Goal: Task Accomplishment & Management: Manage account settings

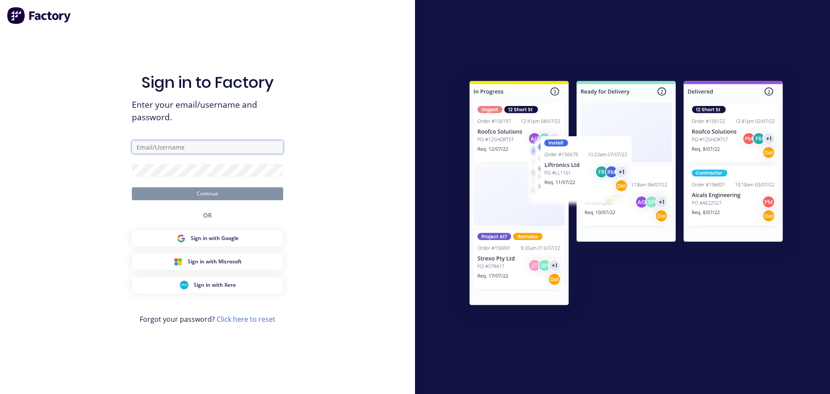
type input "katrina@jqmeng.com.au"
click at [218, 197] on button "Continue" at bounding box center [207, 193] width 151 height 13
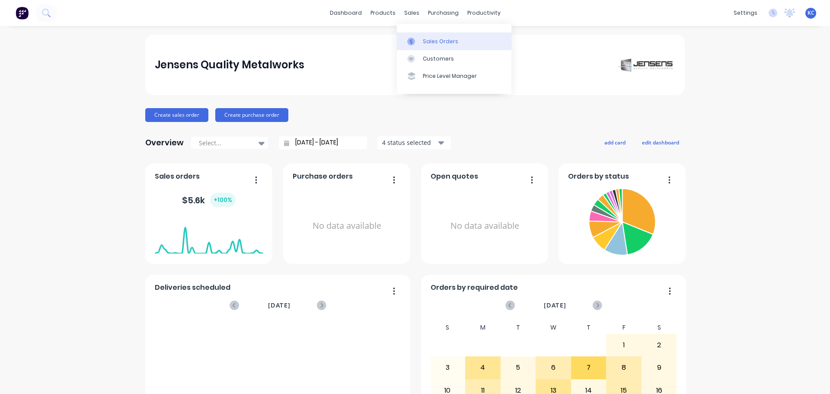
click at [428, 37] on link "Sales Orders" at bounding box center [454, 40] width 115 height 17
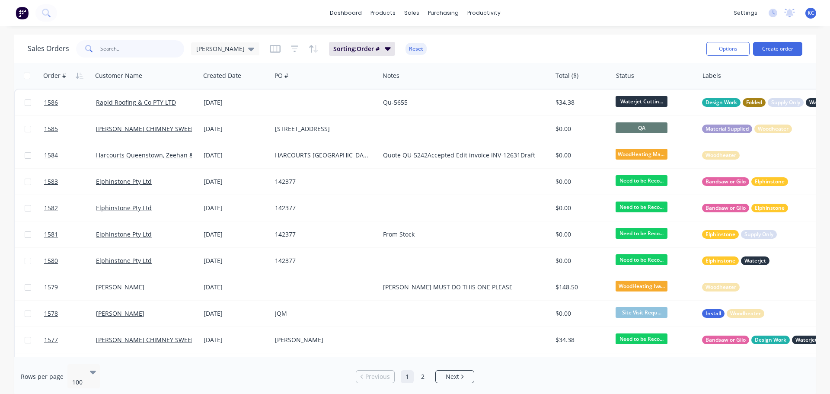
click at [138, 49] on input "text" at bounding box center [142, 48] width 84 height 17
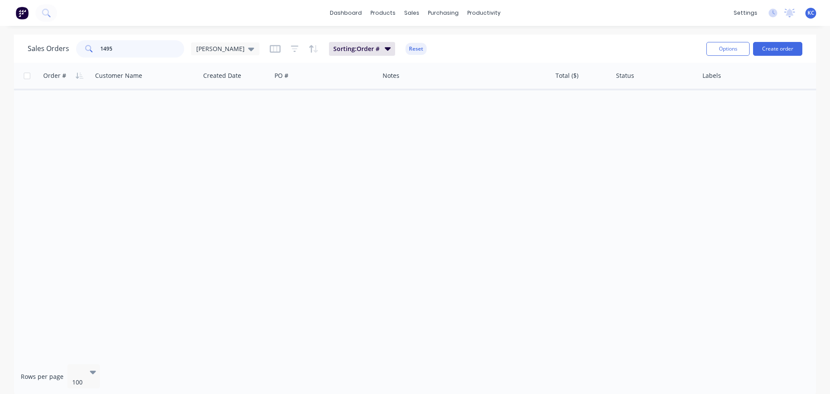
type input "1495"
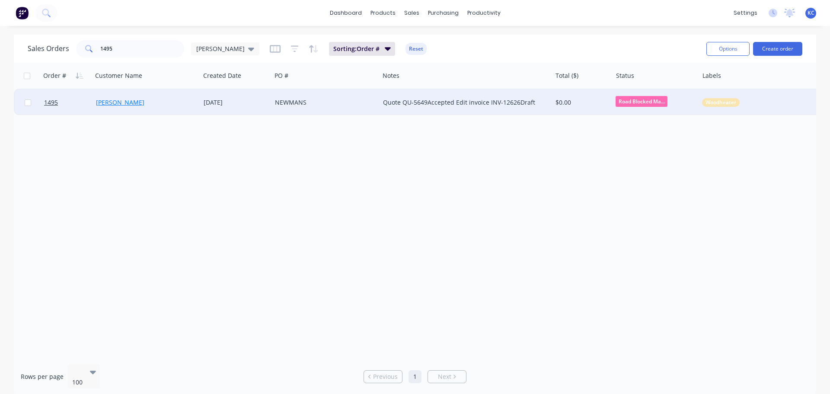
click at [113, 102] on link "[PERSON_NAME]" at bounding box center [120, 102] width 48 height 8
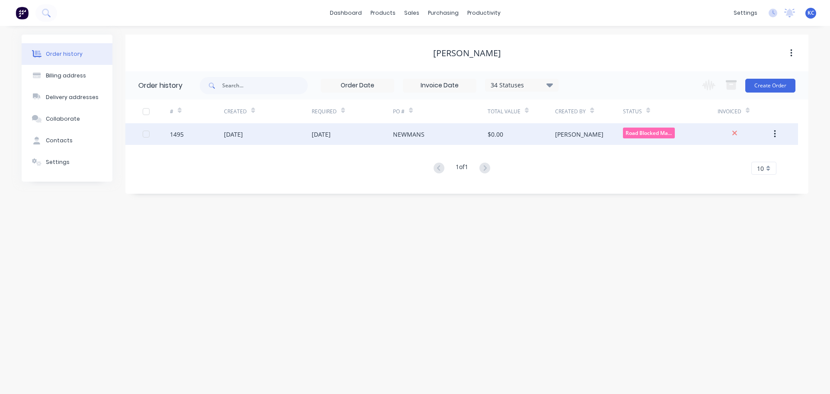
click at [390, 135] on div "[DATE]" at bounding box center [352, 134] width 81 height 22
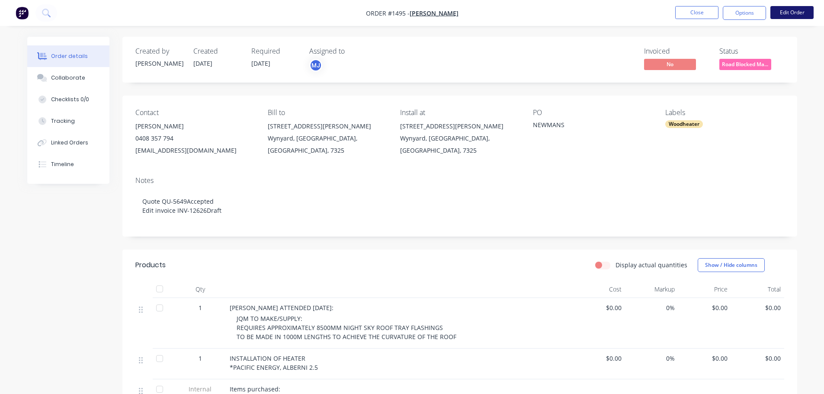
click at [783, 9] on button "Edit Order" at bounding box center [791, 12] width 43 height 13
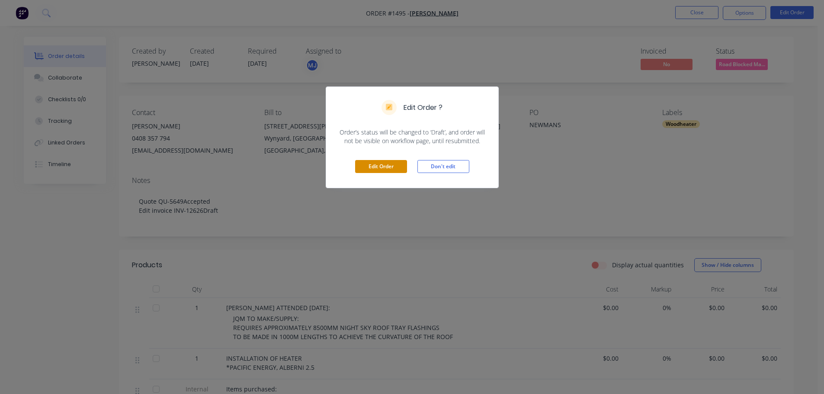
click at [391, 167] on button "Edit Order" at bounding box center [381, 166] width 52 height 13
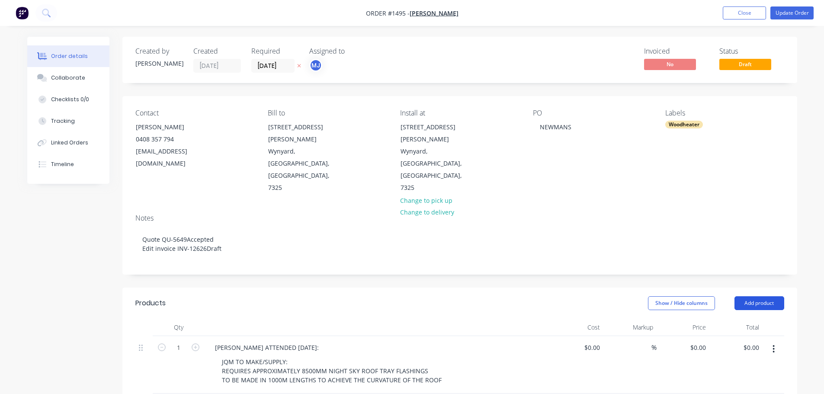
click at [753, 296] on button "Add product" at bounding box center [759, 303] width 50 height 14
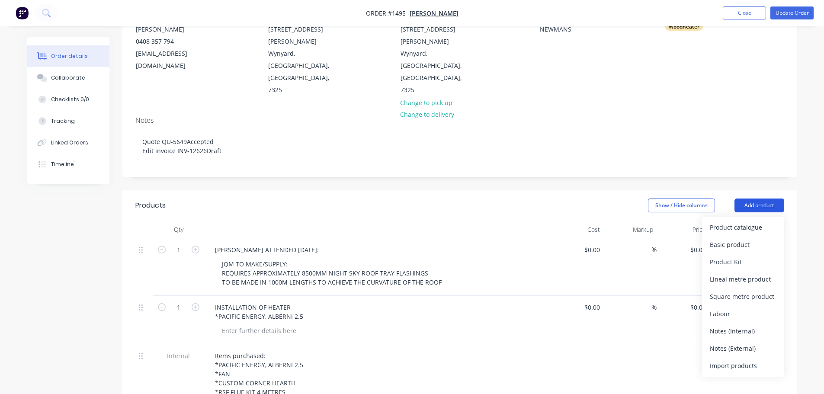
scroll to position [130, 0]
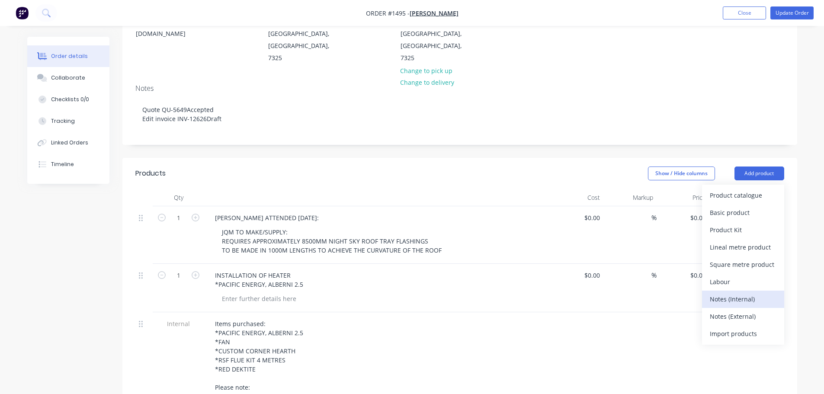
click at [747, 293] on div "Notes (Internal)" at bounding box center [743, 299] width 67 height 13
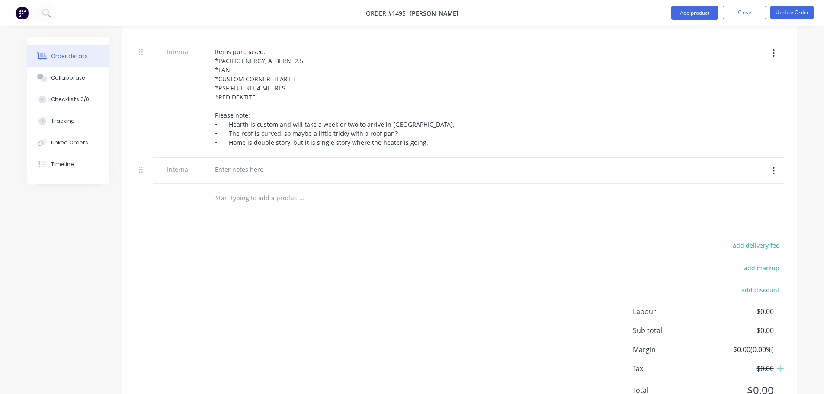
scroll to position [404, 0]
click at [260, 161] on div at bounding box center [239, 167] width 62 height 13
click at [474, 182] on div at bounding box center [360, 196] width 311 height 28
click at [783, 6] on button "Update Order" at bounding box center [791, 12] width 43 height 13
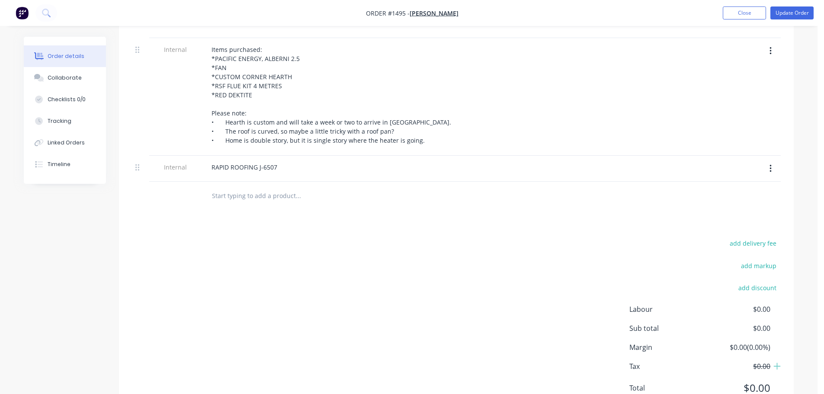
scroll to position [0, 0]
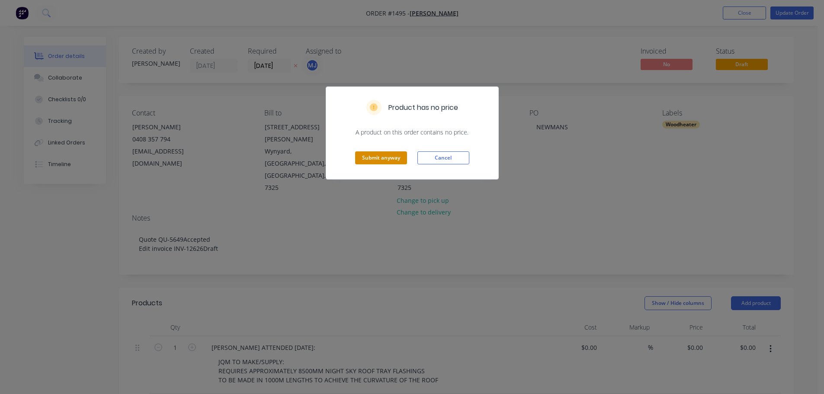
click at [377, 158] on button "Submit anyway" at bounding box center [381, 157] width 52 height 13
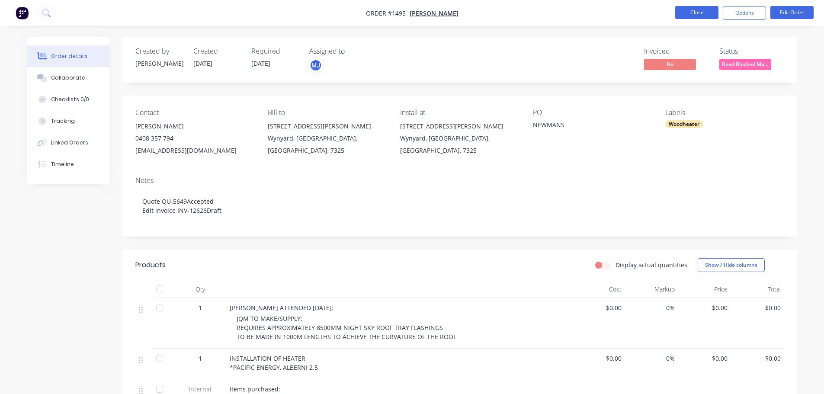
click at [695, 7] on button "Close" at bounding box center [696, 12] width 43 height 13
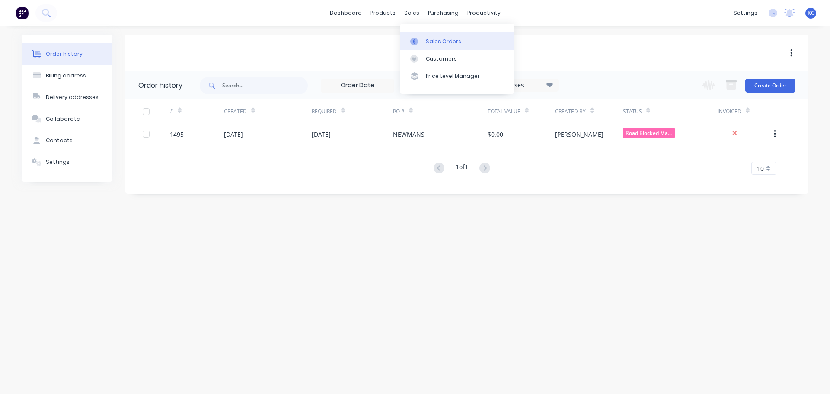
click at [434, 40] on div "Sales Orders" at bounding box center [443, 42] width 35 height 8
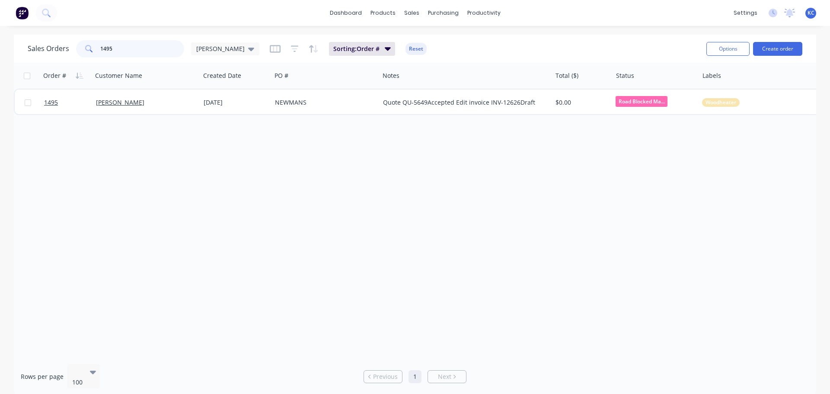
drag, startPoint x: 139, startPoint y: 49, endPoint x: 0, endPoint y: 61, distance: 139.3
click at [0, 56] on div "Sales Orders 1495 katrina Sorting: Order # Reset Options Create order Order # C…" at bounding box center [415, 216] width 830 height 362
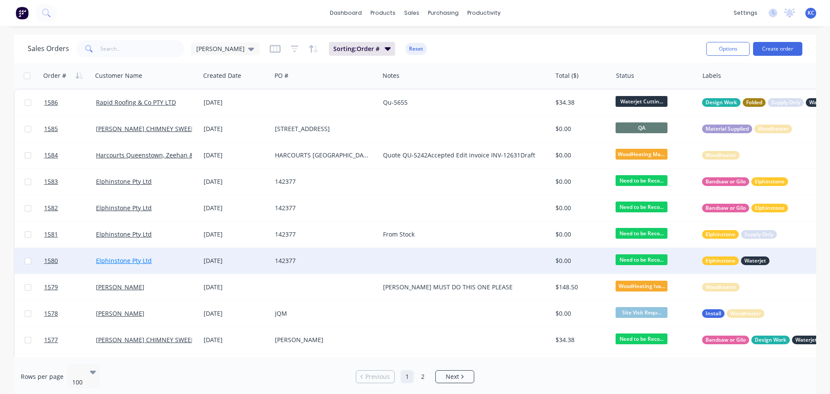
click at [128, 260] on link "Elphinstone Pty Ltd" at bounding box center [124, 260] width 56 height 8
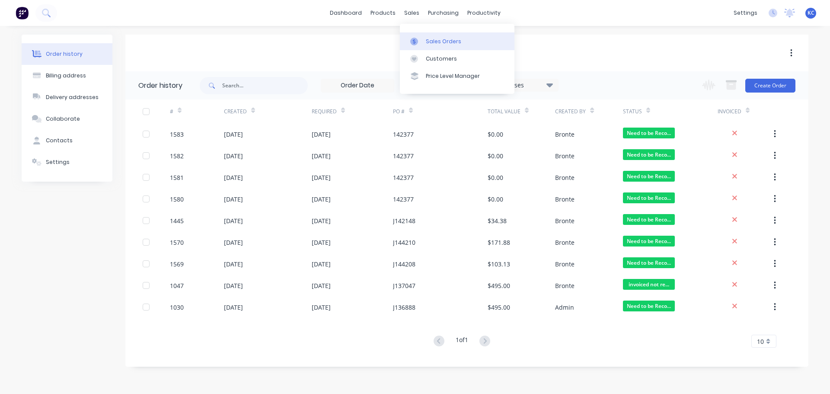
click at [431, 44] on div "Sales Orders" at bounding box center [443, 42] width 35 height 8
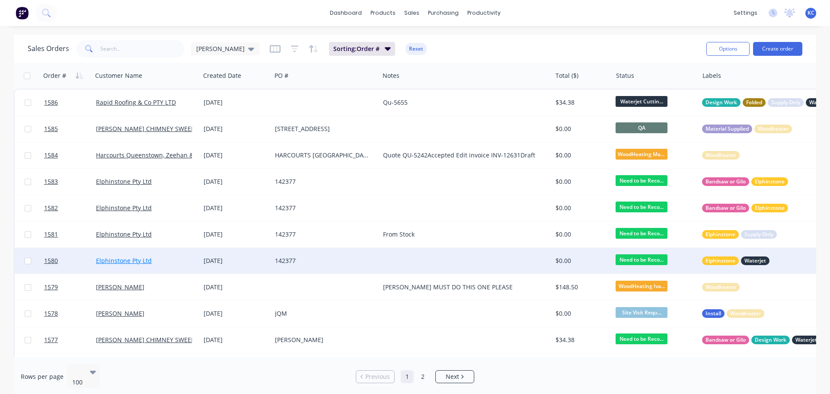
click at [130, 260] on link "Elphinstone Pty Ltd" at bounding box center [124, 260] width 56 height 8
click at [50, 261] on span "1580" at bounding box center [51, 260] width 14 height 9
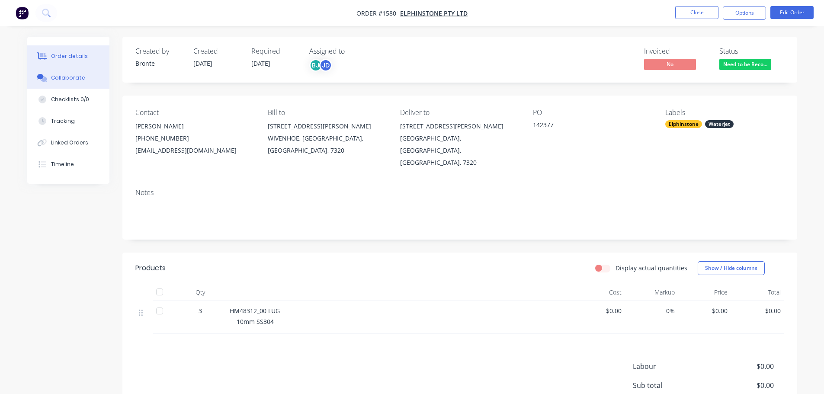
click at [67, 83] on button "Collaborate" at bounding box center [68, 78] width 82 height 22
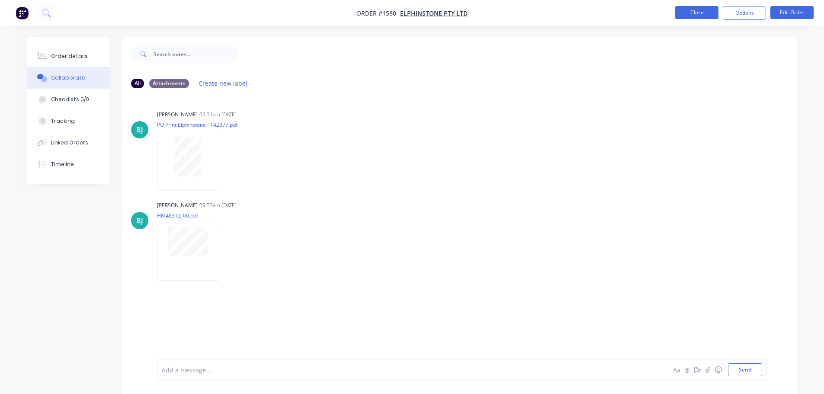
click at [688, 10] on button "Close" at bounding box center [696, 12] width 43 height 13
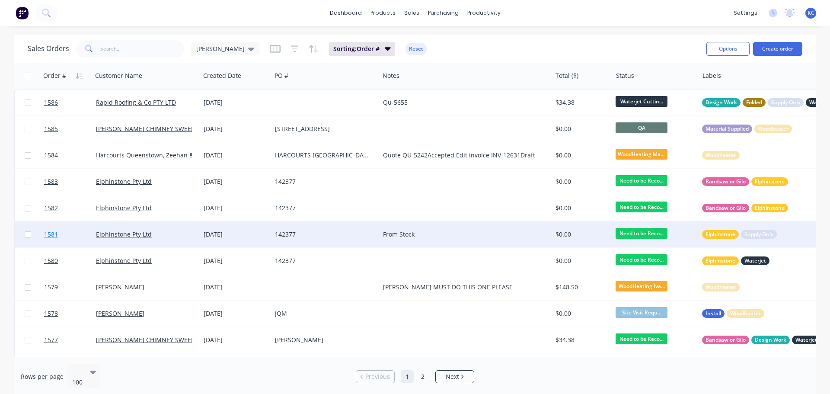
click at [52, 234] on span "1581" at bounding box center [51, 234] width 14 height 9
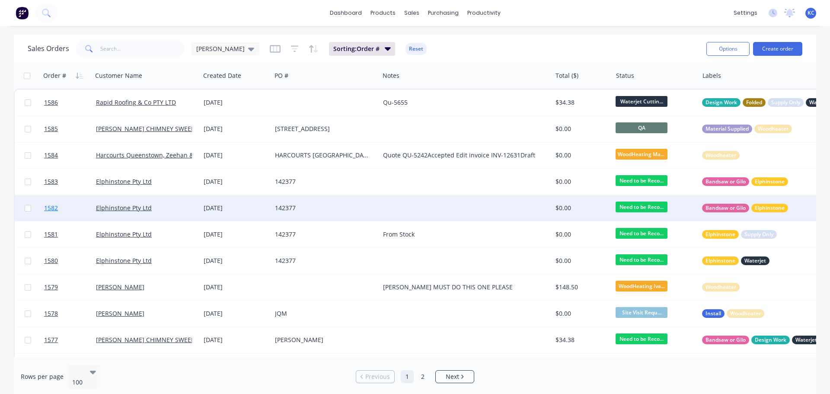
click at [55, 207] on span "1582" at bounding box center [51, 208] width 14 height 9
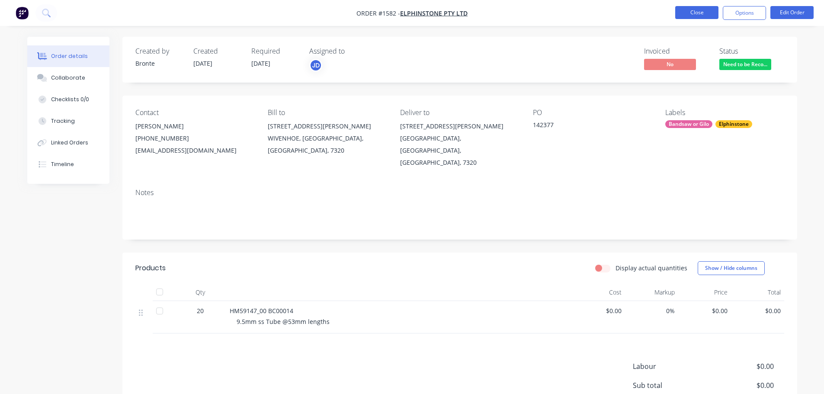
click at [699, 8] on button "Close" at bounding box center [696, 12] width 43 height 13
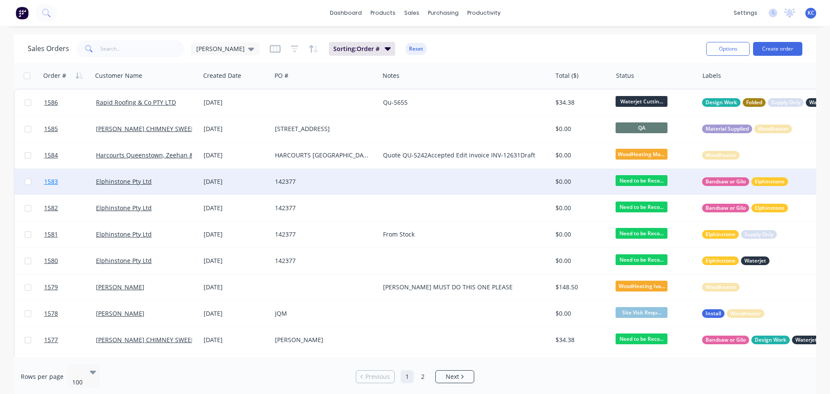
click at [51, 180] on span "1583" at bounding box center [51, 181] width 14 height 9
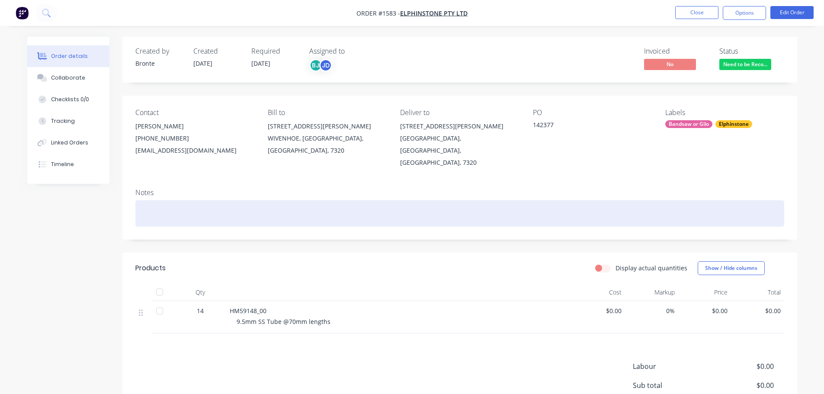
click at [157, 207] on div at bounding box center [459, 213] width 649 height 26
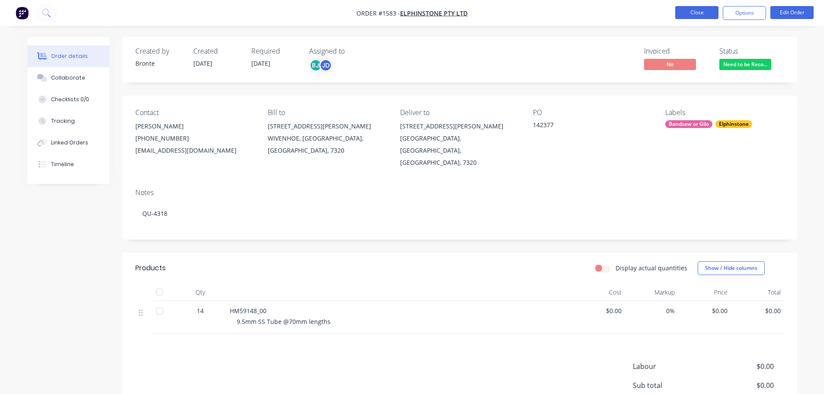
click at [708, 10] on button "Close" at bounding box center [696, 12] width 43 height 13
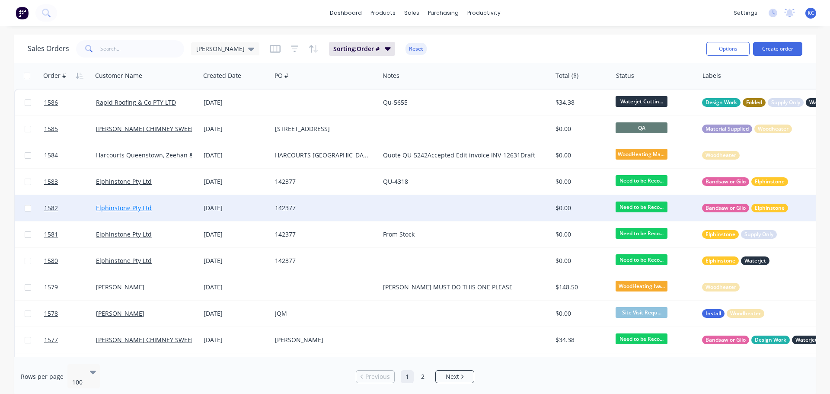
click at [126, 206] on link "Elphinstone Pty Ltd" at bounding box center [124, 208] width 56 height 8
click at [52, 205] on span "1582" at bounding box center [51, 208] width 14 height 9
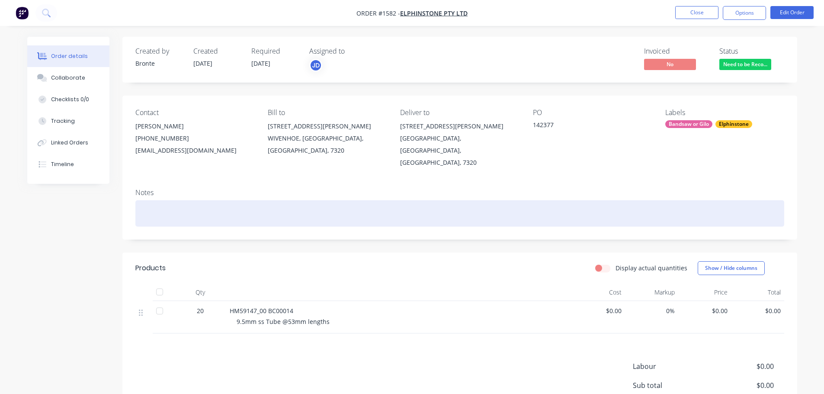
click at [168, 203] on div at bounding box center [459, 213] width 649 height 26
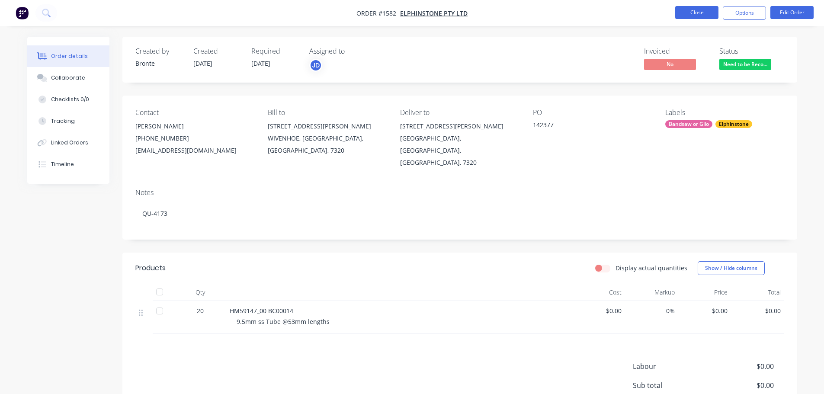
click at [697, 11] on button "Close" at bounding box center [696, 12] width 43 height 13
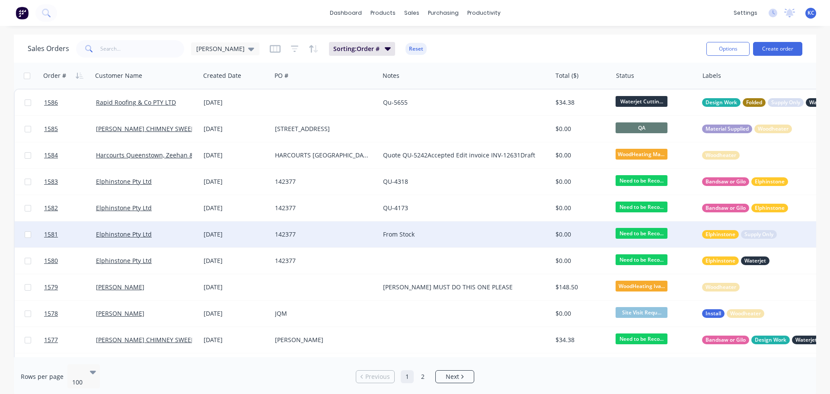
click at [211, 234] on div "[DATE]" at bounding box center [236, 234] width 64 height 9
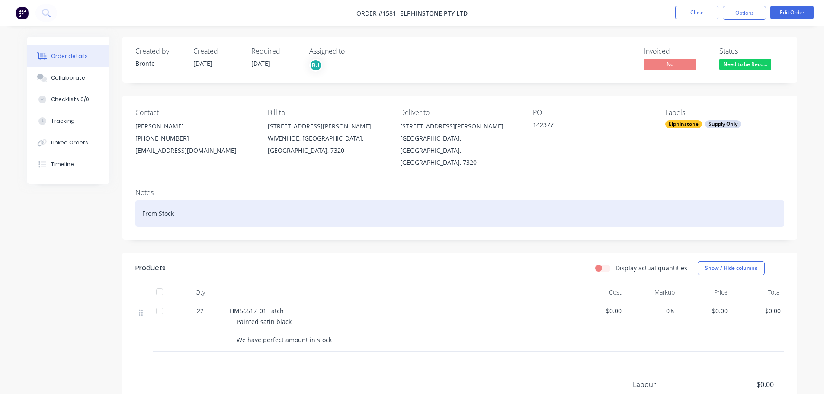
click at [181, 205] on div "From Stock" at bounding box center [459, 213] width 649 height 26
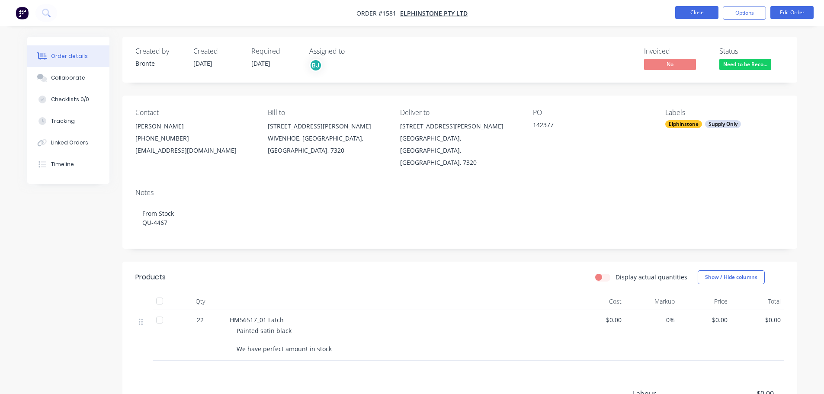
click at [689, 16] on button "Close" at bounding box center [696, 12] width 43 height 13
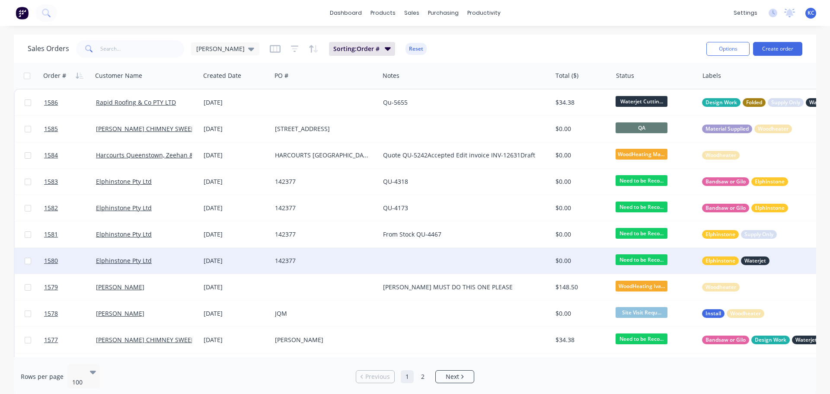
click at [233, 264] on div "[DATE]" at bounding box center [236, 260] width 64 height 9
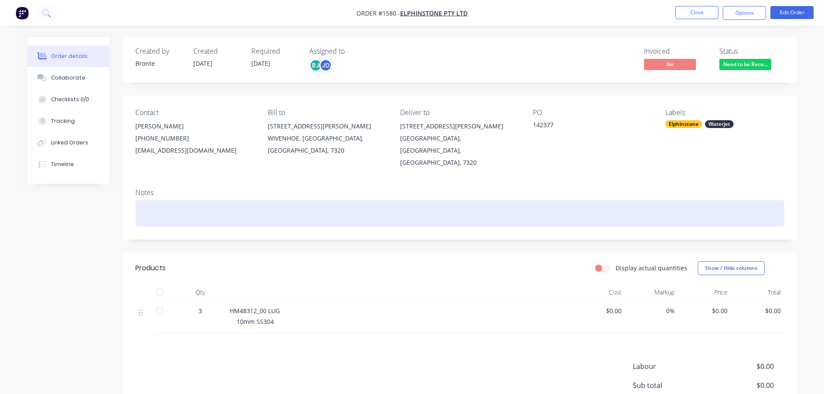
click at [181, 200] on div at bounding box center [459, 213] width 649 height 26
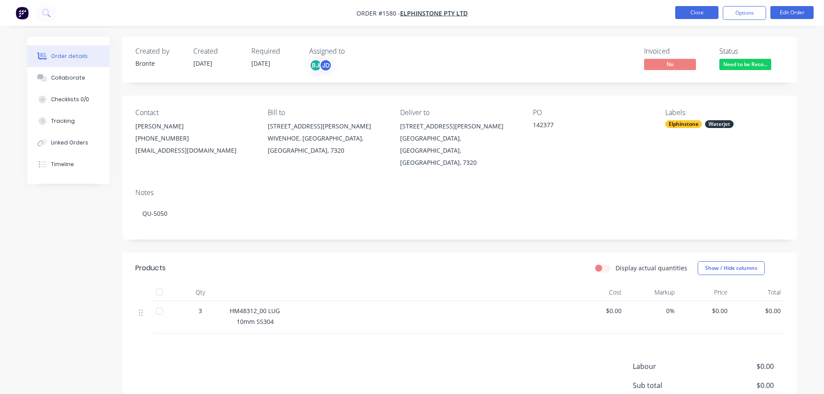
click at [691, 16] on button "Close" at bounding box center [696, 12] width 43 height 13
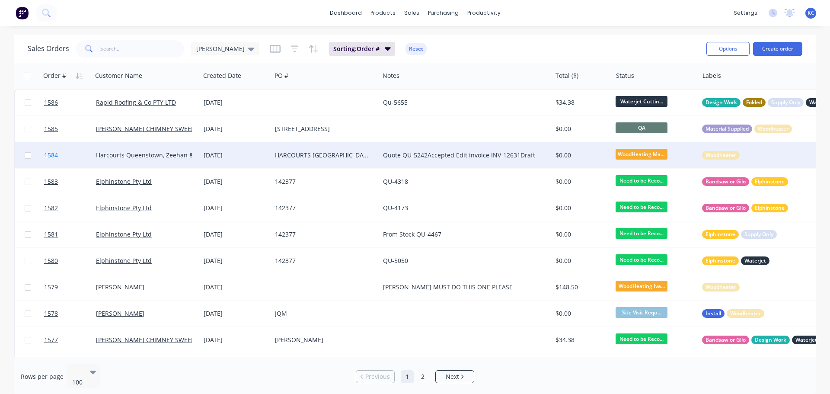
click at [49, 156] on span "1584" at bounding box center [51, 155] width 14 height 9
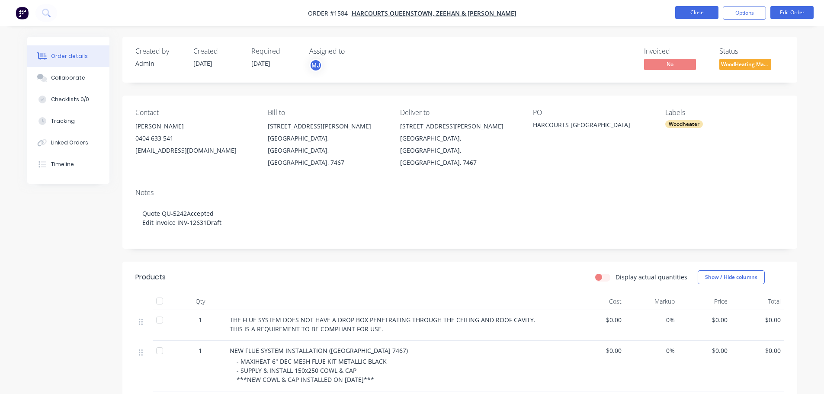
click at [695, 9] on button "Close" at bounding box center [696, 12] width 43 height 13
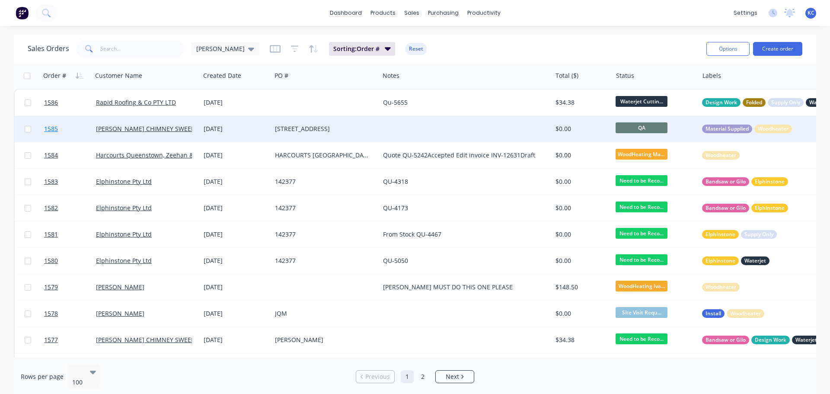
click at [56, 128] on span "1585" at bounding box center [51, 129] width 14 height 9
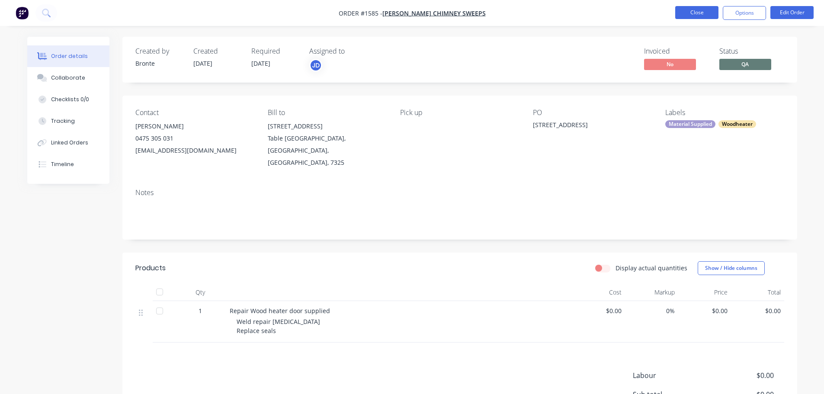
click at [703, 11] on button "Close" at bounding box center [696, 12] width 43 height 13
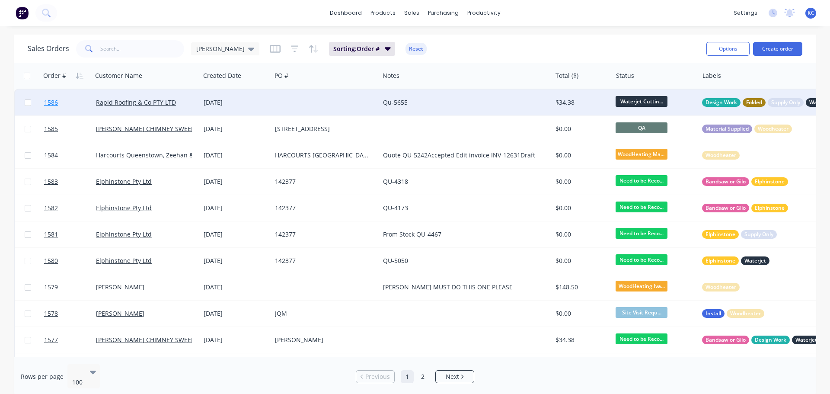
click at [52, 100] on span "1586" at bounding box center [51, 102] width 14 height 9
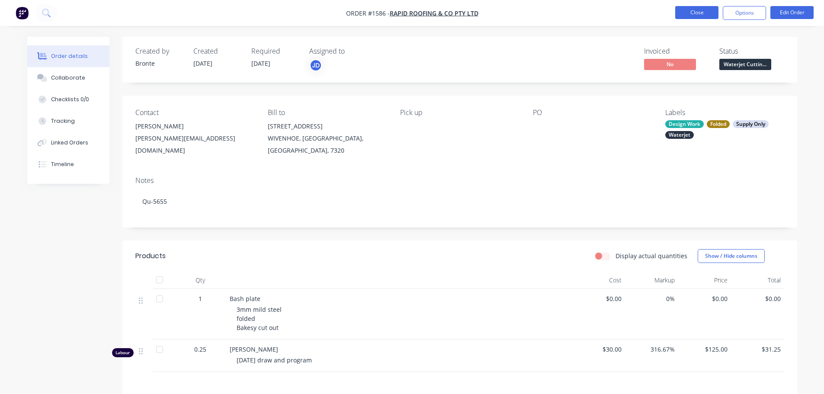
click at [706, 11] on button "Close" at bounding box center [696, 12] width 43 height 13
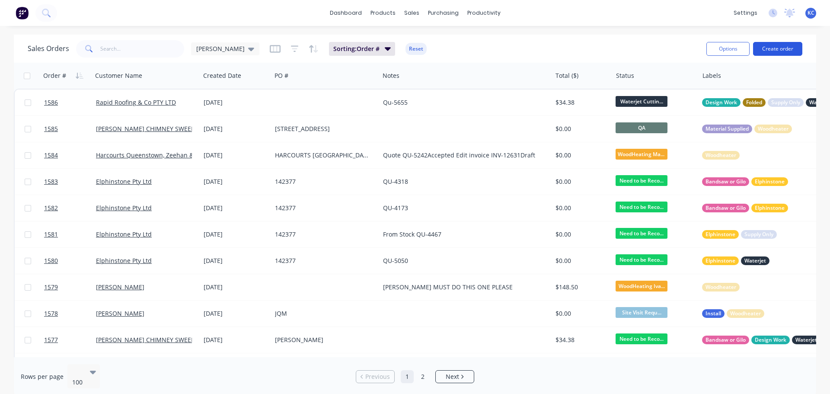
click at [785, 50] on button "Create order" at bounding box center [777, 49] width 49 height 14
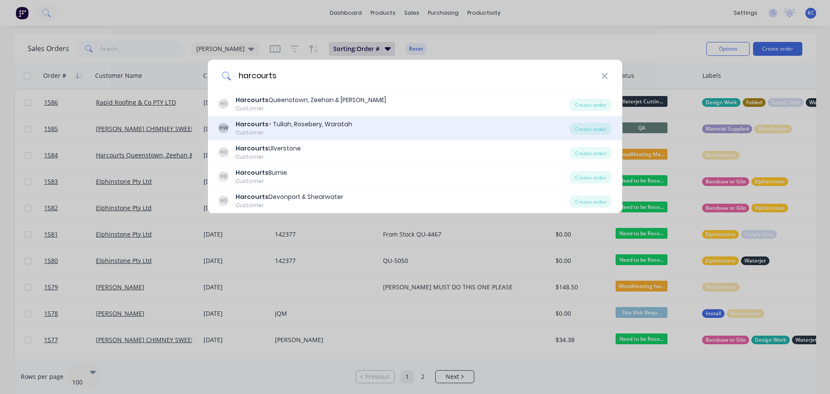
type input "harcourts"
click at [311, 121] on div "Harcourts - Tullah, Rosebery, Waratah" at bounding box center [294, 124] width 117 height 9
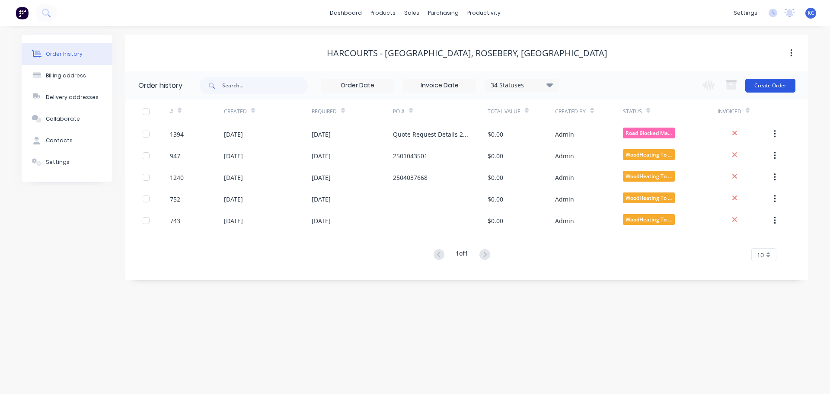
click at [770, 88] on button "Create Order" at bounding box center [771, 86] width 50 height 14
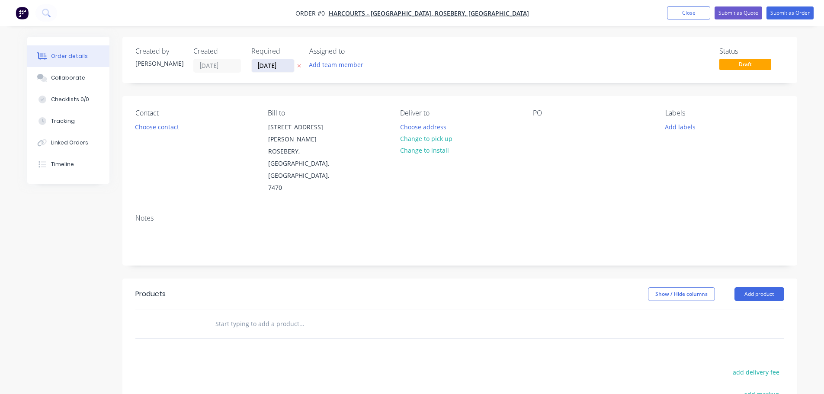
click at [285, 61] on input "[DATE]" at bounding box center [273, 65] width 42 height 13
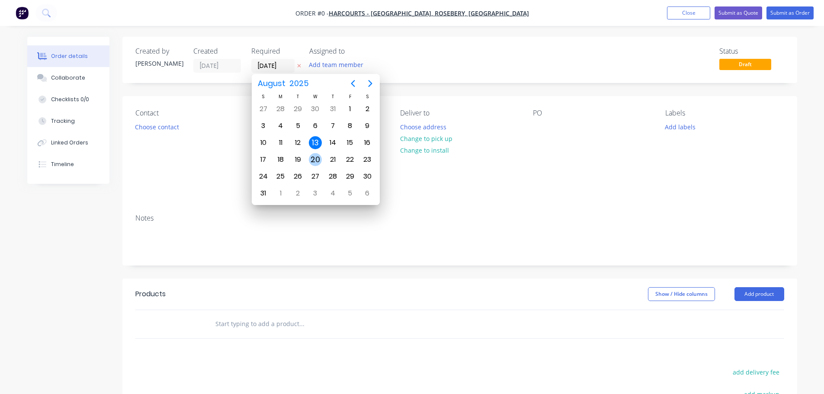
click at [317, 160] on div "20" at bounding box center [315, 159] width 13 height 13
type input "[DATE]"
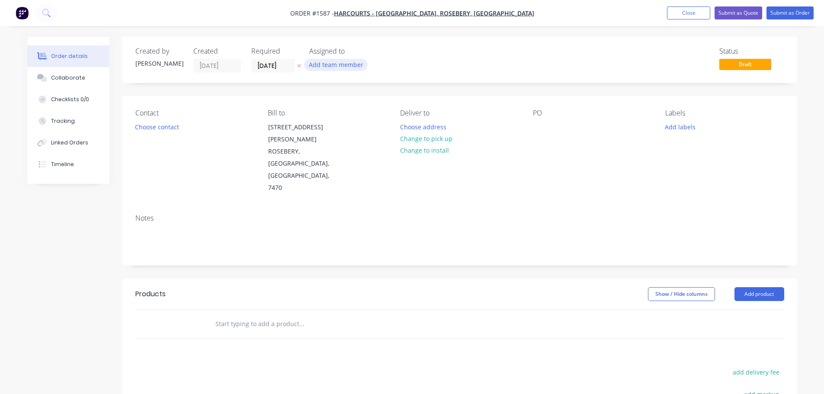
click at [326, 61] on button "Add team member" at bounding box center [336, 65] width 64 height 12
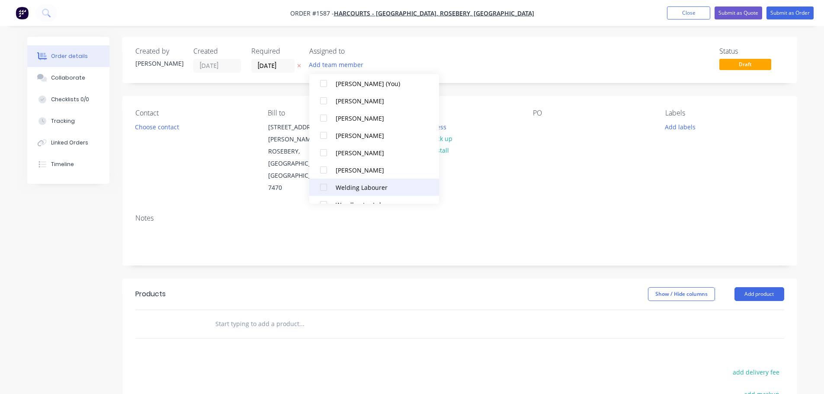
scroll to position [43, 0]
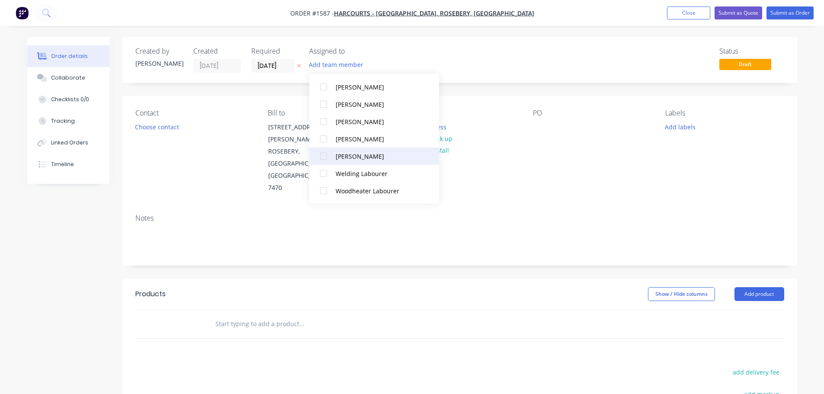
click at [326, 158] on div at bounding box center [323, 155] width 17 height 17
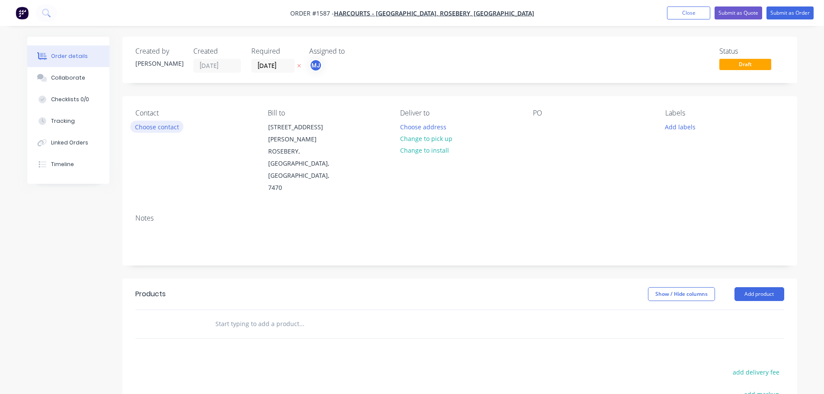
click at [165, 123] on button "Choose contact" at bounding box center [156, 127] width 53 height 12
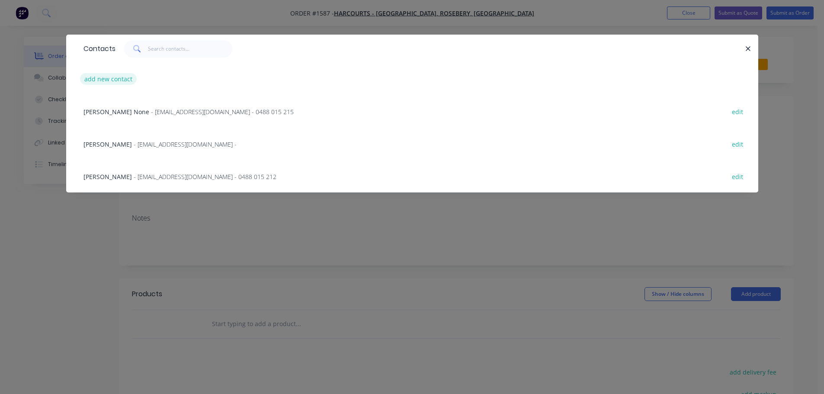
click at [114, 82] on button "add new contact" at bounding box center [108, 79] width 57 height 12
select select "AU"
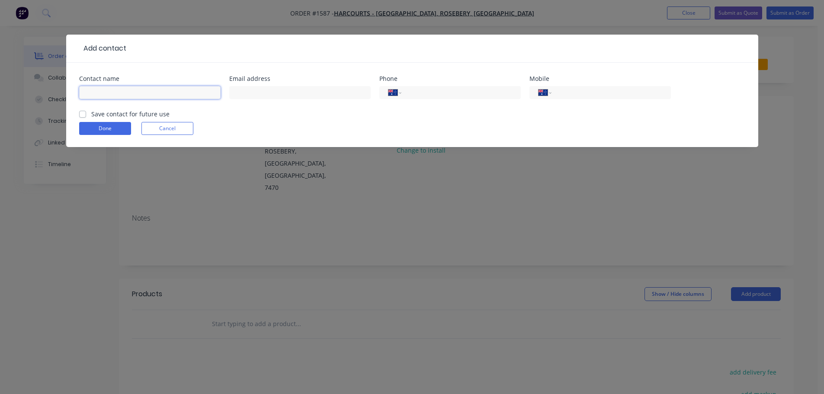
click at [111, 93] on input "text" at bounding box center [149, 92] width 141 height 13
type input "[PERSON_NAME]"
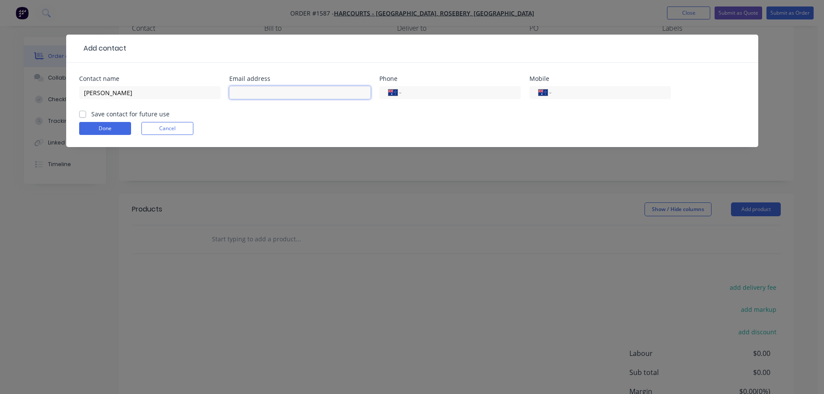
scroll to position [86, 0]
paste input "[EMAIL_ADDRESS][DOMAIN_NAME]"
type input "[EMAIL_ADDRESS][DOMAIN_NAME]"
click at [571, 95] on input "tel" at bounding box center [609, 93] width 104 height 10
type input "0480 270 482"
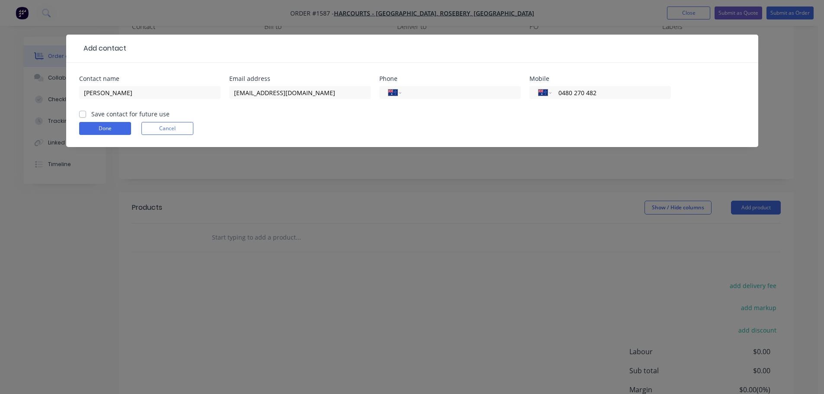
click at [91, 113] on label "Save contact for future use" at bounding box center [130, 113] width 78 height 9
click at [81, 113] on input "Save contact for future use" at bounding box center [82, 113] width 7 height 8
checkbox input "true"
click at [106, 131] on button "Done" at bounding box center [105, 128] width 52 height 13
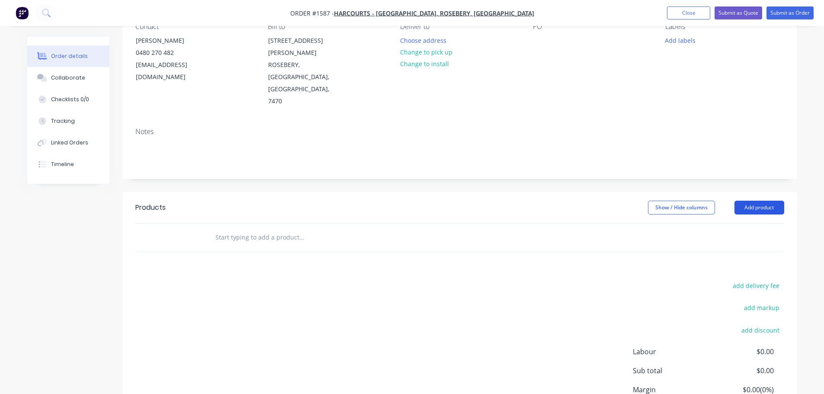
click at [748, 201] on button "Add product" at bounding box center [759, 208] width 50 height 14
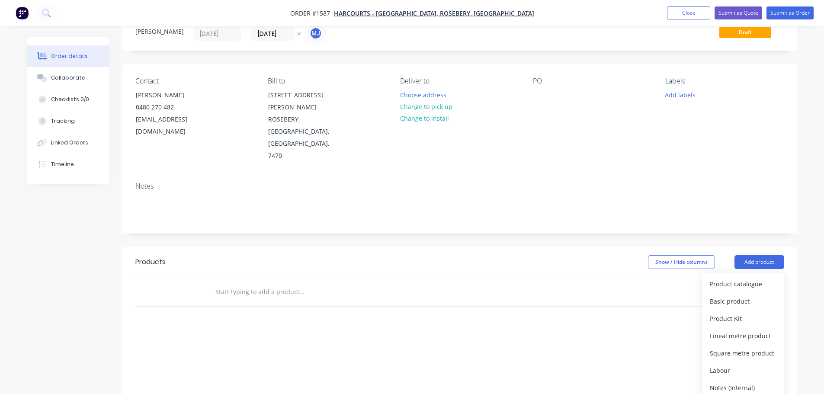
scroll to position [0, 0]
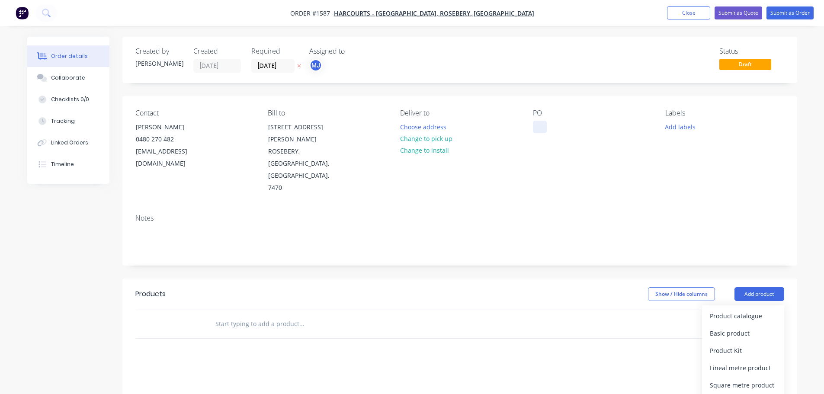
click at [544, 128] on div at bounding box center [540, 127] width 14 height 13
click at [680, 123] on button "Add labels" at bounding box center [680, 127] width 40 height 12
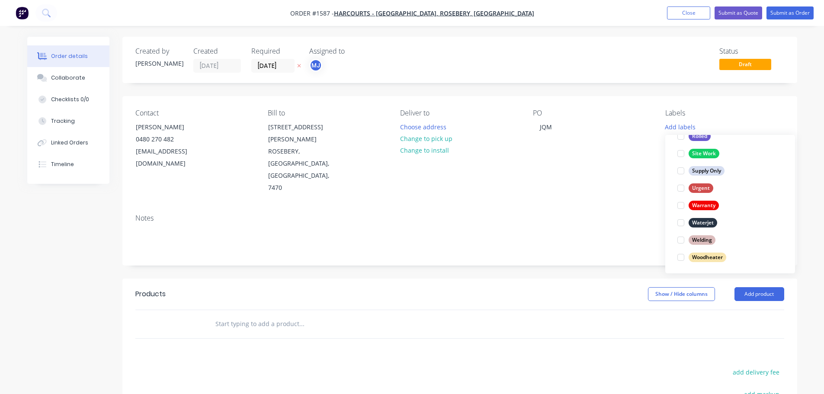
scroll to position [415, 0]
click at [682, 254] on div at bounding box center [680, 255] width 17 height 17
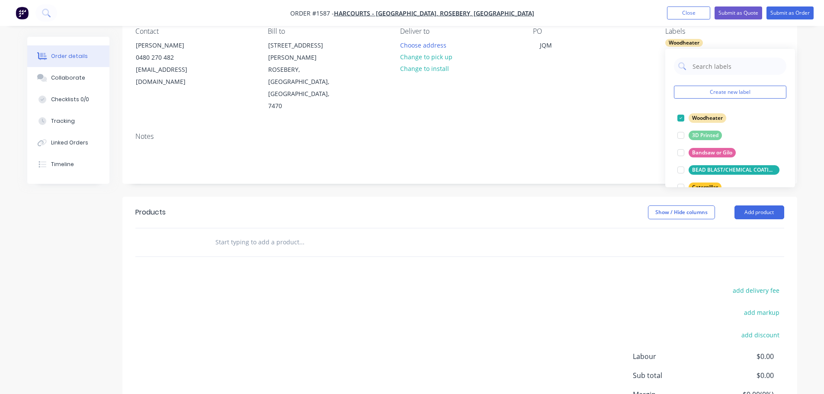
scroll to position [86, 0]
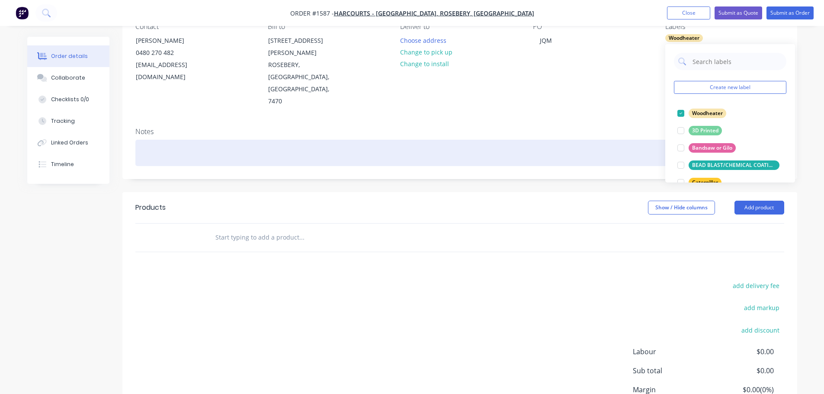
drag, startPoint x: 202, startPoint y: 122, endPoint x: 214, endPoint y: 146, distance: 27.3
click at [202, 140] on div at bounding box center [459, 153] width 649 height 26
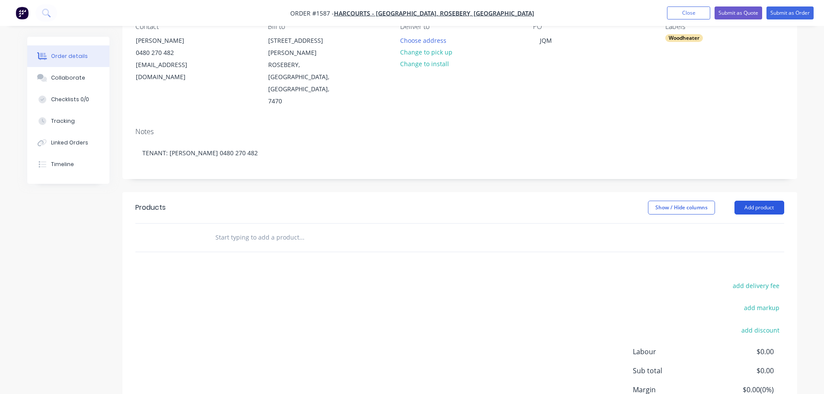
click at [753, 201] on button "Add product" at bounding box center [759, 208] width 50 height 14
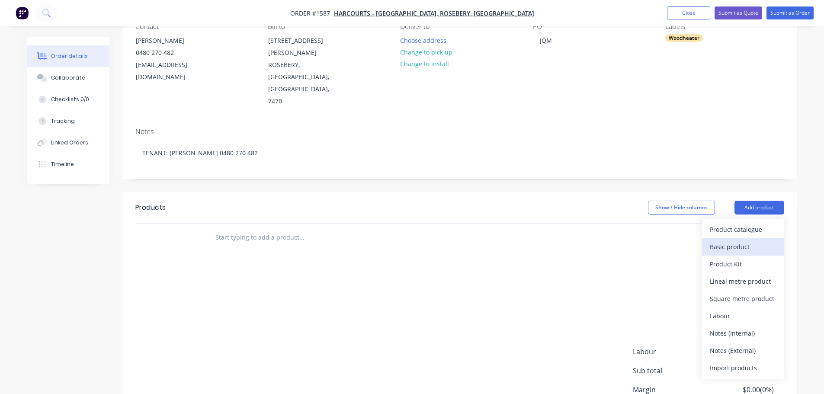
click at [732, 240] on div "Basic product" at bounding box center [743, 246] width 67 height 13
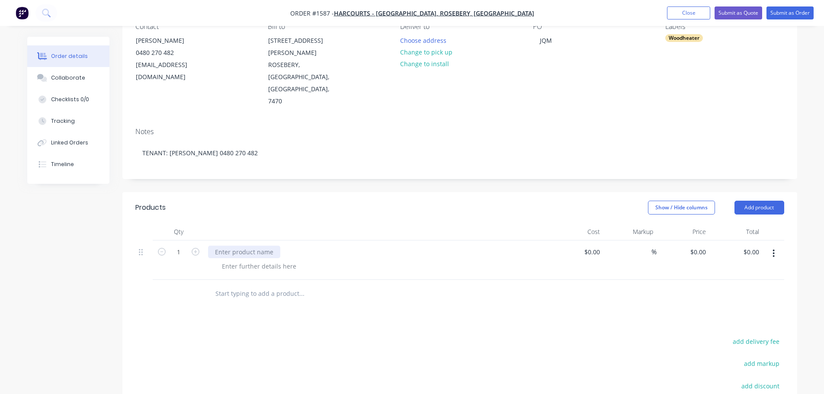
drag, startPoint x: 315, startPoint y: 219, endPoint x: 234, endPoint y: 213, distance: 81.1
click at [234, 246] on div at bounding box center [244, 252] width 72 height 13
click at [248, 240] on div "ANNUAL FLUE CLEAN & WOOD HEATER ASSESSMENT" at bounding box center [378, 259] width 346 height 39
click at [65, 73] on button "Collaborate" at bounding box center [68, 78] width 82 height 22
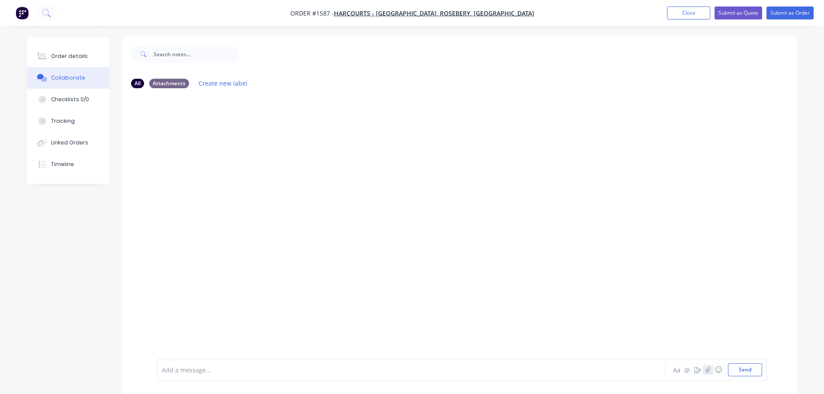
click at [706, 370] on icon "button" at bounding box center [707, 370] width 5 height 6
click at [740, 372] on button "Send" at bounding box center [745, 369] width 34 height 13
click at [71, 52] on div "Order details" at bounding box center [69, 56] width 37 height 8
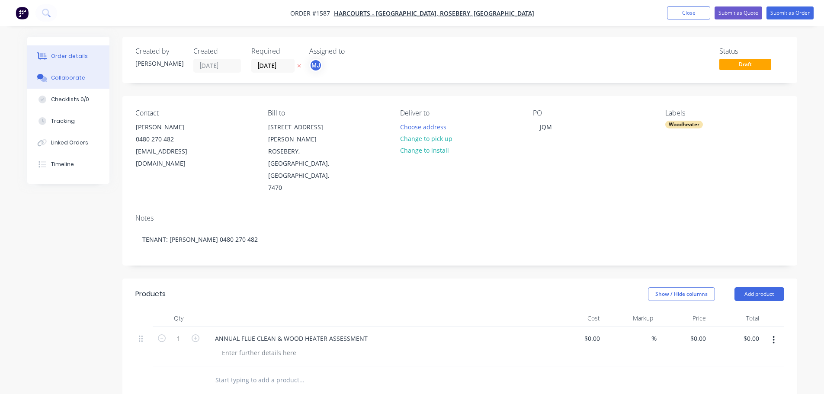
click at [59, 76] on div "Collaborate" at bounding box center [68, 78] width 34 height 8
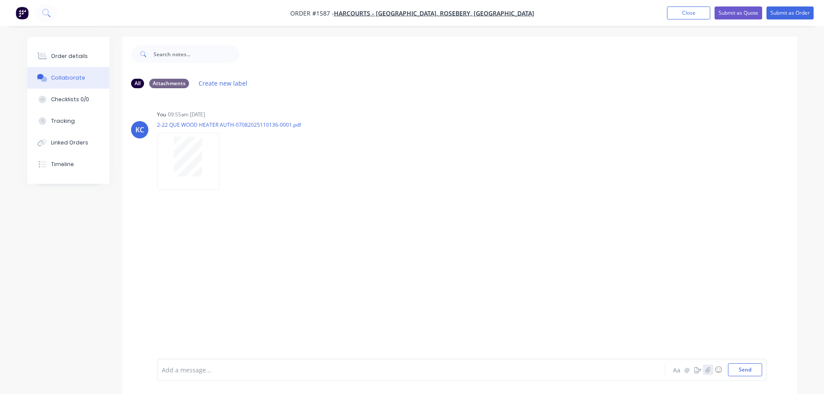
click at [709, 372] on icon "button" at bounding box center [707, 370] width 5 height 6
click at [752, 371] on button "Send" at bounding box center [745, 369] width 34 height 13
click at [79, 54] on div "Order details" at bounding box center [69, 56] width 37 height 8
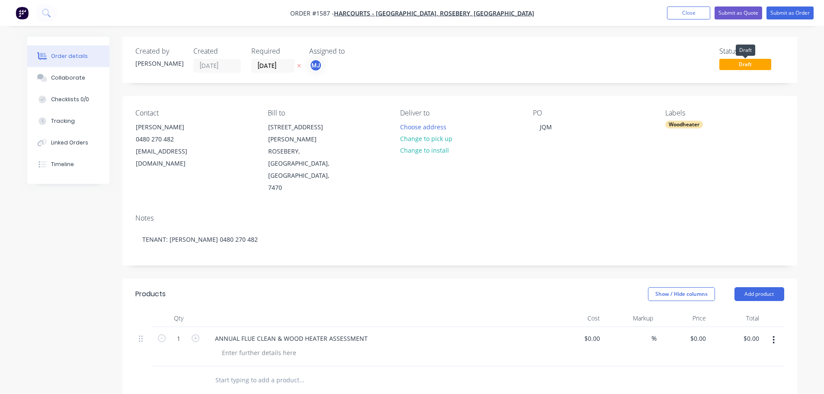
click at [758, 63] on span "Draft" at bounding box center [745, 64] width 52 height 11
click at [798, 9] on button "Submit as Order" at bounding box center [789, 12] width 47 height 13
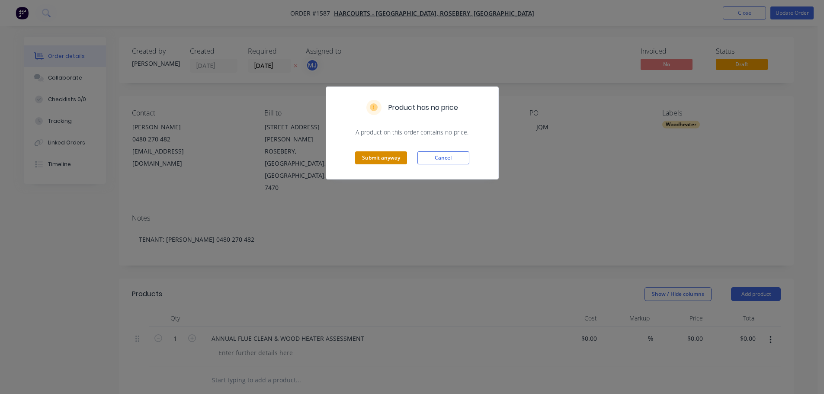
click at [379, 160] on button "Submit anyway" at bounding box center [381, 157] width 52 height 13
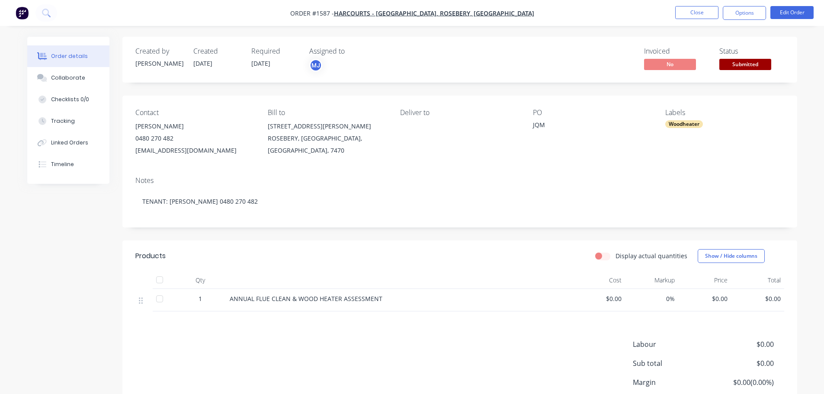
click at [745, 65] on span "Submitted" at bounding box center [745, 64] width 52 height 11
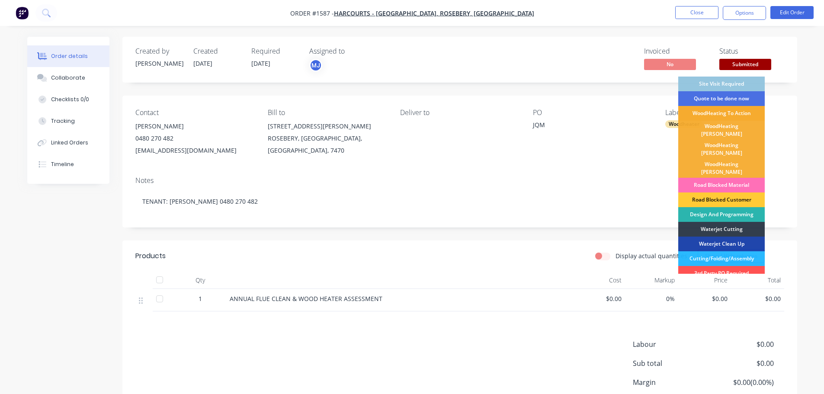
click at [740, 112] on div "WoodHeating To Action" at bounding box center [721, 113] width 86 height 15
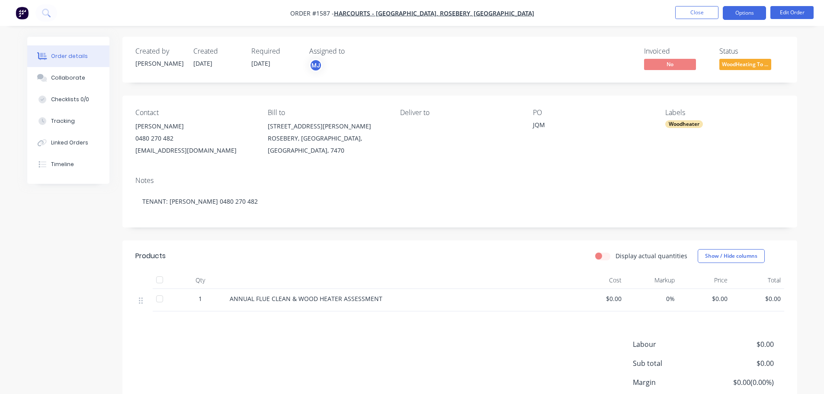
click at [748, 17] on button "Options" at bounding box center [744, 13] width 43 height 14
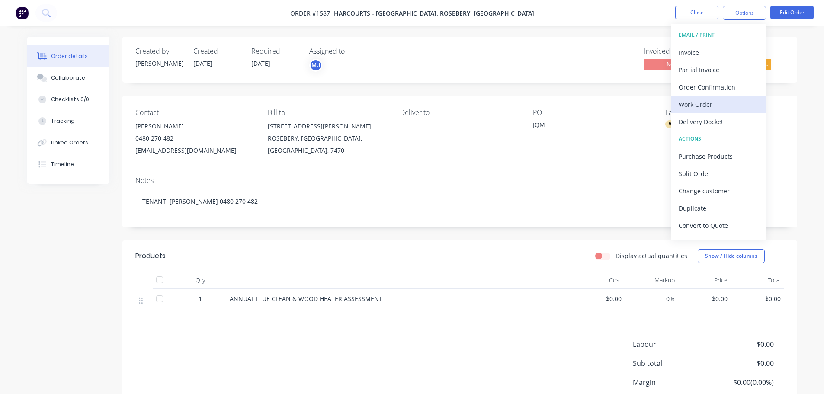
click at [714, 99] on div "Work Order" at bounding box center [719, 104] width 80 height 13
click at [714, 99] on div "Custom" at bounding box center [719, 104] width 80 height 13
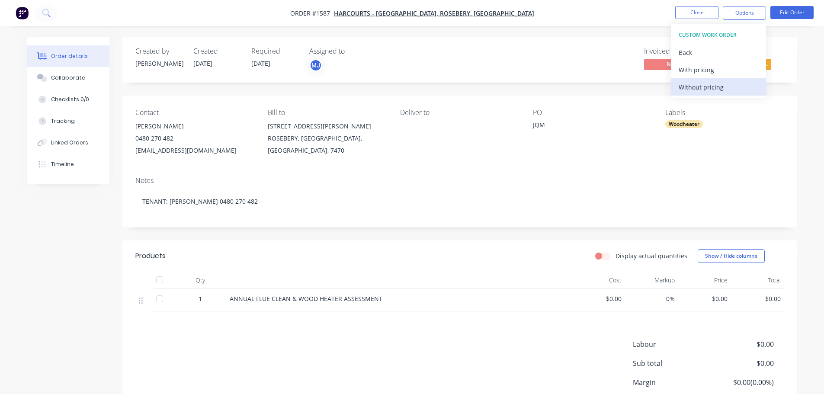
click at [702, 87] on div "Without pricing" at bounding box center [719, 87] width 80 height 13
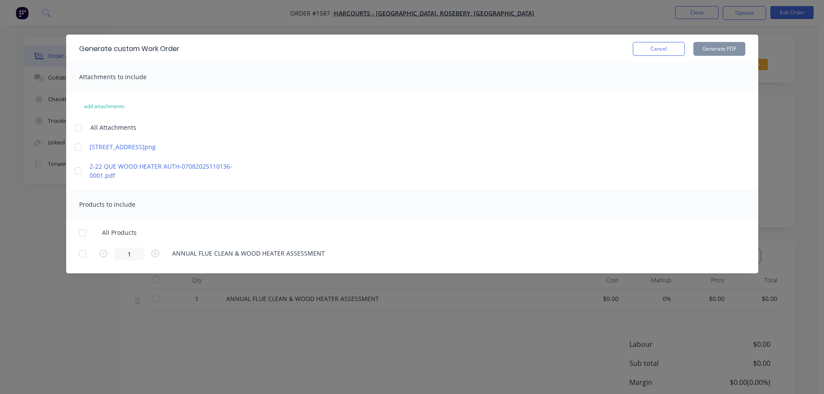
click at [80, 126] on div at bounding box center [78, 127] width 17 height 17
click at [80, 232] on div at bounding box center [82, 232] width 17 height 17
click at [716, 47] on button "Generate PDF" at bounding box center [719, 49] width 52 height 14
click at [671, 49] on button "Cancel" at bounding box center [659, 49] width 52 height 14
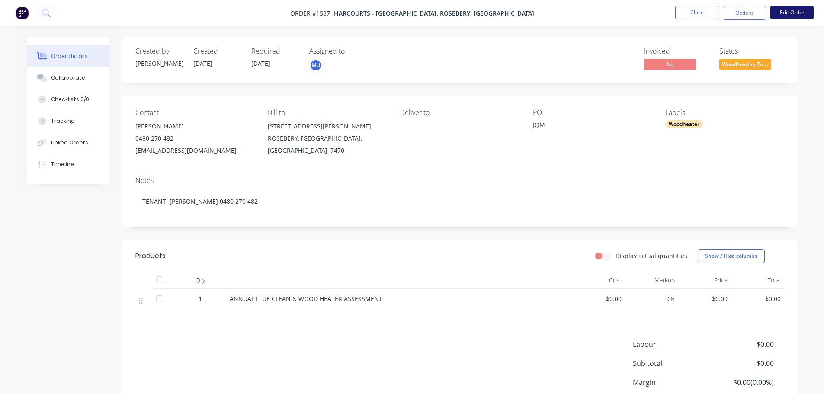
click at [792, 13] on button "Edit Order" at bounding box center [791, 12] width 43 height 13
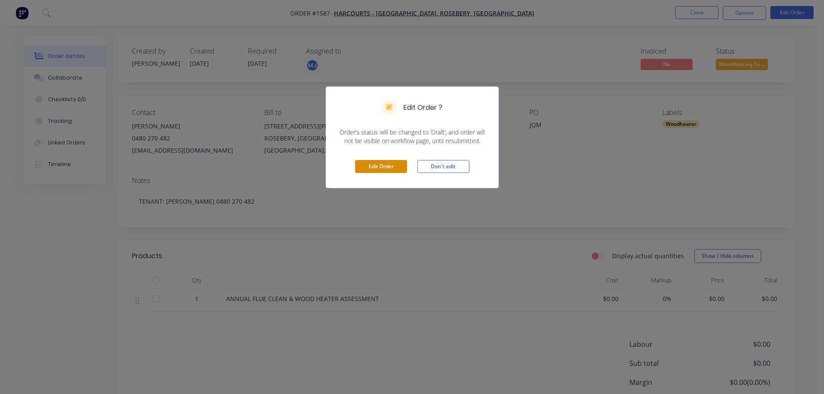
click at [392, 160] on button "Edit Order" at bounding box center [381, 166] width 52 height 13
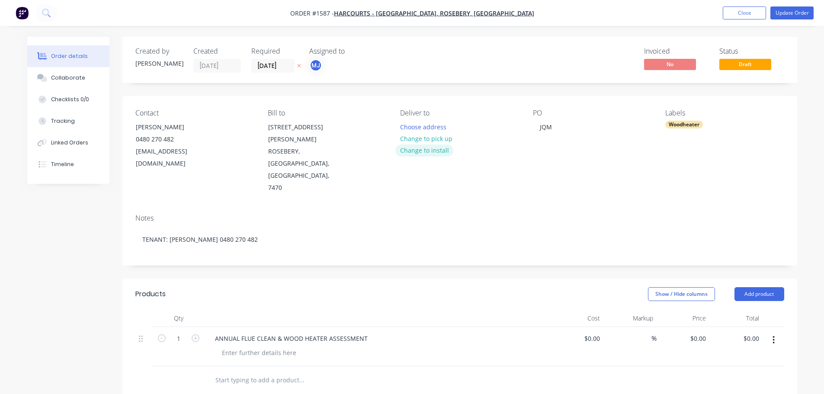
click at [432, 146] on button "Change to install" at bounding box center [424, 150] width 58 height 12
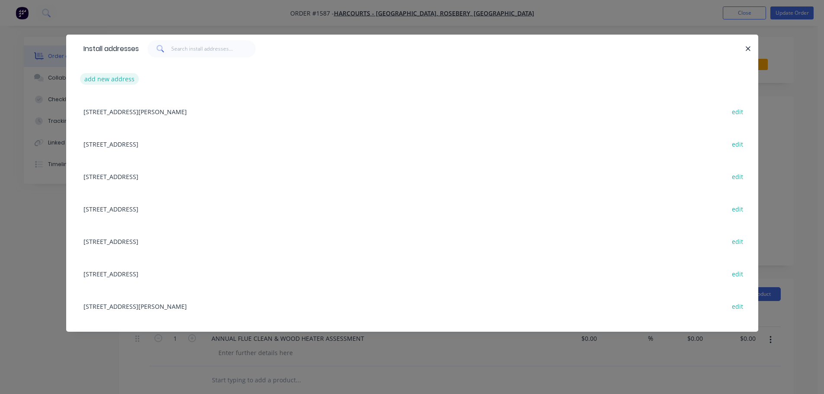
click at [116, 80] on button "add new address" at bounding box center [109, 79] width 59 height 12
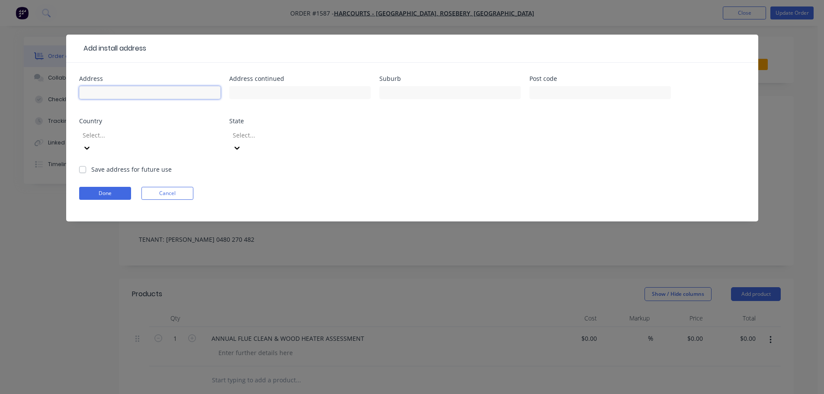
click at [115, 90] on input "text" at bounding box center [149, 92] width 141 height 13
type input "[STREET_ADDRESS]"
type input "Waratah"
click at [566, 90] on input "text" at bounding box center [599, 92] width 141 height 13
type input "7321"
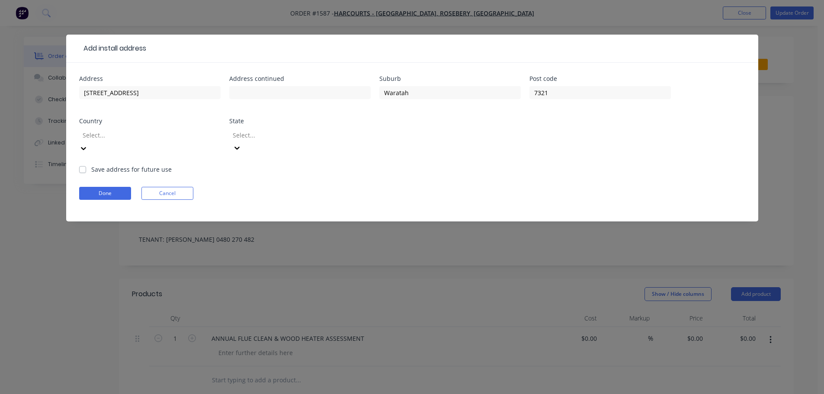
click at [153, 136] on div at bounding box center [144, 135] width 125 height 11
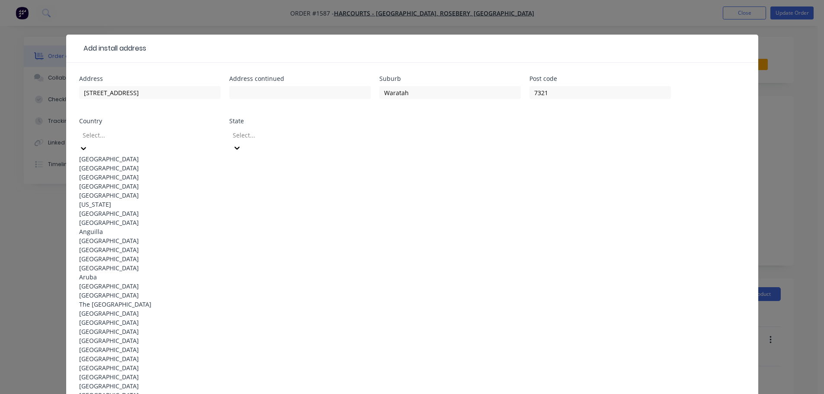
click at [97, 157] on div "[GEOGRAPHIC_DATA]" at bounding box center [149, 158] width 141 height 9
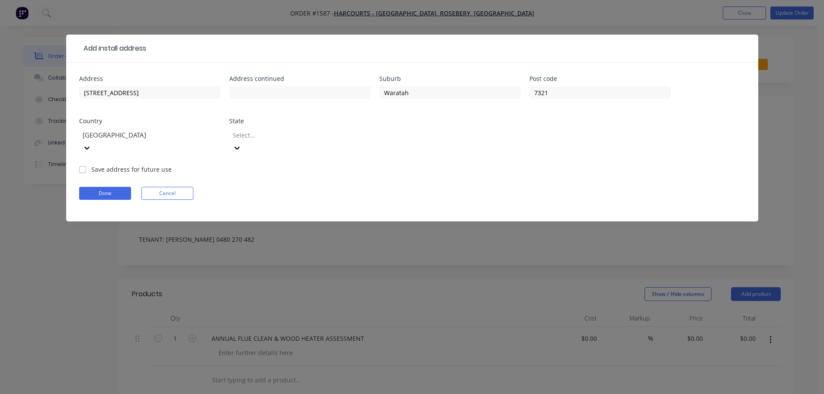
click at [256, 131] on div at bounding box center [294, 135] width 125 height 11
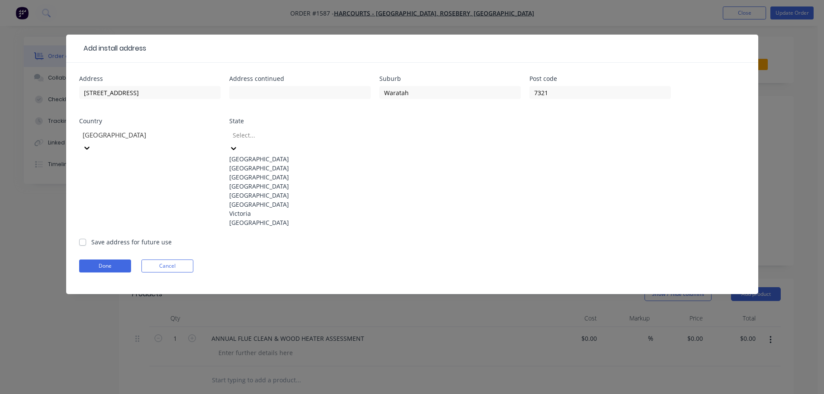
drag, startPoint x: 249, startPoint y: 234, endPoint x: 242, endPoint y: 231, distance: 7.8
click at [249, 209] on div "[GEOGRAPHIC_DATA]" at bounding box center [299, 204] width 141 height 9
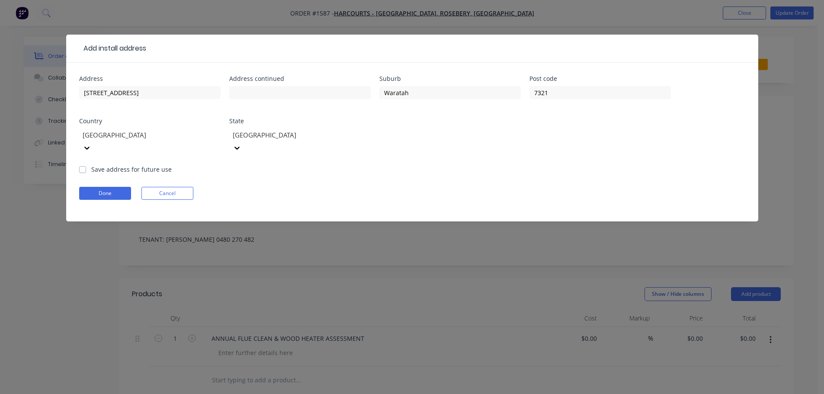
click at [91, 165] on label "Save address for future use" at bounding box center [131, 169] width 80 height 9
click at [82, 165] on input "Save address for future use" at bounding box center [82, 169] width 7 height 8
checkbox input "true"
click at [100, 187] on button "Done" at bounding box center [105, 193] width 52 height 13
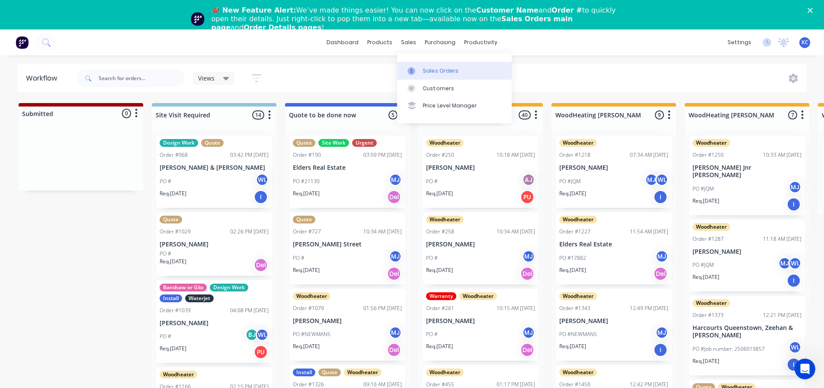
click at [426, 65] on link "Sales Orders" at bounding box center [454, 70] width 115 height 17
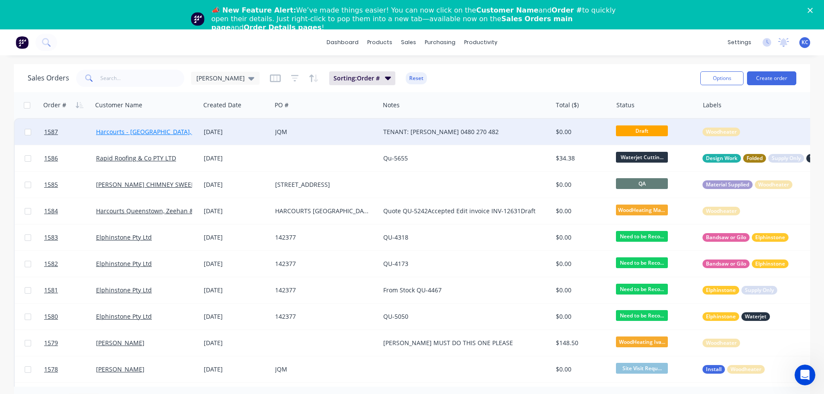
click at [151, 131] on link "Harcourts - [GEOGRAPHIC_DATA], Rosebery, [GEOGRAPHIC_DATA]" at bounding box center [189, 132] width 186 height 8
click at [54, 130] on span "1587" at bounding box center [51, 132] width 14 height 9
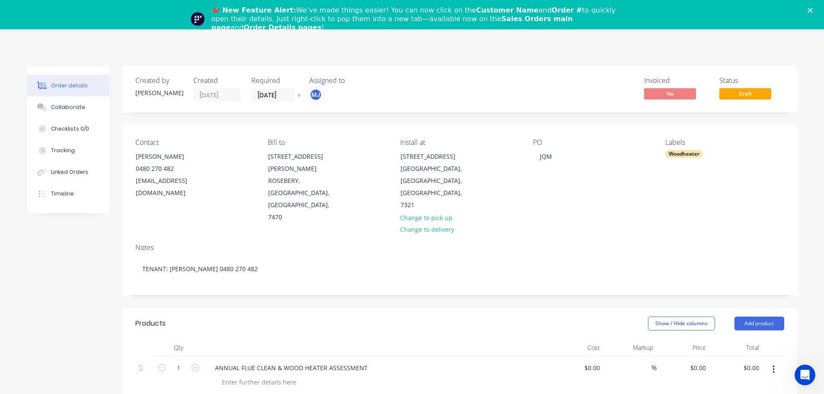
click at [813, 10] on icon "Close" at bounding box center [809, 10] width 5 height 5
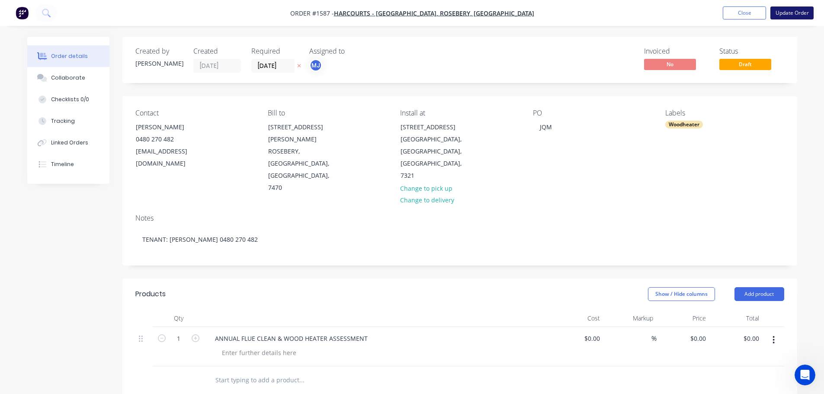
click at [795, 13] on button "Update Order" at bounding box center [791, 12] width 43 height 13
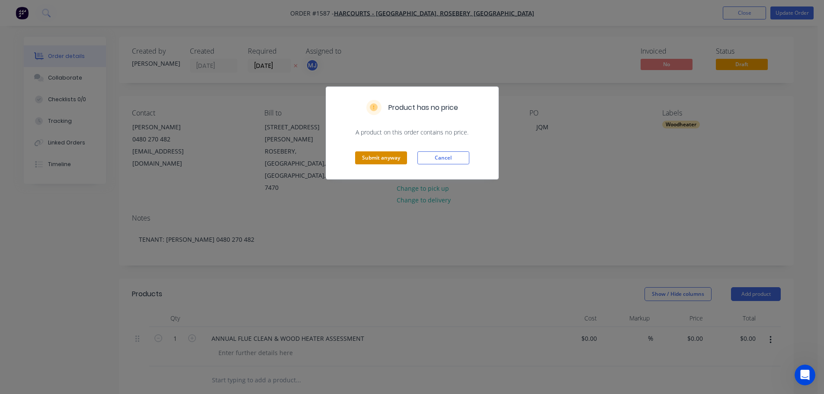
click at [384, 153] on button "Submit anyway" at bounding box center [381, 157] width 52 height 13
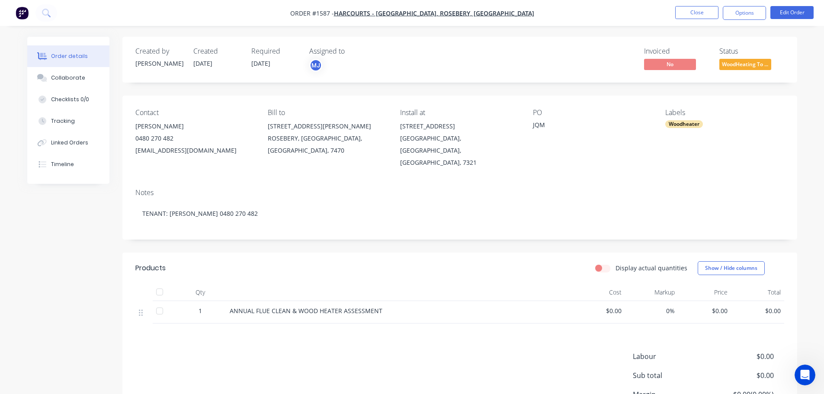
drag, startPoint x: 753, startPoint y: 9, endPoint x: 742, endPoint y: 23, distance: 18.2
click at [753, 9] on button "Options" at bounding box center [744, 13] width 43 height 14
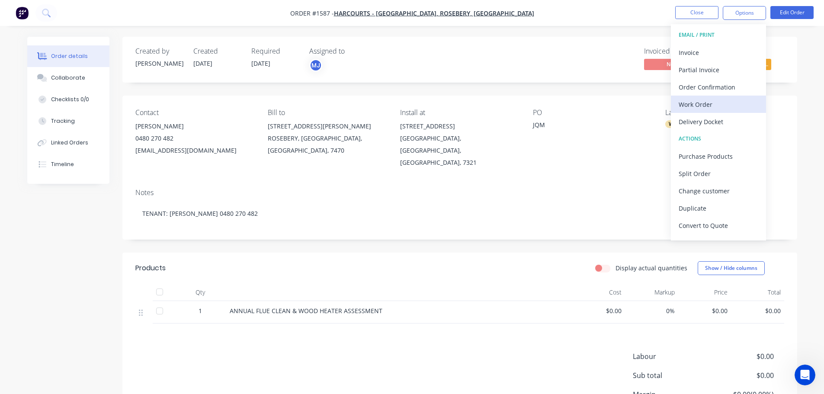
click at [693, 102] on div "Work Order" at bounding box center [719, 104] width 80 height 13
click at [693, 103] on div "Custom" at bounding box center [719, 104] width 80 height 13
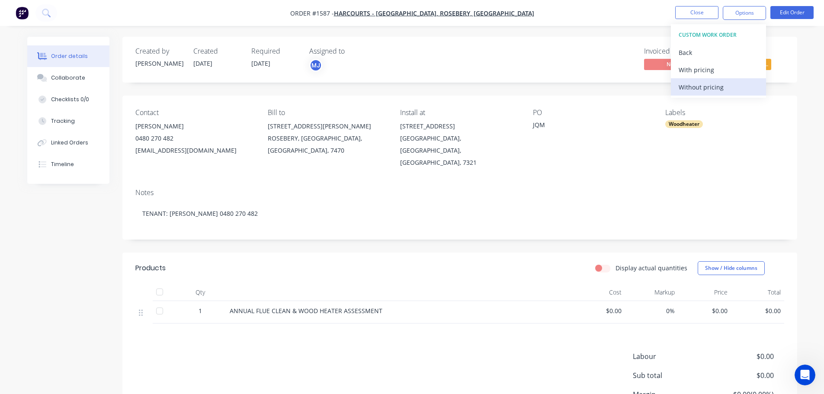
click at [693, 83] on div "Without pricing" at bounding box center [719, 87] width 80 height 13
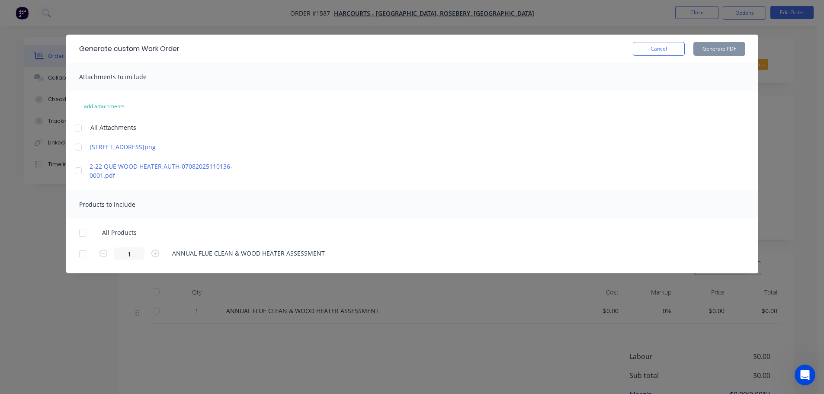
click at [78, 129] on div at bounding box center [78, 127] width 17 height 17
drag, startPoint x: 85, startPoint y: 230, endPoint x: 285, endPoint y: 209, distance: 201.3
click at [85, 229] on div at bounding box center [82, 232] width 17 height 17
click at [715, 54] on button "Generate PDF" at bounding box center [719, 49] width 52 height 14
click at [660, 50] on button "Cancel" at bounding box center [659, 49] width 52 height 14
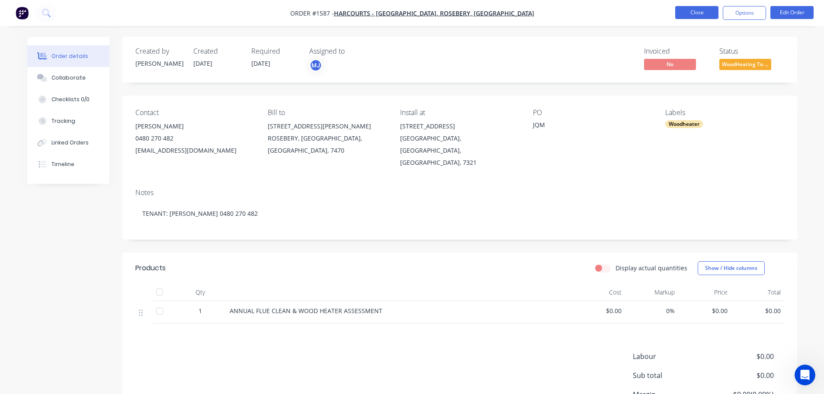
click at [692, 14] on button "Close" at bounding box center [696, 12] width 43 height 13
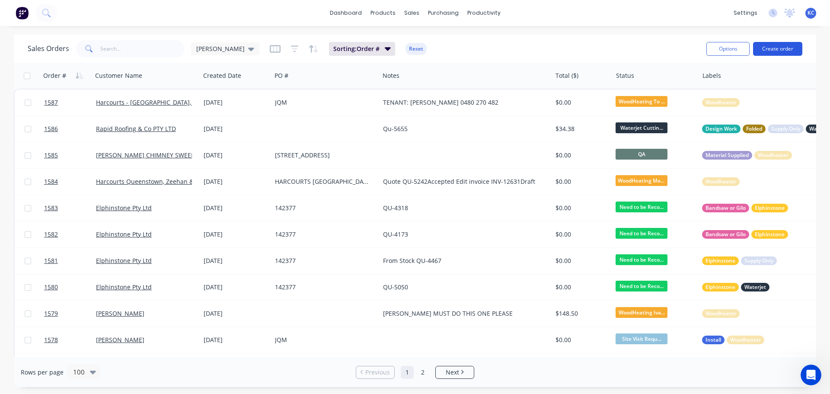
click at [775, 51] on button "Create order" at bounding box center [777, 49] width 49 height 14
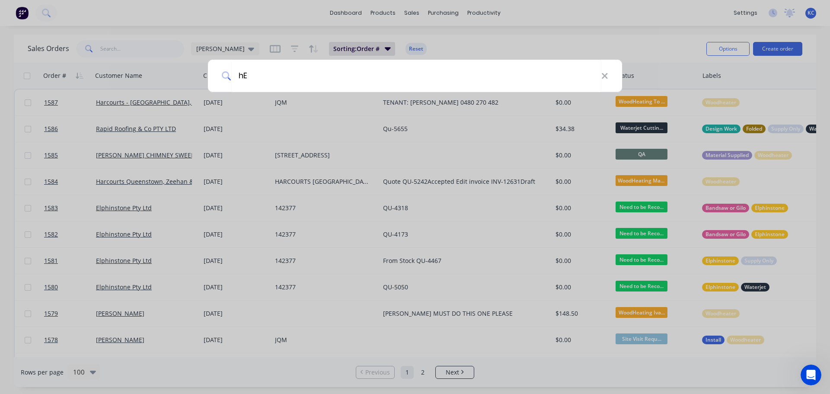
type input "h"
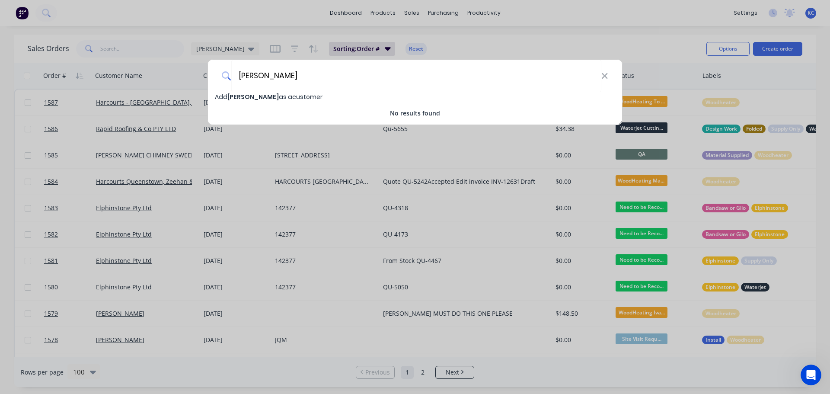
type input "[PERSON_NAME]"
click at [263, 101] on div "Add [PERSON_NAME] as a customer" at bounding box center [415, 97] width 414 height 10
select select "AU"
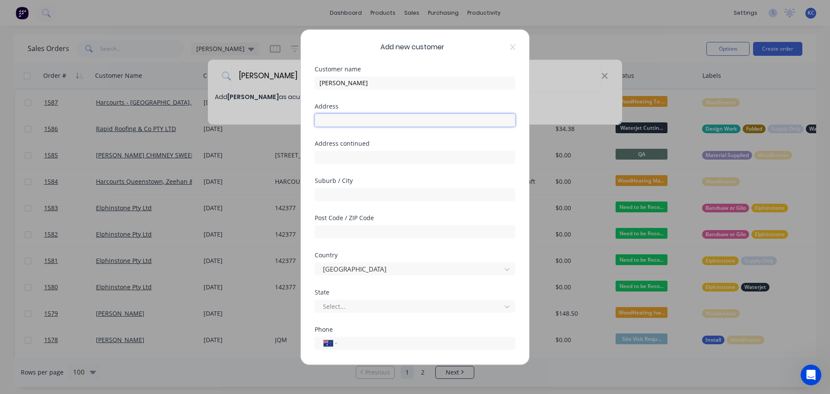
click at [353, 122] on input "text" at bounding box center [415, 119] width 201 height 13
type input "[STREET_ADDRESS]"
type input "[GEOGRAPHIC_DATA]"
type input "7322"
type input "t"
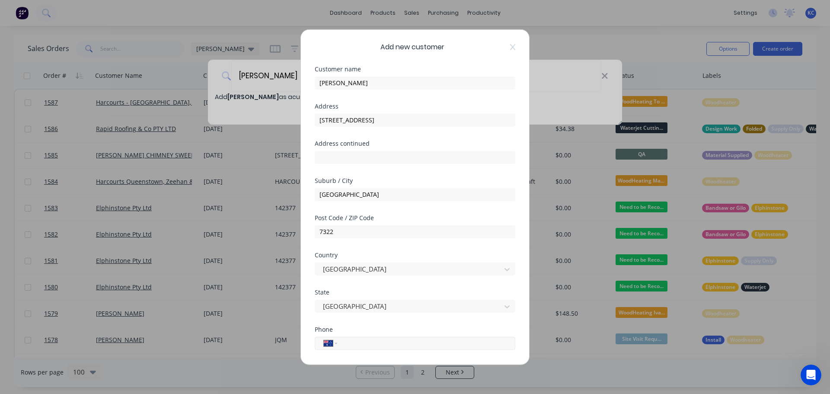
click at [410, 343] on input "tel" at bounding box center [424, 343] width 163 height 10
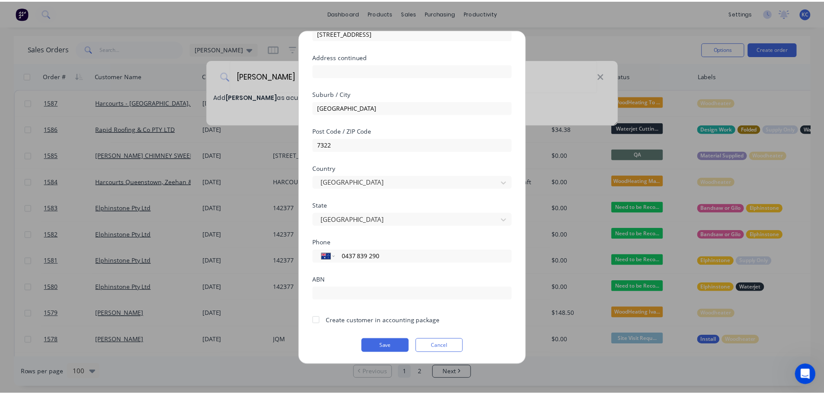
scroll to position [87, 0]
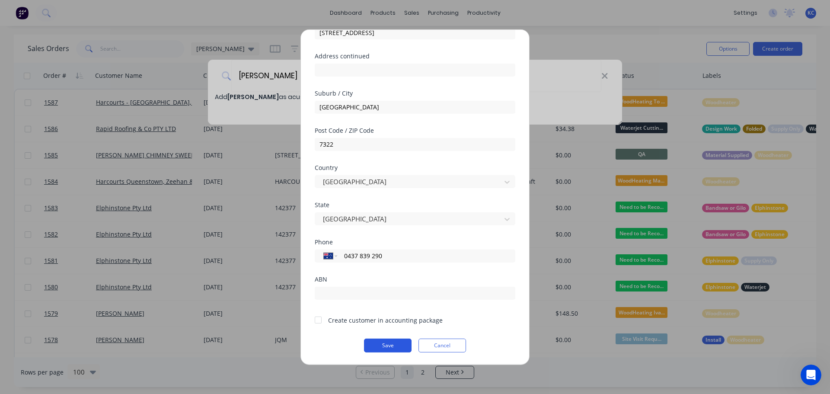
type input "0437 839 290"
click at [383, 342] on button "Save" at bounding box center [388, 345] width 48 height 14
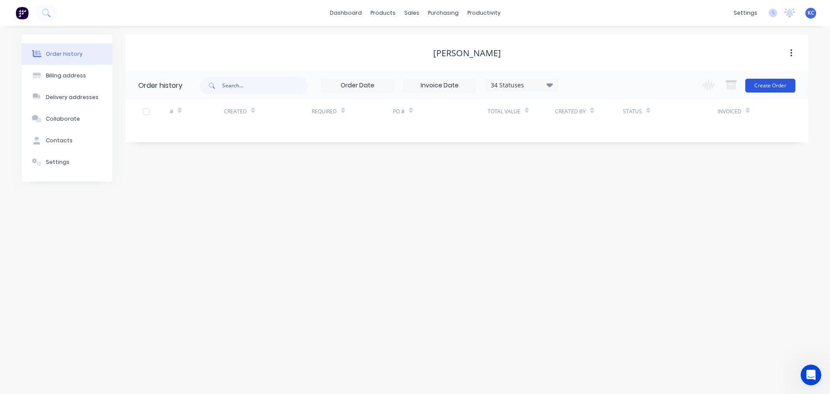
click at [766, 83] on button "Create Order" at bounding box center [771, 86] width 50 height 14
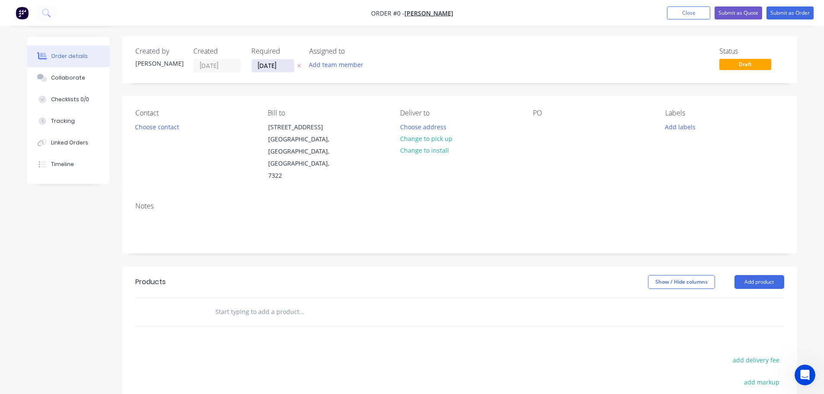
click at [285, 69] on input "[DATE]" at bounding box center [273, 65] width 42 height 13
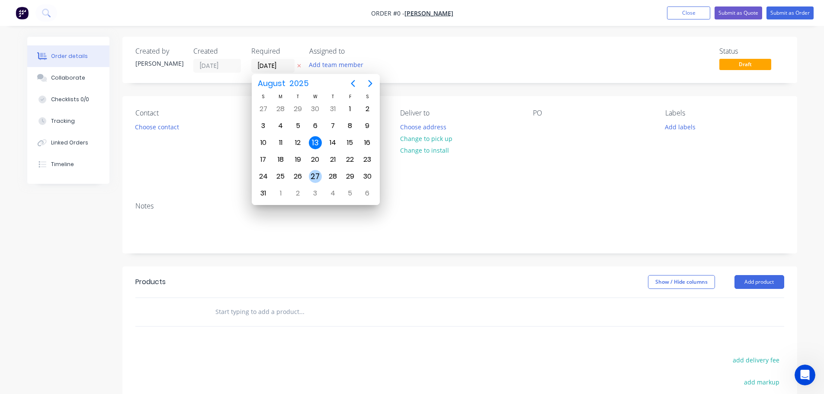
click at [316, 170] on div "27" at bounding box center [315, 176] width 13 height 13
type input "[DATE]"
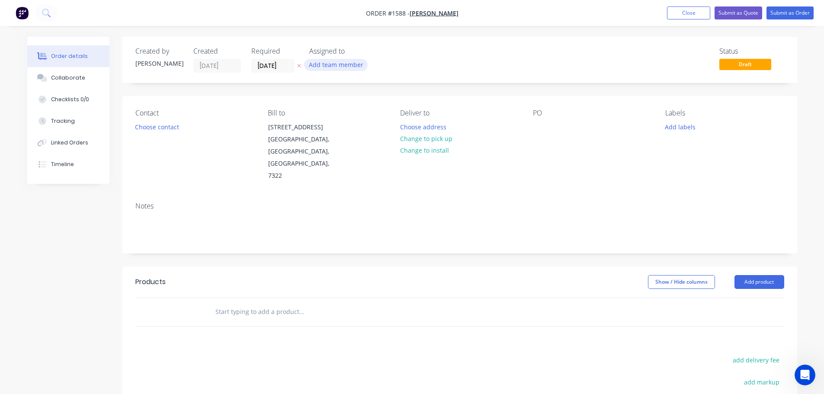
click at [324, 62] on button "Add team member" at bounding box center [336, 65] width 64 height 12
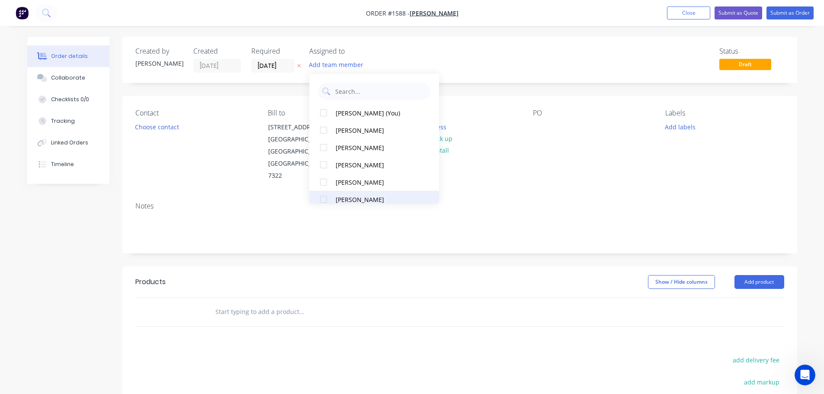
click at [321, 200] on div at bounding box center [323, 199] width 17 height 17
click at [155, 128] on button "Choose contact" at bounding box center [156, 127] width 53 height 12
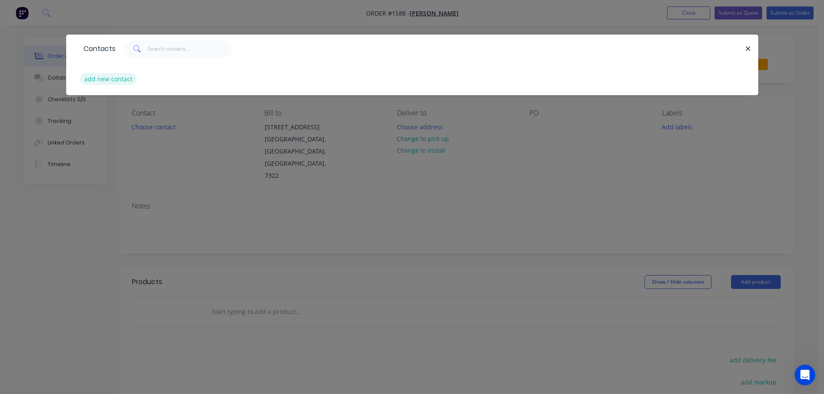
click at [114, 82] on button "add new contact" at bounding box center [108, 79] width 57 height 12
select select "AU"
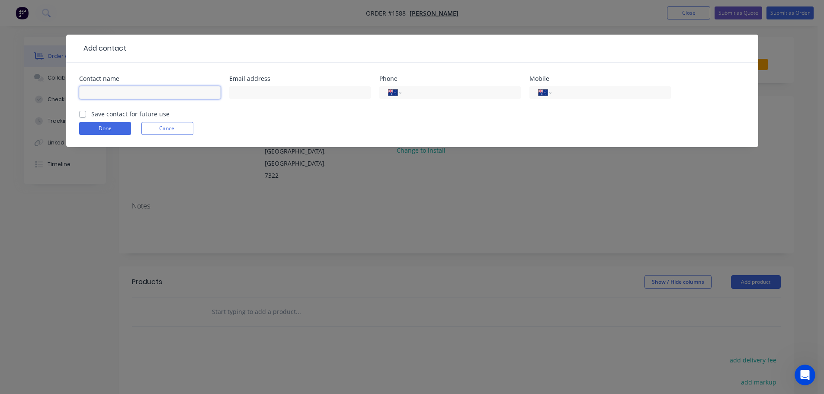
click at [134, 94] on input "text" at bounding box center [149, 92] width 141 height 13
type input "[PERSON_NAME]"
type input "[EMAIL_ADDRESS][DOMAIN_NAME]"
type input "0437 839 290"
click at [91, 114] on label "Save contact for future use" at bounding box center [130, 113] width 78 height 9
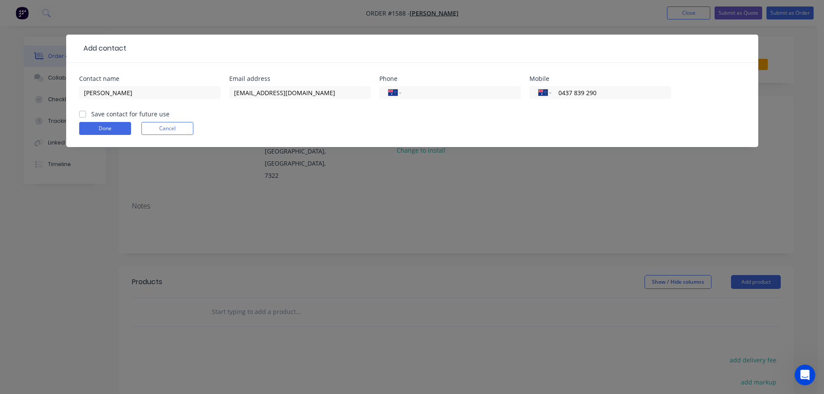
click at [82, 114] on input "Save contact for future use" at bounding box center [82, 113] width 7 height 8
checkbox input "true"
click at [90, 130] on button "Done" at bounding box center [105, 128] width 52 height 13
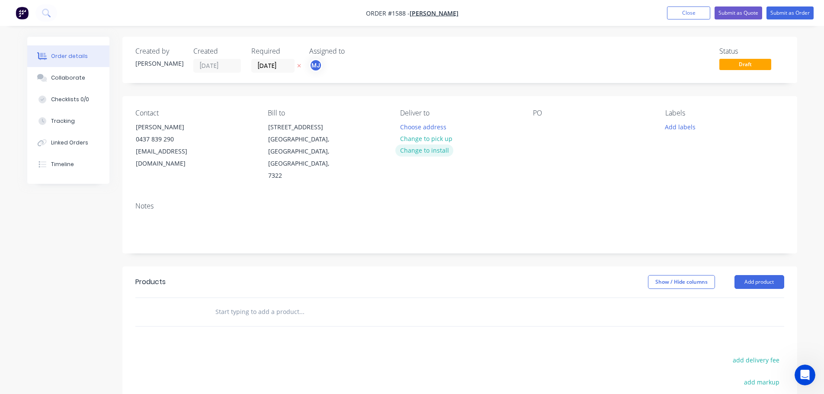
click at [425, 154] on button "Change to install" at bounding box center [424, 150] width 58 height 12
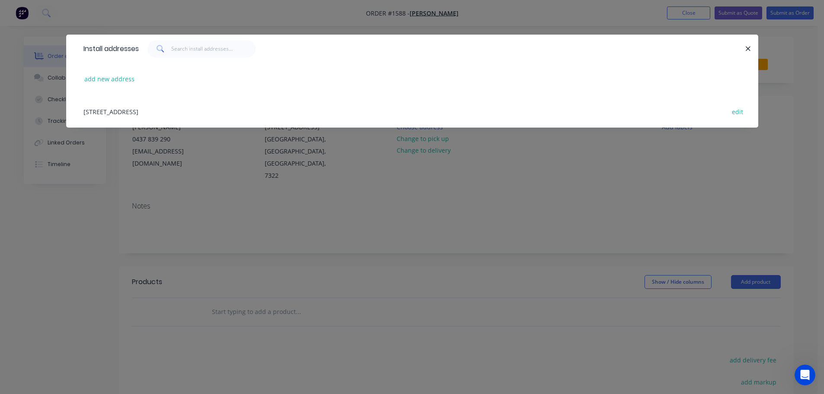
click at [190, 113] on div "[STREET_ADDRESS] edit" at bounding box center [412, 111] width 666 height 32
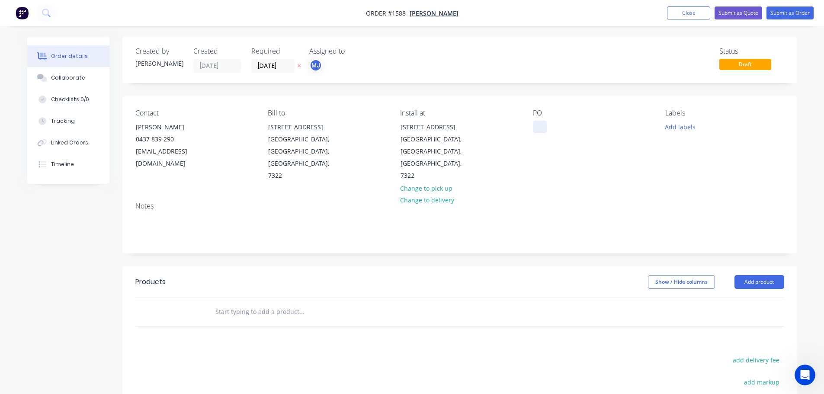
click at [536, 131] on div at bounding box center [540, 127] width 14 height 13
click at [683, 122] on button "Add labels" at bounding box center [680, 127] width 40 height 12
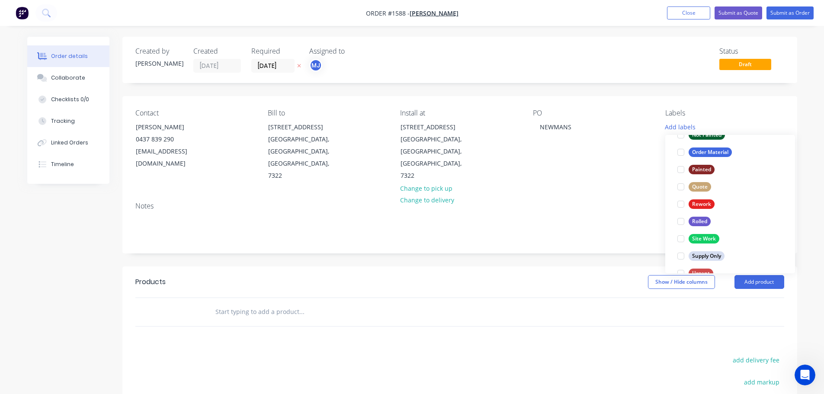
scroll to position [415, 0]
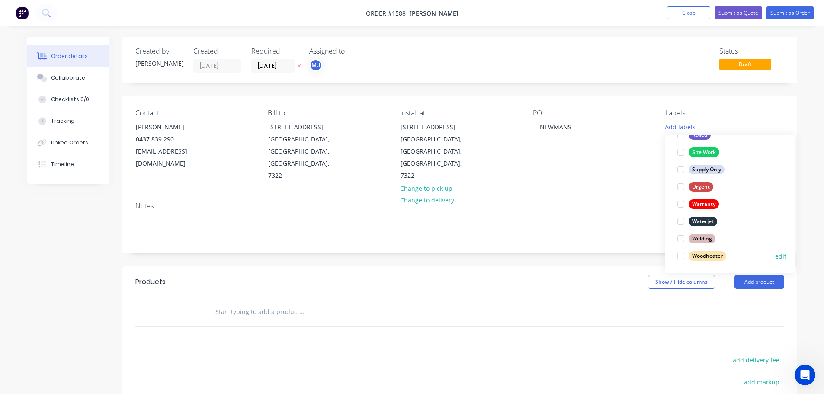
click at [680, 255] on div at bounding box center [680, 255] width 17 height 17
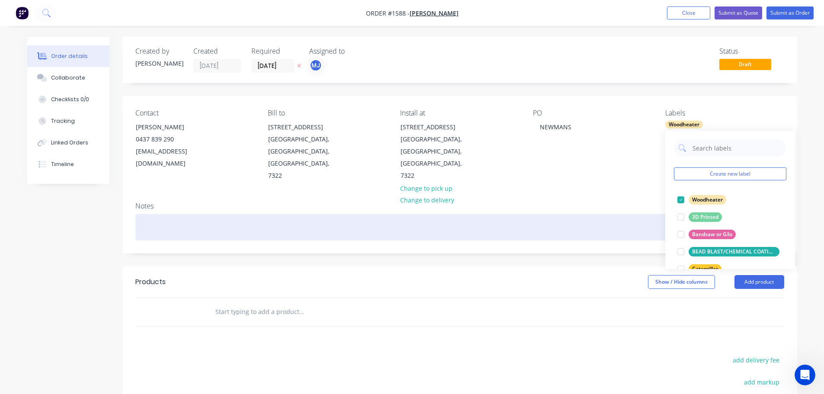
click at [617, 214] on div at bounding box center [459, 227] width 649 height 26
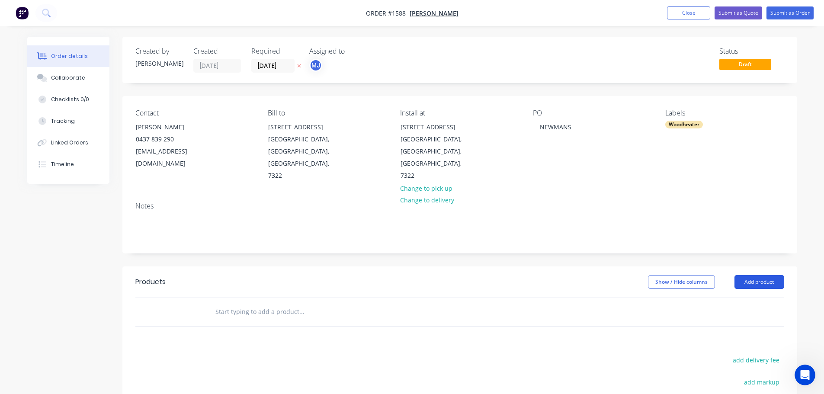
click at [766, 275] on button "Add product" at bounding box center [759, 282] width 50 height 14
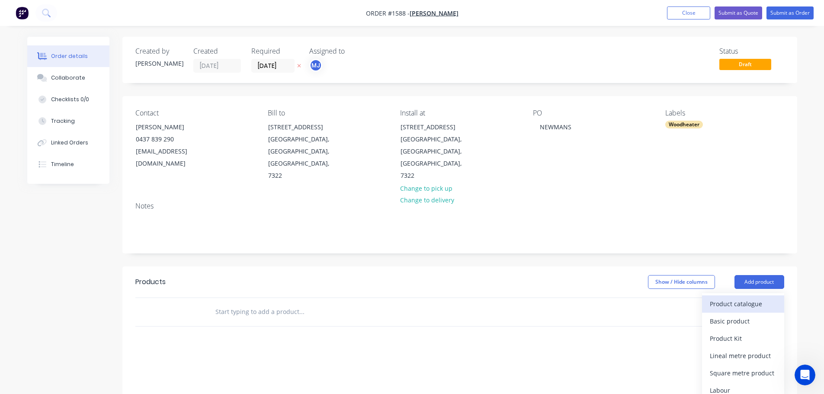
click at [753, 298] on div "Product catalogue" at bounding box center [743, 304] width 67 height 13
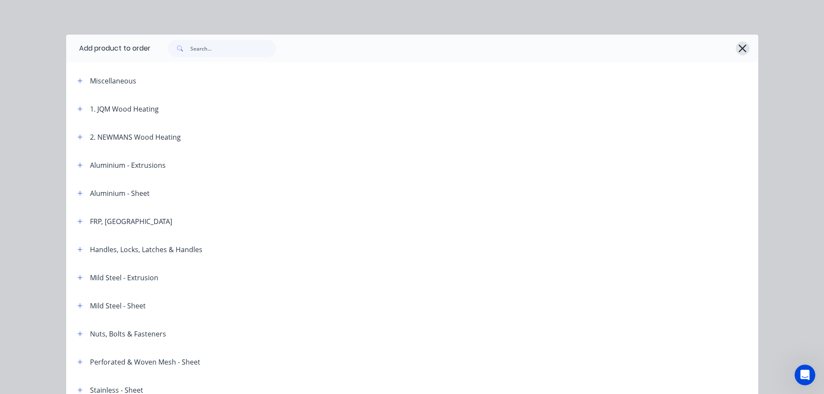
click at [740, 43] on icon "button" at bounding box center [742, 48] width 9 height 12
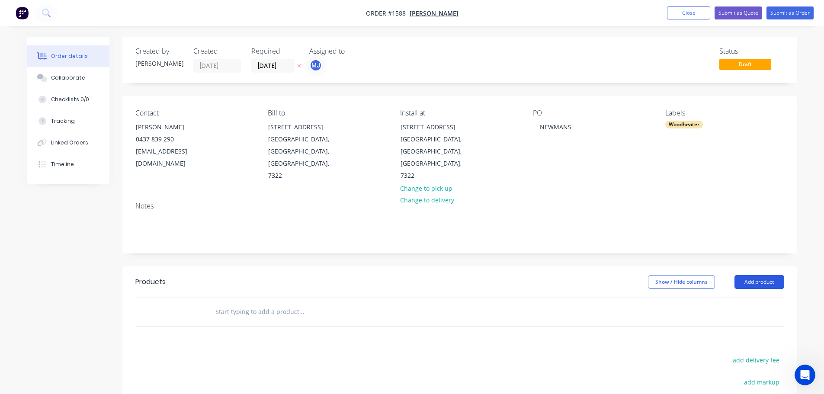
click at [755, 275] on button "Add product" at bounding box center [759, 282] width 50 height 14
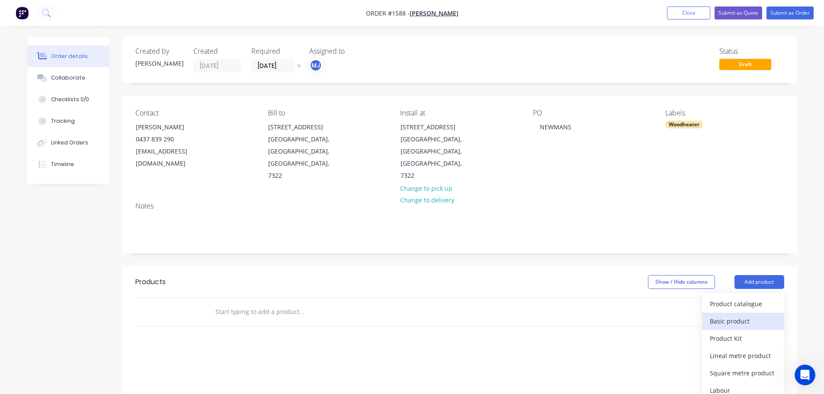
click at [732, 315] on div "Basic product" at bounding box center [743, 321] width 67 height 13
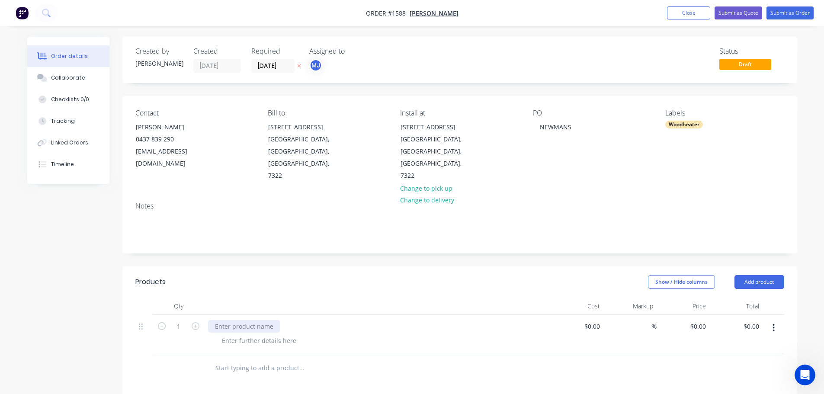
click at [251, 320] on div at bounding box center [244, 326] width 72 height 13
drag, startPoint x: 216, startPoint y: 301, endPoint x: 221, endPoint y: 346, distance: 44.8
click at [216, 320] on div "iNSTALLATION OF WOOD HEATER" at bounding box center [263, 331] width 111 height 22
click at [379, 320] on div "INSTALLATION OF WOOD HEATER *[PERSON_NAME] INSERT *2 X 45 DEGREE BENDS *150 X 9…" at bounding box center [377, 340] width 339 height 40
click at [64, 70] on button "Collaborate" at bounding box center [68, 78] width 82 height 22
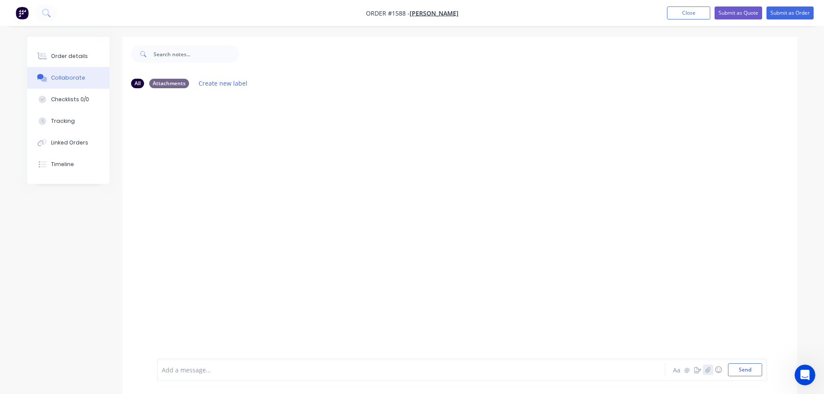
click at [706, 372] on button "button" at bounding box center [708, 370] width 10 height 10
click at [757, 371] on button "Send" at bounding box center [745, 369] width 34 height 13
drag, startPoint x: 84, startPoint y: 59, endPoint x: 86, endPoint y: 66, distance: 7.6
click at [83, 59] on div "Order details" at bounding box center [69, 56] width 37 height 8
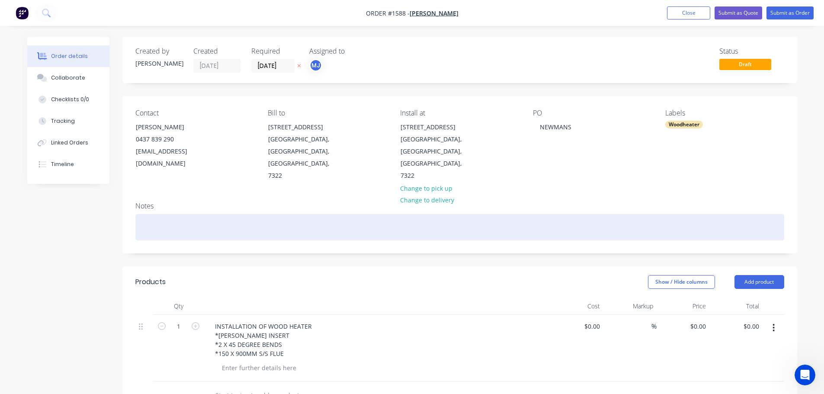
click at [178, 214] on div at bounding box center [459, 227] width 649 height 26
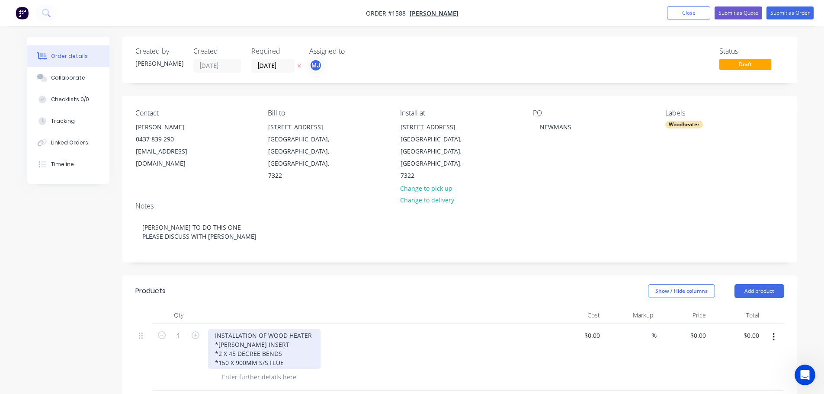
click at [285, 340] on div "INSTALLATION OF WOOD HEATER *[PERSON_NAME] INSERT *2 X 45 DEGREE BENDS *150 X 9…" at bounding box center [264, 349] width 112 height 40
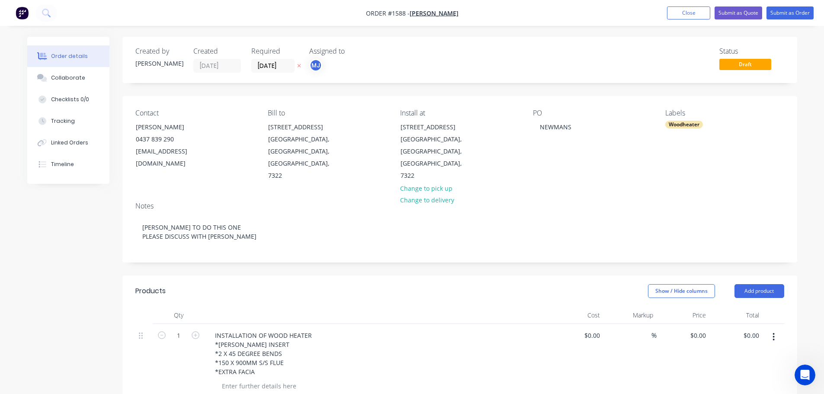
click at [351, 380] on div at bounding box center [381, 386] width 332 height 13
click at [790, 13] on button "Submit as Order" at bounding box center [789, 12] width 47 height 13
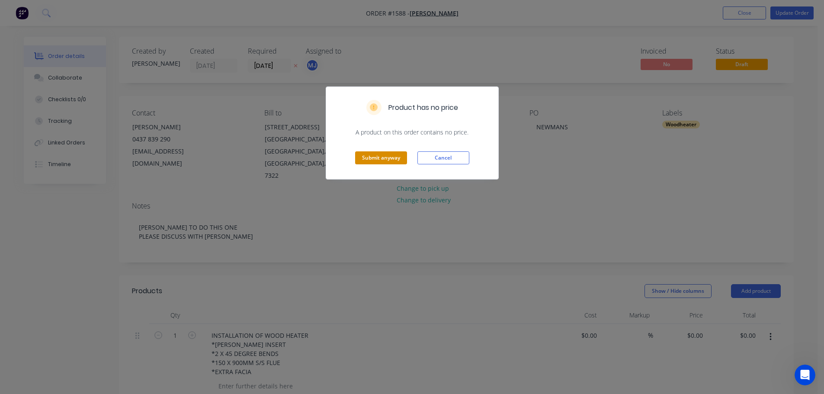
click at [394, 159] on button "Submit anyway" at bounding box center [381, 157] width 52 height 13
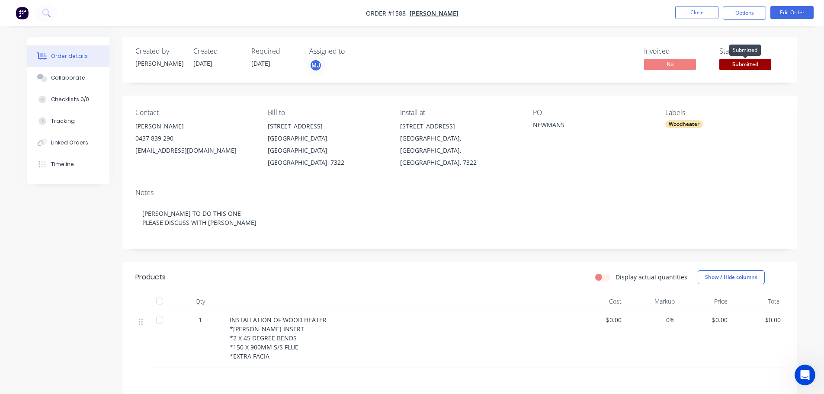
click at [758, 61] on span "Submitted" at bounding box center [745, 64] width 52 height 11
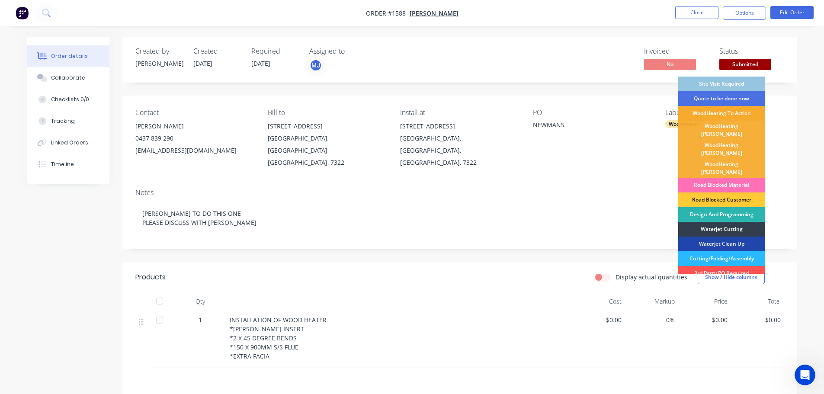
click at [721, 111] on div "WoodHeating To Action" at bounding box center [721, 113] width 86 height 15
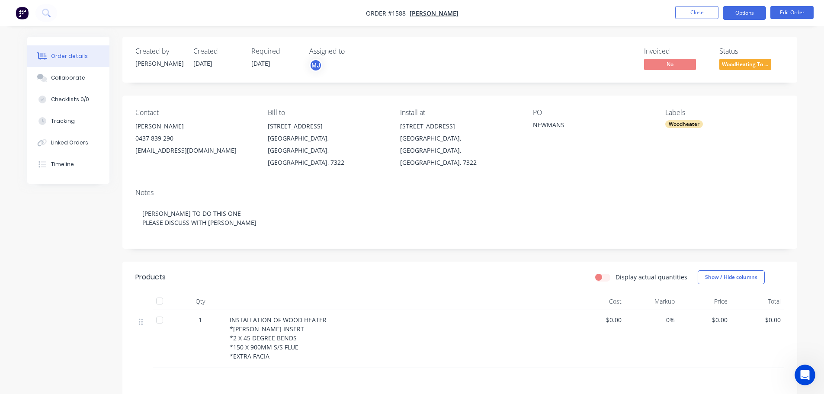
click at [753, 10] on button "Options" at bounding box center [744, 13] width 43 height 14
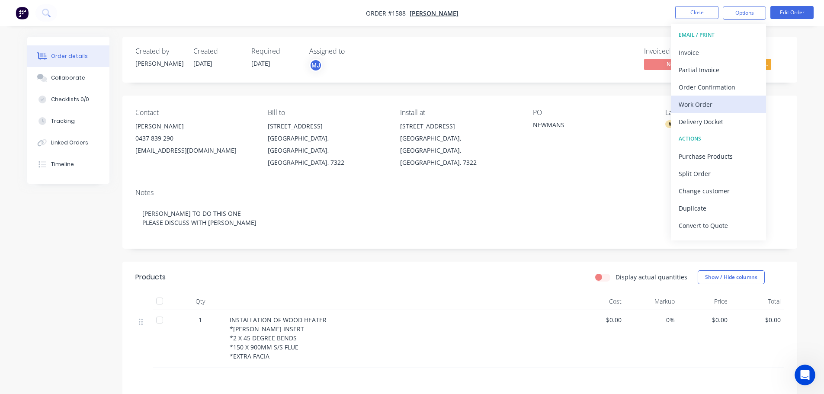
click at [701, 105] on div "Work Order" at bounding box center [719, 104] width 80 height 13
click at [698, 105] on div "Custom" at bounding box center [719, 104] width 80 height 13
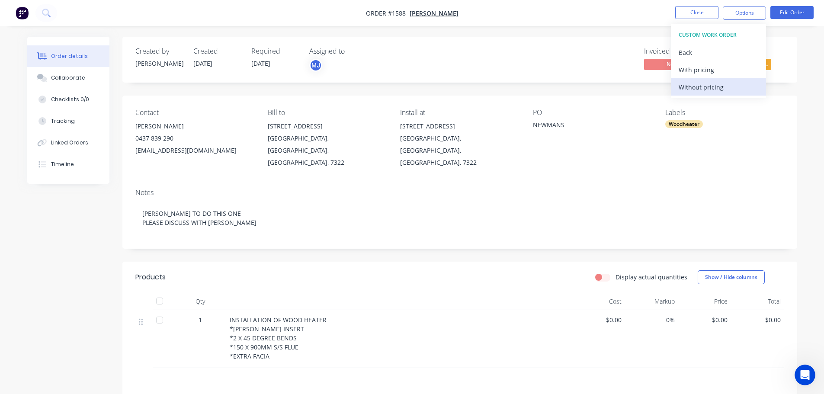
click at [698, 93] on button "Without pricing" at bounding box center [718, 86] width 95 height 17
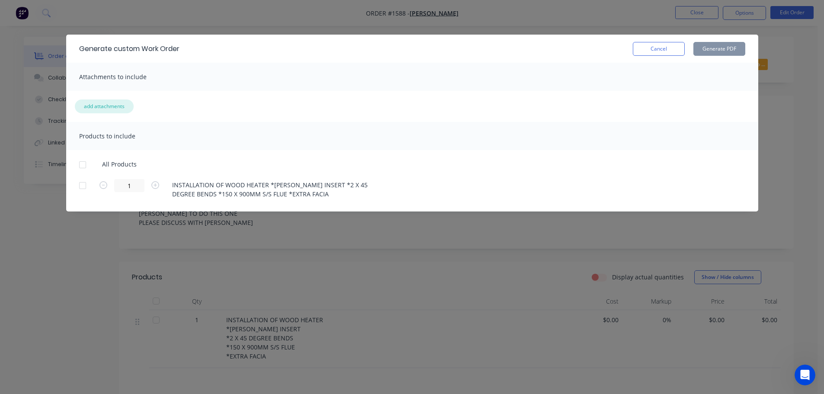
click at [116, 111] on button "add attachments" at bounding box center [104, 106] width 59 height 14
click at [667, 39] on div "Generate custom Work Order Cancel Generate PDF" at bounding box center [412, 49] width 692 height 28
click at [666, 48] on button "Cancel" at bounding box center [659, 49] width 52 height 14
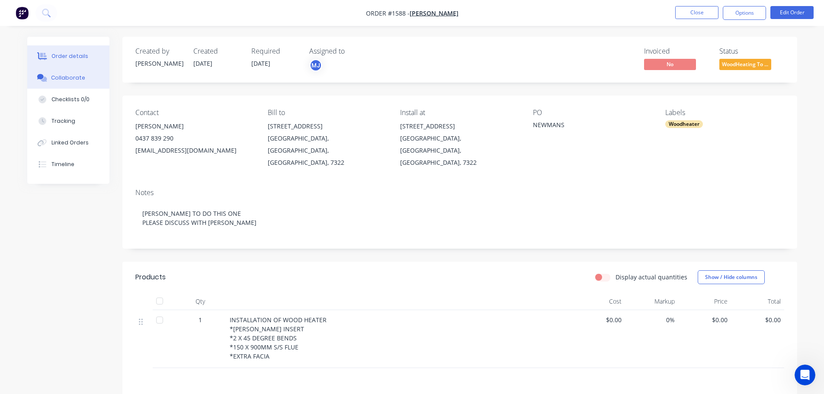
click at [80, 76] on div "Collaborate" at bounding box center [68, 78] width 34 height 8
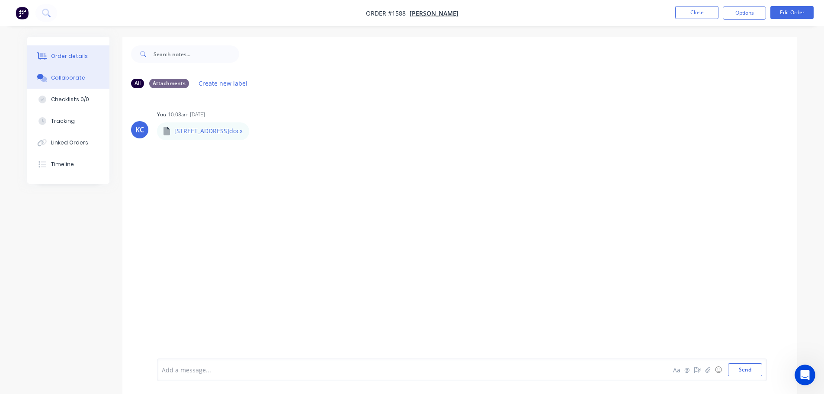
click at [82, 54] on div "Order details" at bounding box center [69, 56] width 37 height 8
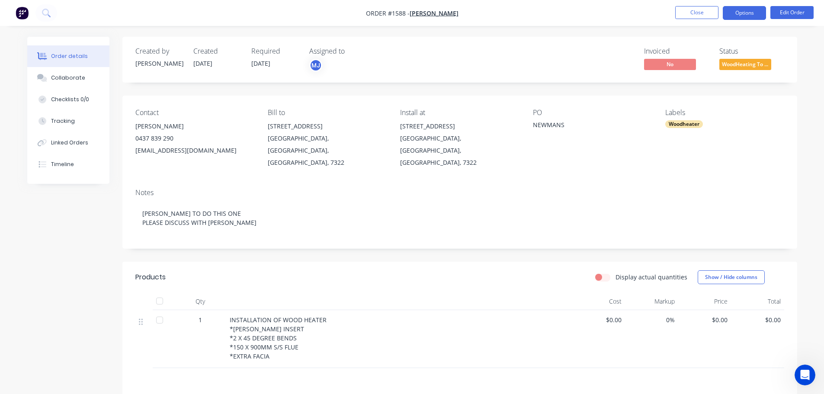
click at [739, 12] on button "Options" at bounding box center [744, 13] width 43 height 14
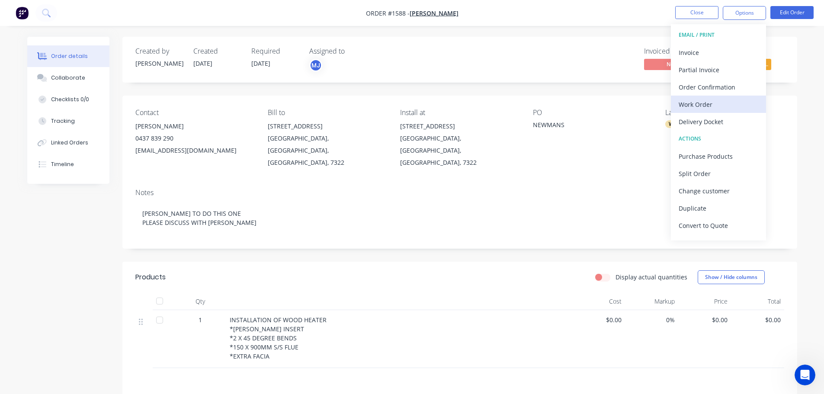
click at [696, 104] on div "Work Order" at bounding box center [719, 104] width 80 height 13
click at [696, 104] on div "Custom" at bounding box center [719, 104] width 80 height 13
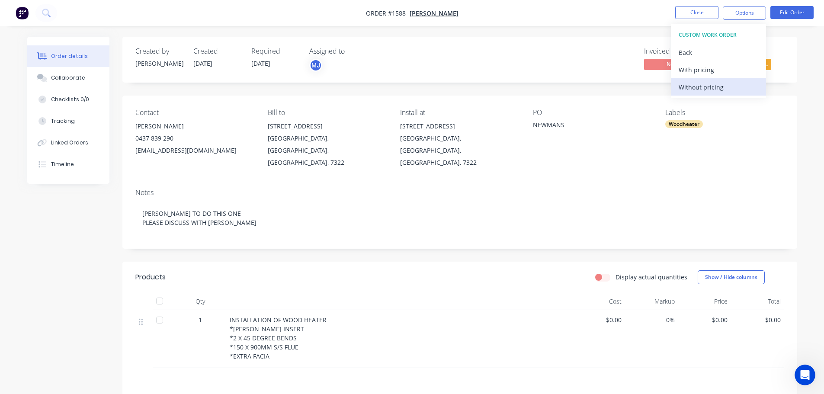
click at [676, 87] on button "Without pricing" at bounding box center [718, 86] width 95 height 17
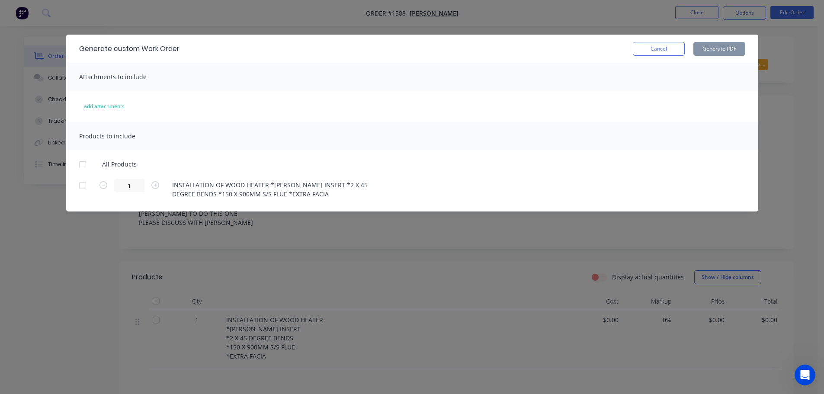
click at [83, 167] on div at bounding box center [82, 164] width 17 height 17
click at [714, 47] on button "Generate PDF" at bounding box center [719, 49] width 52 height 14
drag, startPoint x: 654, startPoint y: 48, endPoint x: 677, endPoint y: 40, distance: 24.5
click at [654, 48] on button "Cancel" at bounding box center [659, 49] width 52 height 14
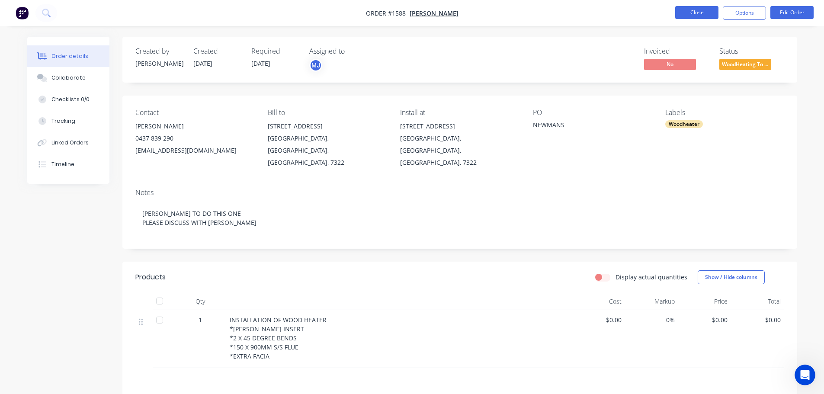
click at [702, 11] on button "Close" at bounding box center [696, 12] width 43 height 13
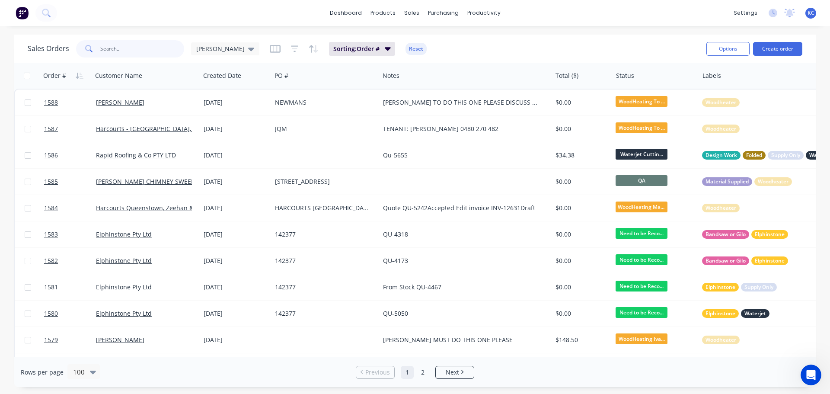
click at [112, 51] on input "text" at bounding box center [142, 48] width 84 height 17
type input "1394"
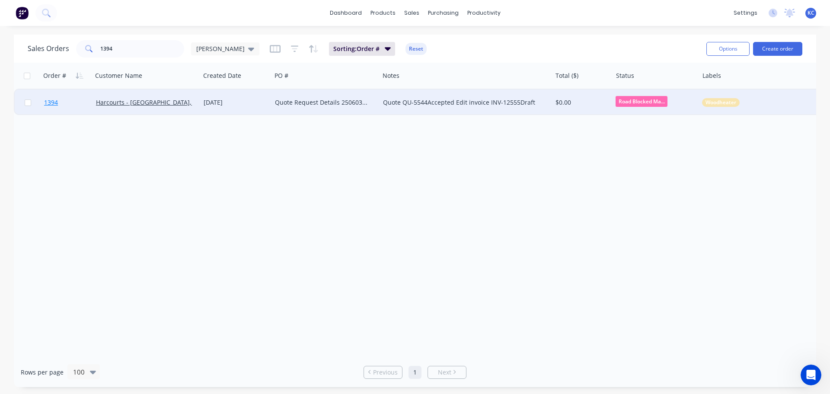
click at [49, 103] on span "1394" at bounding box center [51, 102] width 14 height 9
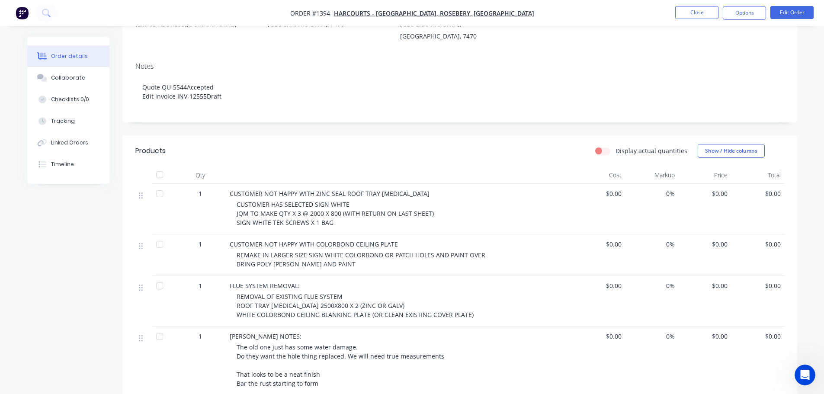
scroll to position [236, 0]
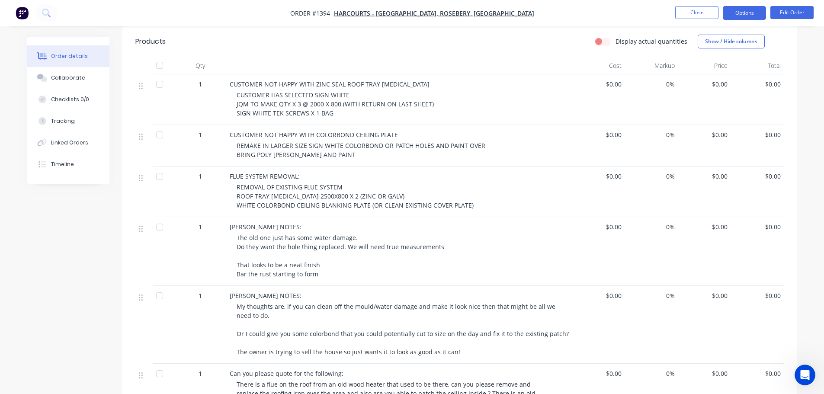
click at [734, 12] on button "Options" at bounding box center [744, 13] width 43 height 14
click at [791, 14] on button "Edit Order" at bounding box center [791, 12] width 43 height 13
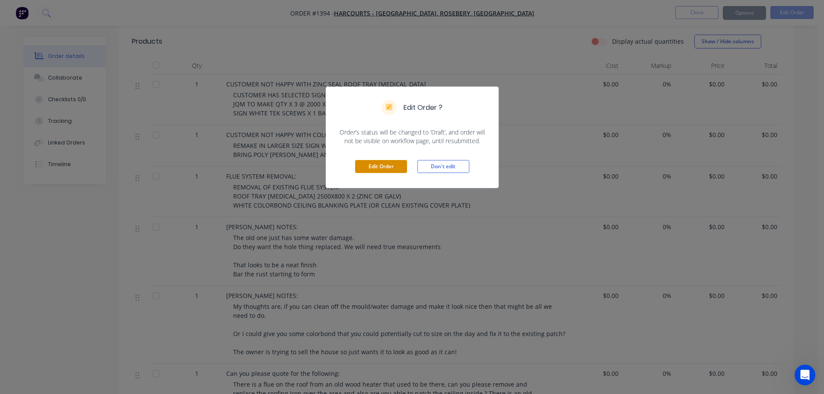
click at [383, 162] on button "Edit Order" at bounding box center [381, 166] width 52 height 13
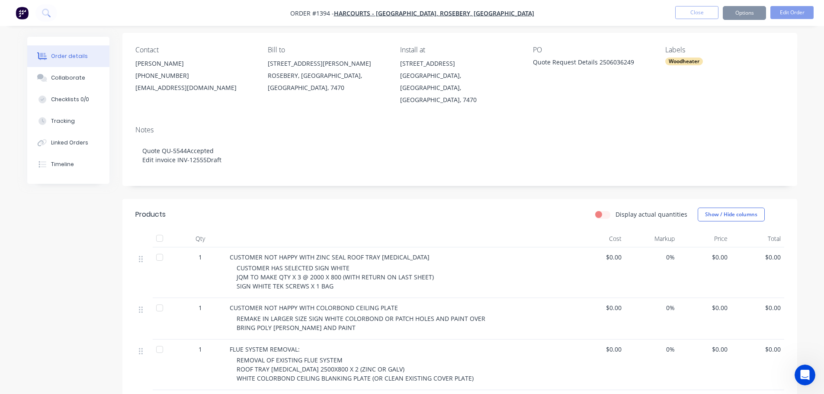
scroll to position [0, 0]
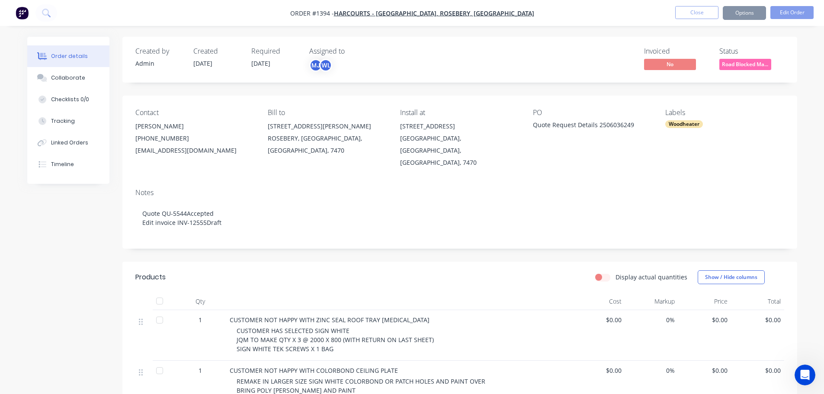
click at [78, 56] on div "Order details" at bounding box center [69, 56] width 37 height 8
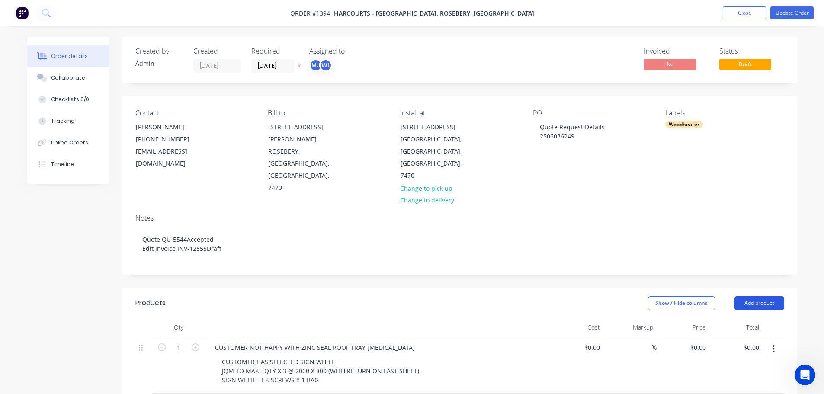
click at [761, 296] on button "Add product" at bounding box center [759, 303] width 50 height 14
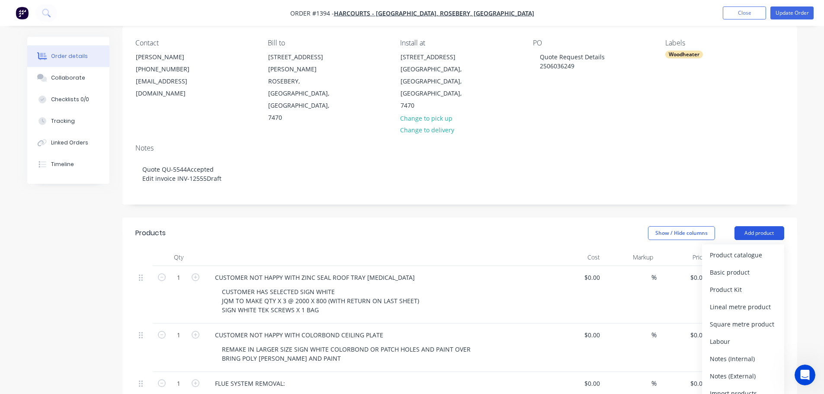
scroll to position [130, 0]
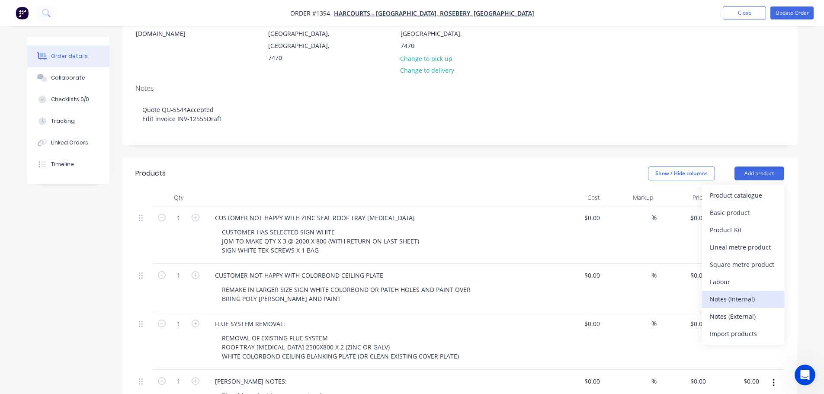
click at [747, 293] on div "Notes (Internal)" at bounding box center [743, 299] width 67 height 13
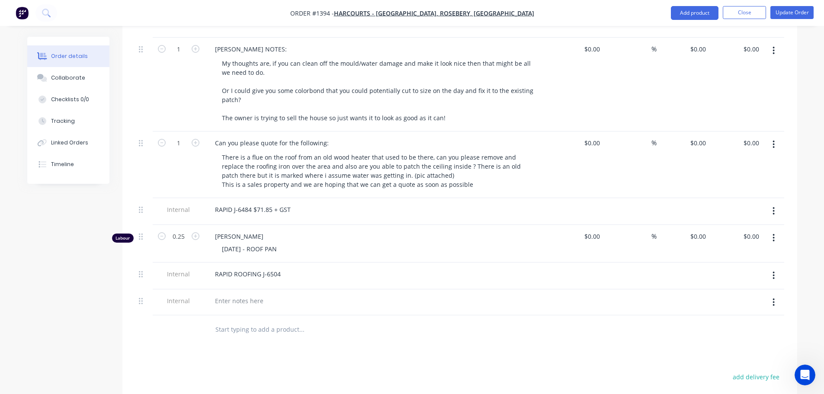
scroll to position [562, 0]
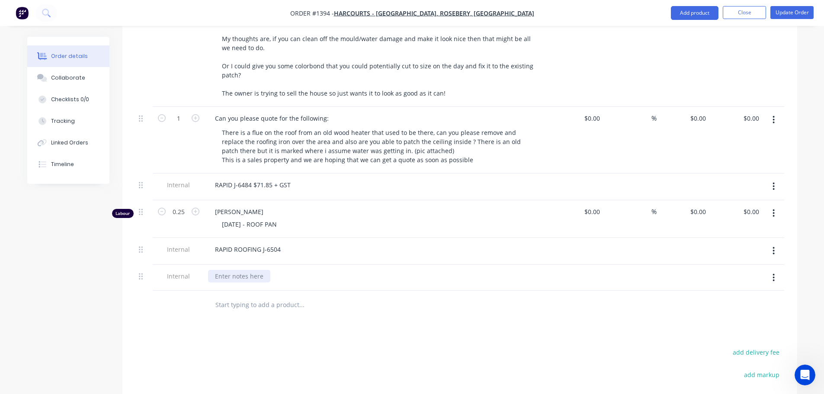
click at [237, 270] on div at bounding box center [239, 276] width 62 height 13
click at [798, 10] on button "Update Order" at bounding box center [791, 12] width 43 height 13
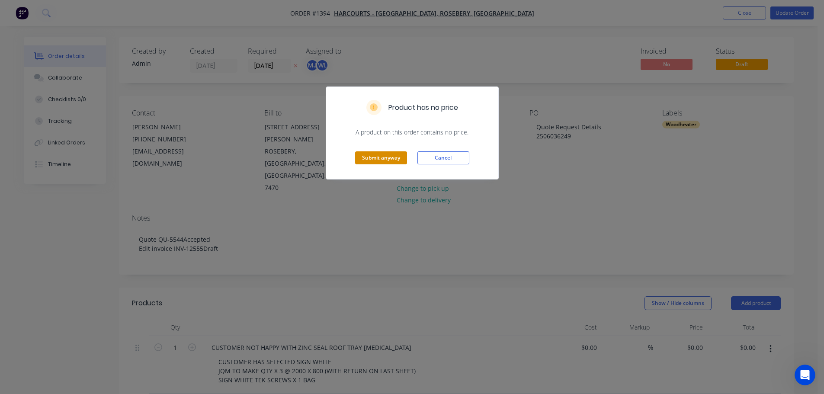
click at [365, 161] on button "Submit anyway" at bounding box center [381, 157] width 52 height 13
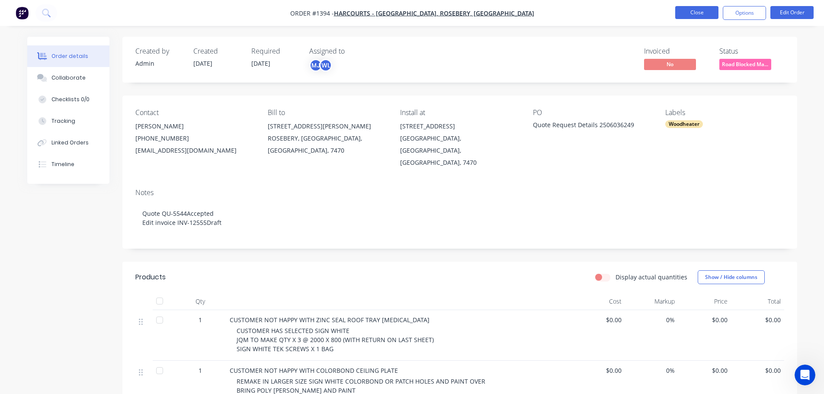
click at [693, 13] on button "Close" at bounding box center [696, 12] width 43 height 13
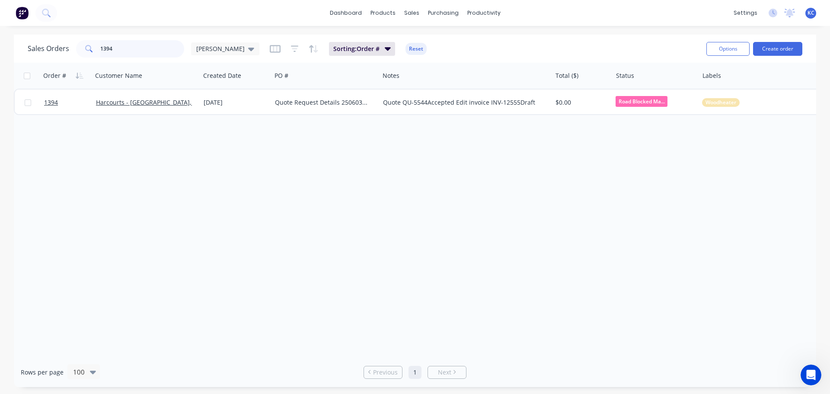
drag, startPoint x: 120, startPoint y: 49, endPoint x: 40, endPoint y: 48, distance: 80.0
click at [60, 50] on div "Sales Orders 1394 [PERSON_NAME]" at bounding box center [144, 48] width 232 height 17
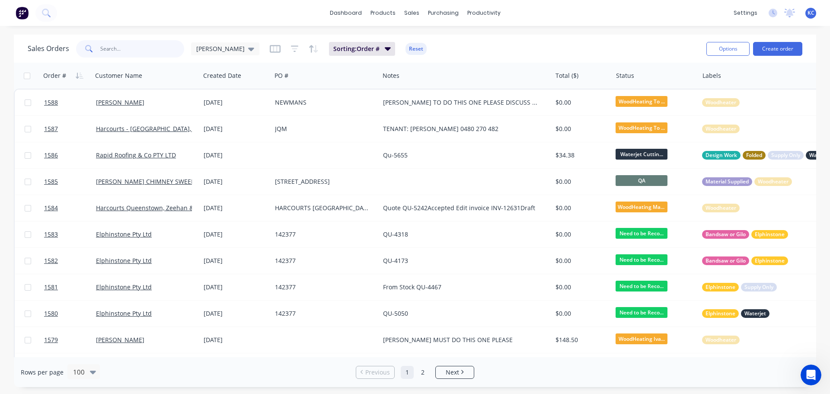
click at [132, 51] on input "text" at bounding box center [142, 48] width 84 height 17
type input "1569"
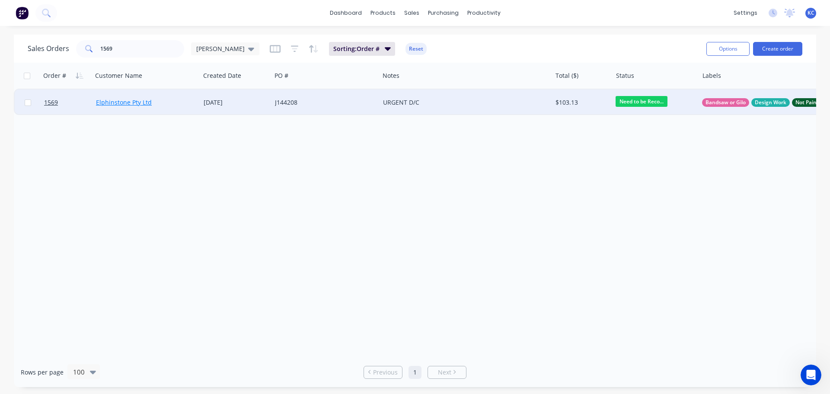
click at [130, 103] on link "Elphinstone Pty Ltd" at bounding box center [124, 102] width 56 height 8
click at [52, 103] on span "1569" at bounding box center [51, 102] width 14 height 9
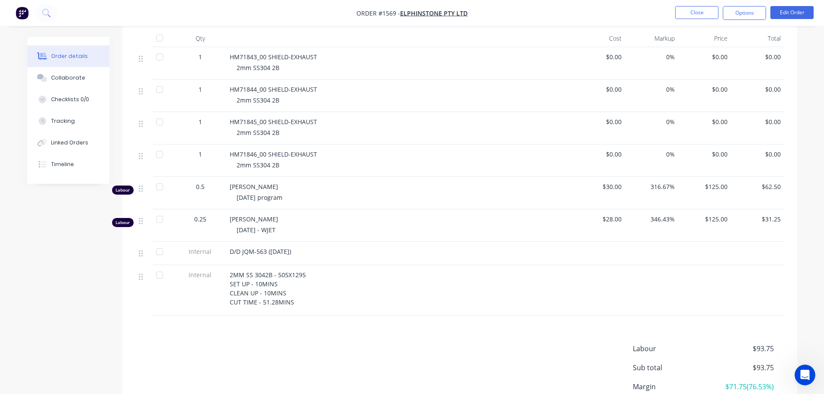
scroll to position [303, 0]
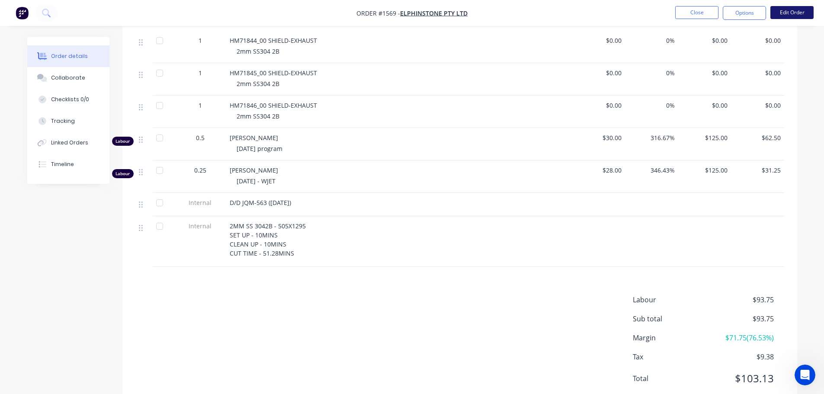
click at [790, 9] on button "Edit Order" at bounding box center [791, 12] width 43 height 13
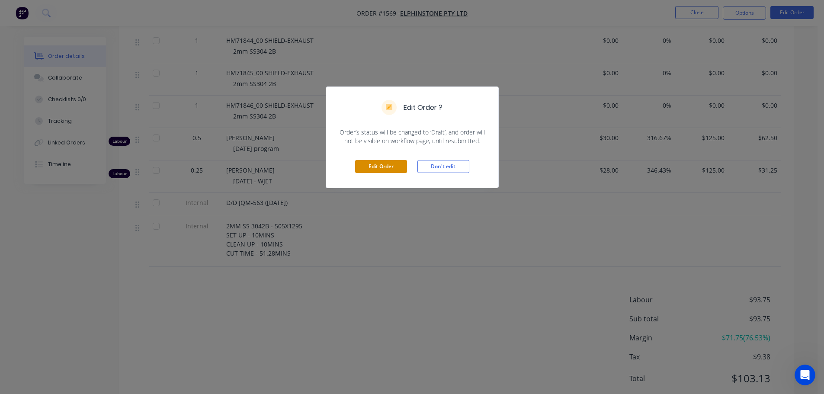
click at [384, 167] on button "Edit Order" at bounding box center [381, 166] width 52 height 13
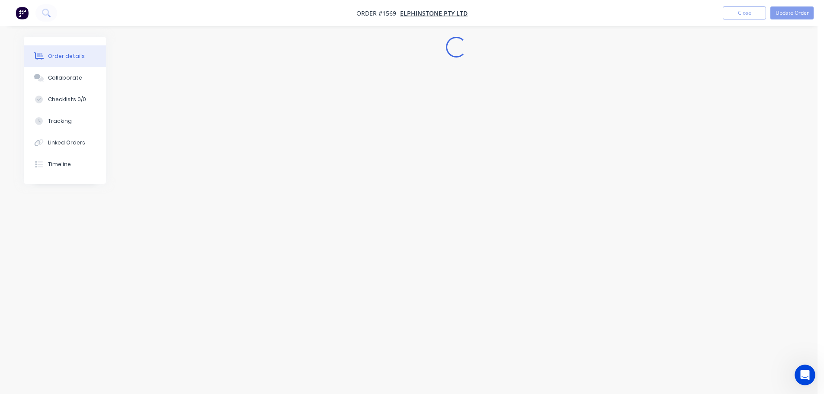
scroll to position [0, 0]
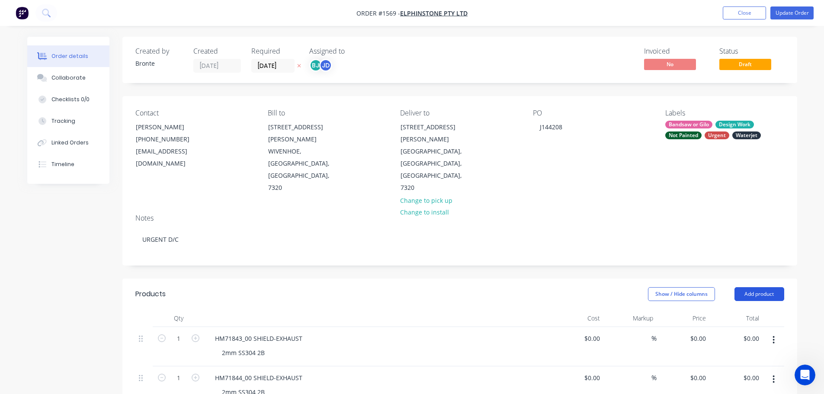
click at [770, 287] on button "Add product" at bounding box center [759, 294] width 50 height 14
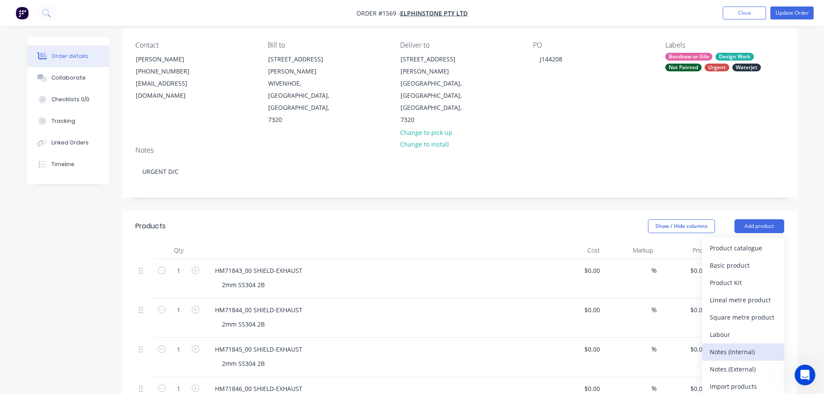
scroll to position [86, 0]
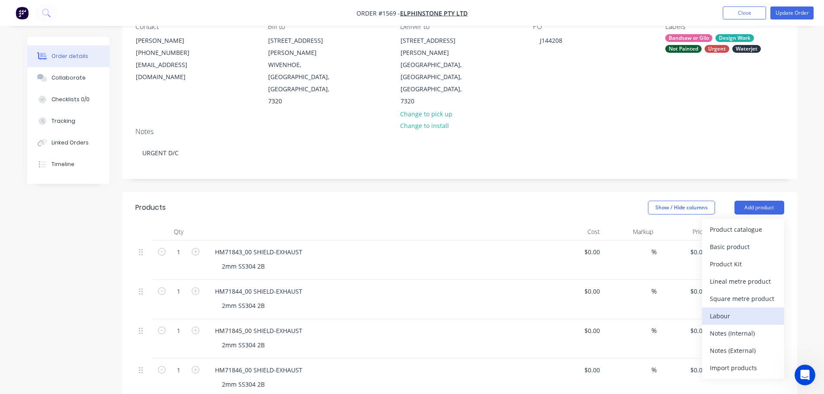
click at [743, 310] on div "Labour" at bounding box center [743, 316] width 67 height 13
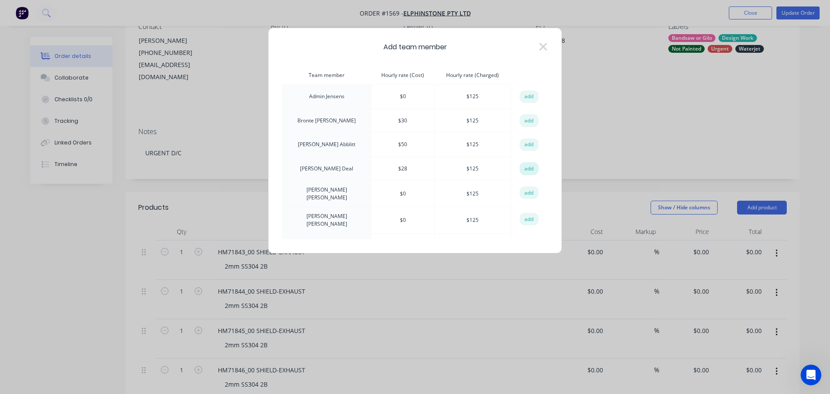
click at [522, 170] on button "add" at bounding box center [529, 168] width 19 height 13
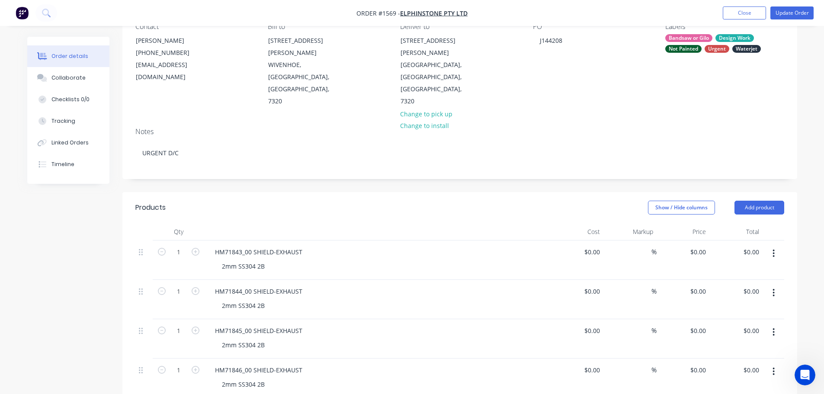
scroll to position [259, 0]
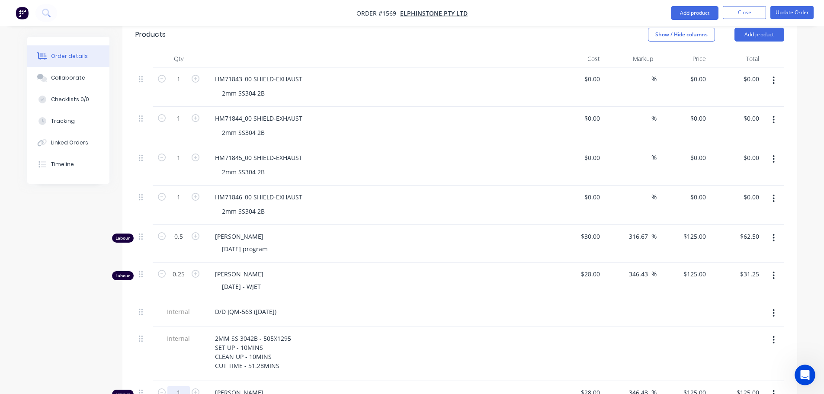
click at [177, 86] on input "1" at bounding box center [178, 79] width 22 height 13
type input "0.5"
type input "$62.50"
click at [465, 388] on span "[PERSON_NAME]" at bounding box center [381, 392] width 332 height 9
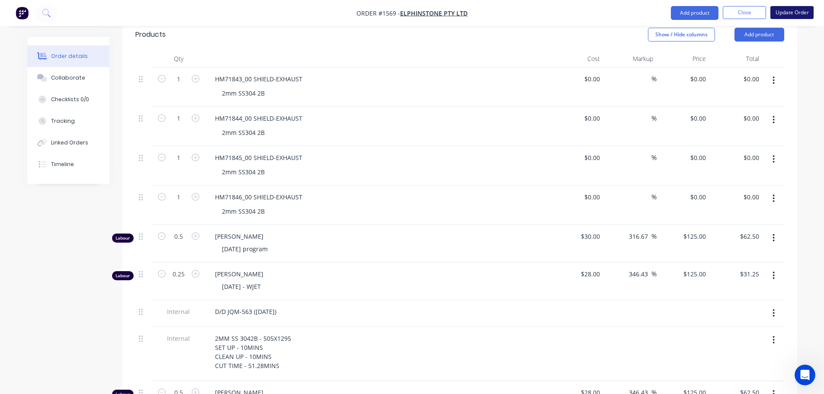
click at [795, 11] on button "Update Order" at bounding box center [791, 12] width 43 height 13
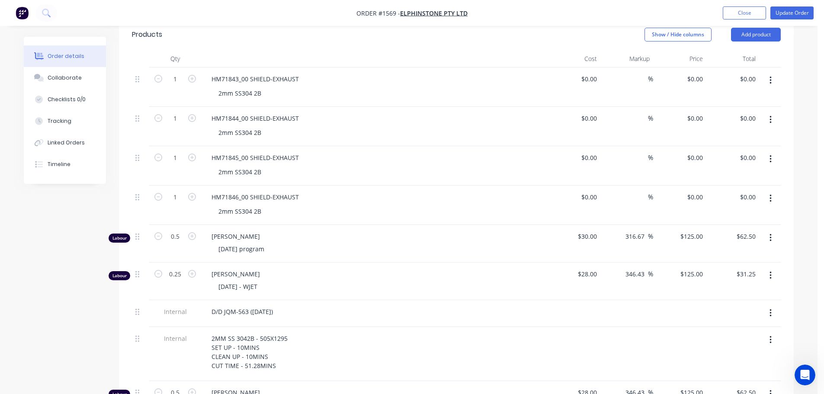
scroll to position [0, 0]
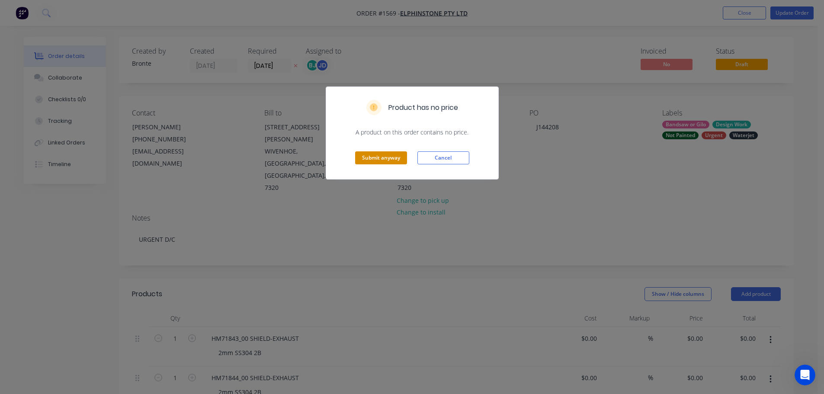
click at [392, 155] on button "Submit anyway" at bounding box center [381, 157] width 52 height 13
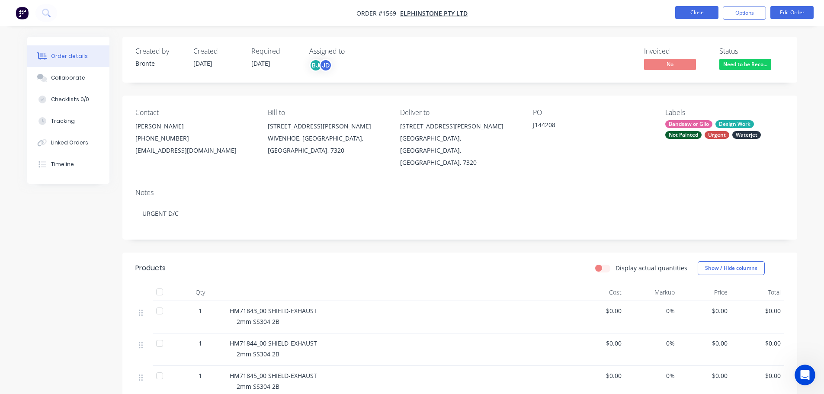
click at [704, 11] on button "Close" at bounding box center [696, 12] width 43 height 13
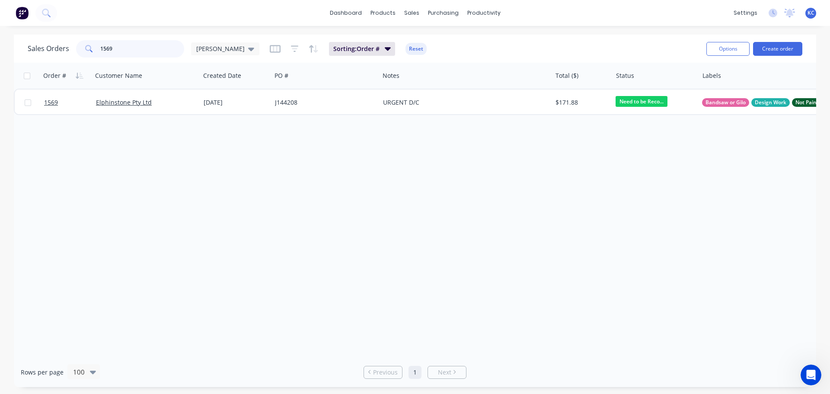
drag, startPoint x: 125, startPoint y: 45, endPoint x: 0, endPoint y: 83, distance: 130.8
click at [21, 58] on div "Sales Orders 1569 [PERSON_NAME]: Order # Reset Options Create order" at bounding box center [415, 49] width 803 height 28
type input "1570"
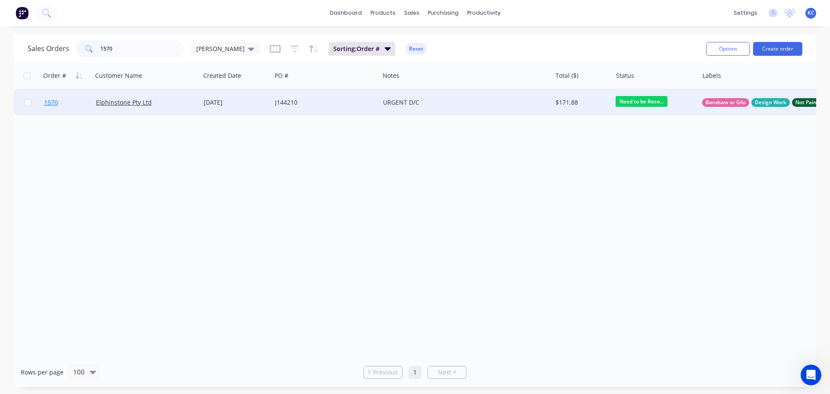
click at [56, 104] on span "1570" at bounding box center [51, 102] width 14 height 9
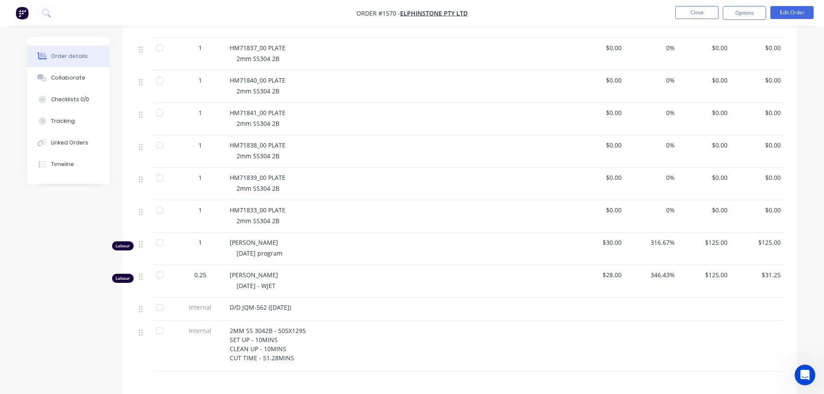
scroll to position [692, 0]
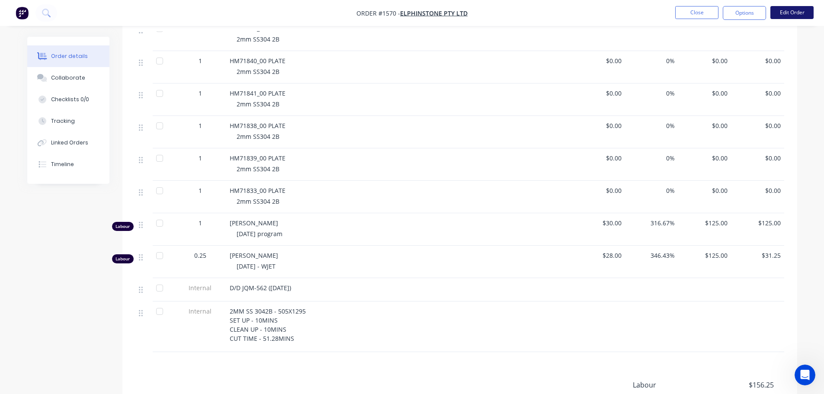
click at [792, 11] on button "Edit Order" at bounding box center [791, 12] width 43 height 13
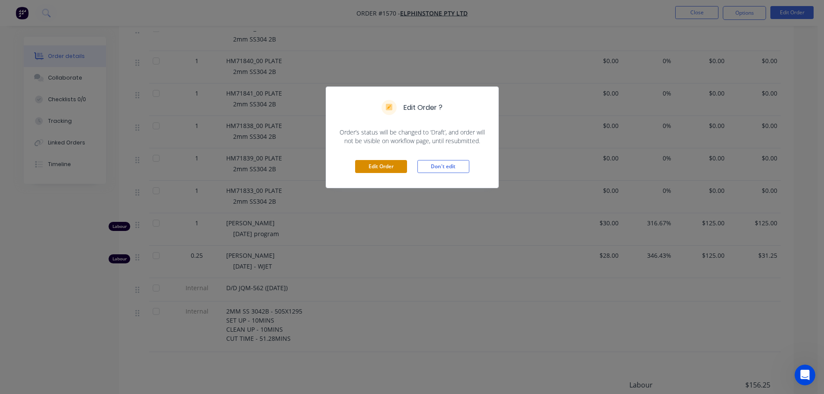
click at [386, 166] on button "Edit Order" at bounding box center [381, 166] width 52 height 13
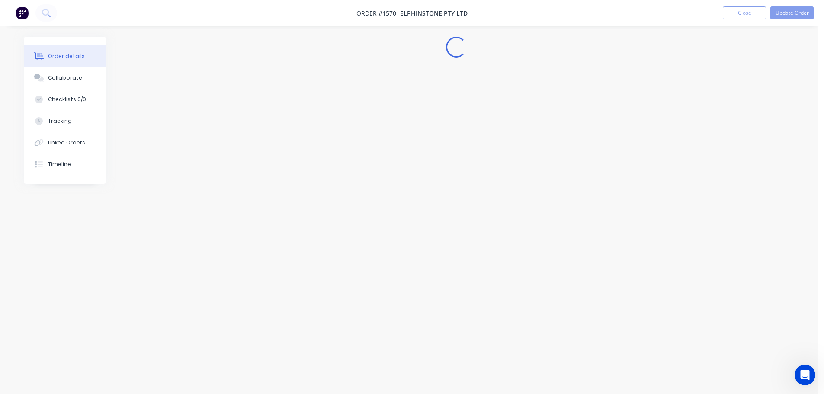
scroll to position [0, 0]
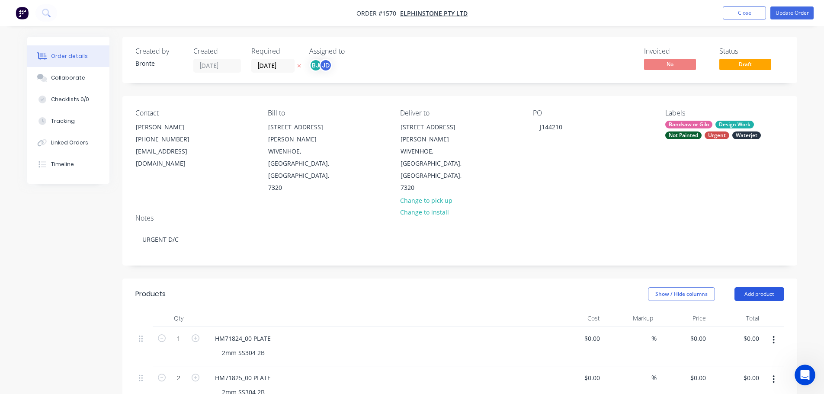
click at [755, 287] on button "Add product" at bounding box center [759, 294] width 50 height 14
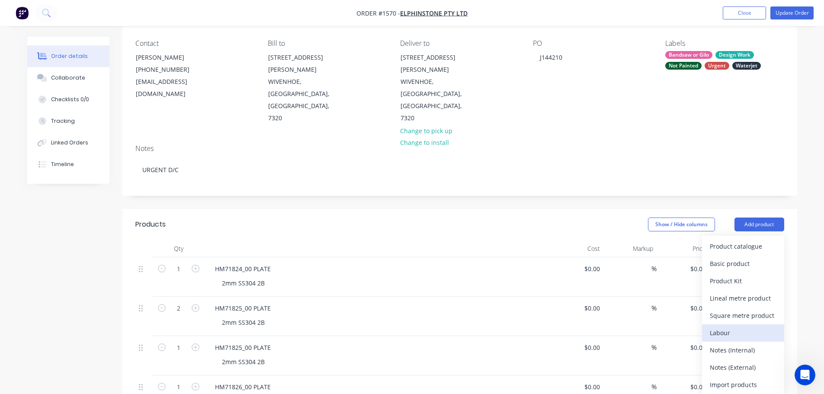
scroll to position [86, 0]
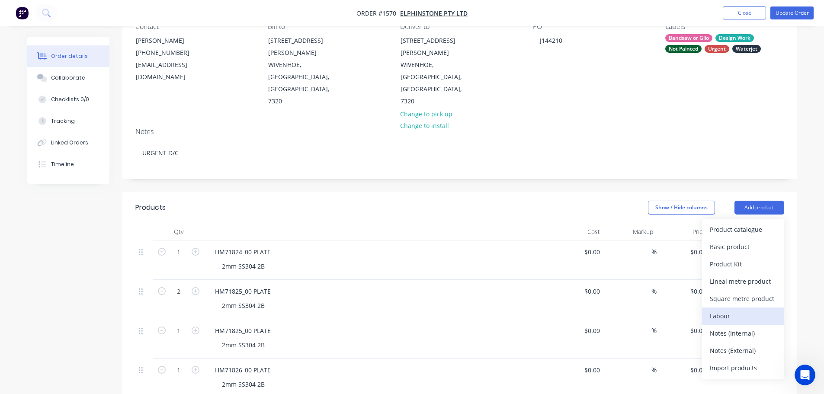
click at [752, 310] on div "Labour" at bounding box center [743, 316] width 67 height 13
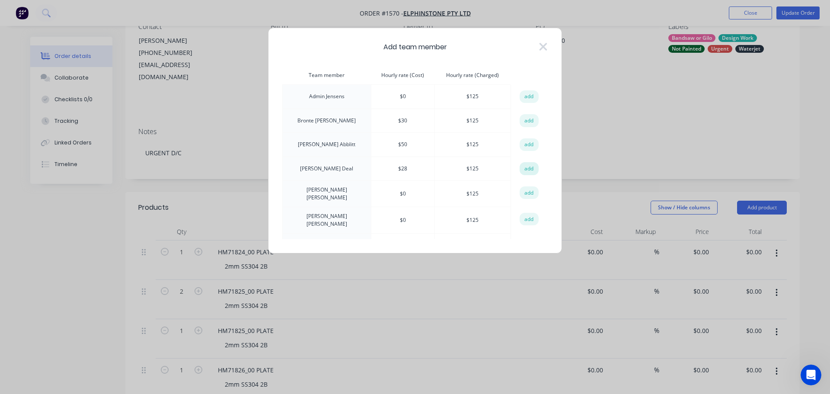
click at [525, 170] on button "add" at bounding box center [529, 168] width 19 height 13
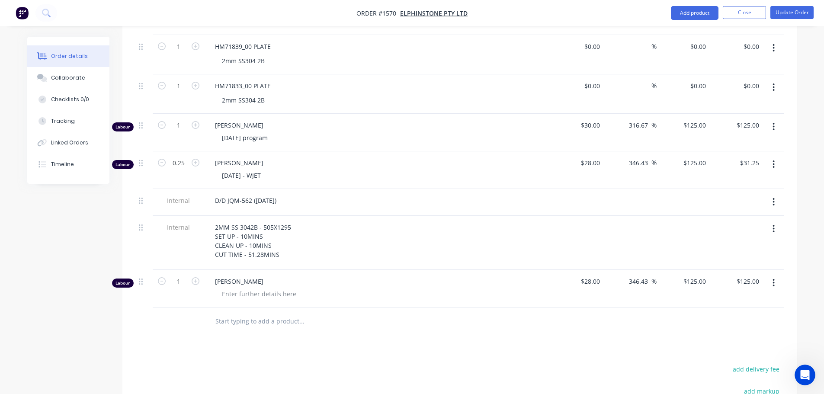
scroll to position [1038, 0]
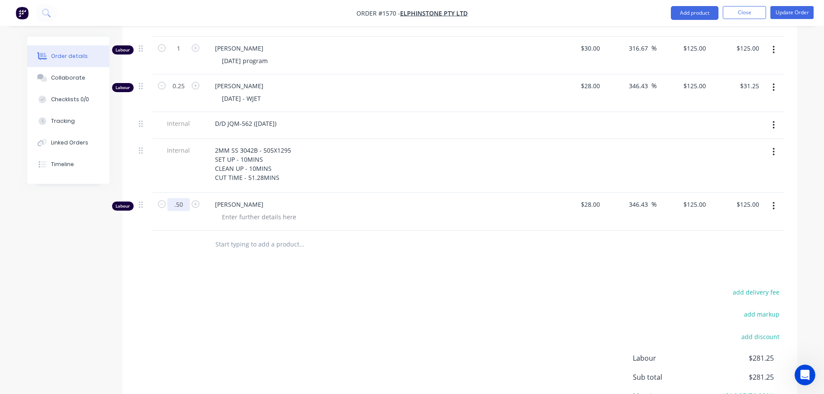
type input "0.5"
type input "$62.50"
click at [784, 13] on button "Update Order" at bounding box center [791, 12] width 43 height 13
type input "$30.00"
type input "316.67"
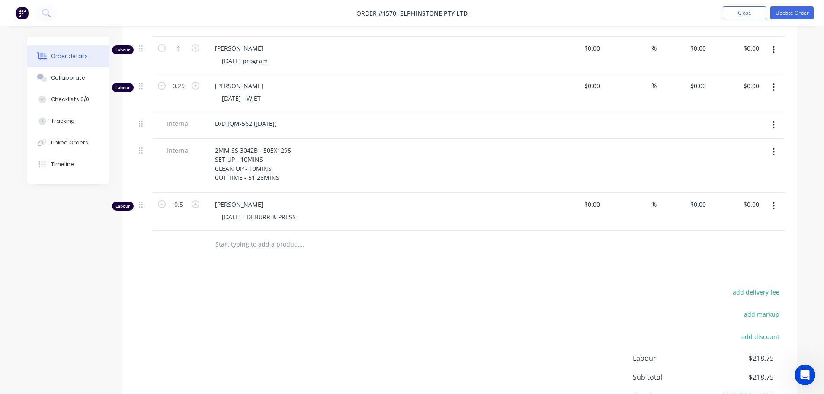
type input "$125.00"
type input "$28.00"
type input "346.43"
type input "$125.00"
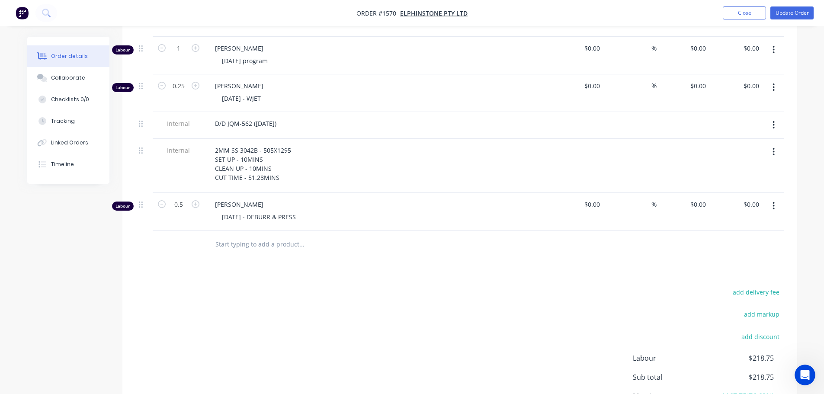
type input "$31.25"
type input "$28.00"
type input "346.43"
type input "$125.00"
type input "$62.50"
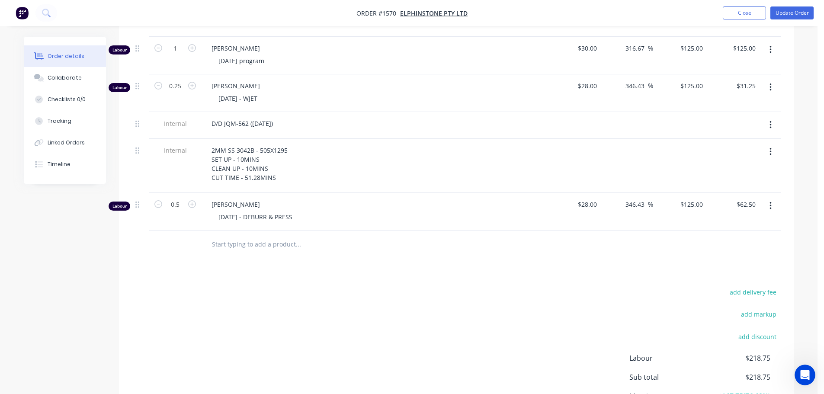
scroll to position [0, 0]
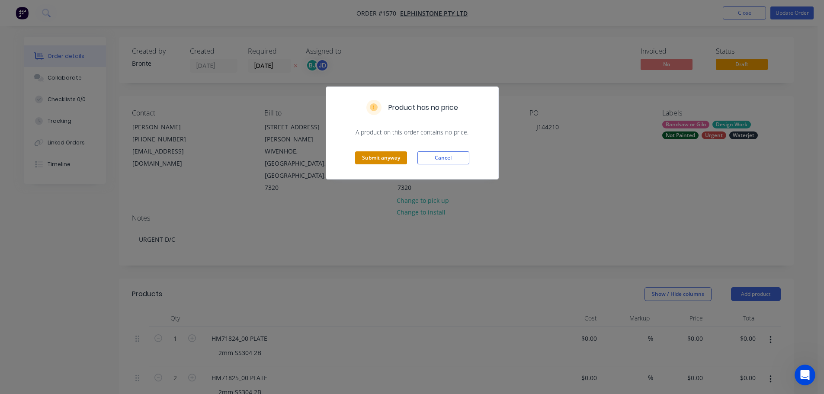
click at [390, 157] on button "Submit anyway" at bounding box center [381, 157] width 52 height 13
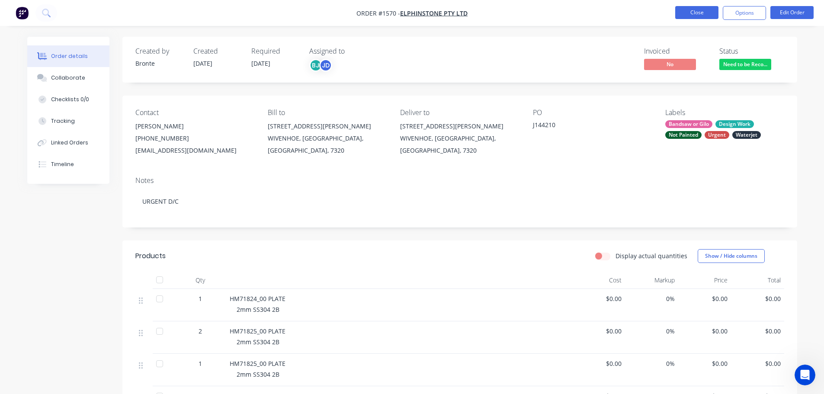
click at [693, 14] on button "Close" at bounding box center [696, 12] width 43 height 13
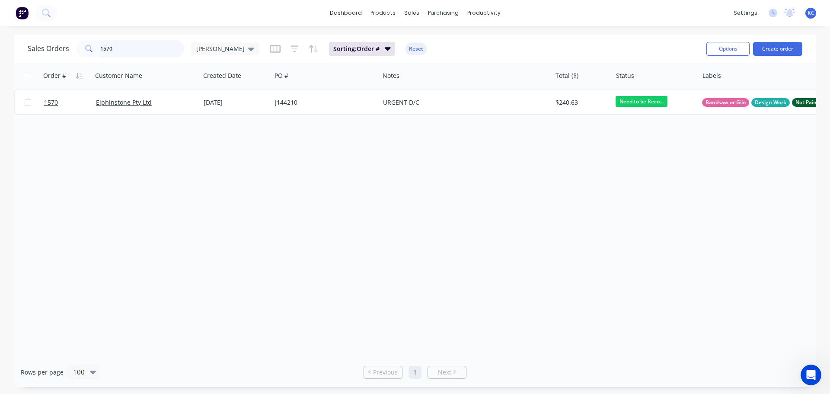
click at [130, 51] on input "1570" at bounding box center [142, 48] width 84 height 17
type input "1"
type input "1431"
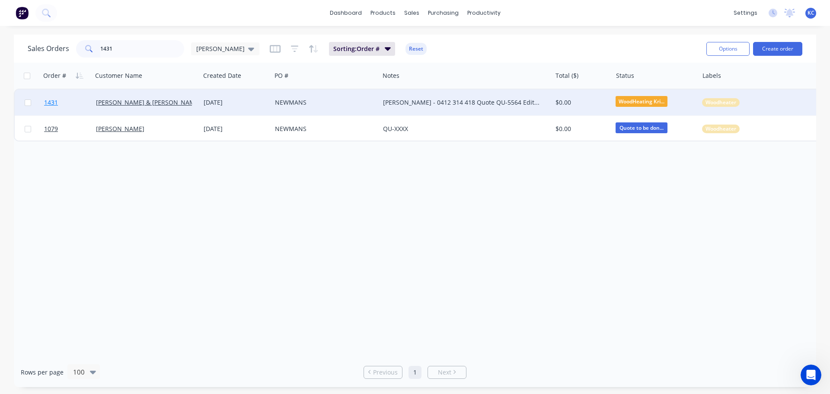
click at [52, 102] on span "1431" at bounding box center [51, 102] width 14 height 9
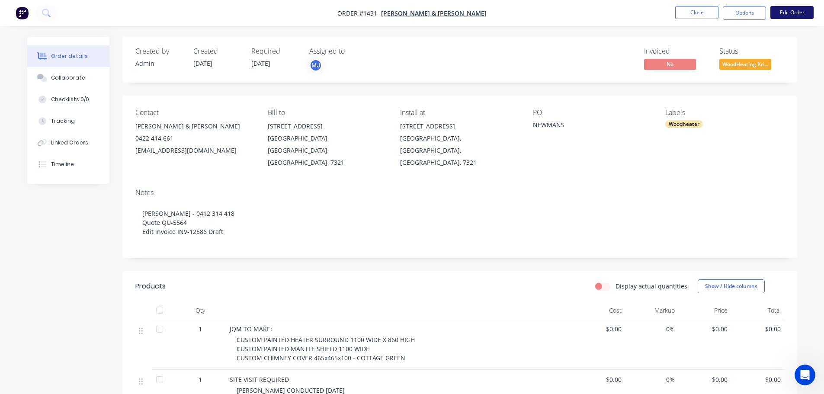
click at [788, 12] on button "Edit Order" at bounding box center [791, 12] width 43 height 13
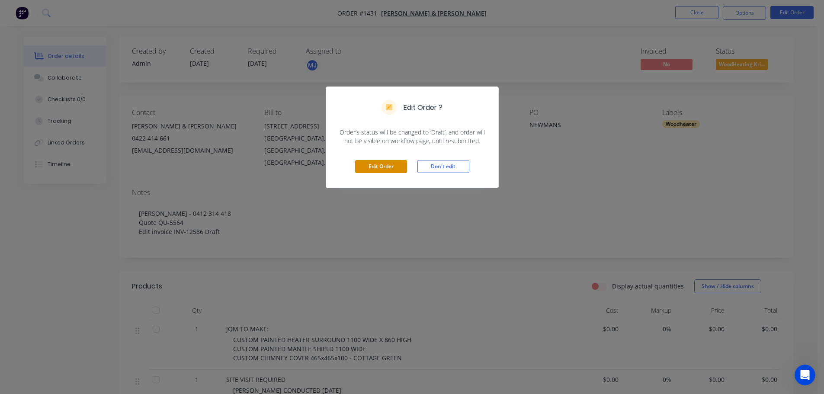
click at [378, 164] on button "Edit Order" at bounding box center [381, 166] width 52 height 13
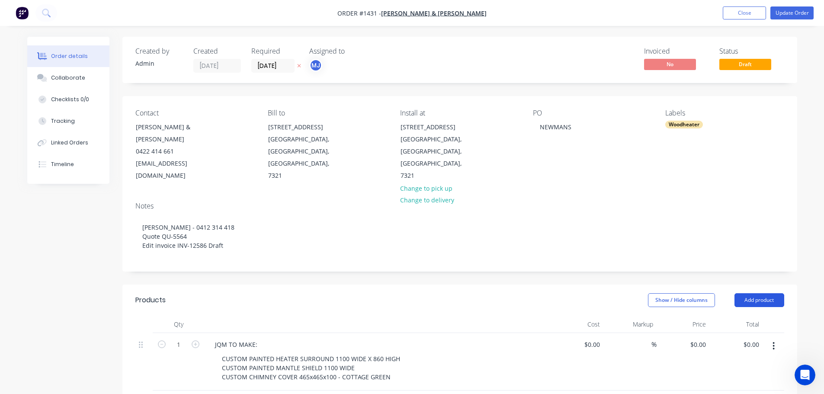
click at [751, 293] on button "Add product" at bounding box center [759, 300] width 50 height 14
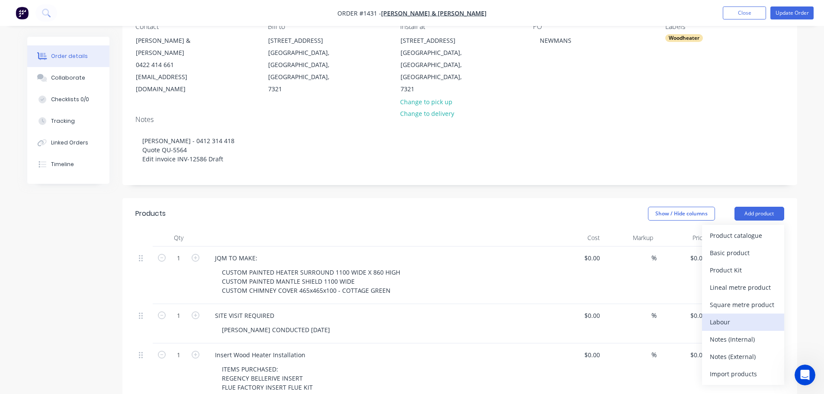
click at [740, 316] on div "Labour" at bounding box center [743, 322] width 67 height 13
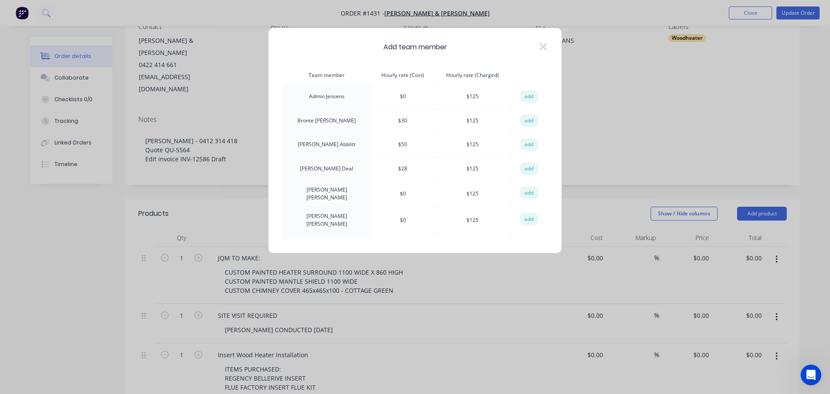
click at [524, 167] on button "add" at bounding box center [529, 168] width 19 height 13
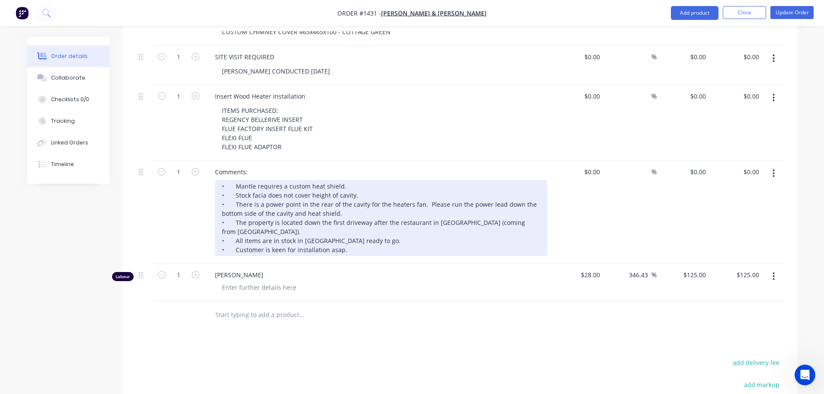
scroll to position [346, 0]
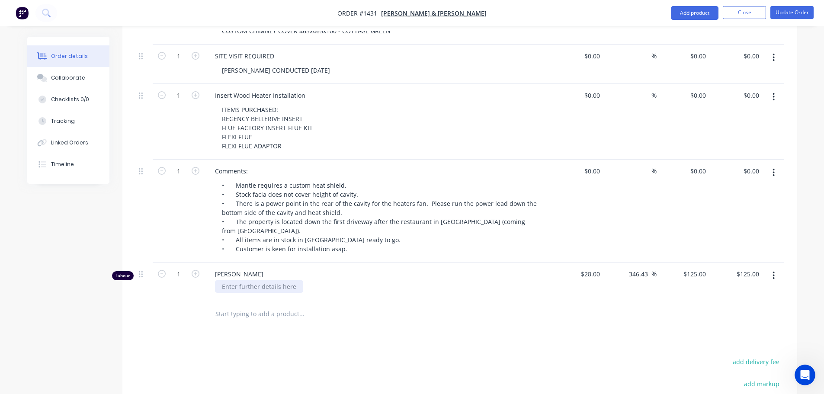
click at [221, 280] on div at bounding box center [259, 286] width 88 height 13
click at [802, 9] on button "Update Order" at bounding box center [791, 12] width 43 height 13
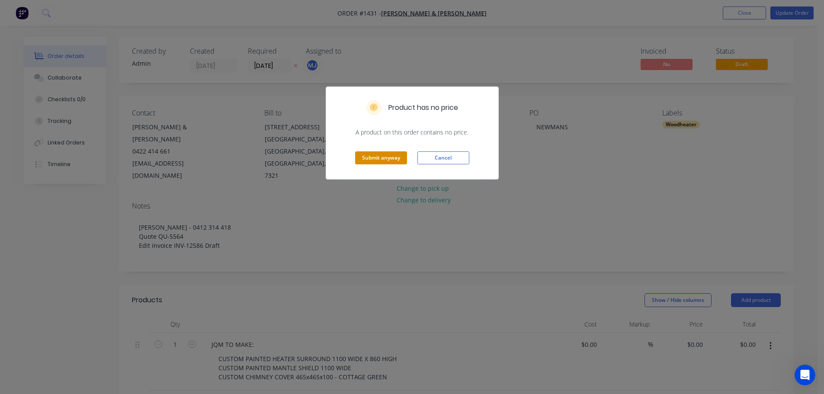
click at [389, 157] on button "Submit anyway" at bounding box center [381, 157] width 52 height 13
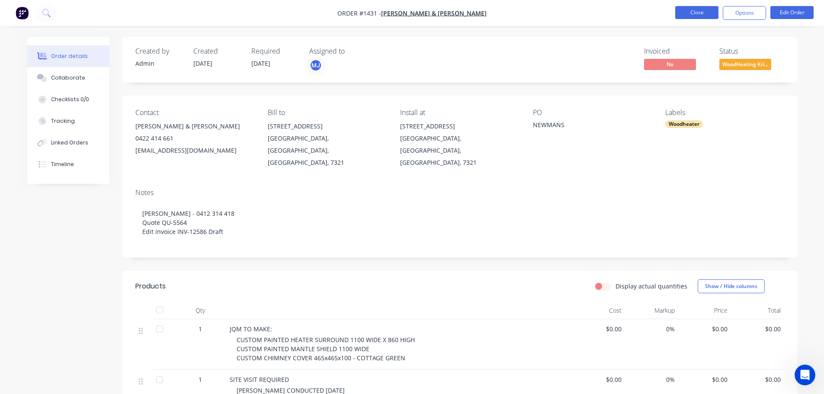
click at [701, 13] on button "Close" at bounding box center [696, 12] width 43 height 13
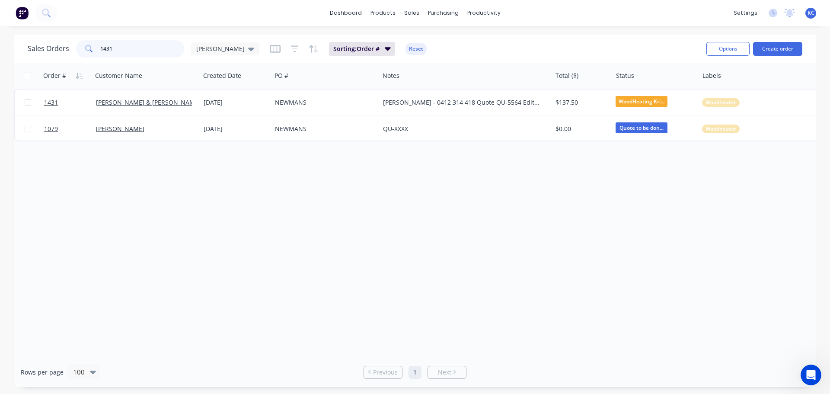
click at [117, 46] on input "1431" at bounding box center [142, 48] width 84 height 17
type input "1495"
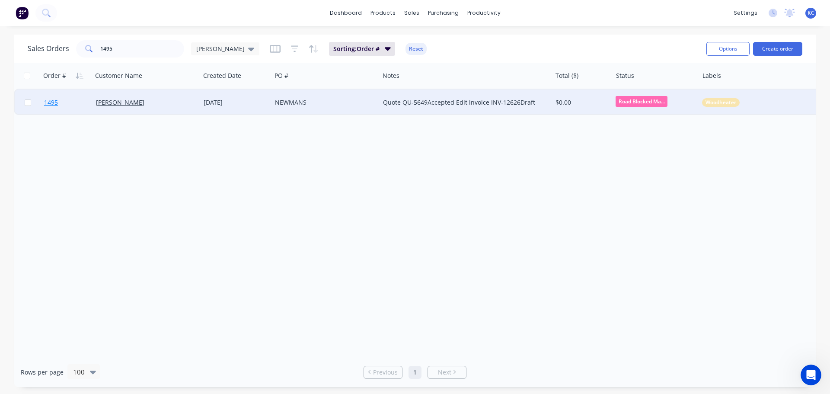
click at [58, 98] on link "1495" at bounding box center [70, 103] width 52 height 26
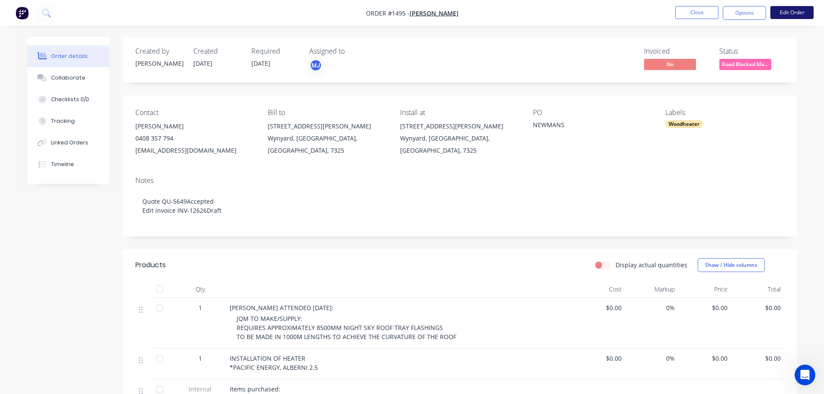
click at [785, 14] on button "Edit Order" at bounding box center [791, 12] width 43 height 13
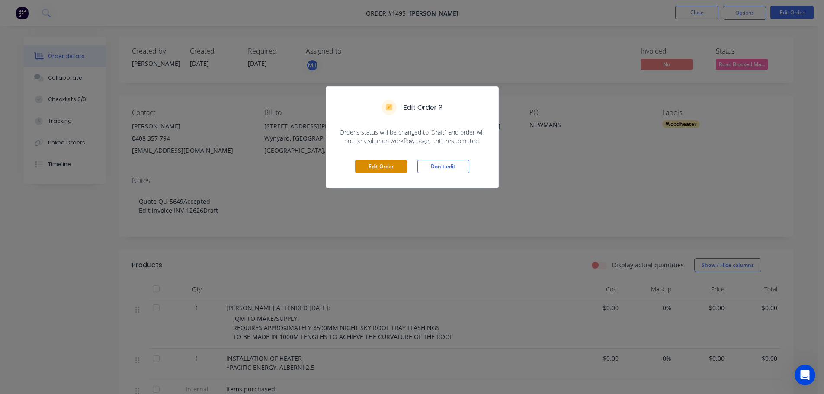
click at [378, 162] on button "Edit Order" at bounding box center [381, 166] width 52 height 13
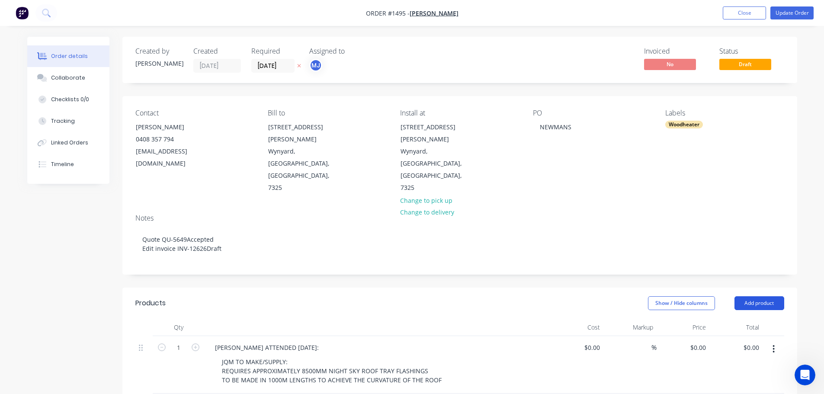
click at [759, 296] on button "Add product" at bounding box center [759, 303] width 50 height 14
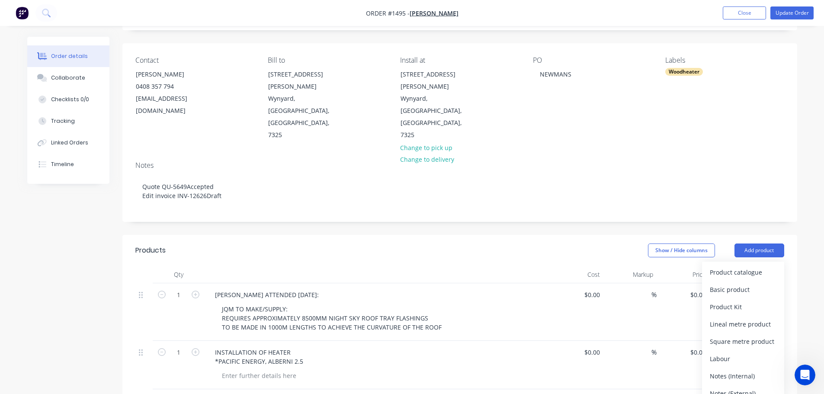
scroll to position [173, 0]
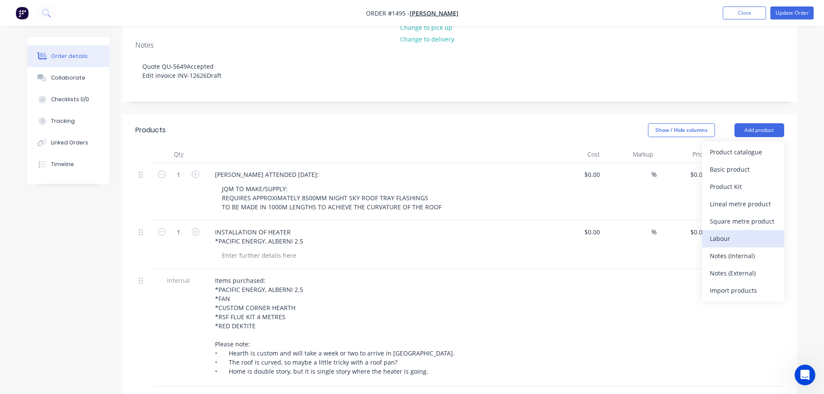
click at [730, 232] on div "Labour" at bounding box center [743, 238] width 67 height 13
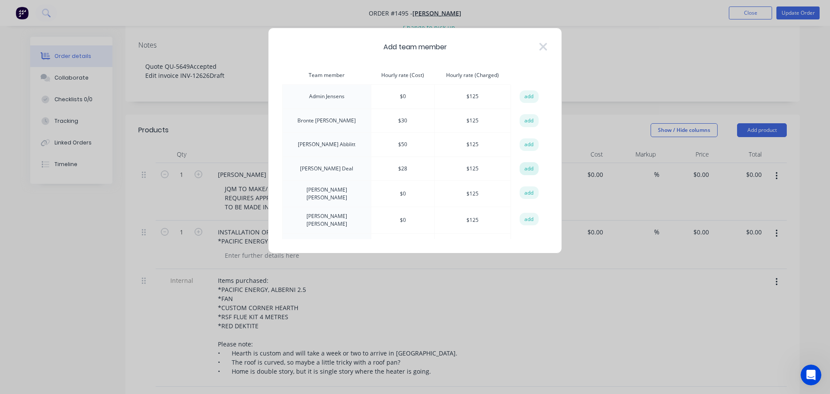
click at [527, 167] on button "add" at bounding box center [529, 168] width 19 height 13
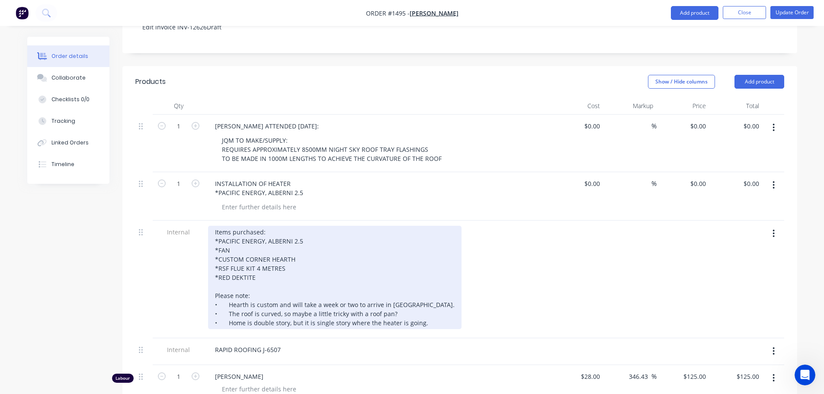
scroll to position [346, 0]
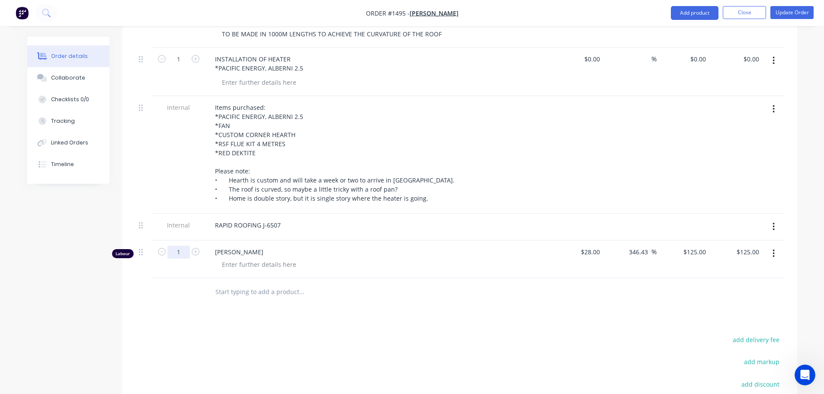
click at [179, 8] on input "1" at bounding box center [178, 1] width 22 height 13
type input "0.75"
type input "$93.75"
click at [228, 258] on div at bounding box center [259, 264] width 88 height 13
click at [792, 16] on button "Update Order" at bounding box center [791, 12] width 43 height 13
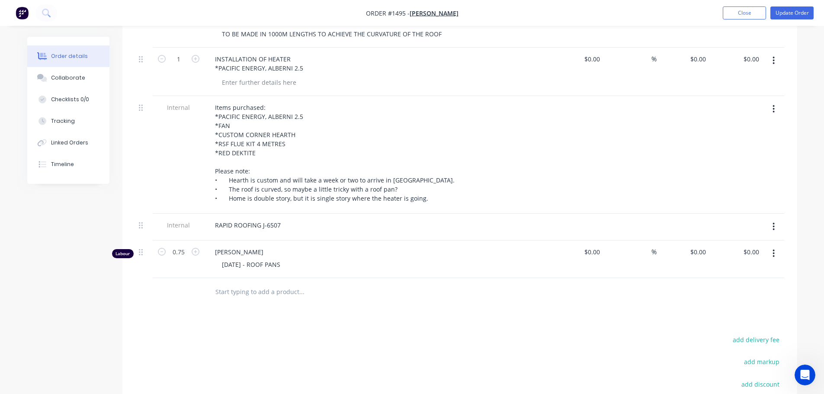
type input "$28.00"
type input "346.43"
type input "$125.00"
type input "$93.75"
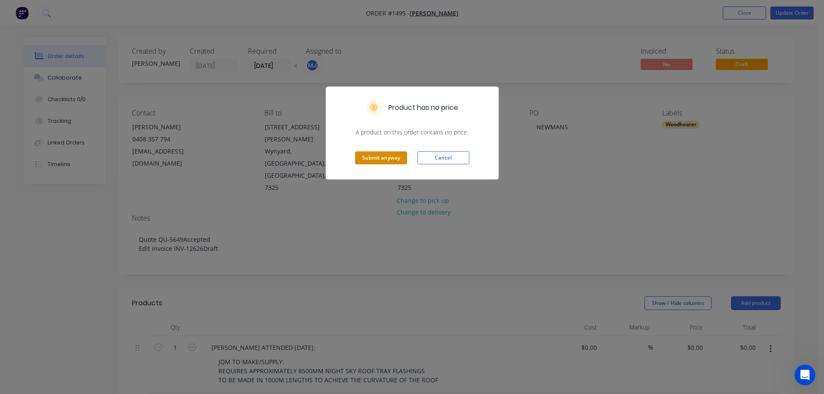
click at [371, 155] on button "Submit anyway" at bounding box center [381, 157] width 52 height 13
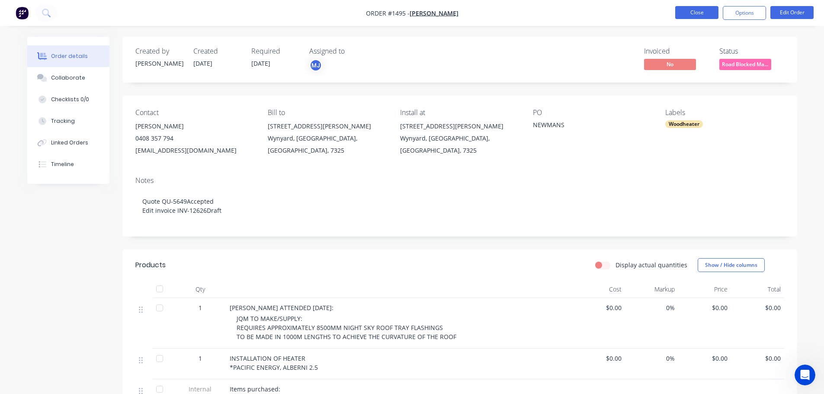
click at [696, 12] on button "Close" at bounding box center [696, 12] width 43 height 13
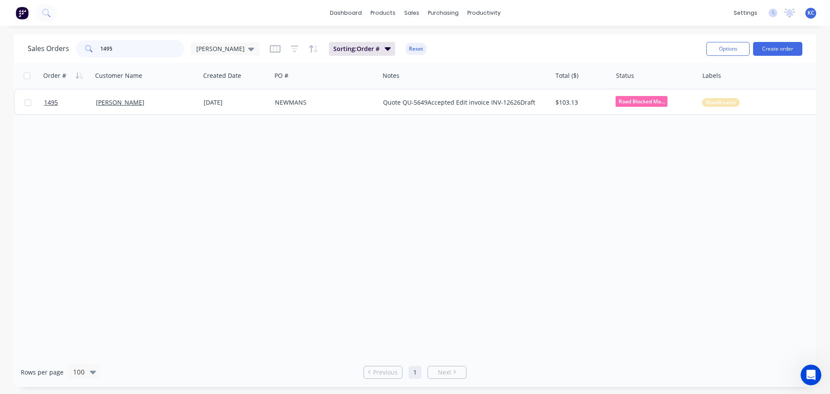
drag, startPoint x: 121, startPoint y: 47, endPoint x: 63, endPoint y: 45, distance: 57.5
click at [72, 44] on div "Sales Orders 1495 [PERSON_NAME]" at bounding box center [144, 48] width 232 height 17
type input "1575"
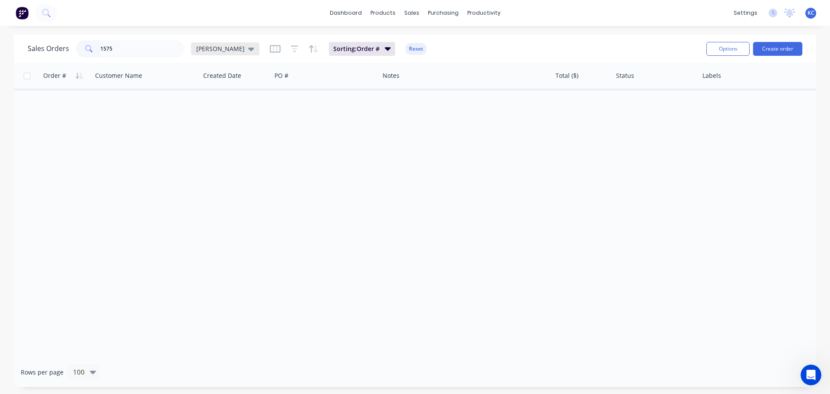
click at [248, 50] on icon at bounding box center [251, 49] width 6 height 10
click at [209, 160] on button "Archived" at bounding box center [243, 157] width 99 height 10
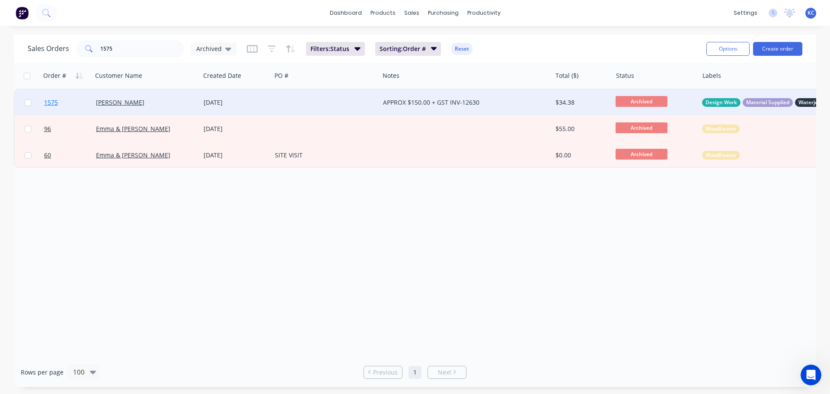
click at [52, 103] on span "1575" at bounding box center [51, 102] width 14 height 9
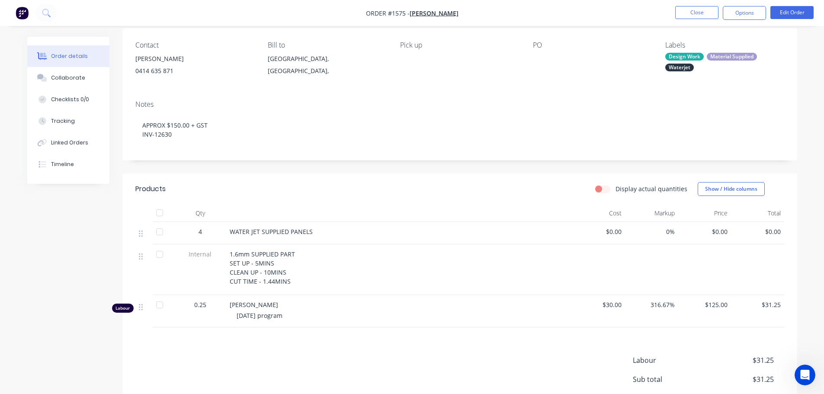
scroll to position [86, 0]
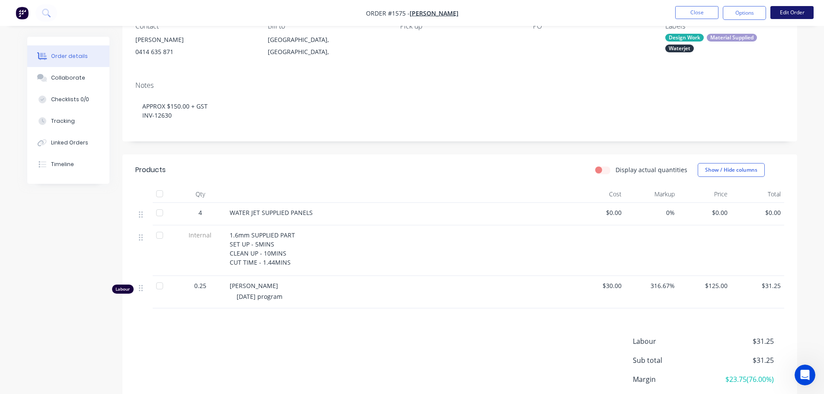
click at [790, 13] on button "Edit Order" at bounding box center [791, 12] width 43 height 13
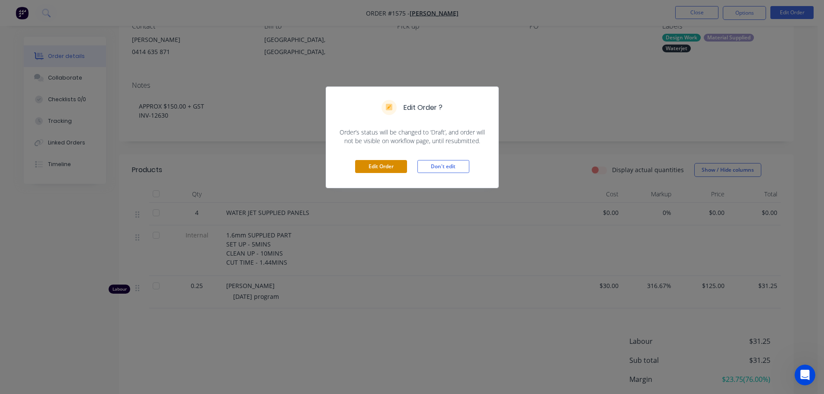
click at [388, 172] on button "Edit Order" at bounding box center [381, 166] width 52 height 13
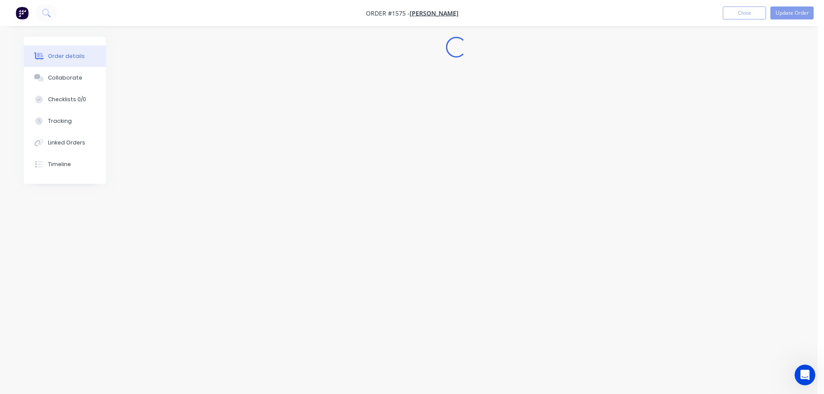
scroll to position [0, 0]
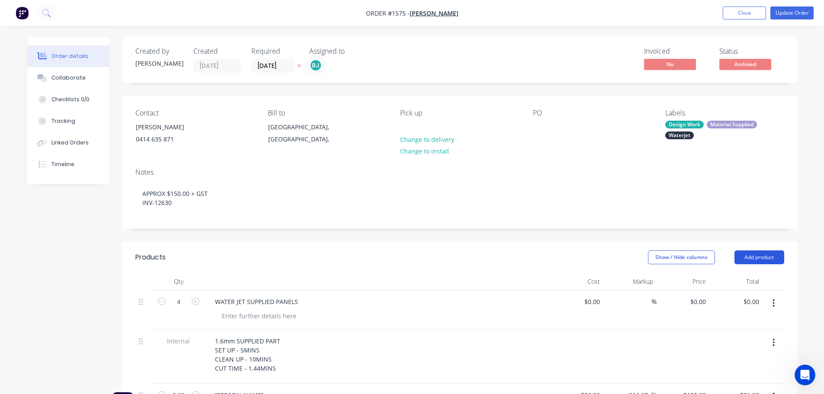
click at [770, 256] on button "Add product" at bounding box center [759, 257] width 50 height 14
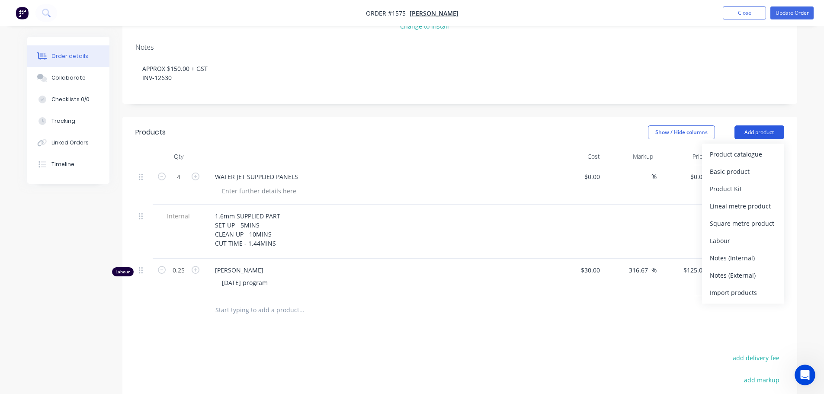
scroll to position [130, 0]
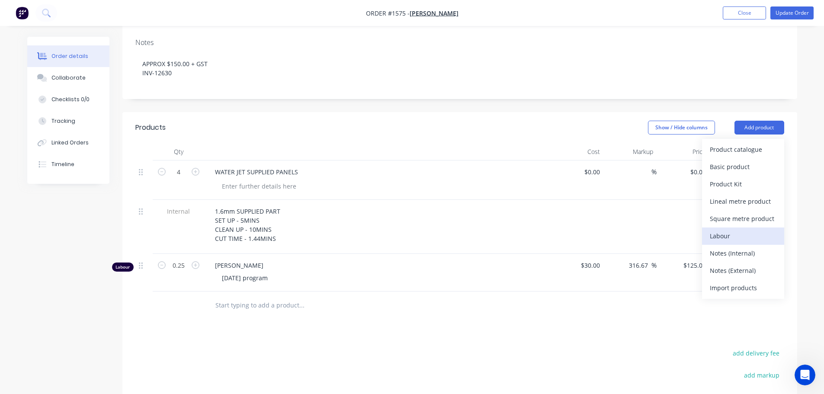
click at [728, 235] on div "Labour" at bounding box center [743, 236] width 67 height 13
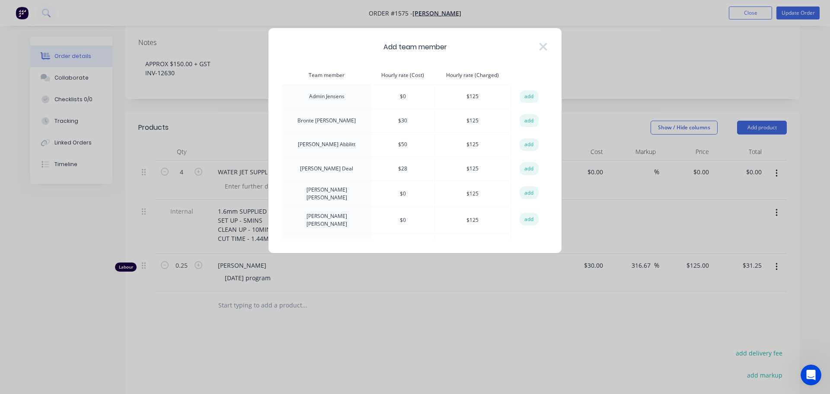
click at [530, 167] on button "add" at bounding box center [529, 168] width 19 height 13
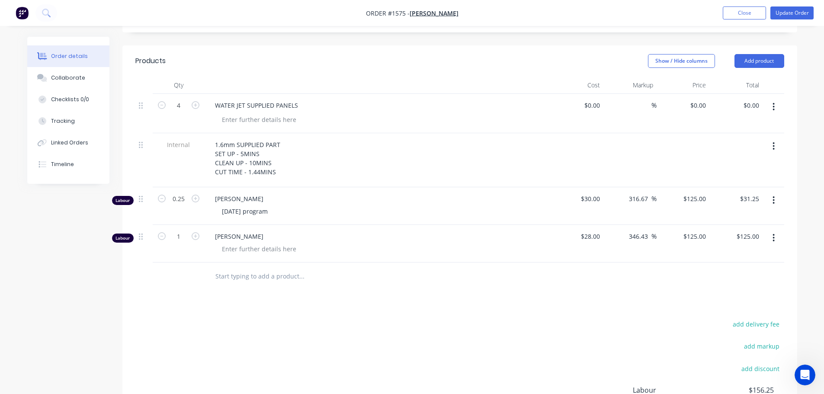
scroll to position [216, 0]
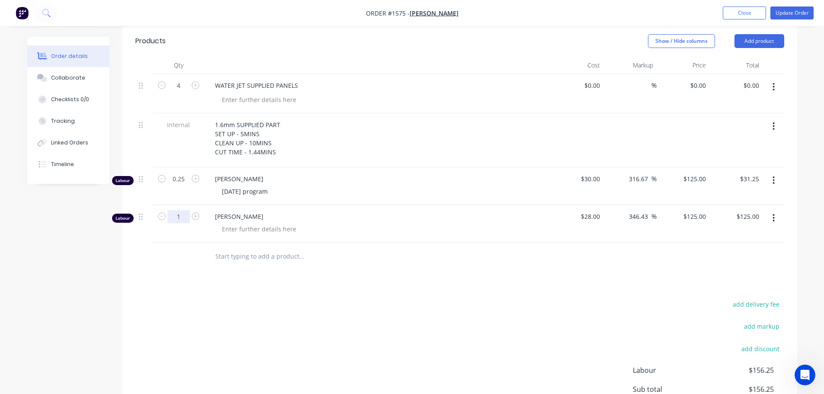
click at [184, 92] on input "1" at bounding box center [178, 85] width 22 height 13
type input "0.25"
type input "$31.25"
click at [239, 229] on div at bounding box center [259, 229] width 88 height 13
click at [343, 222] on div "[PERSON_NAME] [DATE] - TRIM PARTS WJET" at bounding box center [378, 224] width 346 height 38
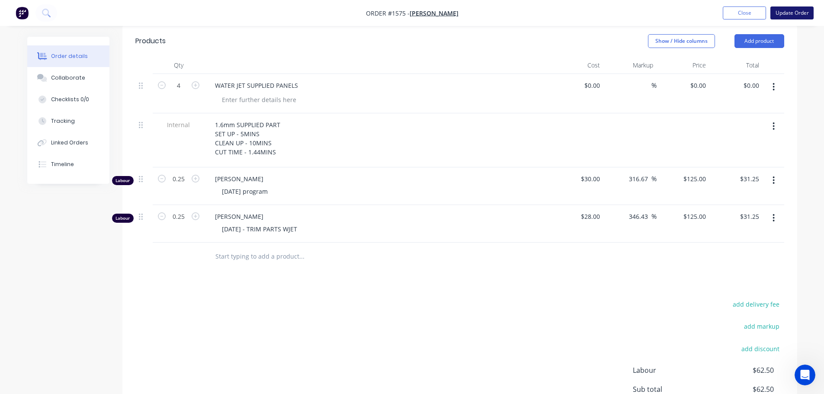
click at [782, 13] on button "Update Order" at bounding box center [791, 12] width 43 height 13
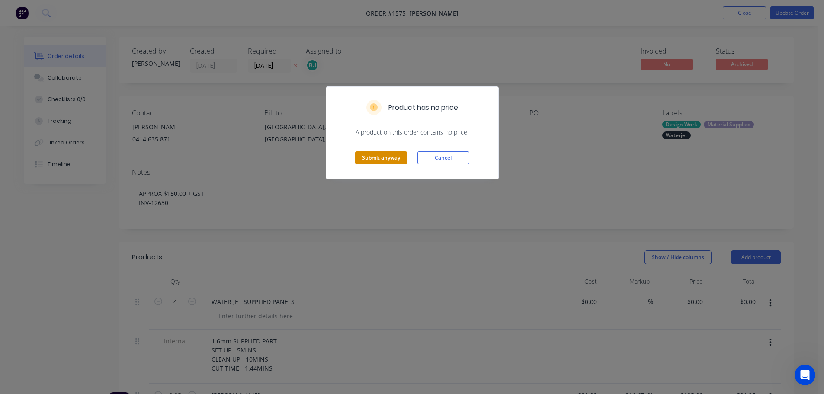
click at [380, 159] on button "Submit anyway" at bounding box center [381, 157] width 52 height 13
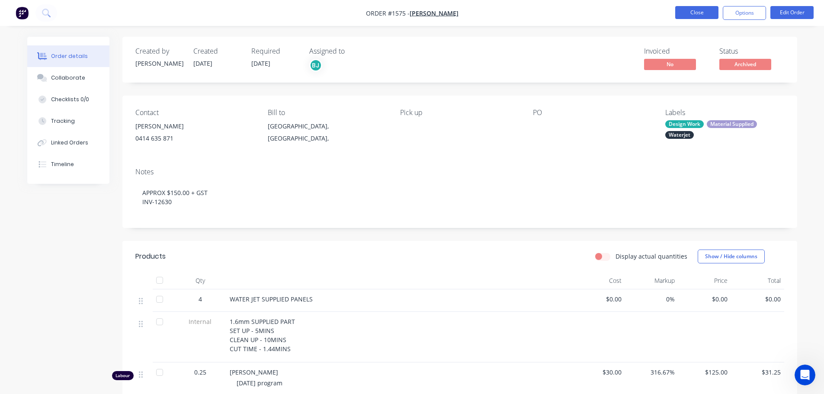
click at [702, 6] on button "Close" at bounding box center [696, 12] width 43 height 13
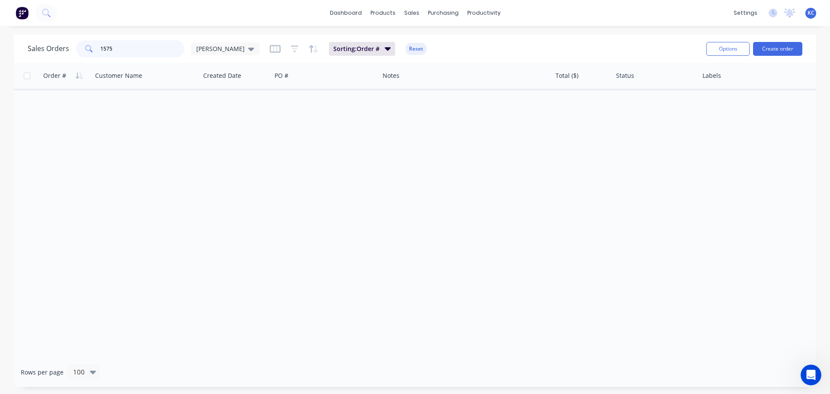
drag, startPoint x: 125, startPoint y: 49, endPoint x: 0, endPoint y: 112, distance: 140.0
click at [45, 61] on div "Sales Orders 1575 [PERSON_NAME] Sorting: Order # Reset Options Create order" at bounding box center [415, 49] width 803 height 28
type input "1577"
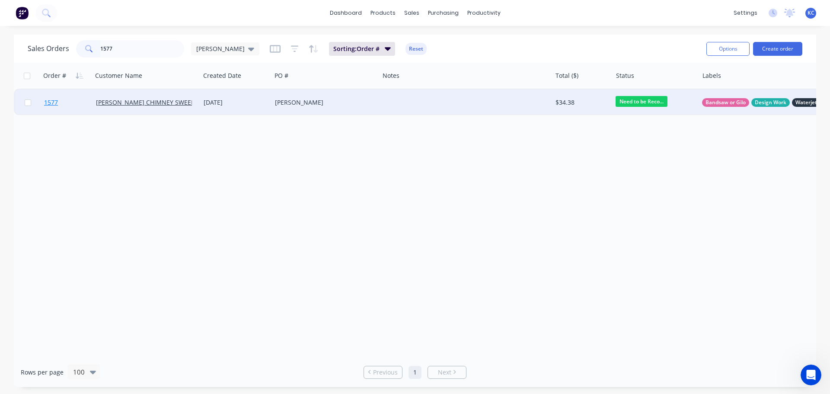
click at [52, 103] on span "1577" at bounding box center [51, 102] width 14 height 9
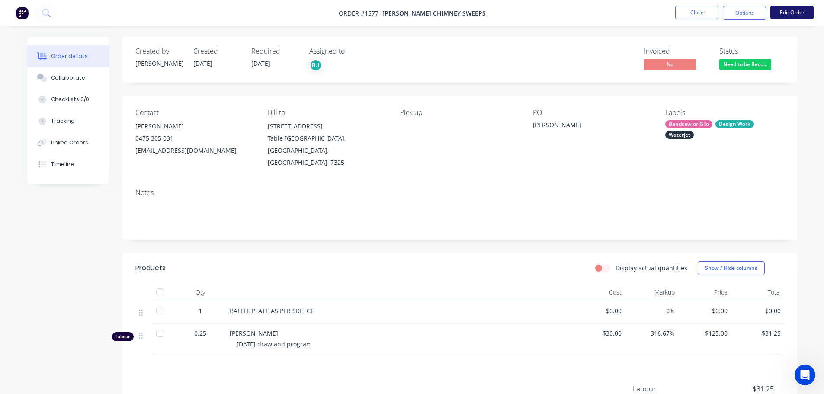
click at [794, 16] on button "Edit Order" at bounding box center [791, 12] width 43 height 13
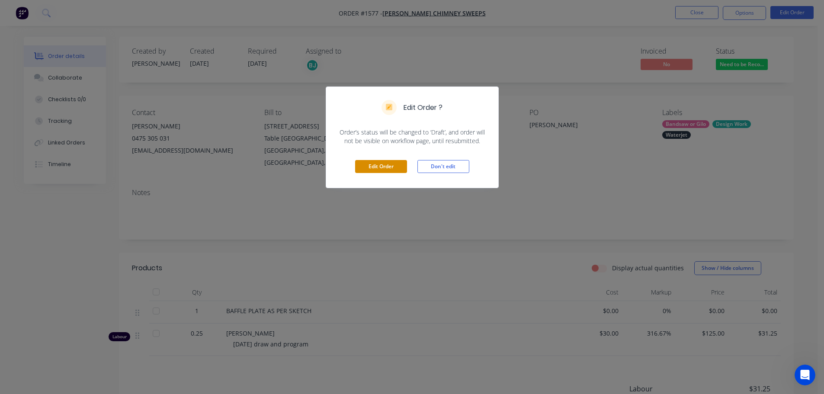
click at [378, 170] on button "Edit Order" at bounding box center [381, 166] width 52 height 13
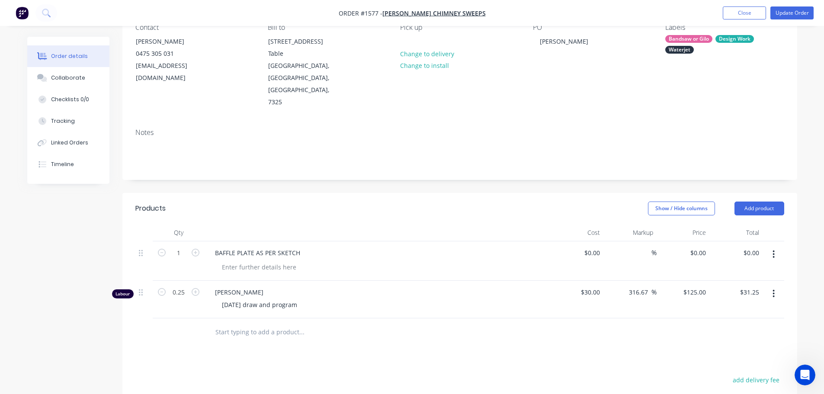
scroll to position [86, 0]
click at [767, 201] on button "Add product" at bounding box center [759, 208] width 50 height 14
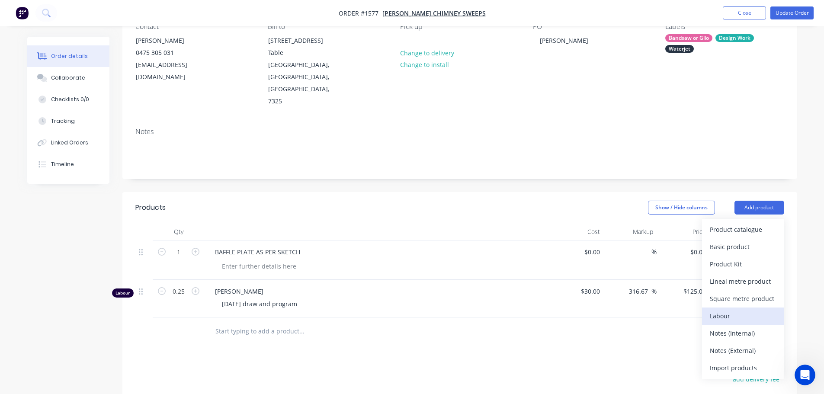
click at [724, 310] on div "Labour" at bounding box center [743, 316] width 67 height 13
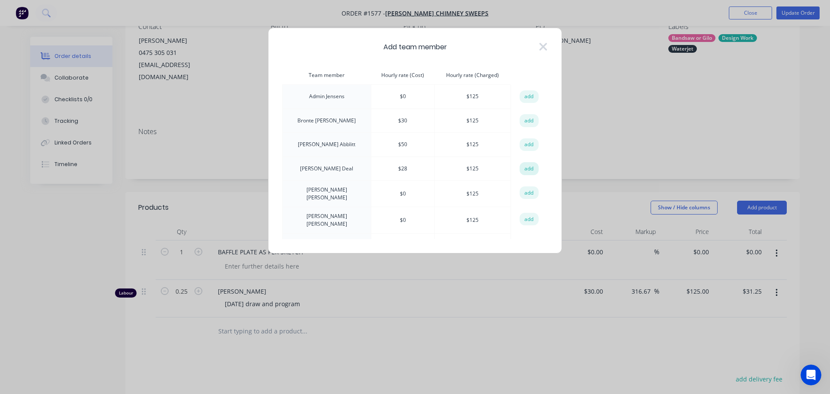
click at [527, 169] on button "add" at bounding box center [529, 168] width 19 height 13
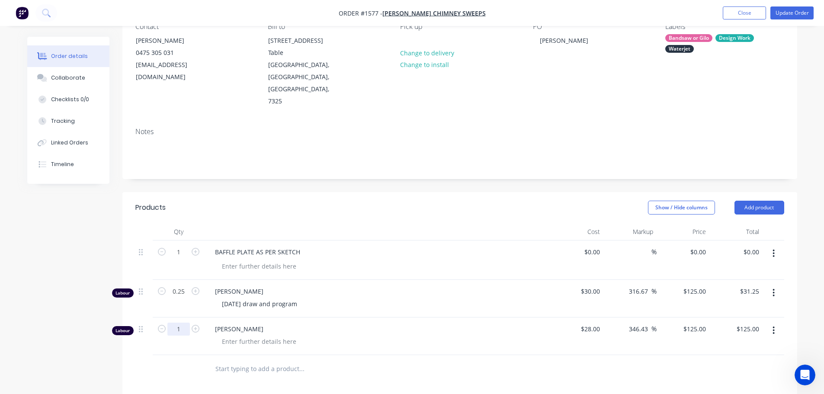
click at [184, 259] on input "1" at bounding box center [178, 252] width 22 height 13
type input "0.5"
type input "$62.50"
click at [369, 317] on div "[PERSON_NAME] [DATE] - WJET & PRESS (0.25HRS)" at bounding box center [378, 336] width 346 height 38
click at [794, 13] on button "Update Order" at bounding box center [791, 12] width 43 height 13
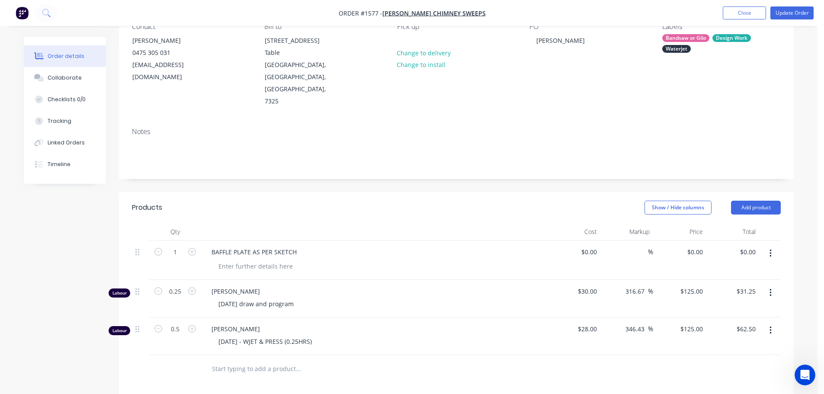
scroll to position [0, 0]
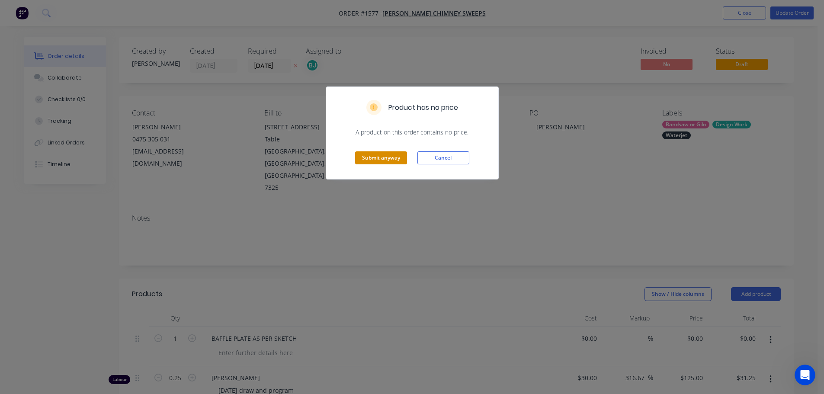
click at [389, 159] on button "Submit anyway" at bounding box center [381, 157] width 52 height 13
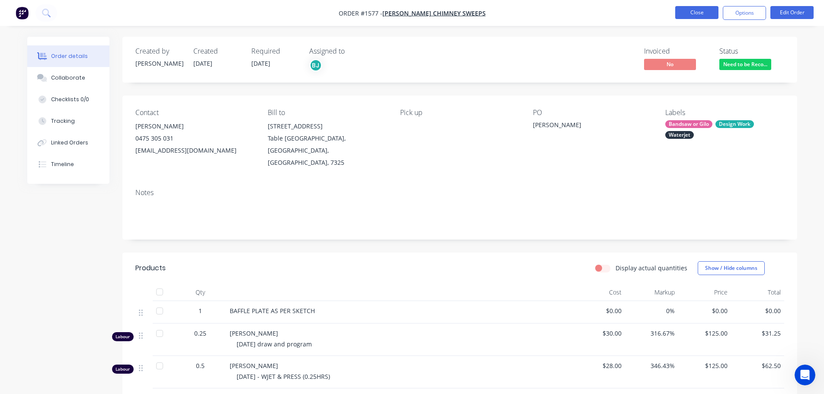
click at [705, 15] on button "Close" at bounding box center [696, 12] width 43 height 13
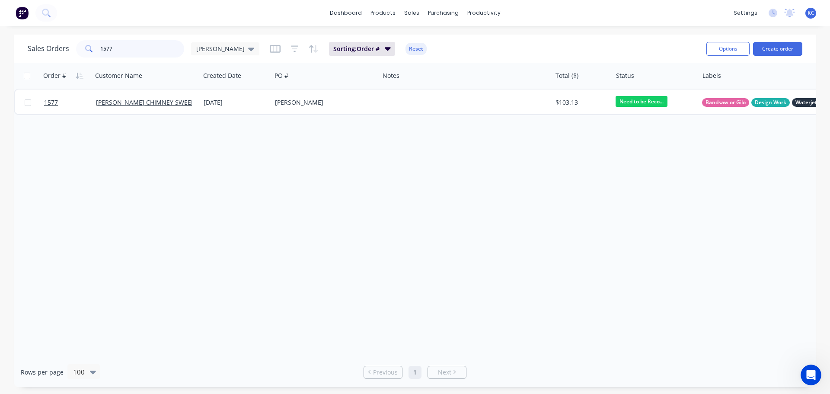
click at [0, 48] on div "Sales Orders 1577 [PERSON_NAME] Sorting: Order # Reset Options Create order Ord…" at bounding box center [415, 211] width 830 height 352
type input "698"
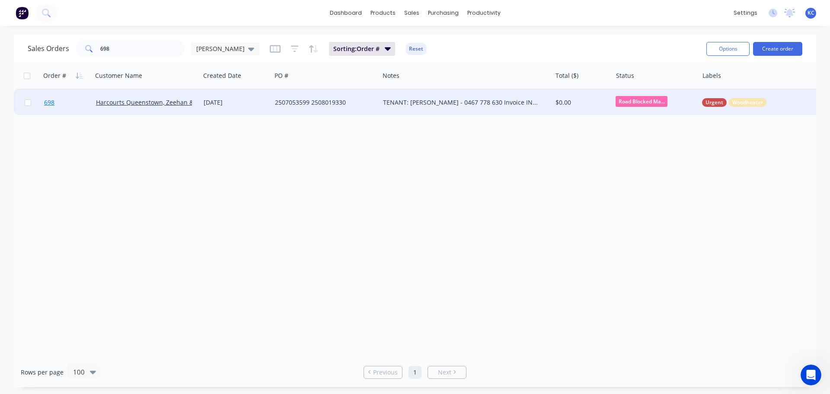
click at [49, 105] on span "698" at bounding box center [49, 102] width 10 height 9
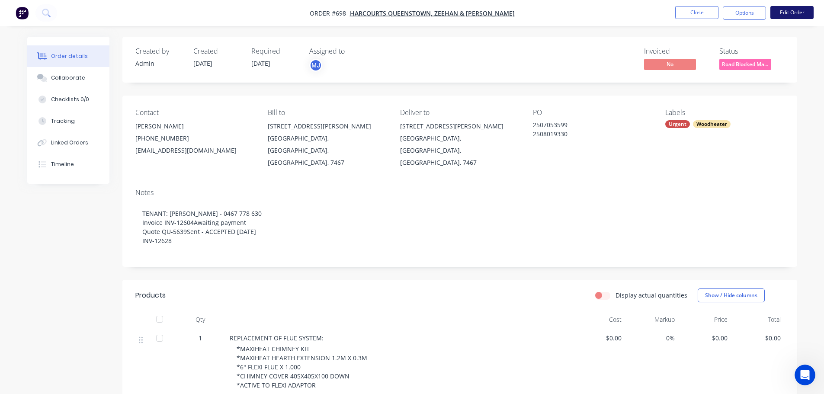
click at [785, 14] on button "Edit Order" at bounding box center [791, 12] width 43 height 13
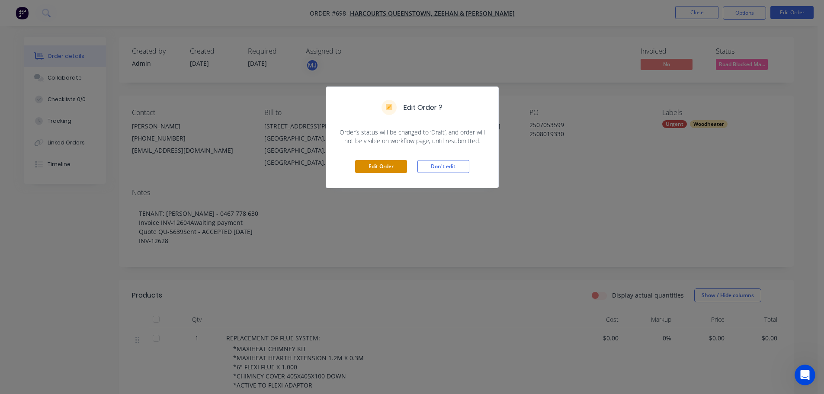
click at [376, 163] on button "Edit Order" at bounding box center [381, 166] width 52 height 13
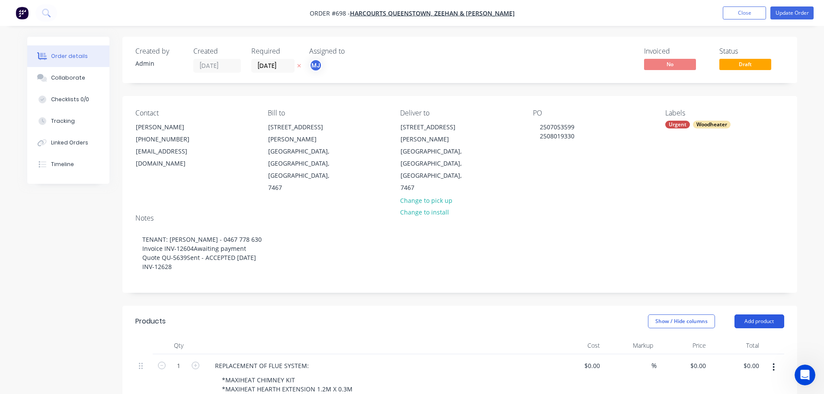
click at [748, 314] on button "Add product" at bounding box center [759, 321] width 50 height 14
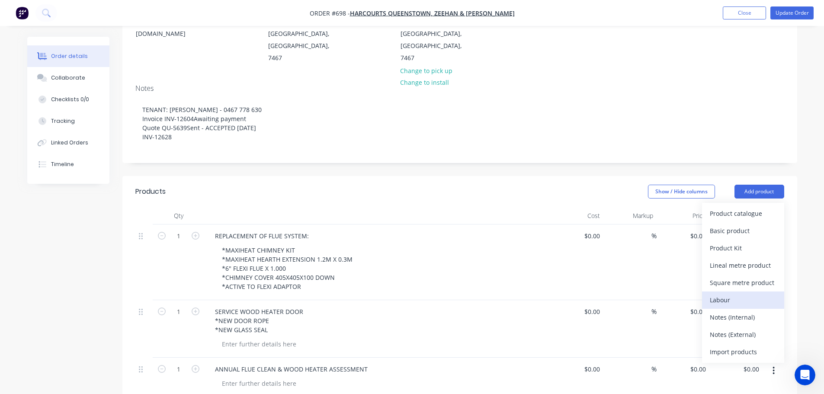
click at [739, 294] on div "Labour" at bounding box center [743, 300] width 67 height 13
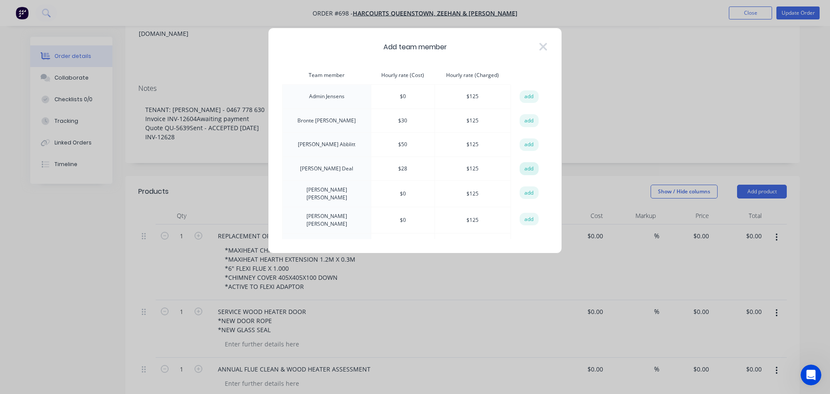
click at [521, 170] on button "add" at bounding box center [529, 168] width 19 height 13
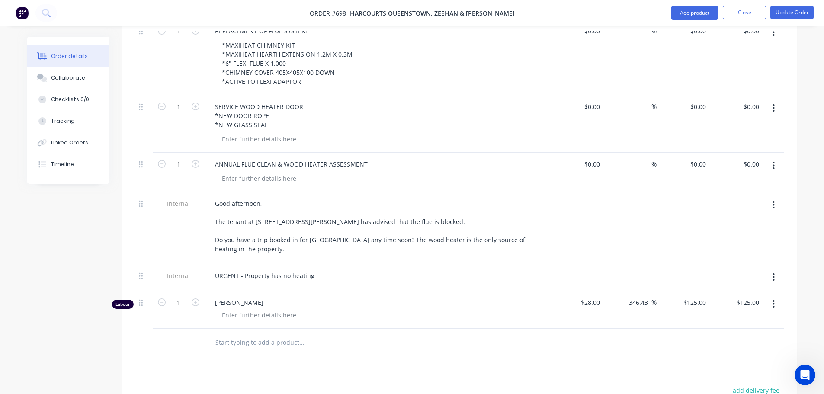
scroll to position [389, 0]
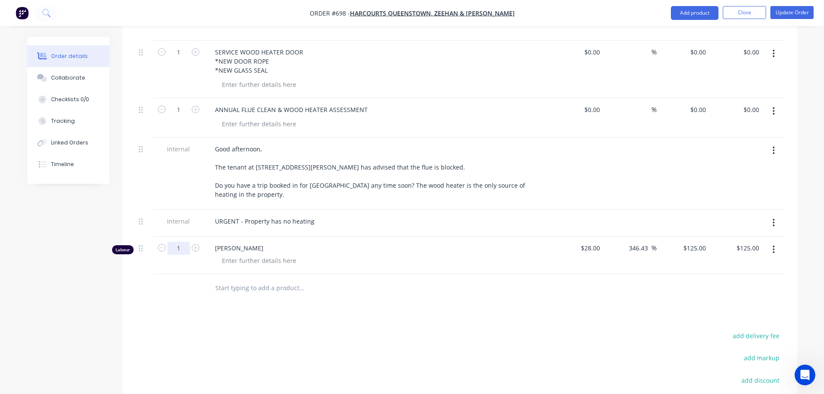
type input "0.5"
type input "$62.50"
click at [243, 254] on div at bounding box center [259, 260] width 88 height 13
click at [804, 10] on button "Update Order" at bounding box center [791, 12] width 43 height 13
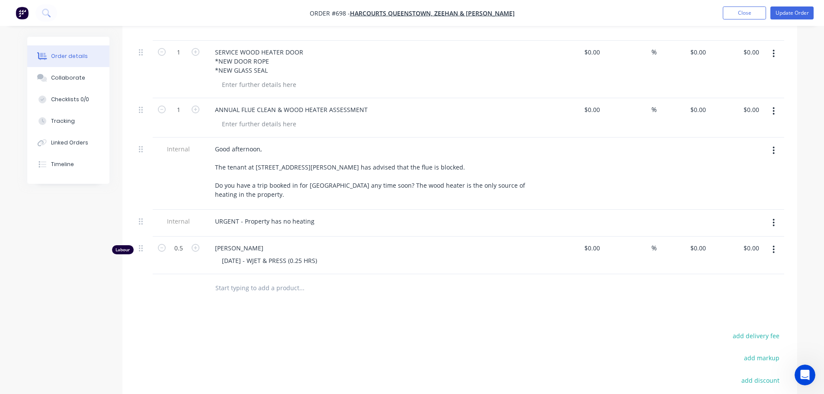
type input "$28.00"
type input "346.43"
type input "$125.00"
type input "$62.50"
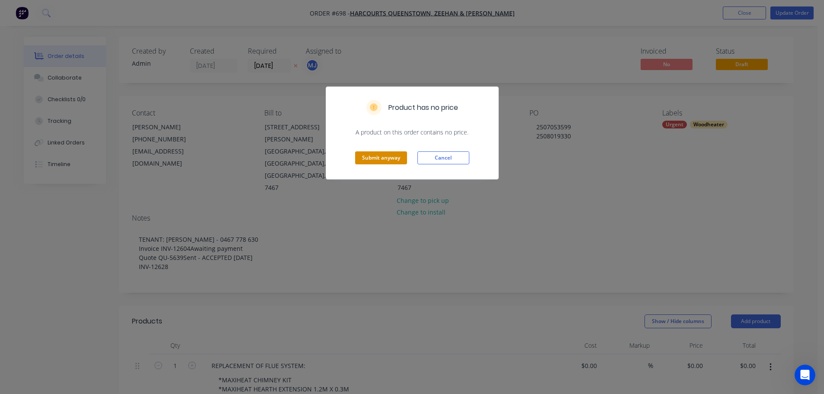
click at [396, 154] on button "Submit anyway" at bounding box center [381, 157] width 52 height 13
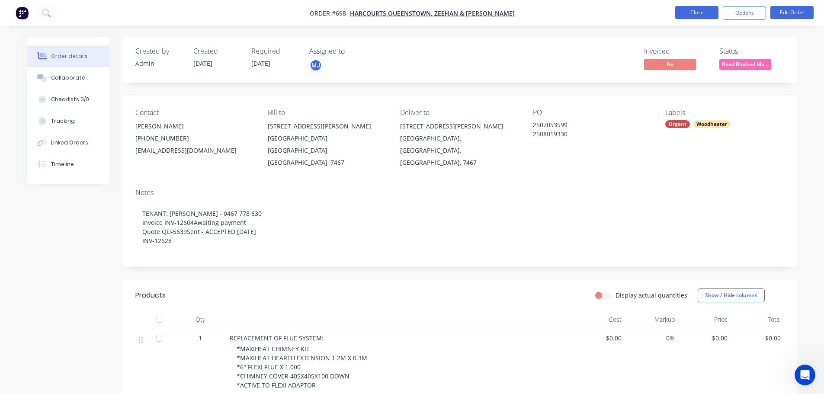
click at [699, 11] on button "Close" at bounding box center [696, 12] width 43 height 13
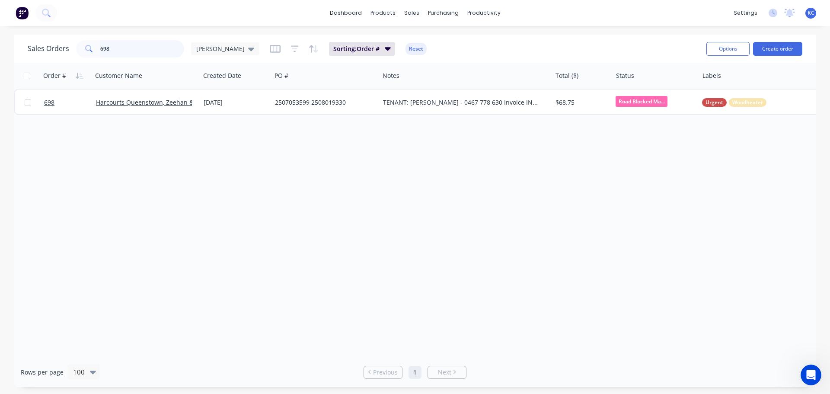
click at [0, 51] on div "Sales Orders 698 [PERSON_NAME] Sorting: Order # Reset Options Create order Orde…" at bounding box center [415, 211] width 830 height 352
type input "1565"
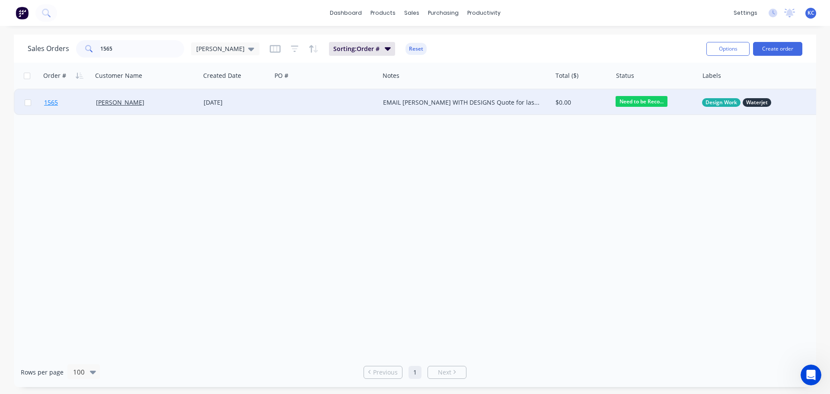
click at [52, 102] on span "1565" at bounding box center [51, 102] width 14 height 9
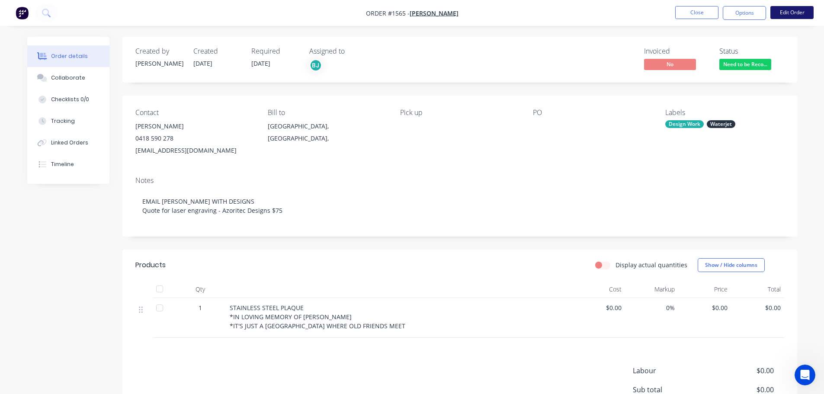
click at [792, 13] on button "Edit Order" at bounding box center [791, 12] width 43 height 13
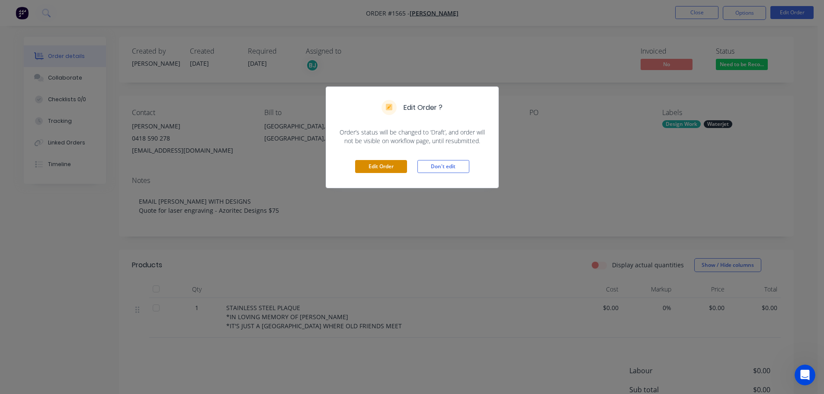
click at [377, 170] on button "Edit Order" at bounding box center [381, 166] width 52 height 13
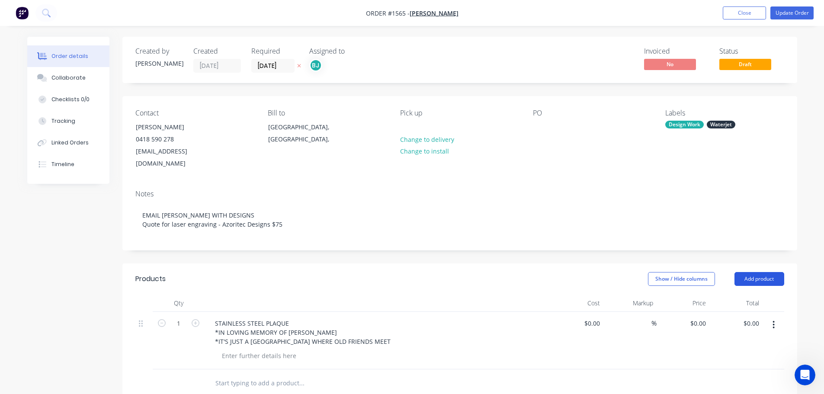
click at [752, 272] on button "Add product" at bounding box center [759, 279] width 50 height 14
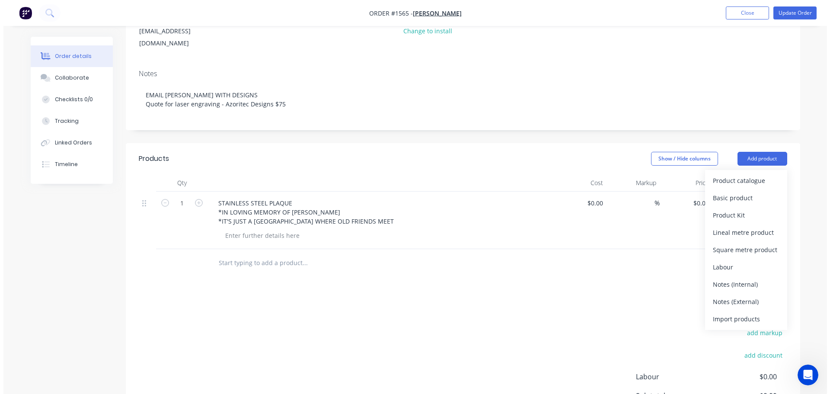
scroll to position [130, 0]
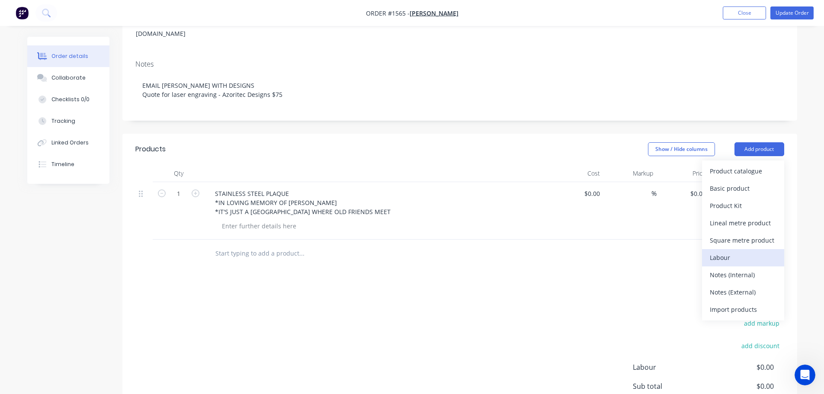
click at [728, 251] on div "Labour" at bounding box center [743, 257] width 67 height 13
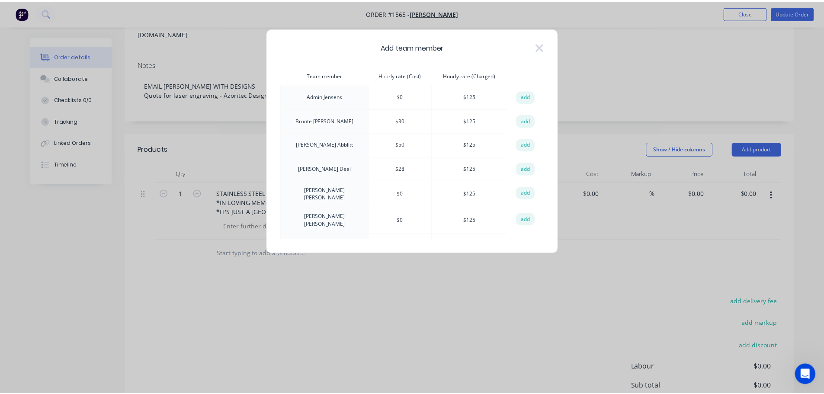
scroll to position [38, 0]
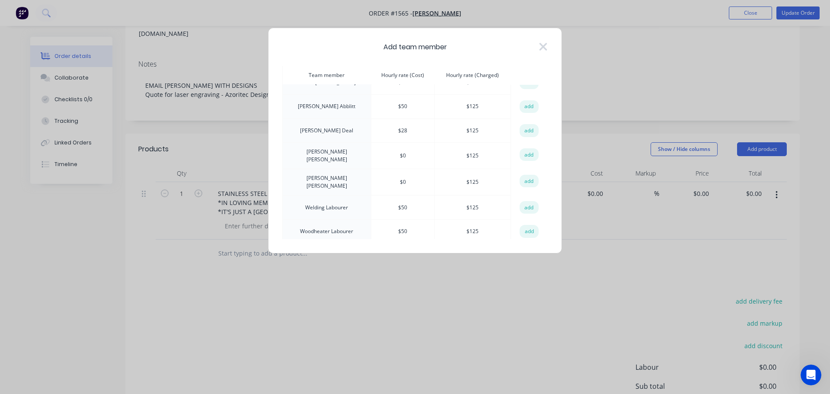
click at [528, 130] on button "add" at bounding box center [529, 130] width 19 height 13
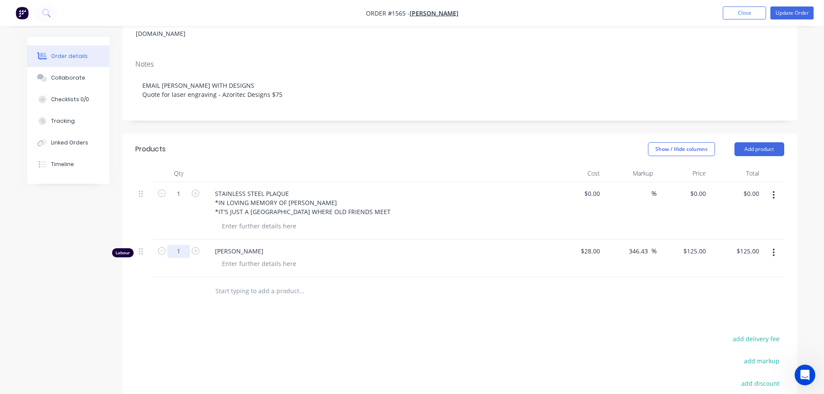
click at [184, 200] on input "1" at bounding box center [178, 193] width 22 height 13
type input "0.25"
type input "$31.25"
click at [244, 257] on div at bounding box center [259, 263] width 88 height 13
click at [800, 11] on button "Update Order" at bounding box center [791, 12] width 43 height 13
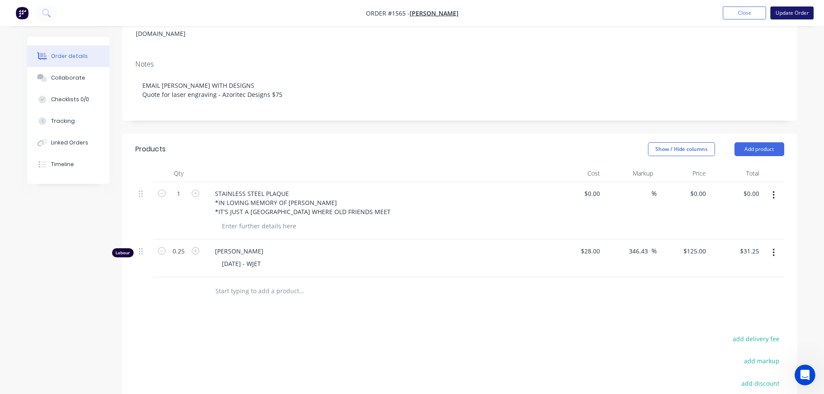
scroll to position [0, 0]
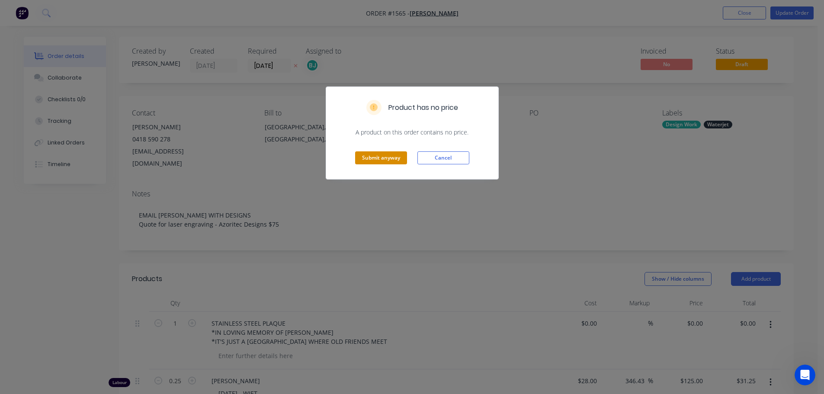
click at [381, 162] on button "Submit anyway" at bounding box center [381, 157] width 52 height 13
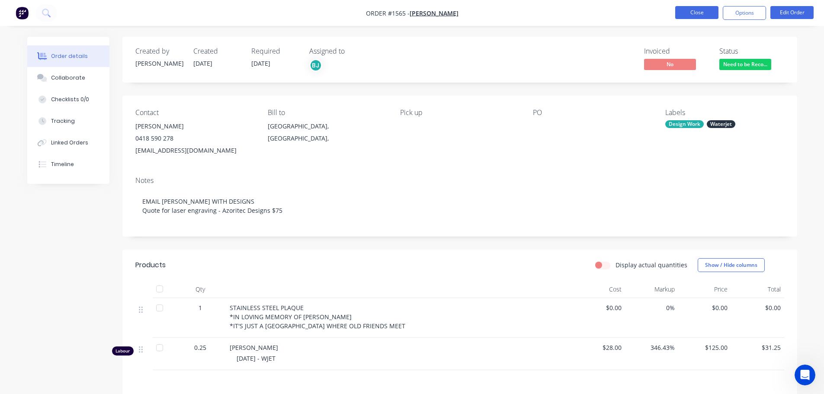
click at [710, 10] on button "Close" at bounding box center [696, 12] width 43 height 13
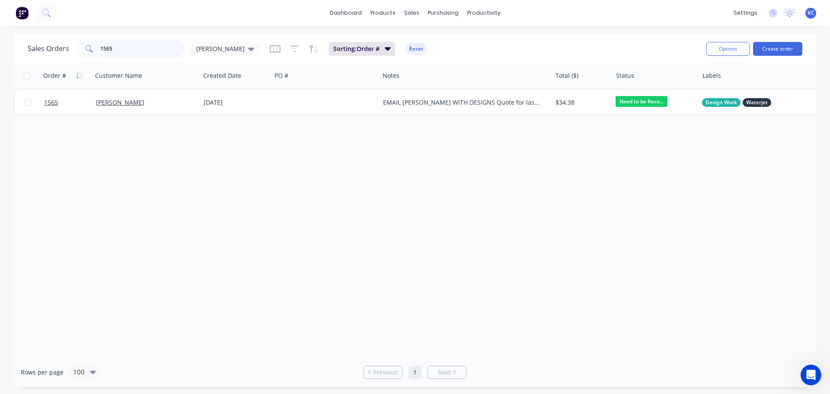
click at [6, 51] on div "Sales Orders 1565 [PERSON_NAME] Sorting: Order # Reset Options Create order Ord…" at bounding box center [415, 211] width 830 height 352
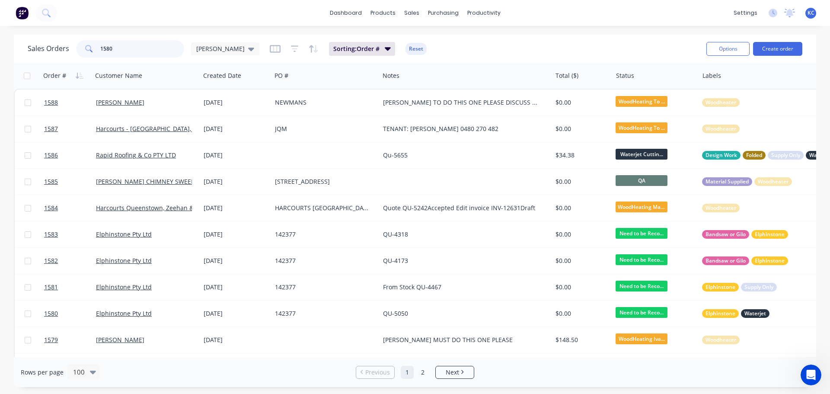
type input "1580"
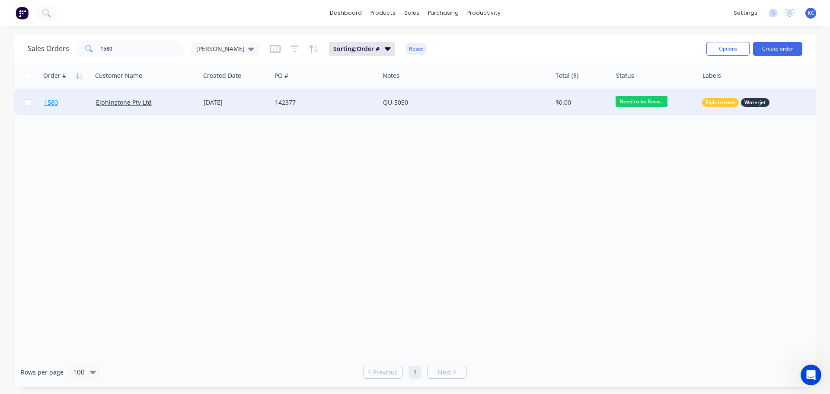
click at [48, 103] on span "1580" at bounding box center [51, 102] width 14 height 9
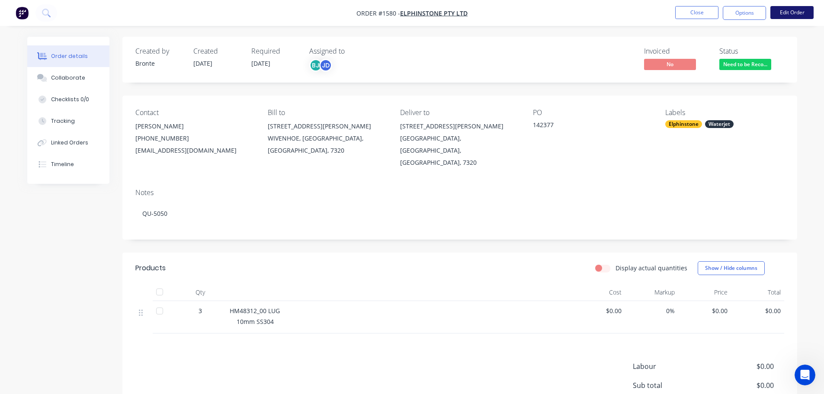
click at [796, 16] on button "Edit Order" at bounding box center [791, 12] width 43 height 13
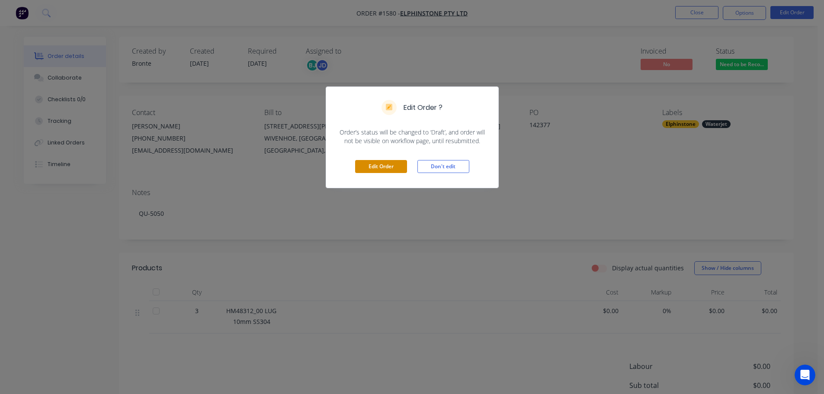
click at [387, 170] on button "Edit Order" at bounding box center [381, 166] width 52 height 13
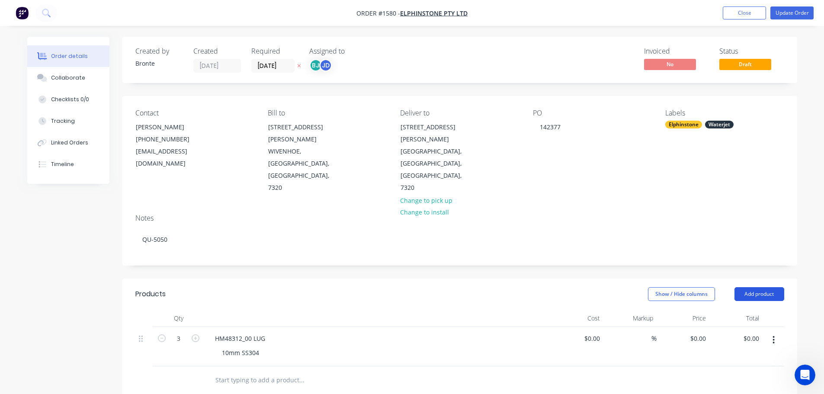
click at [756, 287] on button "Add product" at bounding box center [759, 294] width 50 height 14
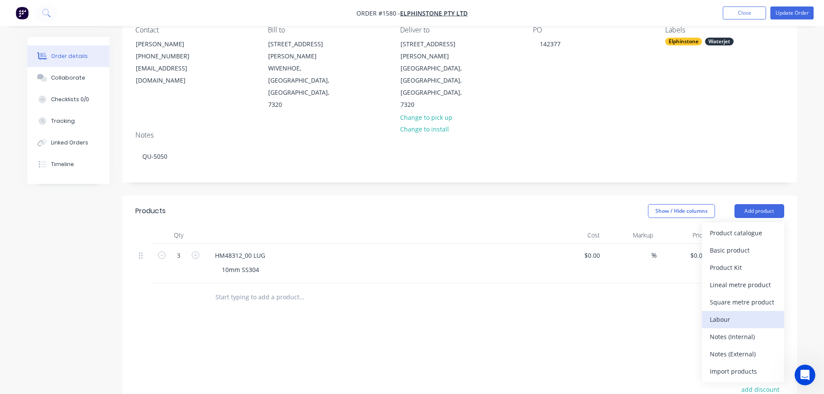
scroll to position [86, 0]
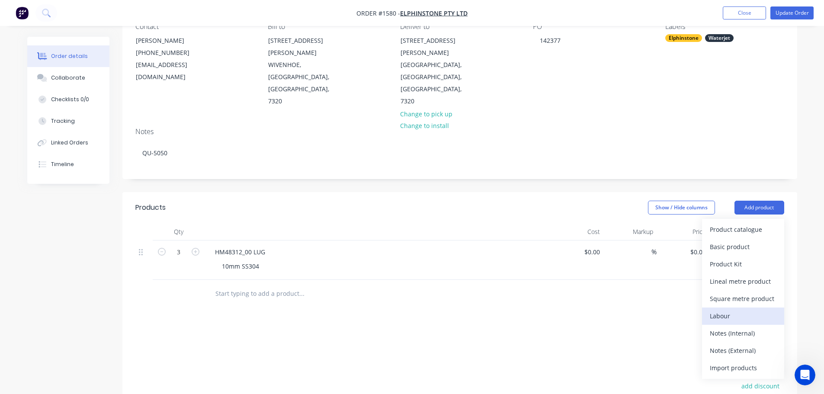
click at [750, 308] on button "Labour" at bounding box center [743, 316] width 82 height 17
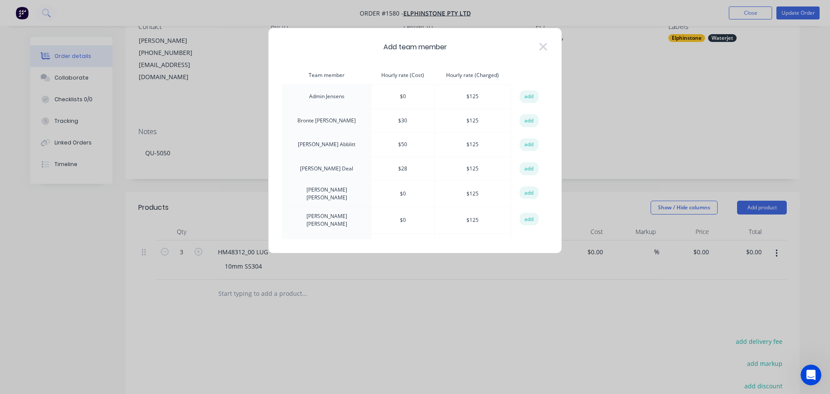
click at [530, 169] on button "add" at bounding box center [529, 168] width 19 height 13
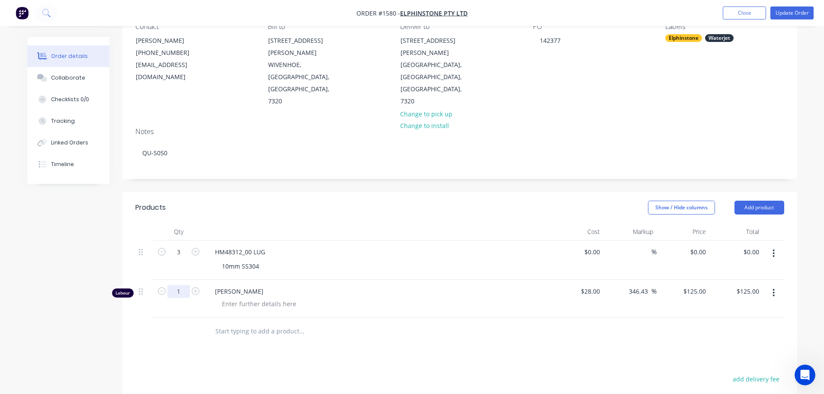
click at [182, 256] on input "1" at bounding box center [178, 252] width 22 height 13
type input "0.25"
type input "$31.25"
click at [240, 298] on div at bounding box center [259, 304] width 88 height 13
click at [785, 10] on button "Update Order" at bounding box center [791, 12] width 43 height 13
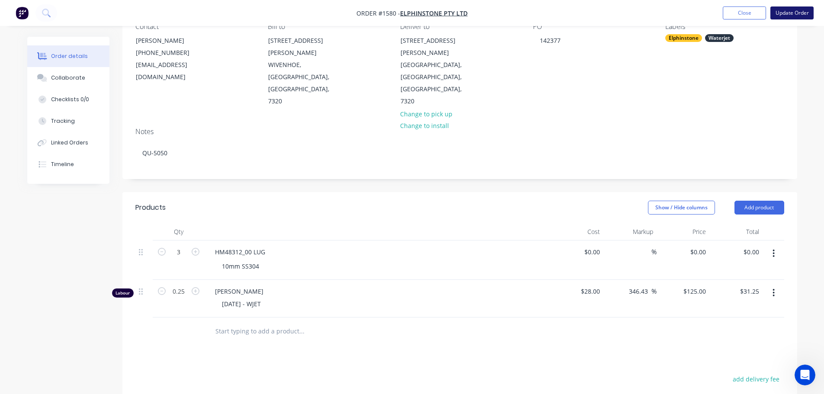
scroll to position [0, 0]
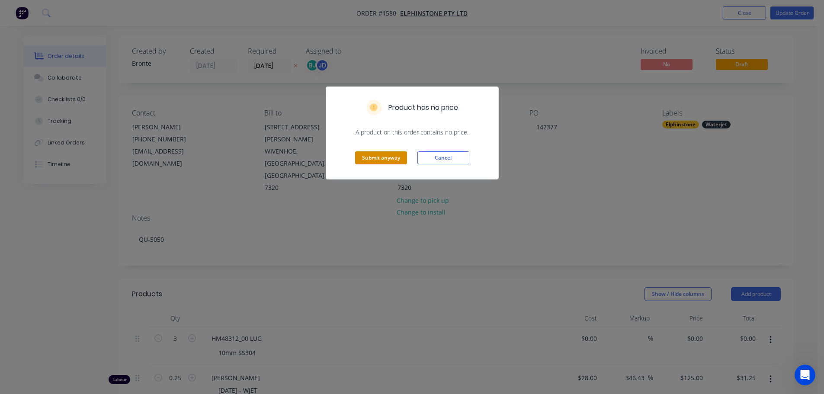
click at [374, 154] on button "Submit anyway" at bounding box center [381, 157] width 52 height 13
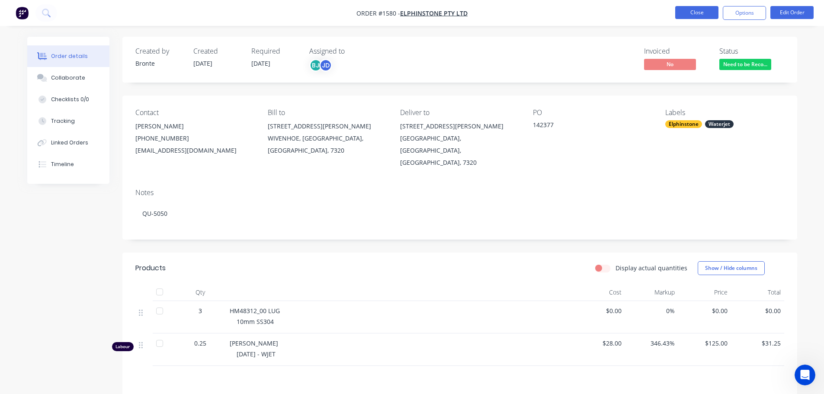
click at [690, 10] on button "Close" at bounding box center [696, 12] width 43 height 13
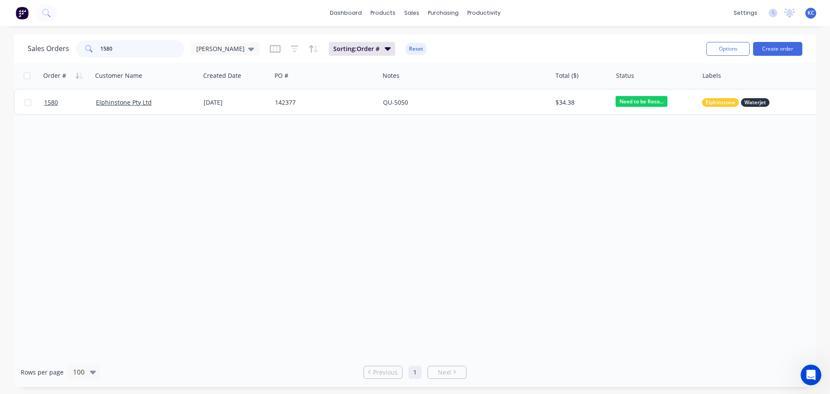
drag, startPoint x: 128, startPoint y: 48, endPoint x: 0, endPoint y: 56, distance: 128.7
click at [2, 53] on div "Sales Orders 1580 [PERSON_NAME] Sorting: Order # Reset Options Create order Ord…" at bounding box center [415, 211] width 830 height 352
type input "1583"
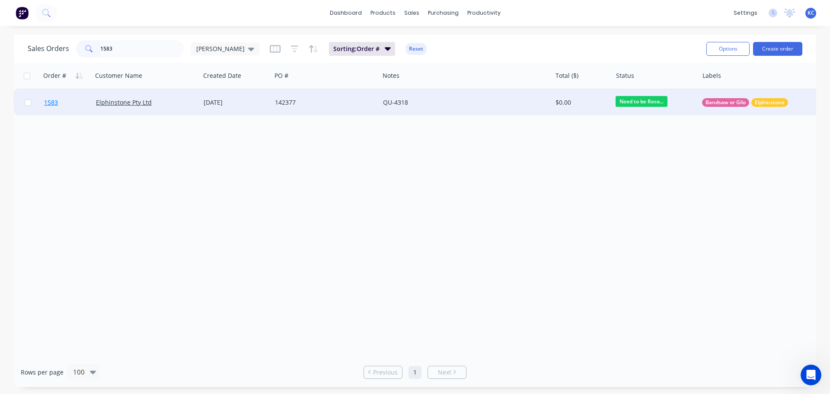
click at [54, 104] on span "1583" at bounding box center [51, 102] width 14 height 9
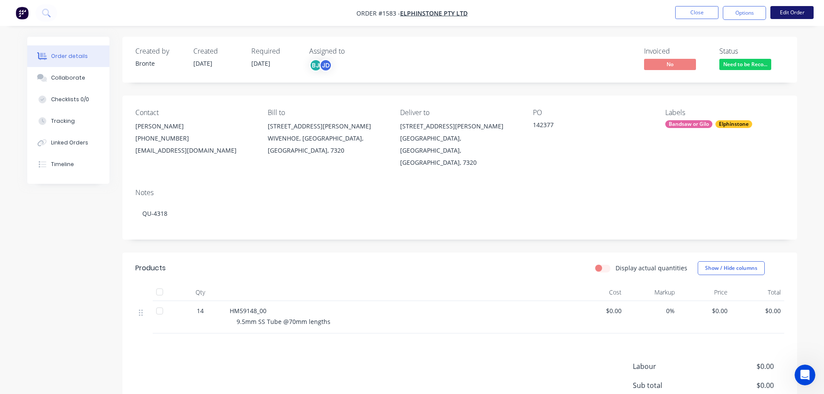
click at [785, 14] on button "Edit Order" at bounding box center [791, 12] width 43 height 13
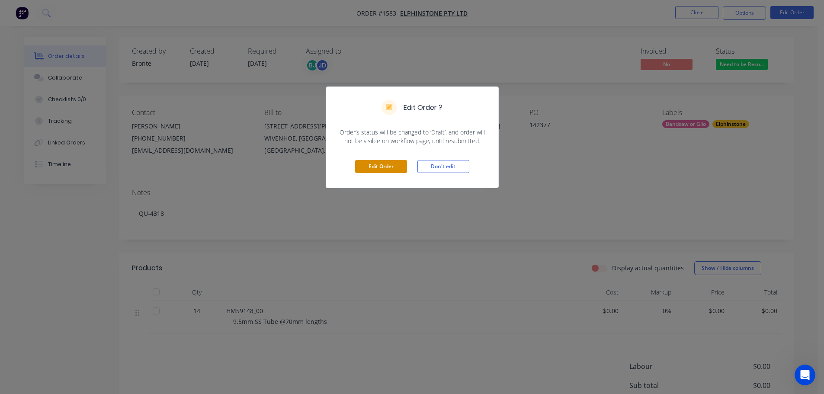
click at [381, 166] on button "Edit Order" at bounding box center [381, 166] width 52 height 13
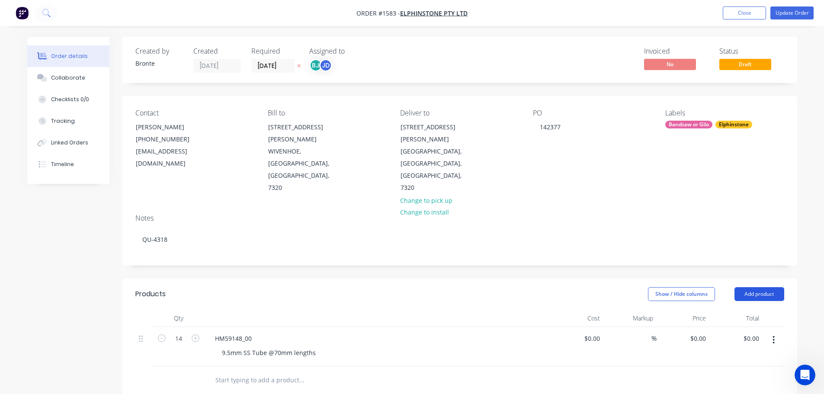
click at [767, 287] on button "Add product" at bounding box center [759, 294] width 50 height 14
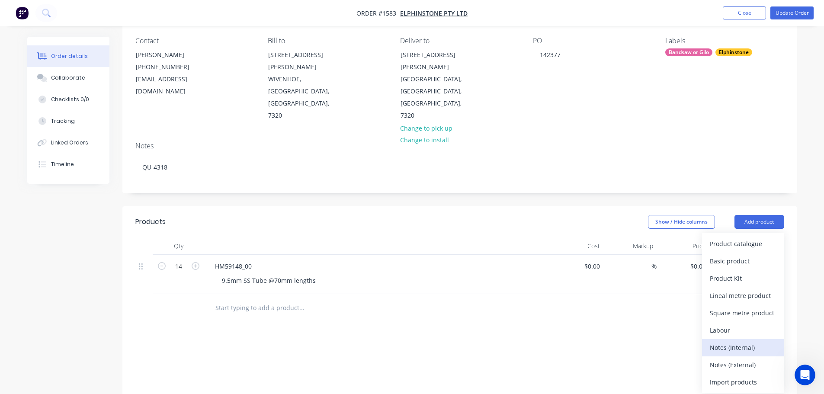
scroll to position [86, 0]
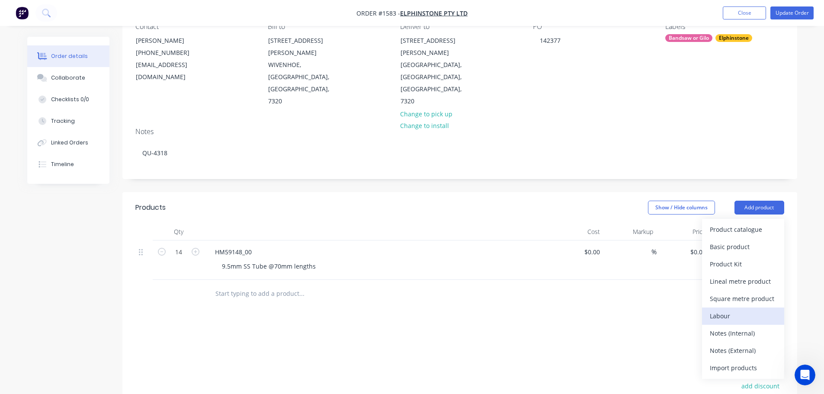
click at [746, 310] on div "Labour" at bounding box center [743, 316] width 67 height 13
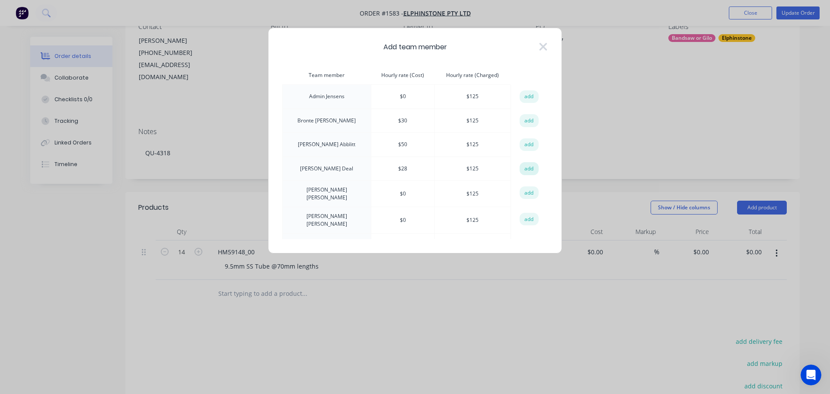
click at [524, 169] on button "add" at bounding box center [529, 168] width 19 height 13
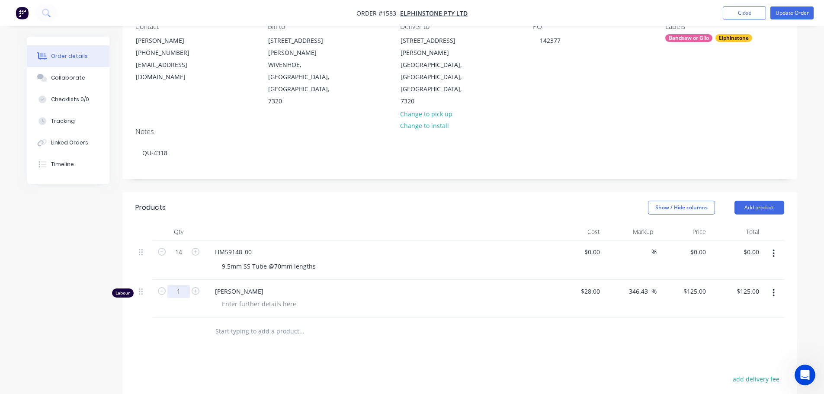
click at [187, 252] on input "1" at bounding box center [178, 252] width 22 height 13
type input "0.25"
type input "$31.25"
click at [240, 298] on div at bounding box center [259, 304] width 88 height 13
click at [780, 10] on button "Update Order" at bounding box center [791, 12] width 43 height 13
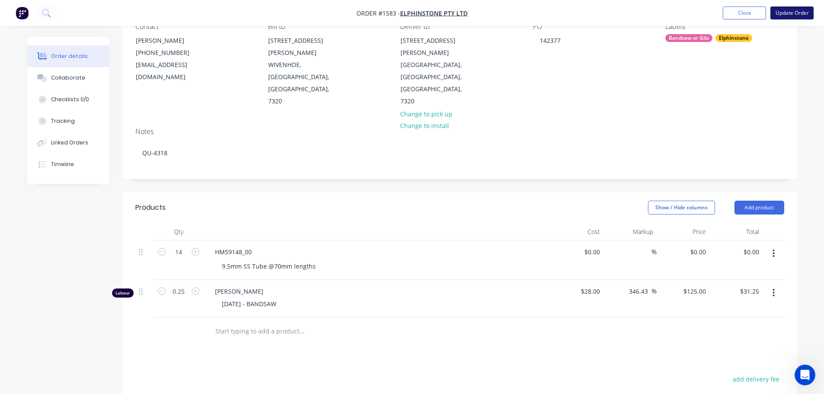
scroll to position [0, 0]
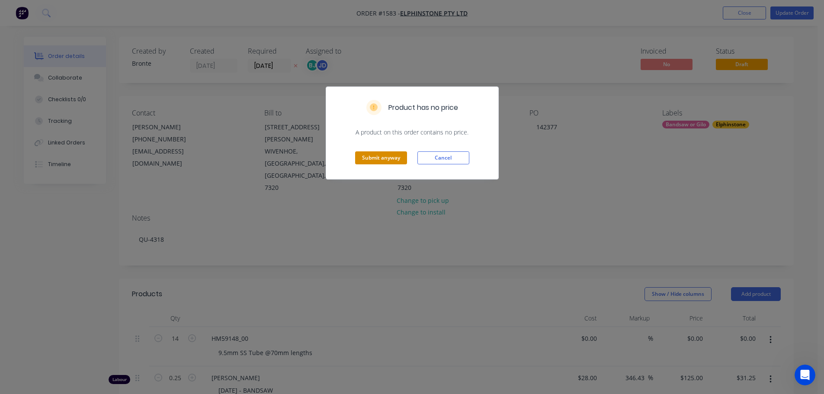
click at [372, 157] on button "Submit anyway" at bounding box center [381, 157] width 52 height 13
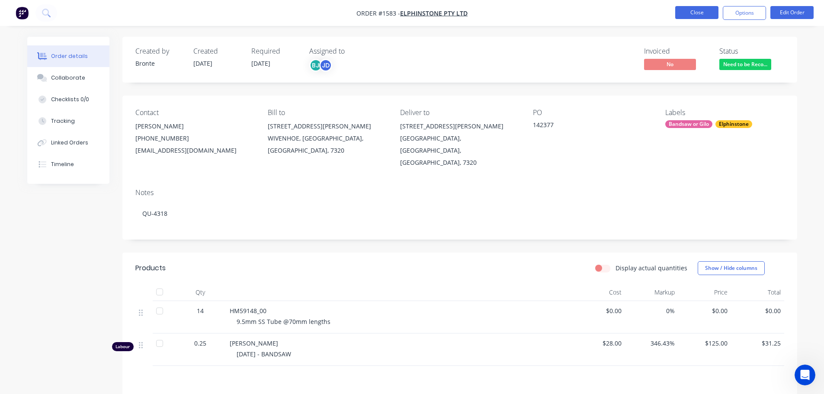
click at [699, 13] on button "Close" at bounding box center [696, 12] width 43 height 13
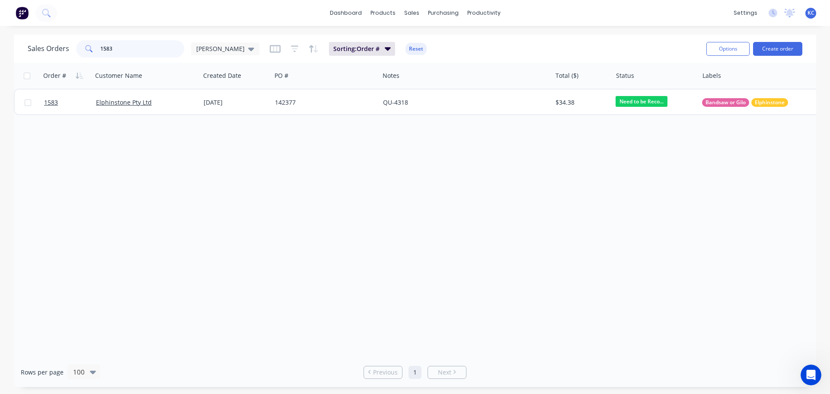
drag, startPoint x: 120, startPoint y: 46, endPoint x: 80, endPoint y: 45, distance: 40.7
click at [84, 45] on div "1583" at bounding box center [130, 48] width 108 height 17
type input "1582"
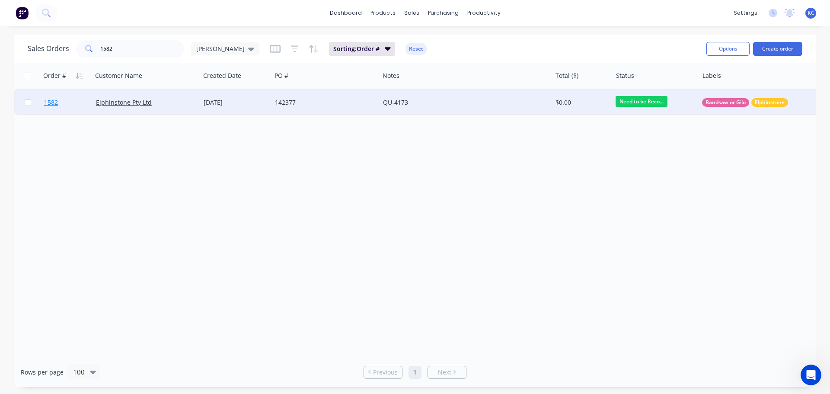
click at [50, 100] on span "1582" at bounding box center [51, 102] width 14 height 9
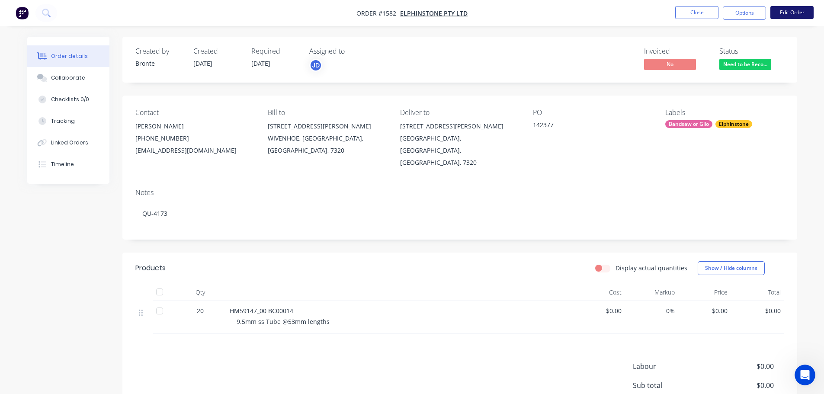
click at [779, 14] on button "Edit Order" at bounding box center [791, 12] width 43 height 13
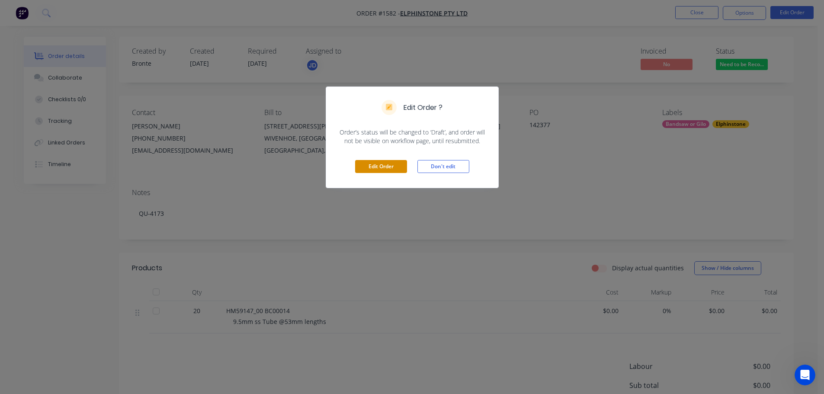
click at [392, 160] on button "Edit Order" at bounding box center [381, 166] width 52 height 13
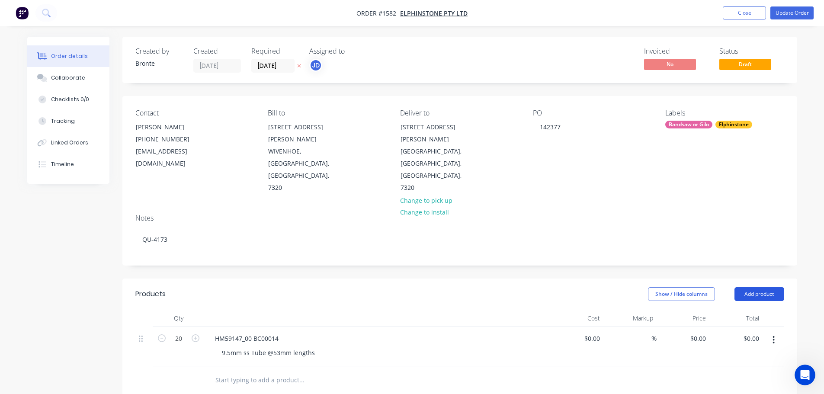
click at [740, 287] on button "Add product" at bounding box center [759, 294] width 50 height 14
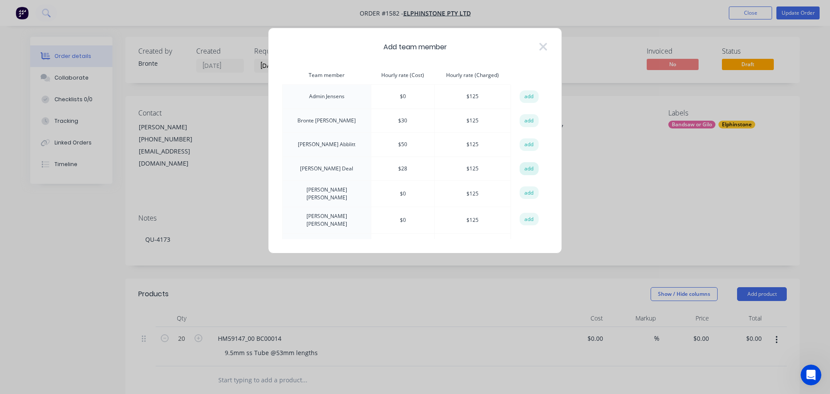
click at [530, 168] on button "add" at bounding box center [529, 168] width 19 height 13
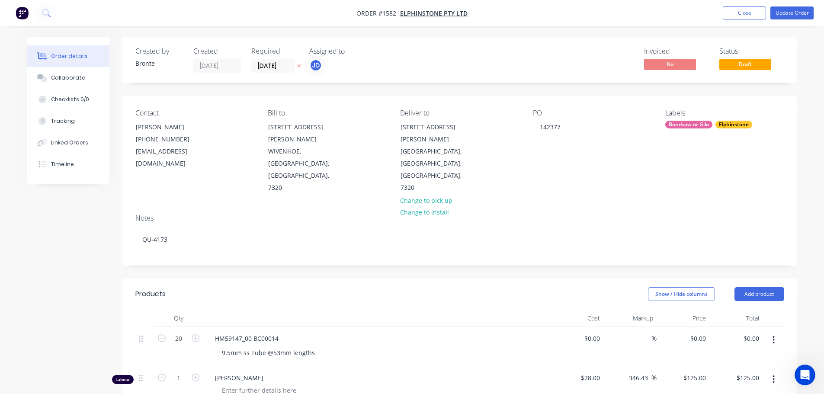
scroll to position [43, 0]
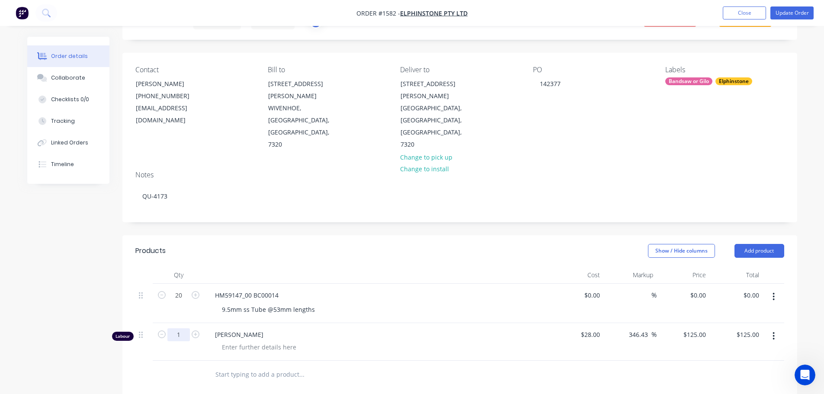
click at [182, 298] on input "1" at bounding box center [178, 295] width 22 height 13
type input "0.5"
type input "$62.50"
click at [225, 341] on div at bounding box center [259, 347] width 88 height 13
click at [791, 15] on button "Update Order" at bounding box center [791, 12] width 43 height 13
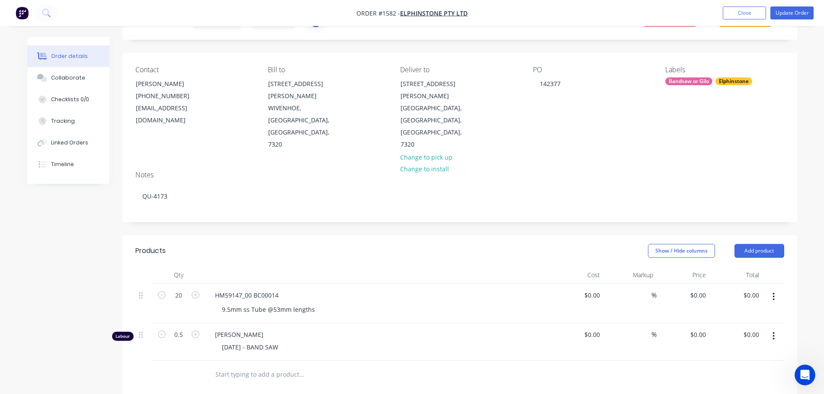
type input "$28.00"
type input "346.43"
type input "$125.00"
type input "$62.50"
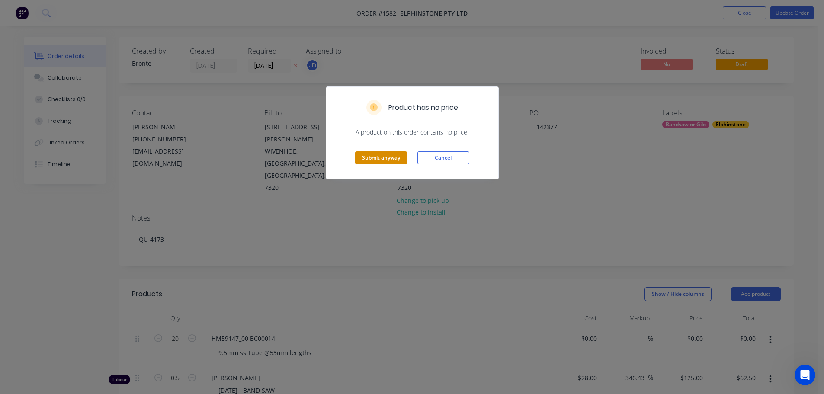
click at [378, 164] on button "Submit anyway" at bounding box center [381, 157] width 52 height 13
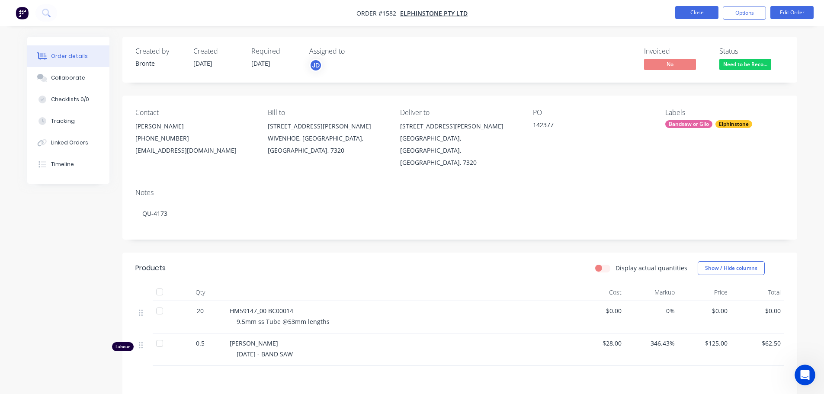
click at [700, 9] on button "Close" at bounding box center [696, 12] width 43 height 13
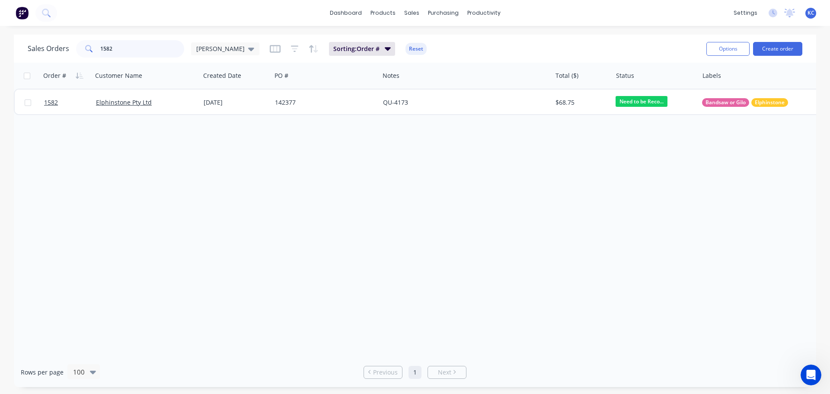
drag, startPoint x: 127, startPoint y: 44, endPoint x: 0, endPoint y: 76, distance: 130.7
click at [0, 74] on div "Sales Orders 1582 [PERSON_NAME] Sorting: Order # Reset Options Create order Ord…" at bounding box center [415, 211] width 830 height 352
type input "1585"
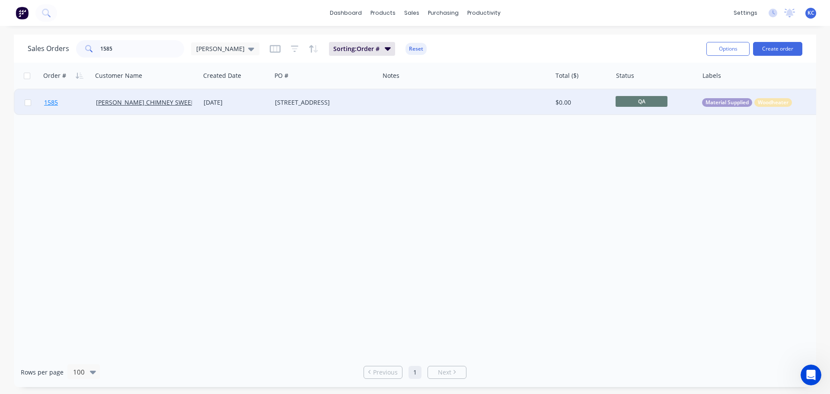
click at [57, 103] on span "1585" at bounding box center [51, 102] width 14 height 9
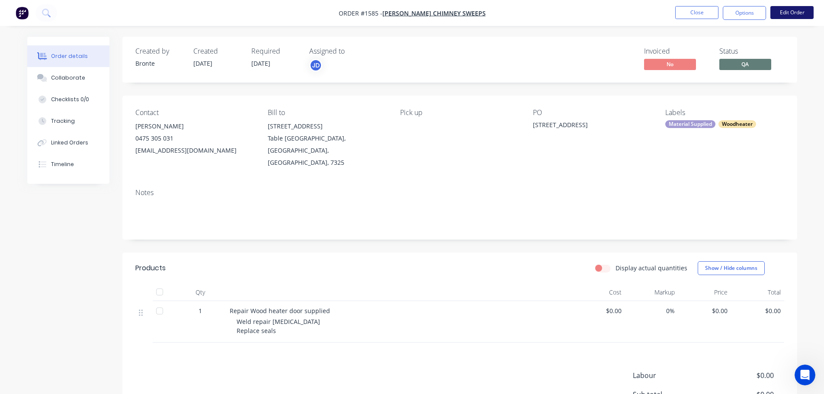
click at [789, 16] on button "Edit Order" at bounding box center [791, 12] width 43 height 13
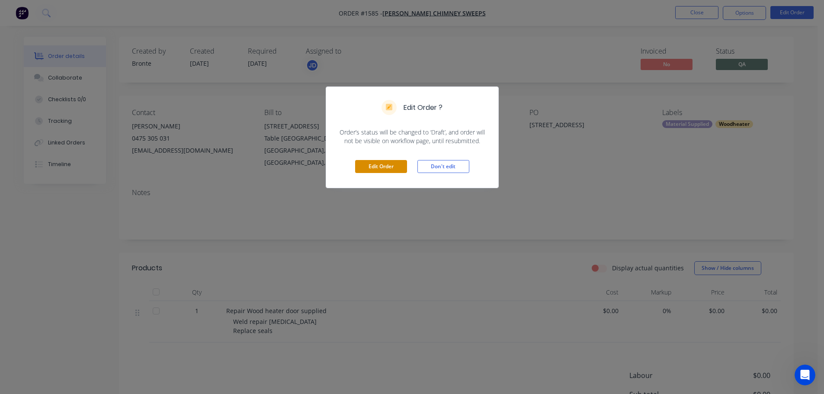
click at [376, 166] on button "Edit Order" at bounding box center [381, 166] width 52 height 13
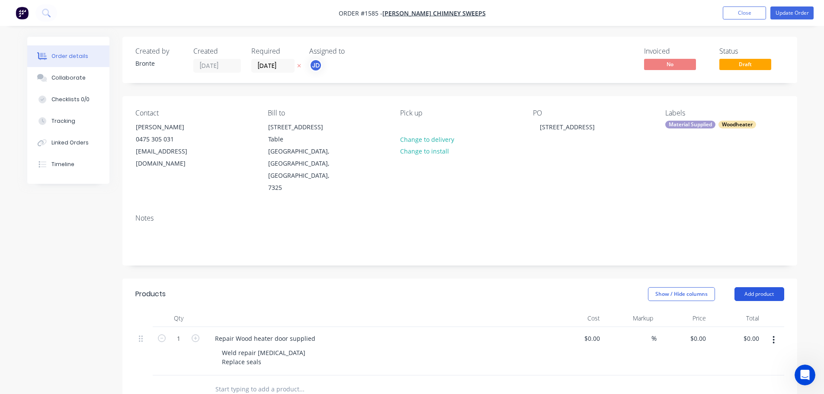
click at [762, 287] on button "Add product" at bounding box center [759, 294] width 50 height 14
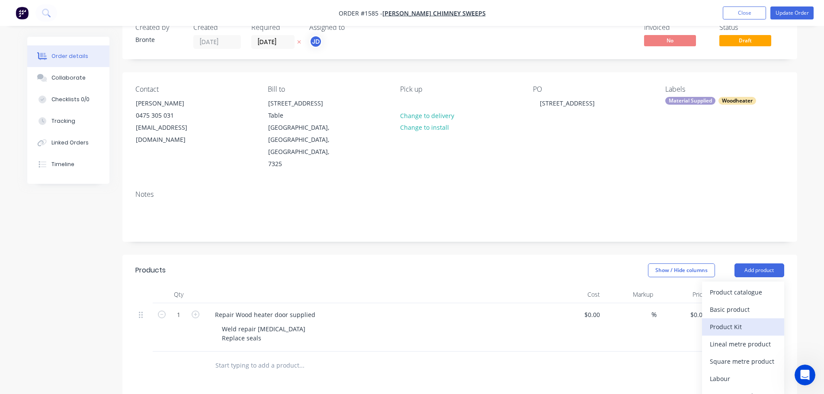
scroll to position [43, 0]
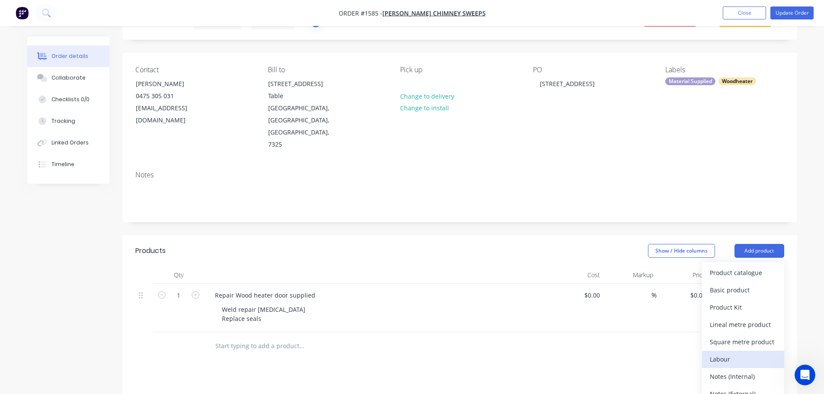
click at [753, 353] on div "Labour" at bounding box center [743, 359] width 67 height 13
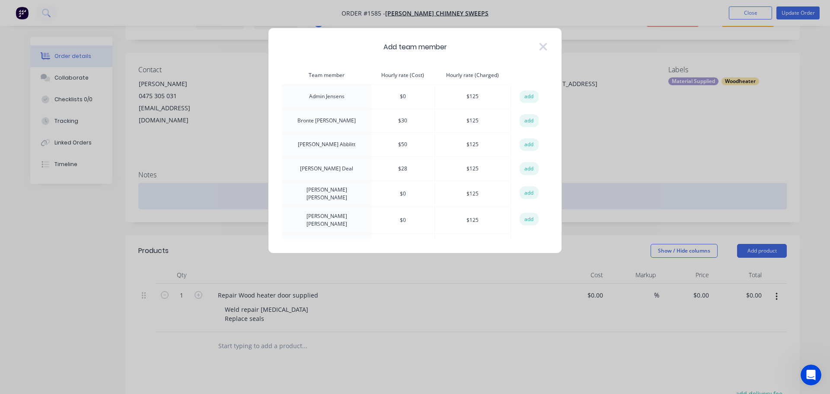
click at [526, 167] on button "add" at bounding box center [529, 168] width 19 height 13
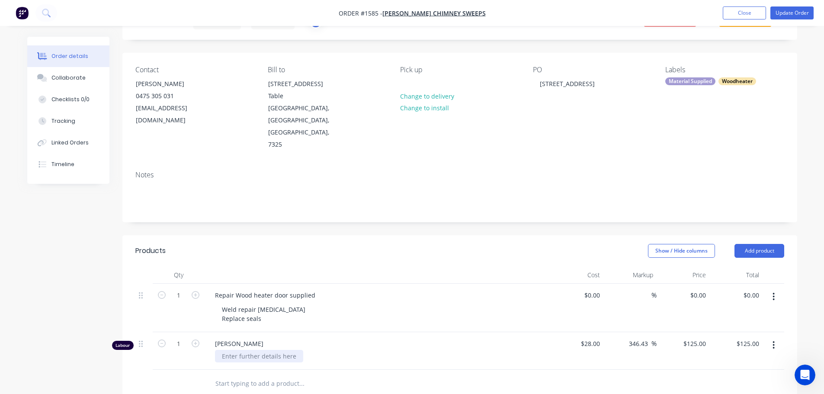
click at [243, 350] on div at bounding box center [259, 356] width 88 height 13
click at [796, 12] on button "Update Order" at bounding box center [791, 12] width 43 height 13
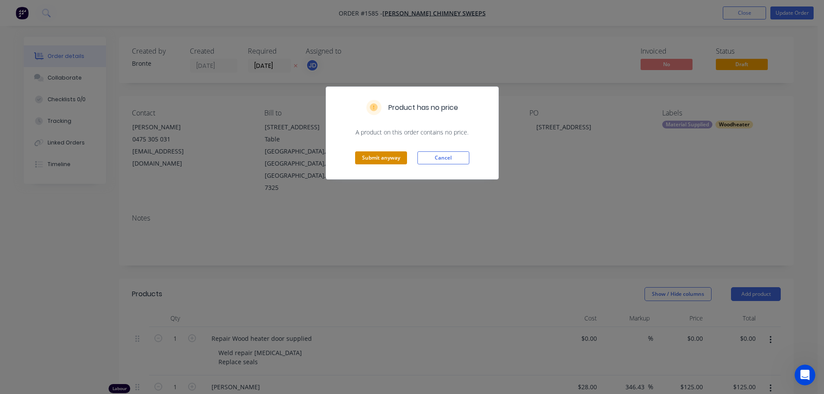
click at [395, 155] on button "Submit anyway" at bounding box center [381, 157] width 52 height 13
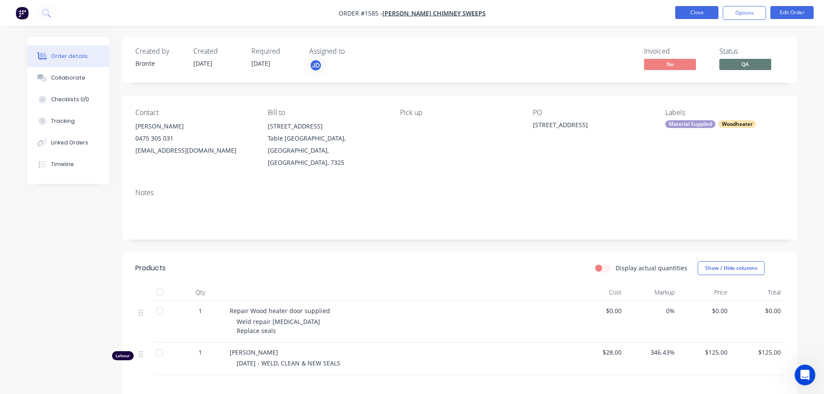
click at [686, 13] on button "Close" at bounding box center [696, 12] width 43 height 13
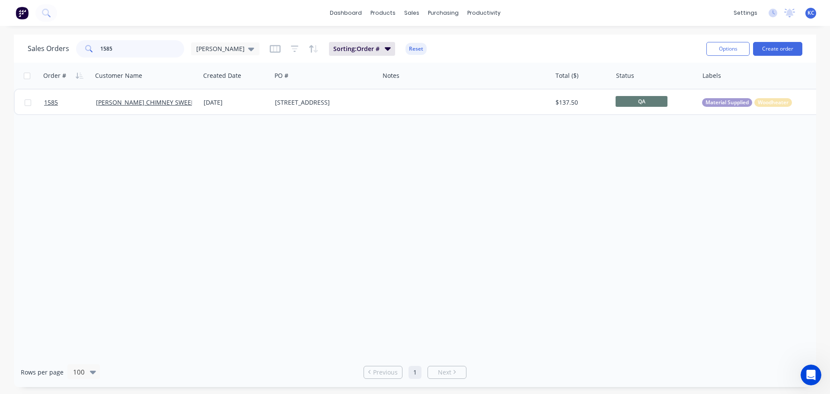
drag, startPoint x: 111, startPoint y: 50, endPoint x: 0, endPoint y: 96, distance: 119.7
click at [13, 83] on div "Sales Orders 1585 [PERSON_NAME] Sorting: Order # Reset Options Create order Ord…" at bounding box center [415, 211] width 830 height 352
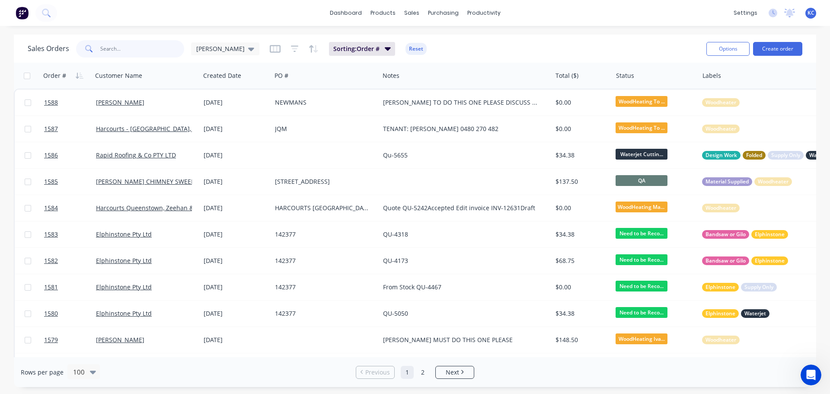
click at [119, 52] on input "text" at bounding box center [142, 48] width 84 height 17
type input "1545"
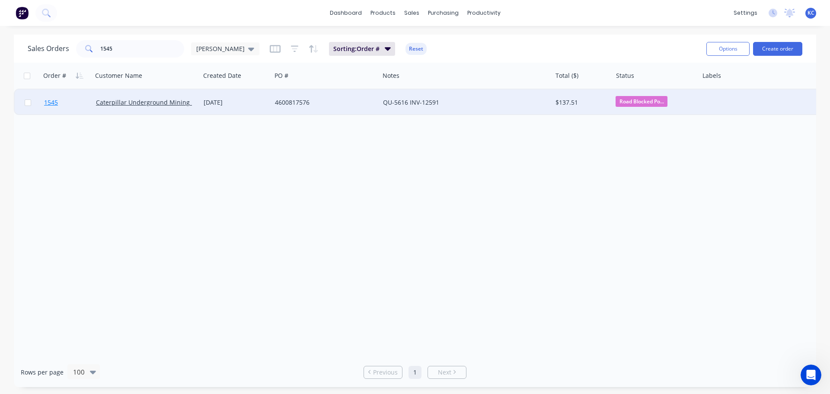
click at [47, 107] on link "1545" at bounding box center [70, 103] width 52 height 26
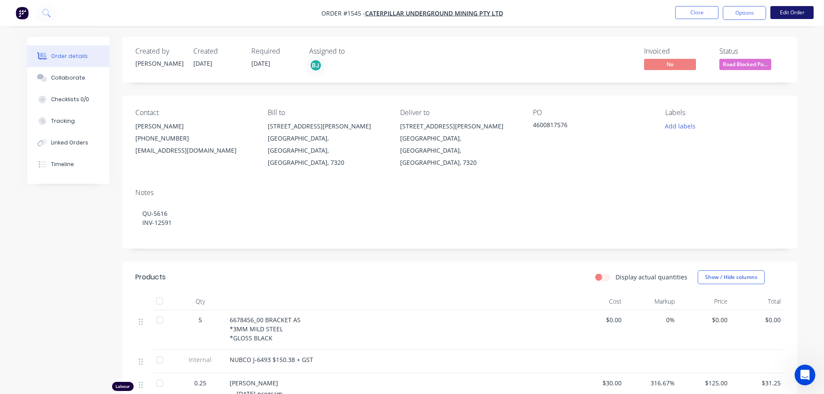
click at [799, 17] on button "Edit Order" at bounding box center [791, 12] width 43 height 13
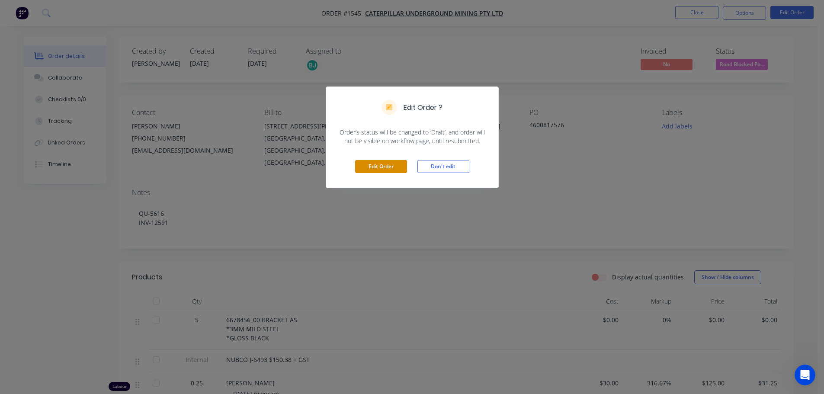
click at [393, 163] on button "Edit Order" at bounding box center [381, 166] width 52 height 13
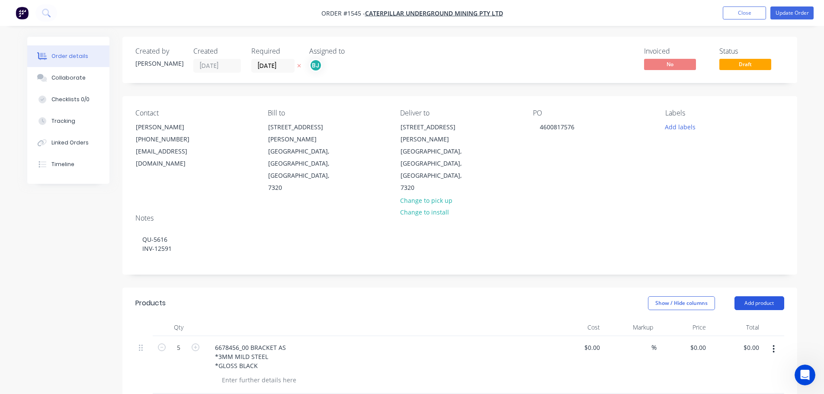
click at [750, 296] on button "Add product" at bounding box center [759, 303] width 50 height 14
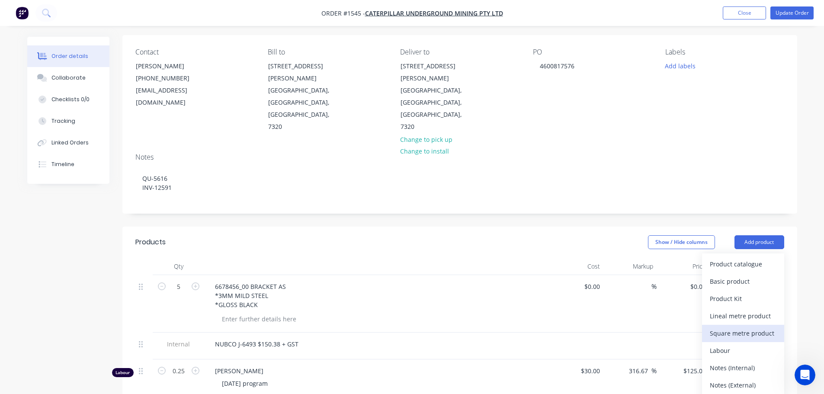
scroll to position [86, 0]
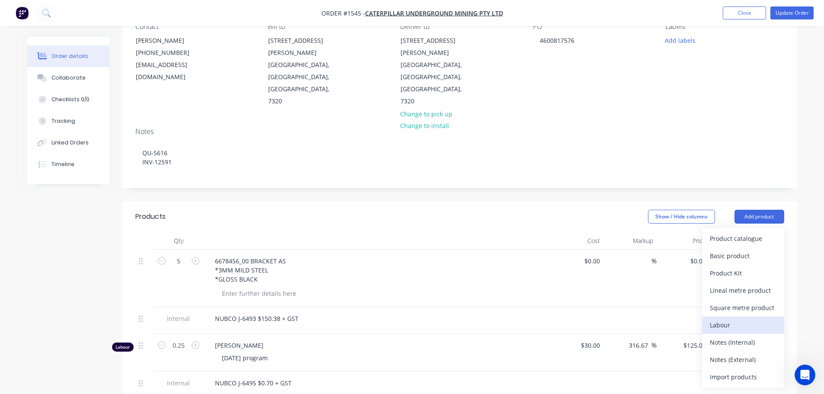
click at [741, 319] on div "Labour" at bounding box center [743, 325] width 67 height 13
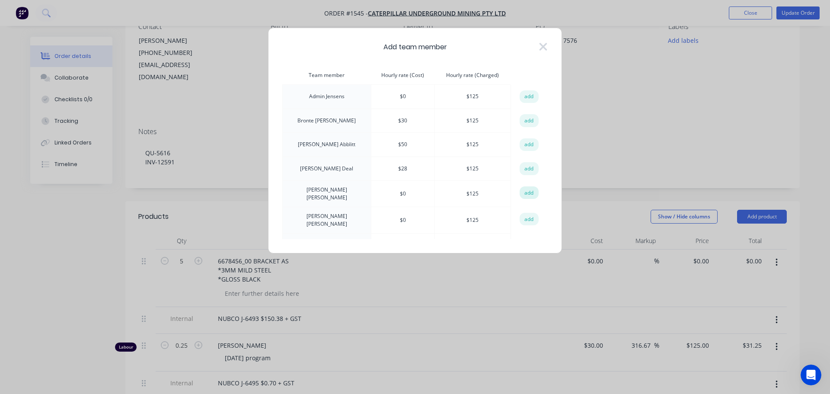
click at [524, 196] on button "add" at bounding box center [529, 192] width 19 height 13
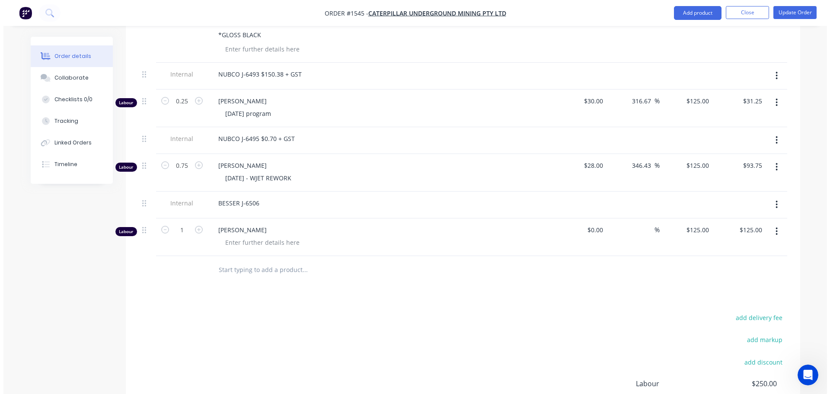
scroll to position [346, 0]
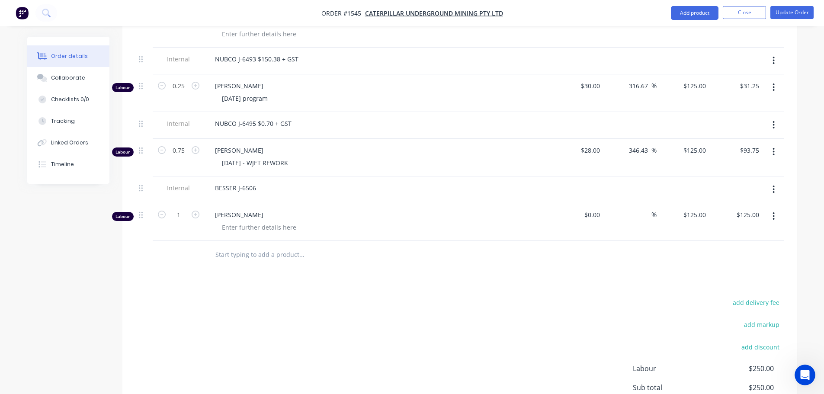
click at [776, 208] on button "button" at bounding box center [773, 216] width 20 height 16
click at [741, 233] on div "Edit" at bounding box center [743, 239] width 67 height 13
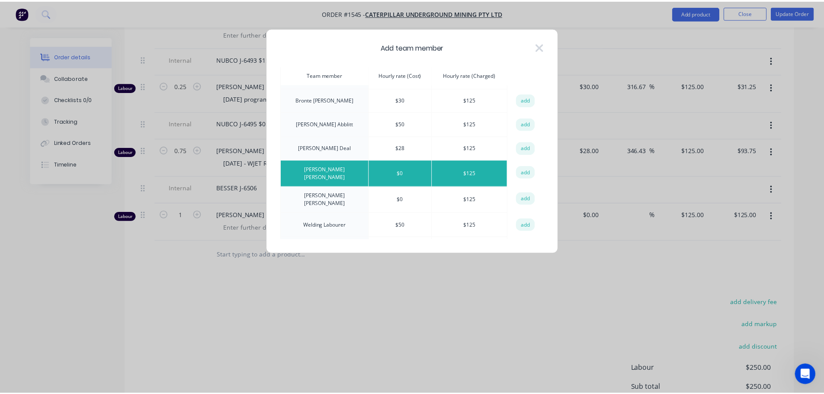
scroll to position [38, 0]
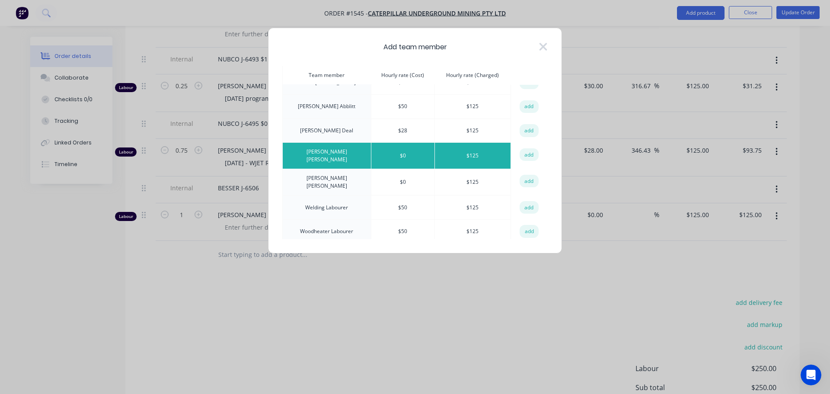
click at [527, 203] on button "add" at bounding box center [529, 207] width 19 height 13
type input "$50.00"
type input "150"
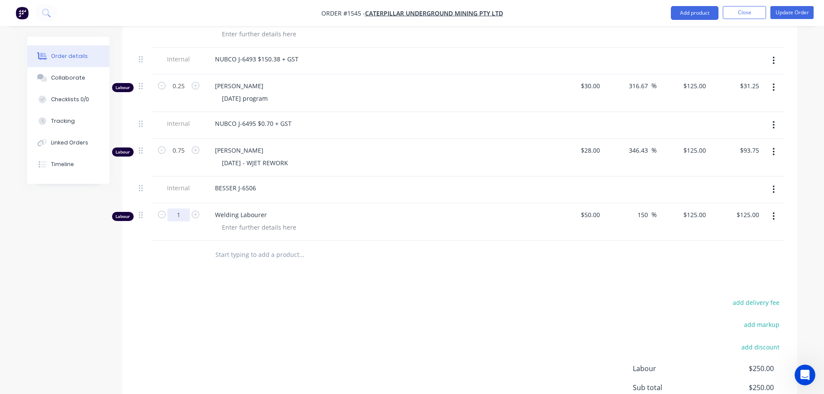
click at [187, 8] on input "1" at bounding box center [178, 1] width 22 height 13
type input "0.5"
type input "$62.50"
click at [252, 221] on div at bounding box center [259, 227] width 88 height 13
click at [796, 9] on button "Update Order" at bounding box center [791, 12] width 43 height 13
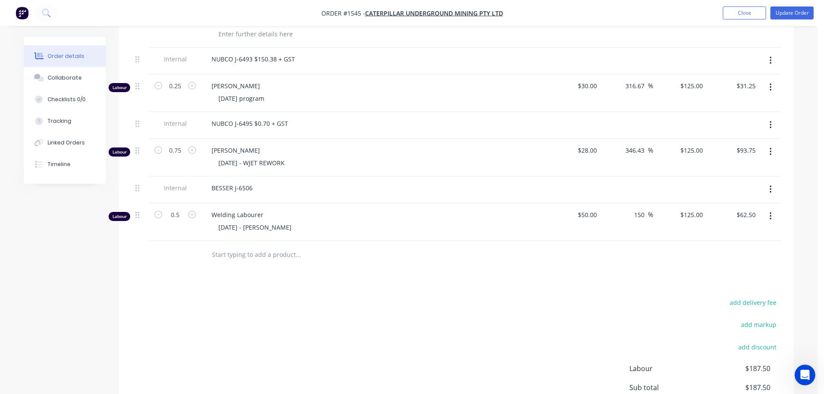
scroll to position [0, 0]
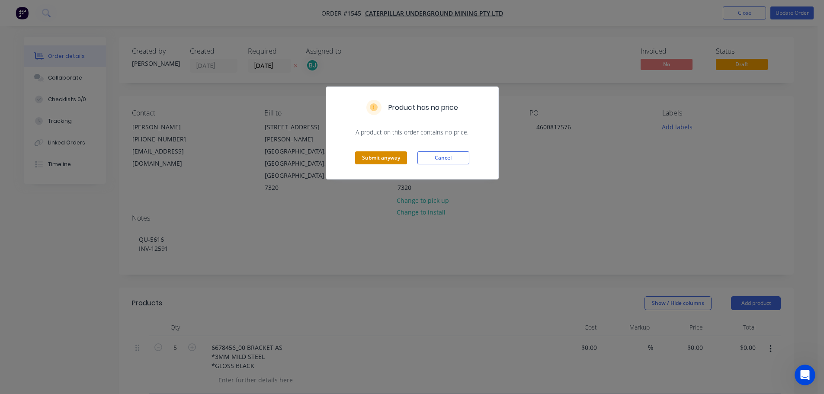
click at [374, 160] on button "Submit anyway" at bounding box center [381, 157] width 52 height 13
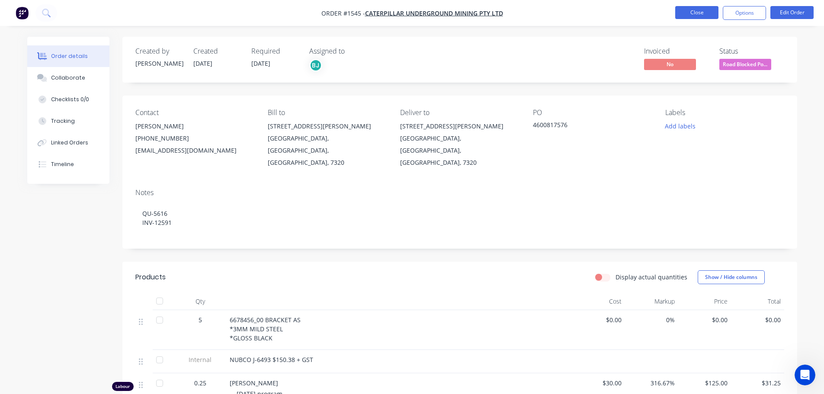
click at [692, 13] on button "Close" at bounding box center [696, 12] width 43 height 13
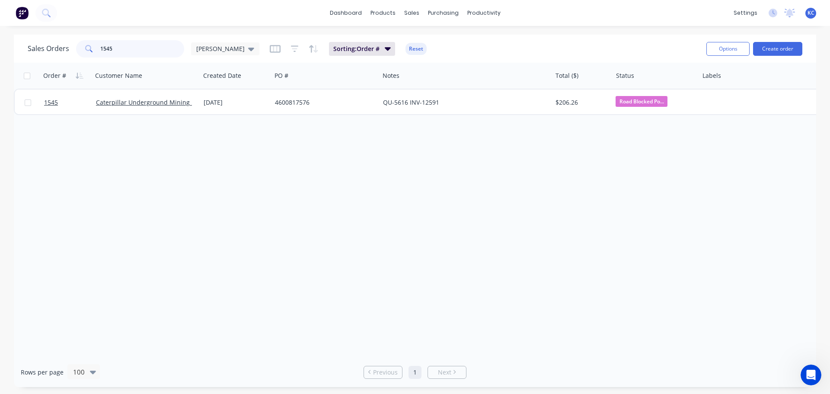
drag, startPoint x: 119, startPoint y: 49, endPoint x: 0, endPoint y: 70, distance: 120.8
click at [0, 50] on div "Sales Orders 1545 [PERSON_NAME] Sorting: Order # Reset Options Create order Ord…" at bounding box center [415, 211] width 830 height 352
type input "1561"
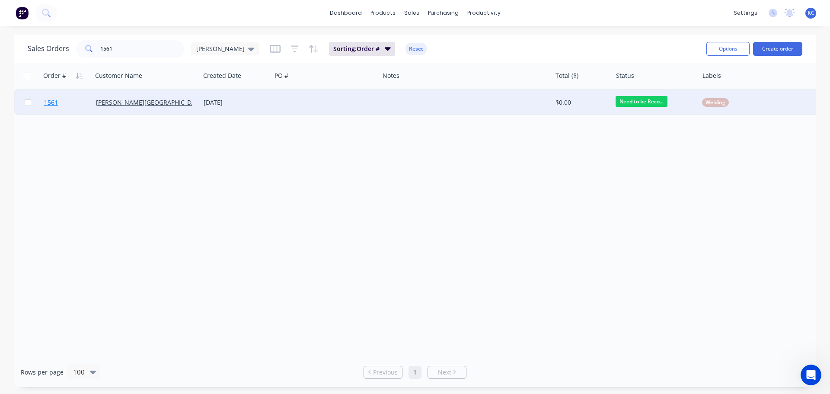
click at [49, 103] on span "1561" at bounding box center [51, 102] width 14 height 9
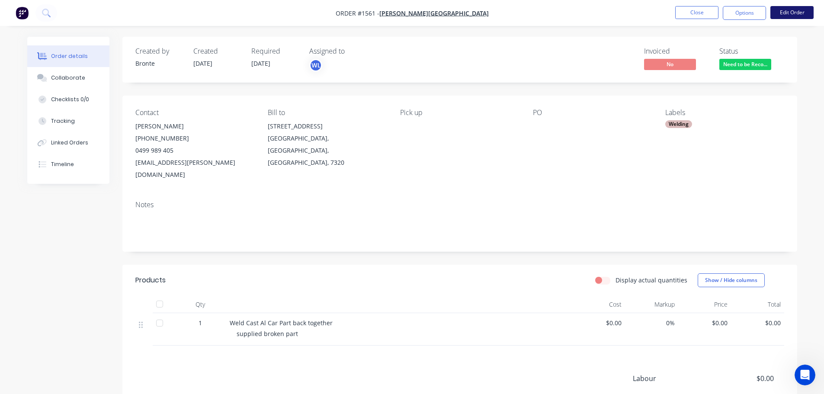
click at [790, 9] on button "Edit Order" at bounding box center [791, 12] width 43 height 13
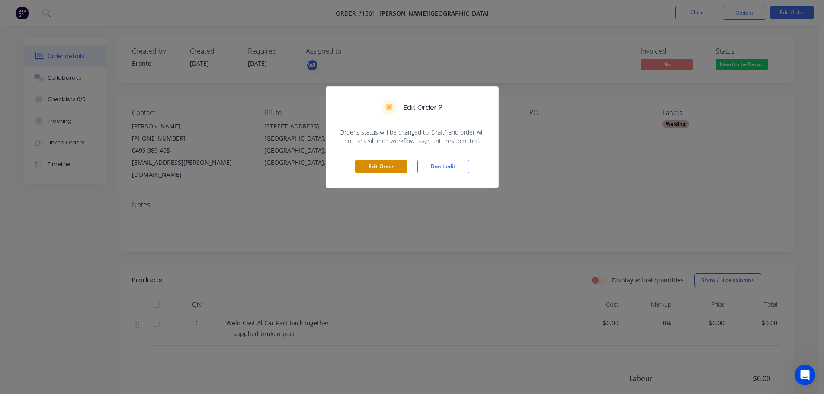
click at [372, 162] on button "Edit Order" at bounding box center [381, 166] width 52 height 13
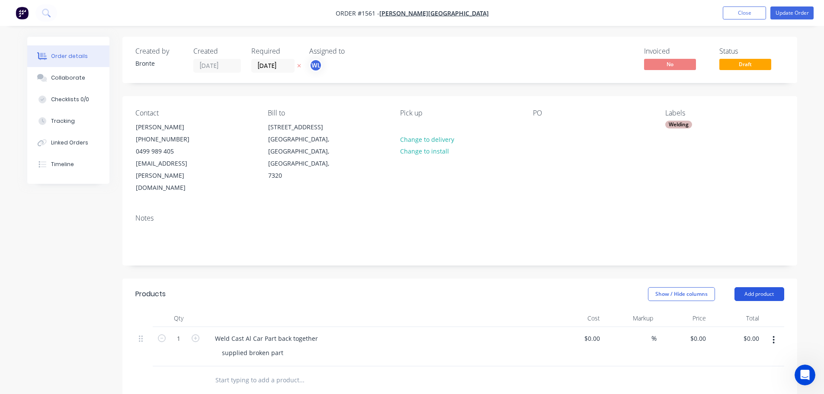
click at [756, 287] on button "Add product" at bounding box center [759, 294] width 50 height 14
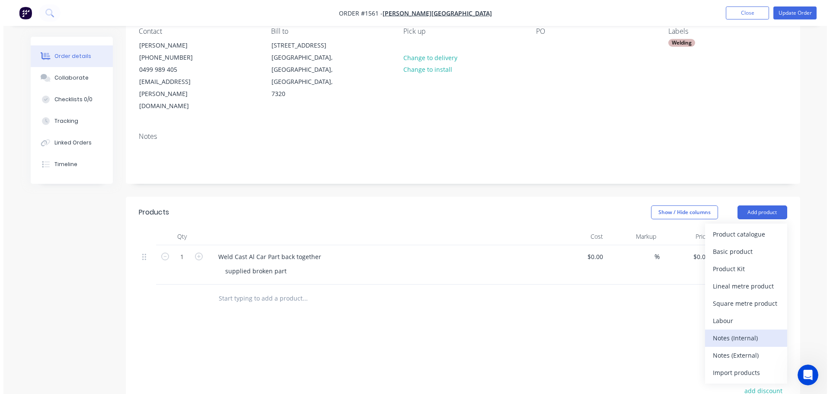
scroll to position [86, 0]
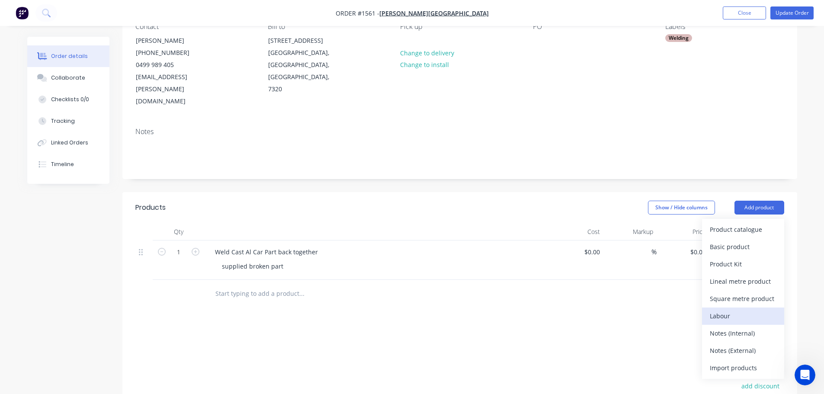
click at [743, 310] on div "Labour" at bounding box center [743, 316] width 67 height 13
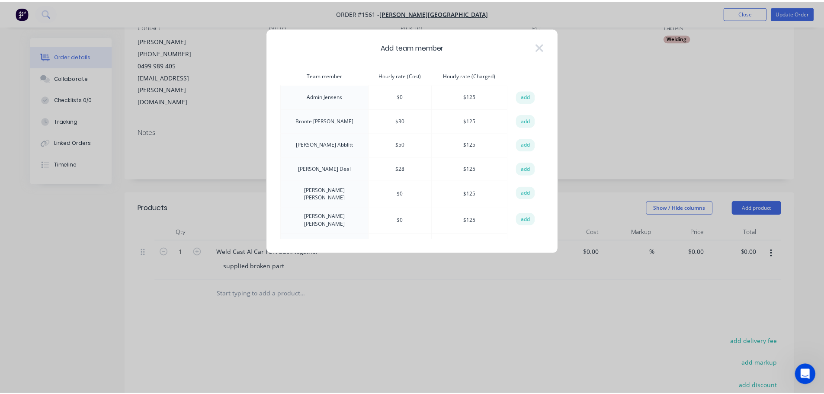
scroll to position [38, 0]
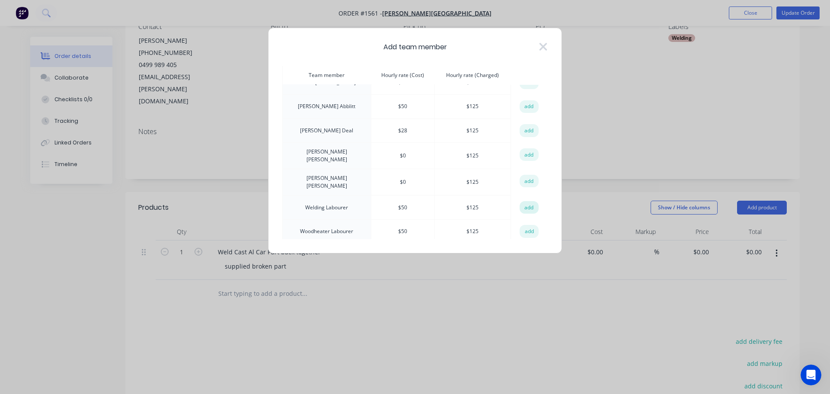
click at [522, 203] on button "add" at bounding box center [529, 207] width 19 height 13
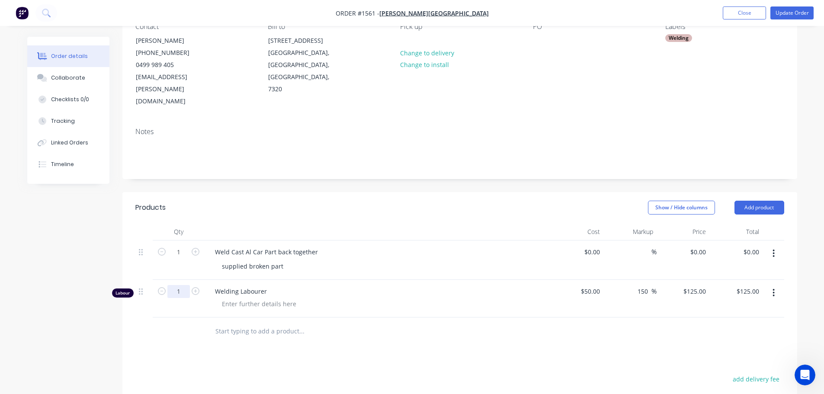
click at [183, 259] on input "1" at bounding box center [178, 252] width 22 height 13
type input "0.5"
type input "$62.50"
click at [248, 298] on div at bounding box center [259, 304] width 88 height 13
click at [782, 16] on button "Update Order" at bounding box center [791, 12] width 43 height 13
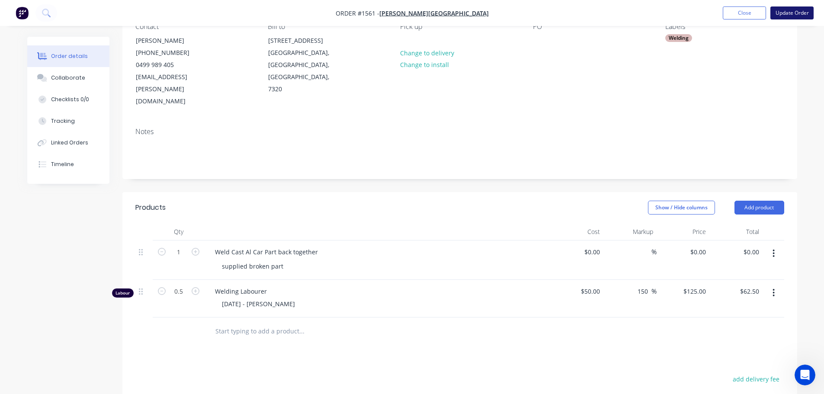
scroll to position [0, 0]
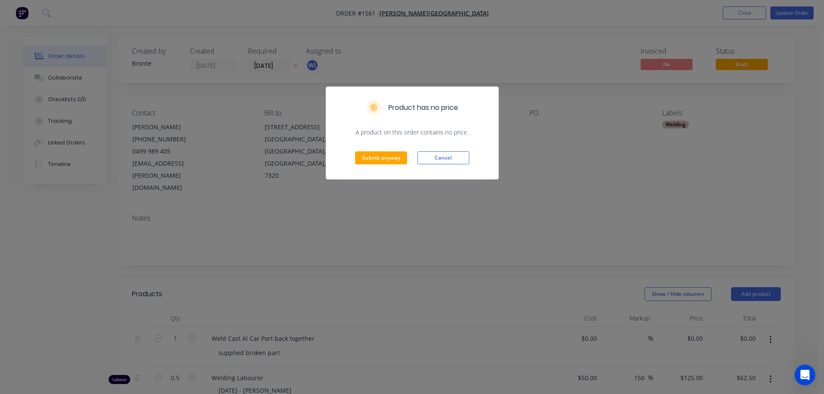
click at [376, 151] on div "Submit anyway Cancel" at bounding box center [412, 158] width 172 height 42
click at [372, 160] on button "Submit anyway" at bounding box center [381, 157] width 52 height 13
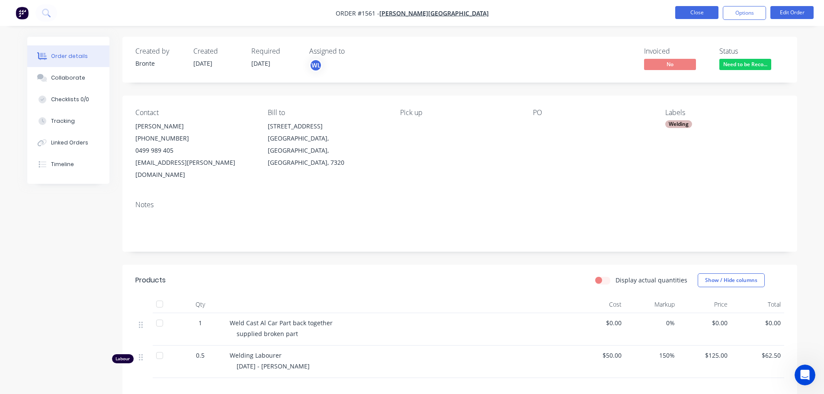
click at [696, 13] on button "Close" at bounding box center [696, 12] width 43 height 13
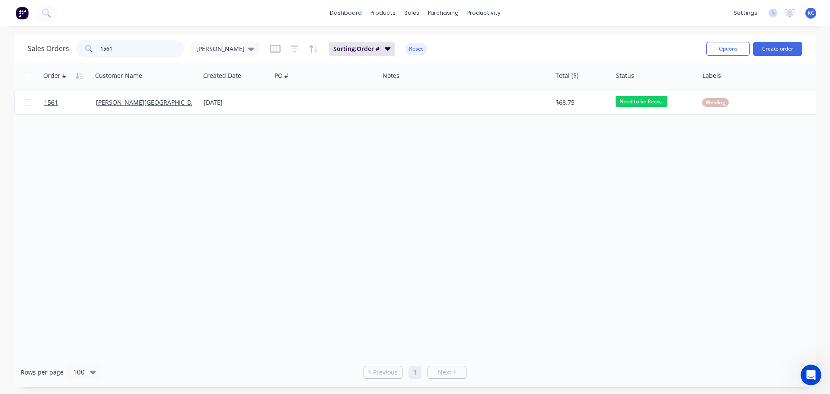
drag, startPoint x: 135, startPoint y: 48, endPoint x: 0, endPoint y: 69, distance: 136.0
click at [0, 58] on div "Sales Orders 1561 [PERSON_NAME] Sorting: Order # Reset Options Create order Ord…" at bounding box center [415, 211] width 830 height 352
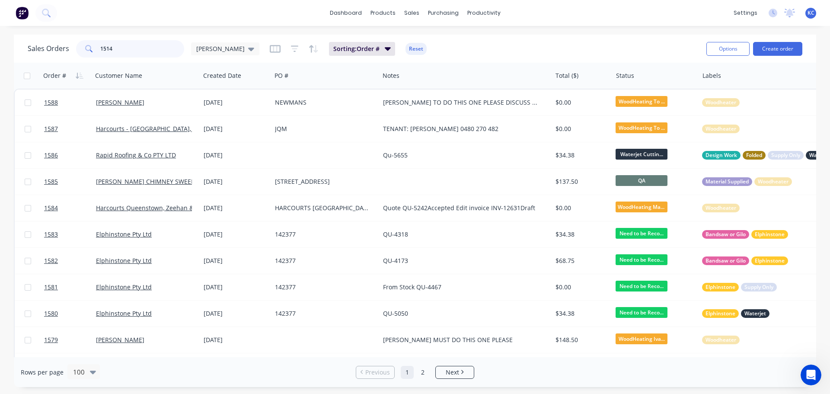
type input "1514"
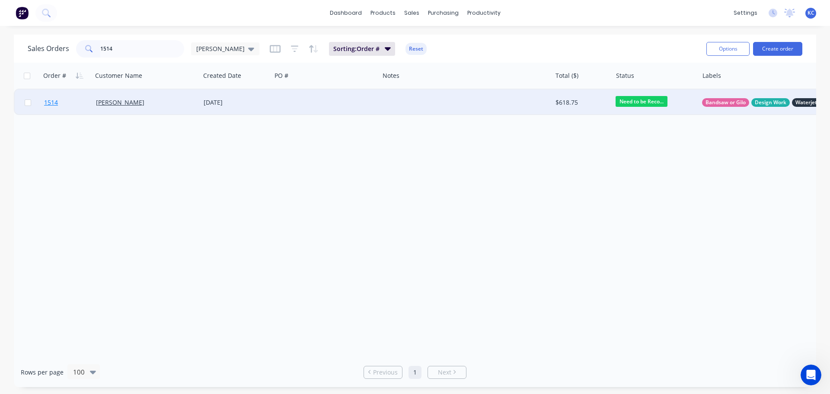
click at [51, 104] on span "1514" at bounding box center [51, 102] width 14 height 9
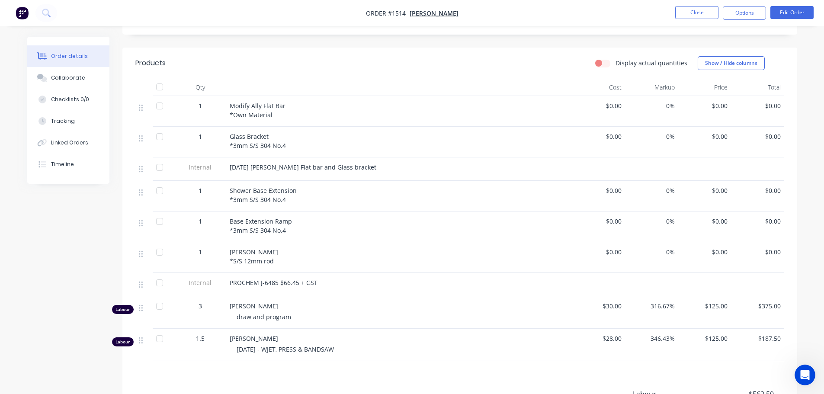
scroll to position [259, 0]
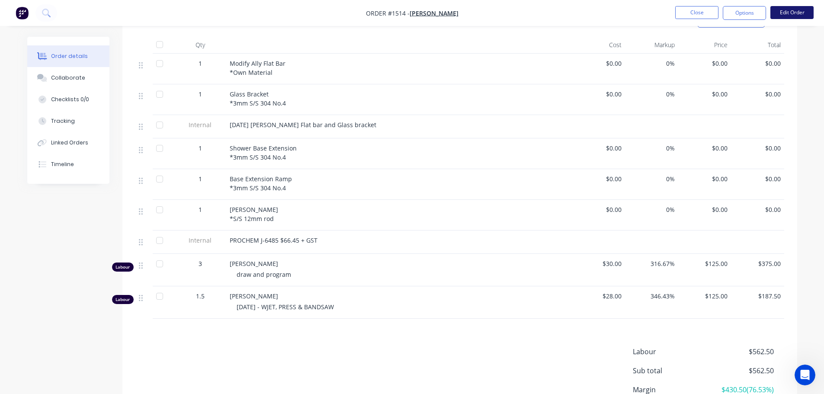
click at [793, 10] on button "Edit Order" at bounding box center [791, 12] width 43 height 13
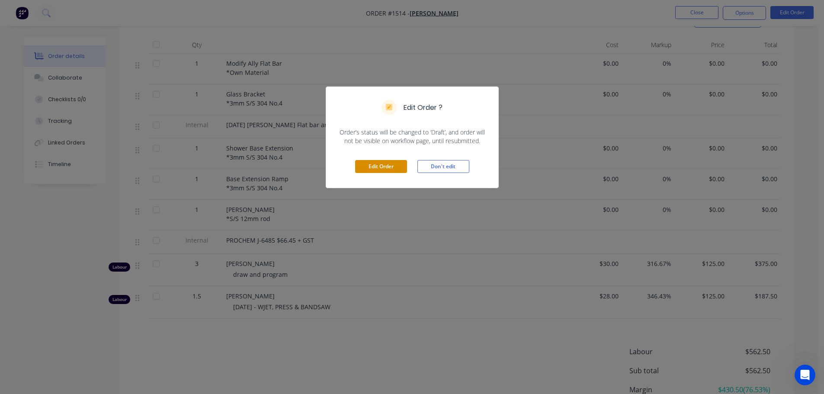
click at [377, 164] on button "Edit Order" at bounding box center [381, 166] width 52 height 13
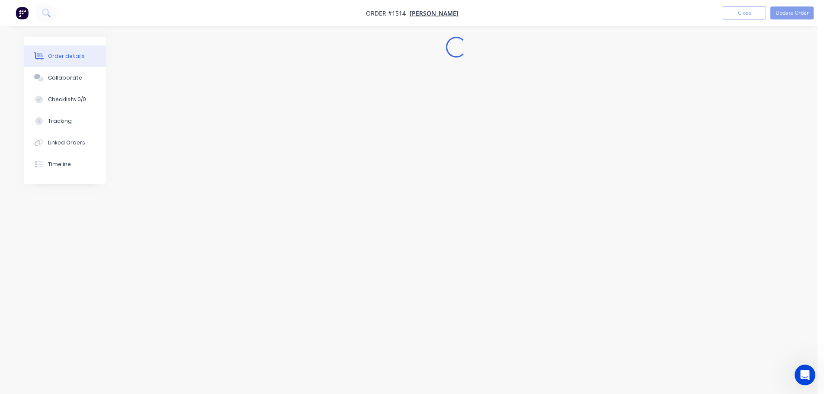
scroll to position [0, 0]
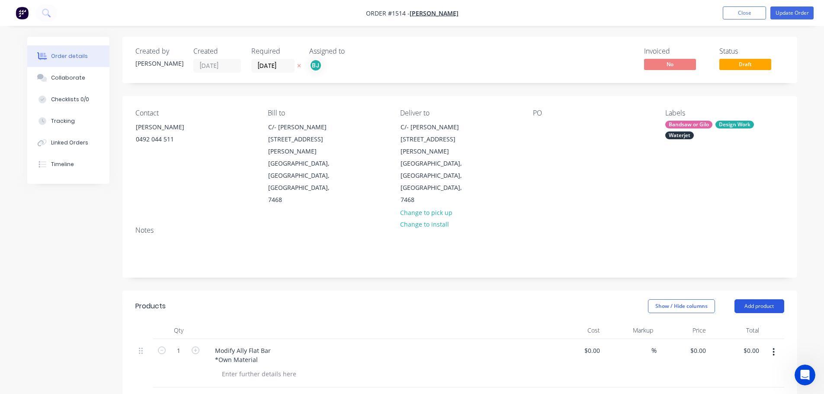
click at [765, 299] on button "Add product" at bounding box center [759, 306] width 50 height 14
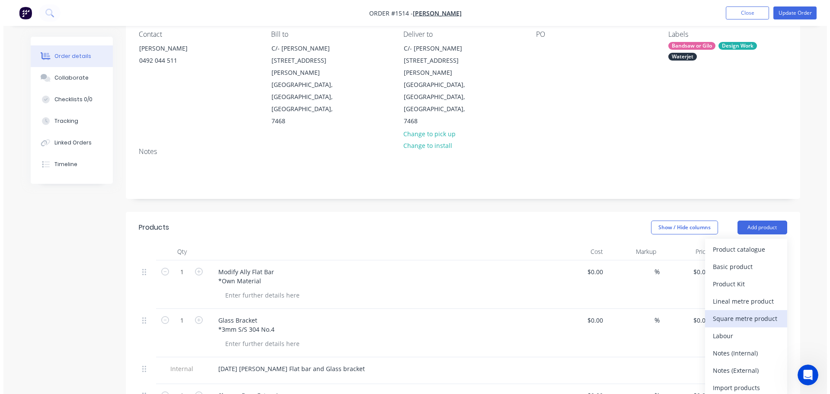
scroll to position [86, 0]
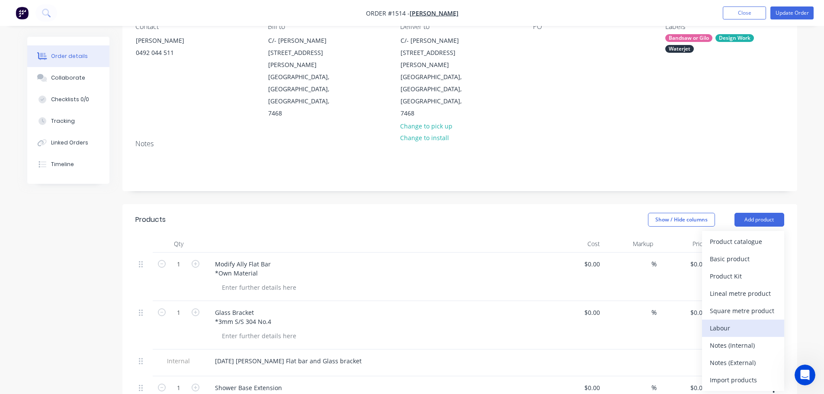
click at [757, 322] on div "Labour" at bounding box center [743, 328] width 67 height 13
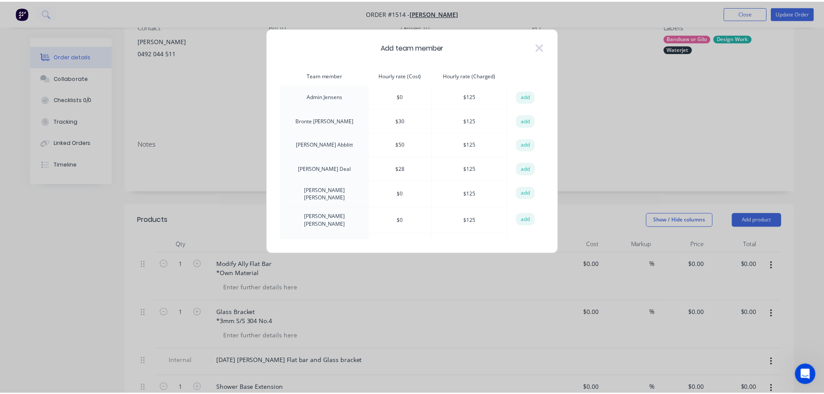
scroll to position [38, 0]
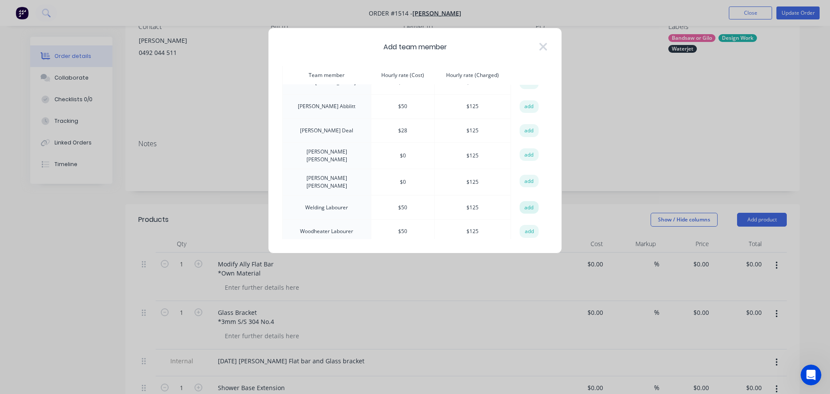
click at [529, 201] on button "add" at bounding box center [529, 207] width 19 height 13
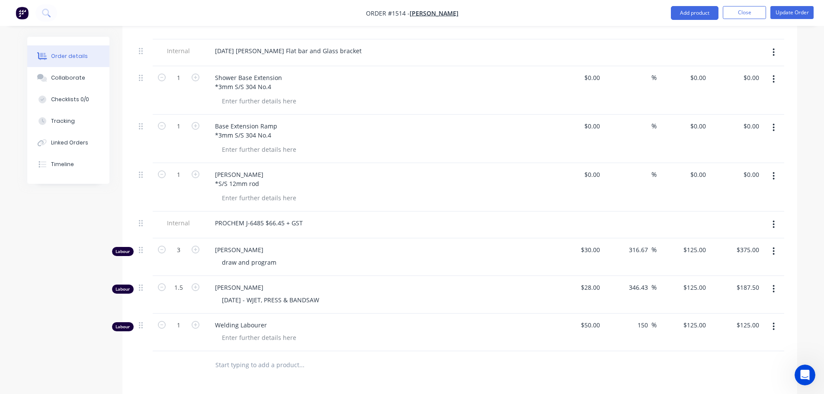
scroll to position [476, 0]
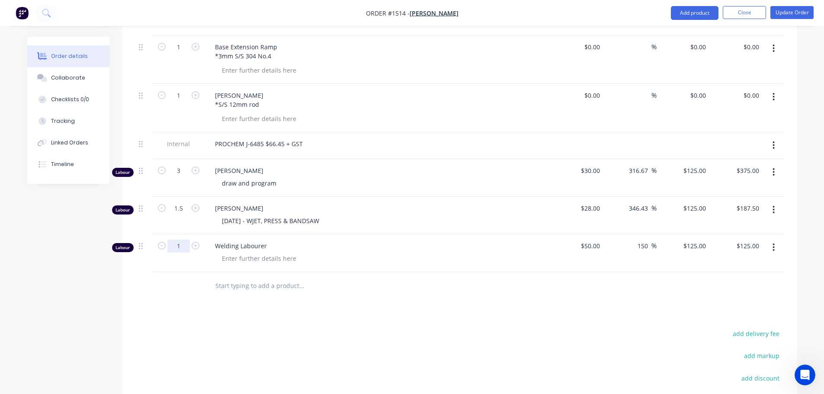
type input "3.5"
type input "$437.50"
click at [236, 252] on div at bounding box center [259, 258] width 88 height 13
click at [789, 9] on button "Update Order" at bounding box center [791, 12] width 43 height 13
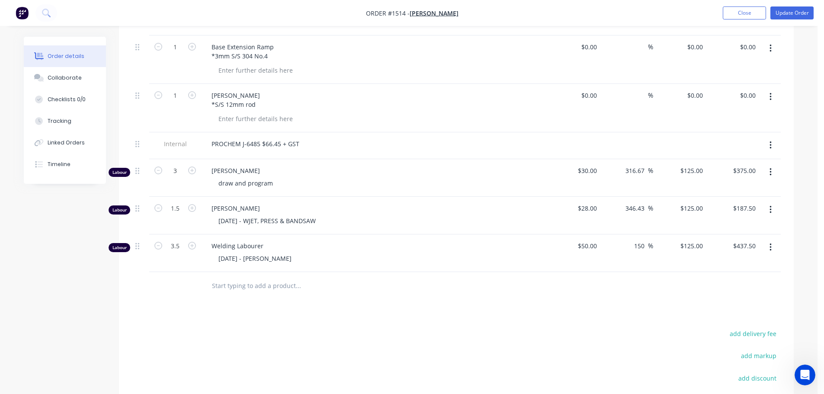
scroll to position [0, 0]
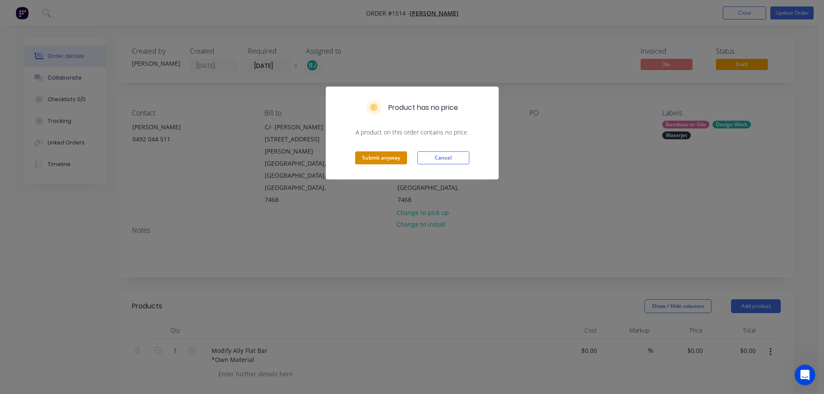
click at [373, 159] on button "Submit anyway" at bounding box center [381, 157] width 52 height 13
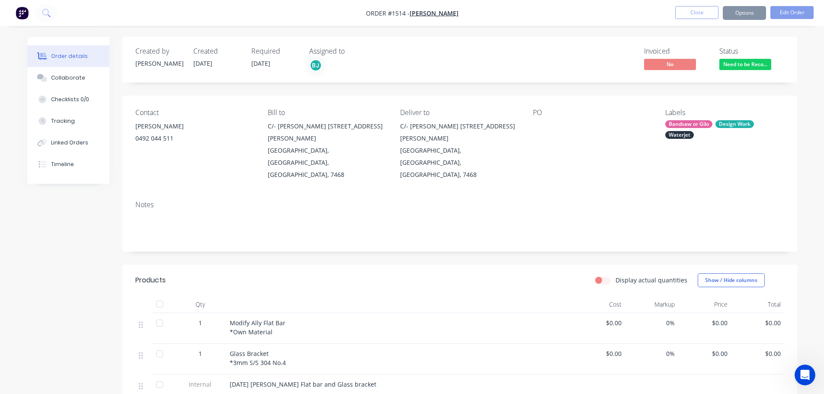
click at [695, 13] on button "Close" at bounding box center [696, 12] width 43 height 13
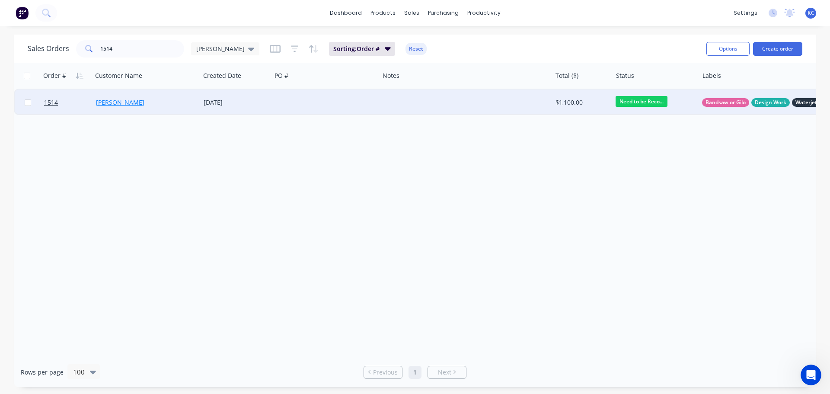
click at [107, 105] on link "[PERSON_NAME]" at bounding box center [120, 102] width 48 height 8
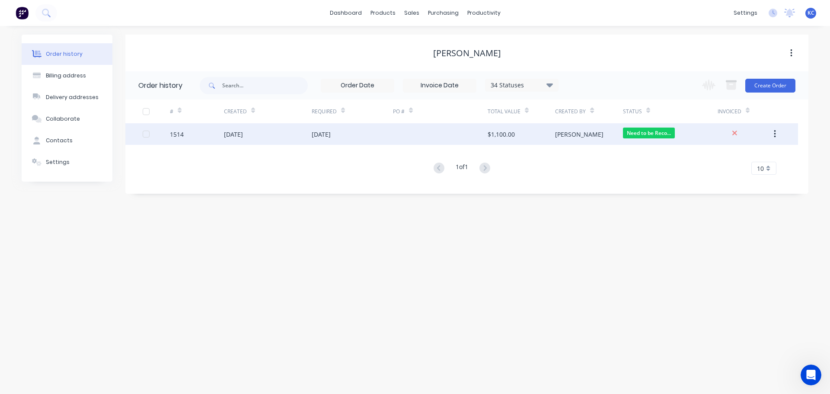
click at [243, 136] on div "[DATE]" at bounding box center [233, 134] width 19 height 9
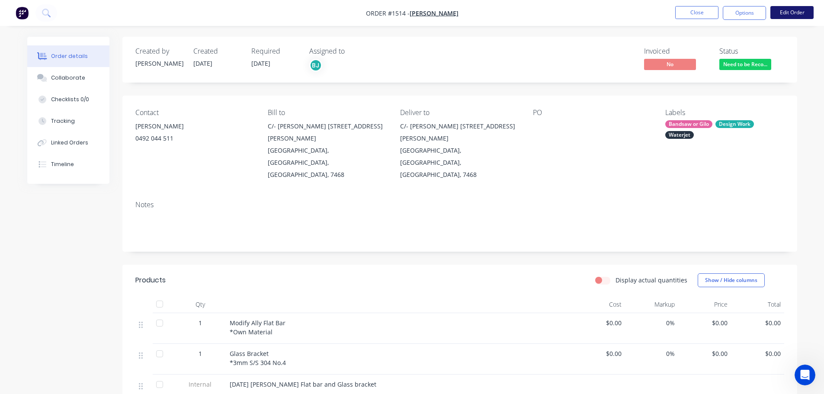
click at [802, 12] on button "Edit Order" at bounding box center [791, 12] width 43 height 13
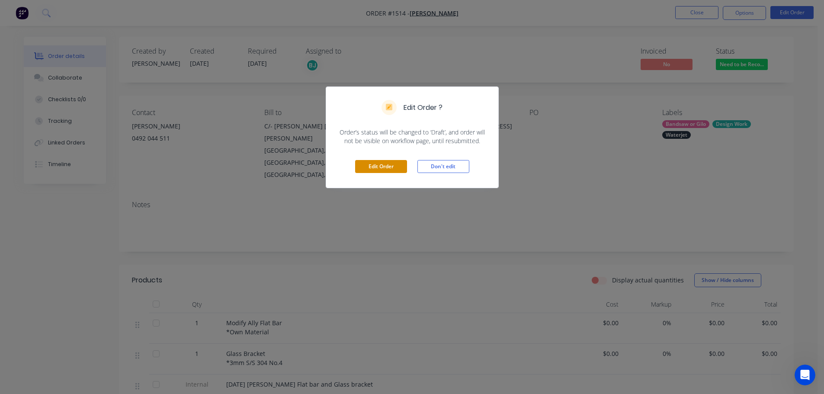
click at [383, 167] on button "Edit Order" at bounding box center [381, 166] width 52 height 13
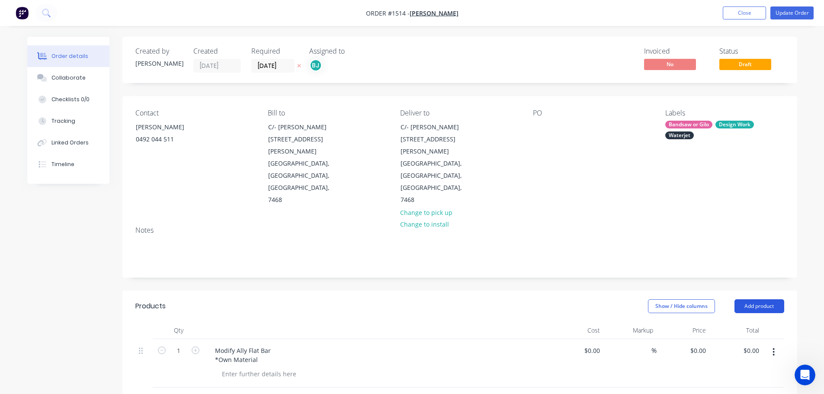
click at [766, 299] on button "Add product" at bounding box center [759, 306] width 50 height 14
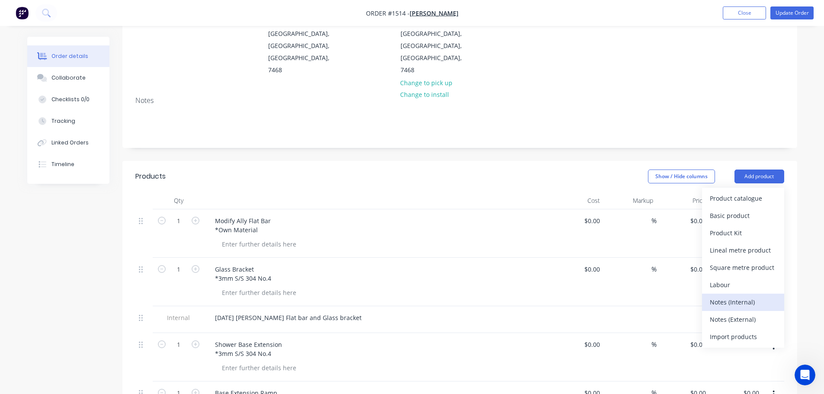
click at [742, 296] on div "Notes (Internal)" at bounding box center [743, 302] width 67 height 13
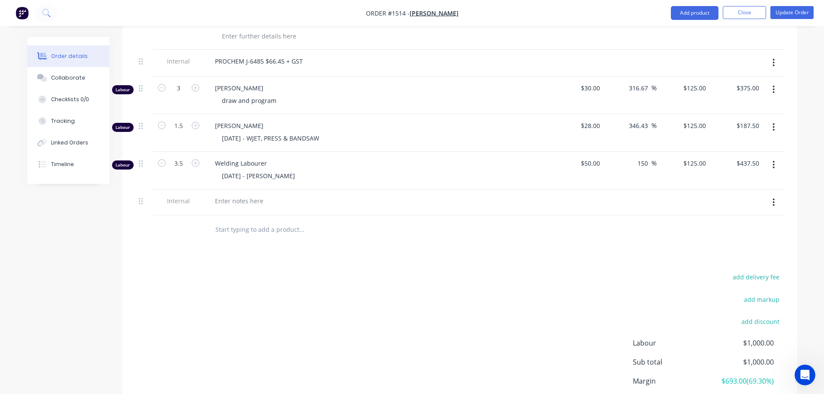
scroll to position [562, 0]
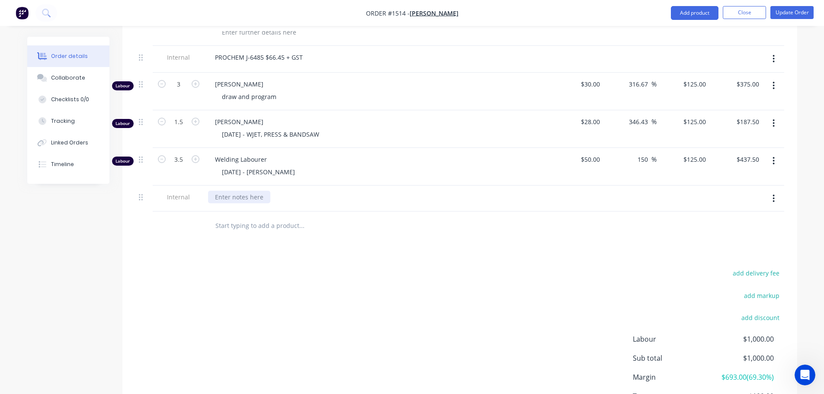
click at [223, 191] on div at bounding box center [239, 197] width 62 height 13
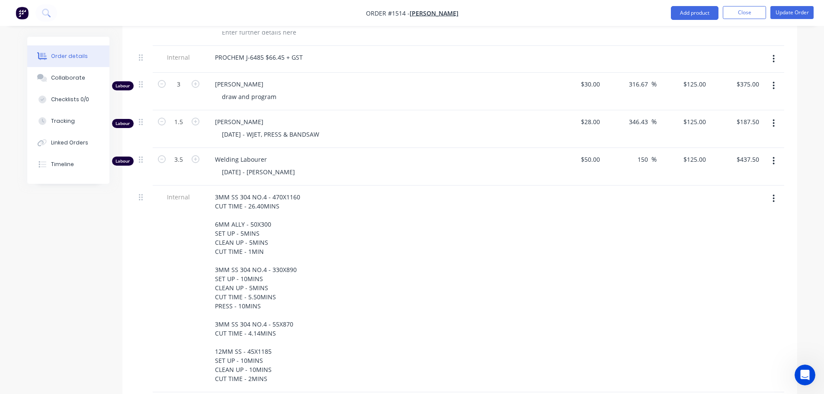
click at [373, 323] on div "3MM SS 304 NO.4 - 470X1160 CUT TIME - 26.40MINS 6MM ALLY - 50X300 SET UP - 5MIN…" at bounding box center [377, 288] width 339 height 194
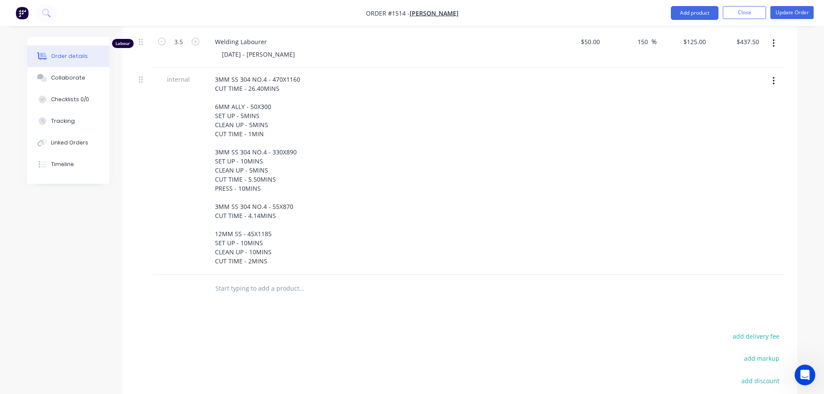
scroll to position [692, 0]
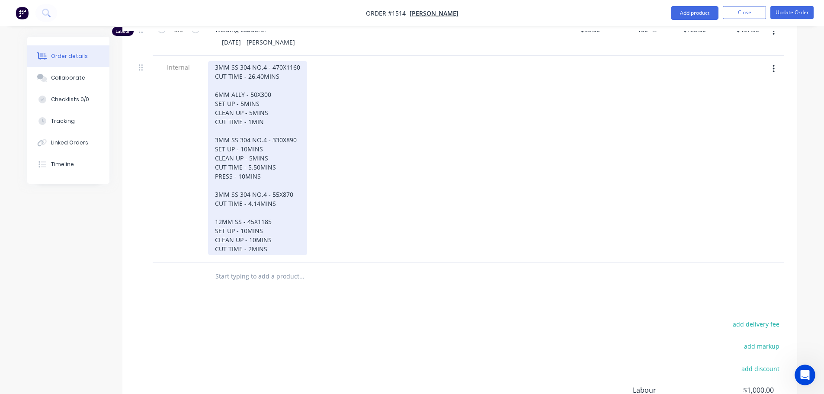
click at [268, 216] on div "3MM SS 304 NO.4 - 470X1160 CUT TIME - 26.40MINS 6MM ALLY - 50X300 SET UP - 5MIN…" at bounding box center [257, 158] width 99 height 194
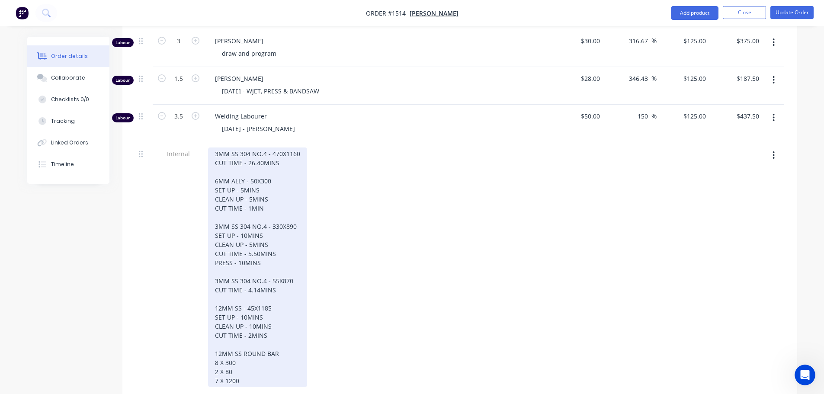
scroll to position [562, 0]
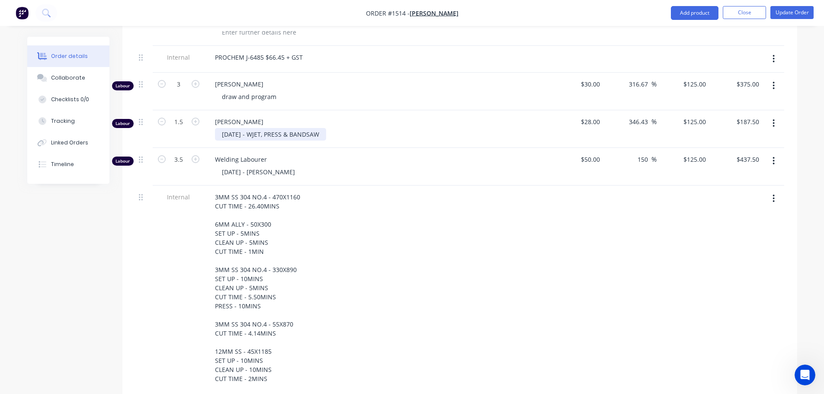
click at [326, 128] on div "[DATE] - WJET, PRESS & BANDSAW" at bounding box center [270, 134] width 111 height 13
click at [464, 191] on div "3MM SS 304 NO.4 - 470X1160 CUT TIME - 26.40MINS 6MM ALLY - 50X300 SET UP - 5MIN…" at bounding box center [377, 311] width 339 height 240
click at [64, 80] on div "Collaborate" at bounding box center [68, 78] width 34 height 8
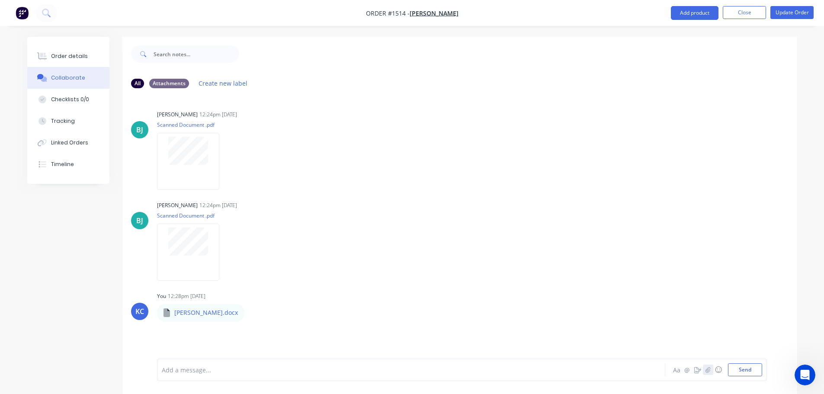
click at [708, 368] on icon "button" at bounding box center [707, 370] width 5 height 6
click at [750, 368] on button "Send" at bounding box center [745, 369] width 34 height 13
click at [790, 11] on button "Update Order" at bounding box center [791, 12] width 43 height 13
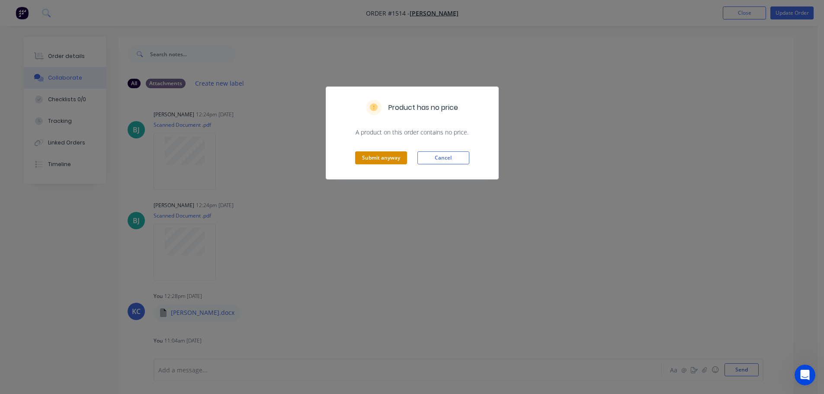
click at [393, 160] on button "Submit anyway" at bounding box center [381, 157] width 52 height 13
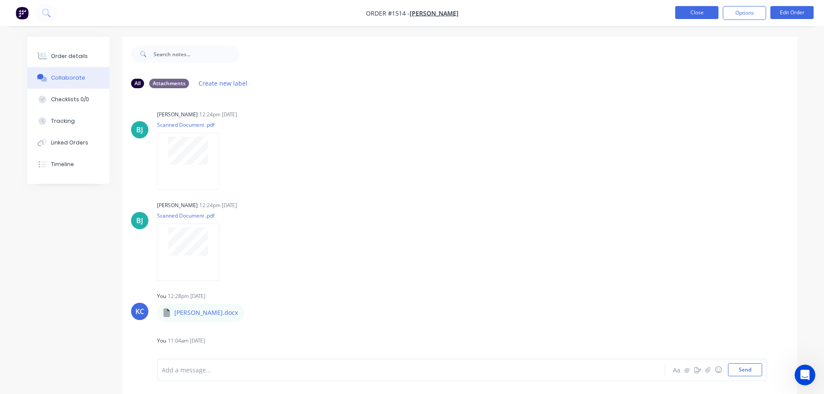
click at [691, 14] on button "Close" at bounding box center [696, 12] width 43 height 13
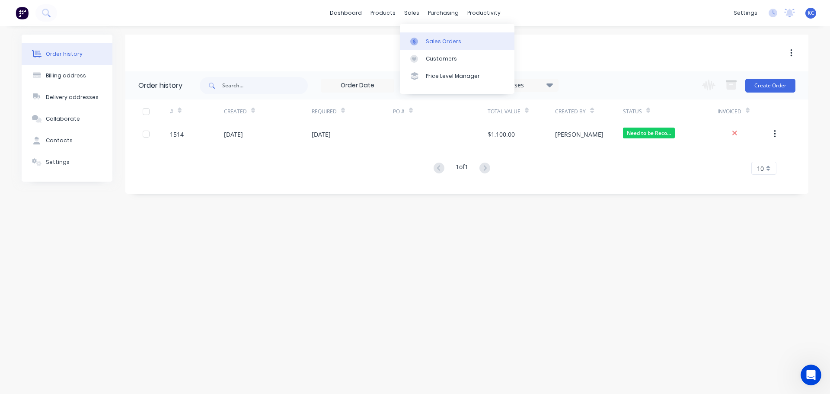
click at [430, 45] on div "Sales Orders" at bounding box center [443, 42] width 35 height 8
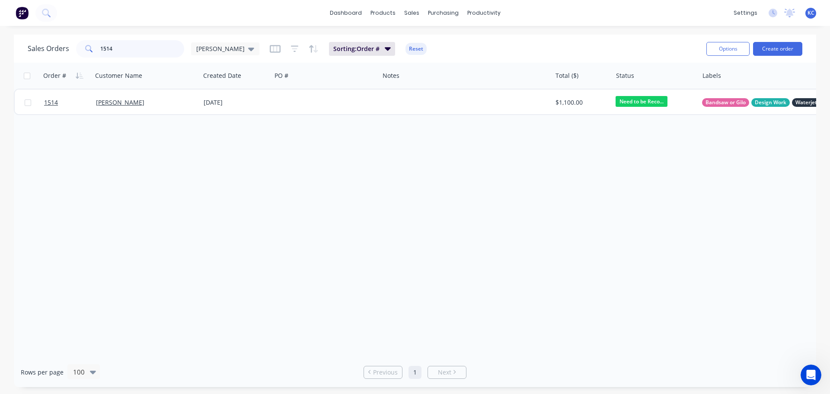
drag, startPoint x: 128, startPoint y: 50, endPoint x: 0, endPoint y: 64, distance: 129.2
click at [25, 51] on div "Sales Orders 1514 [PERSON_NAME]: Order # Reset Options Create order" at bounding box center [415, 49] width 803 height 28
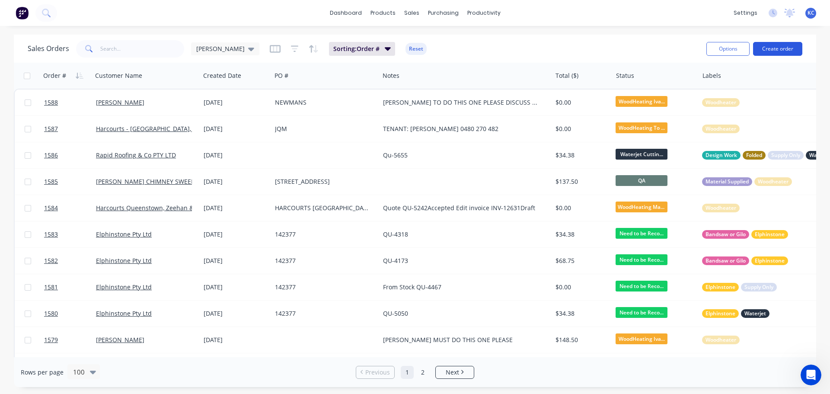
click at [783, 45] on button "Create order" at bounding box center [777, 49] width 49 height 14
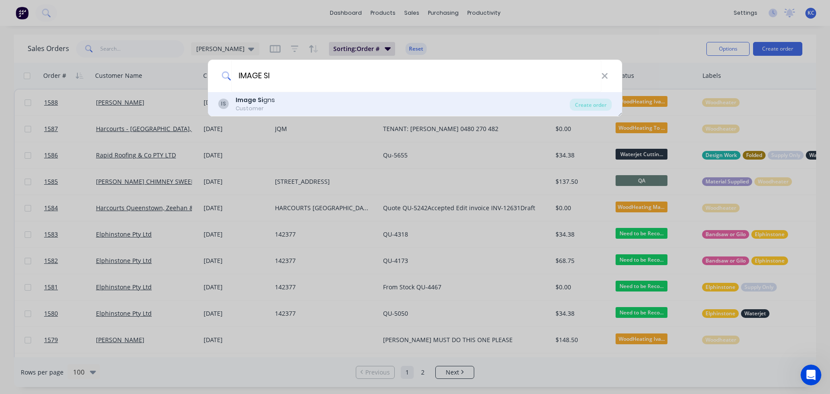
type input "IMAGE SI"
click at [268, 111] on div "Customer" at bounding box center [255, 109] width 39 height 8
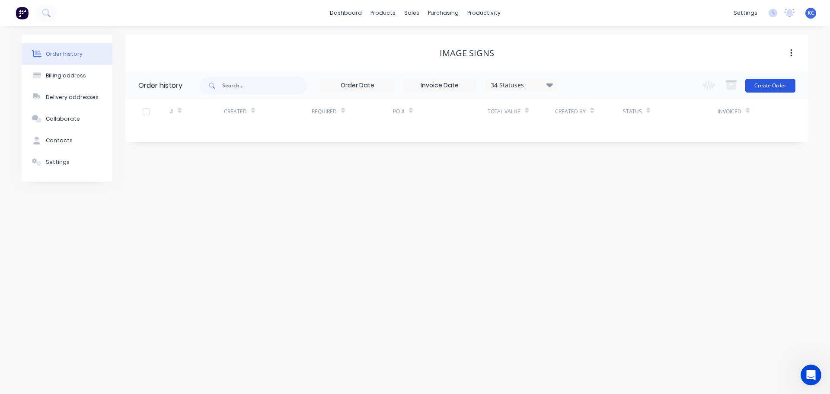
click at [763, 89] on button "Create Order" at bounding box center [771, 86] width 50 height 14
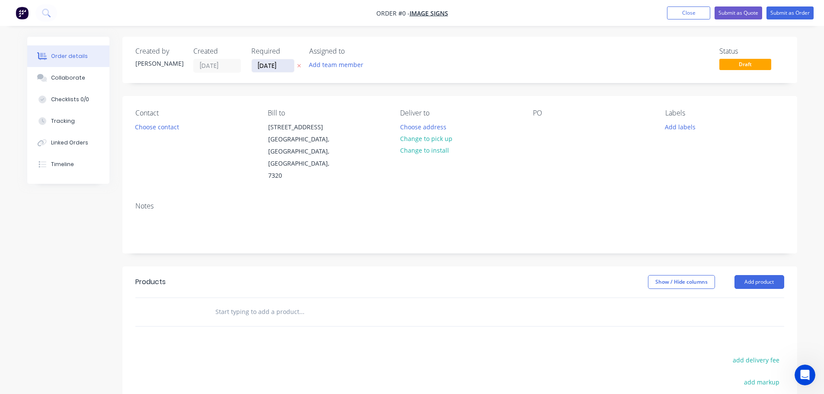
click at [286, 66] on input "[DATE]" at bounding box center [273, 65] width 42 height 13
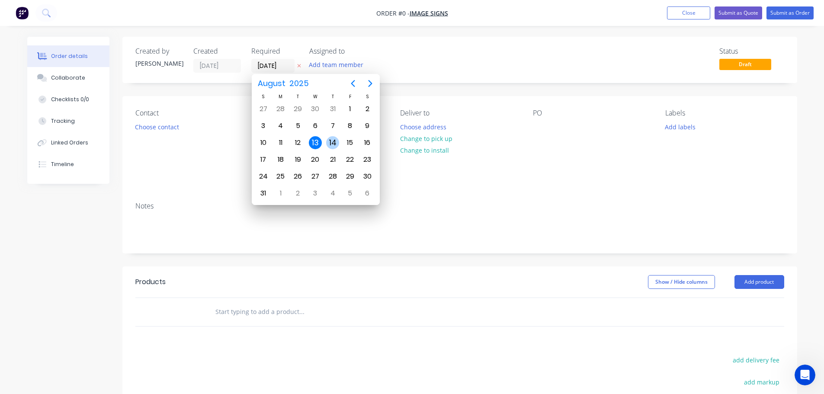
click at [328, 141] on div "14" at bounding box center [332, 142] width 13 height 13
type input "[DATE]"
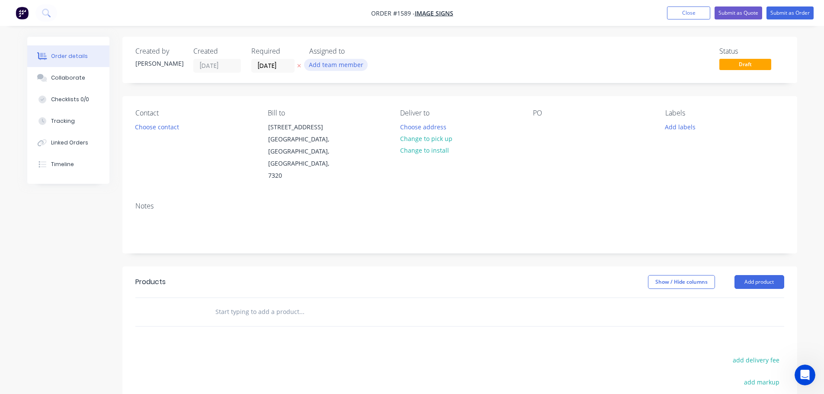
click at [335, 65] on button "Add team member" at bounding box center [336, 65] width 64 height 12
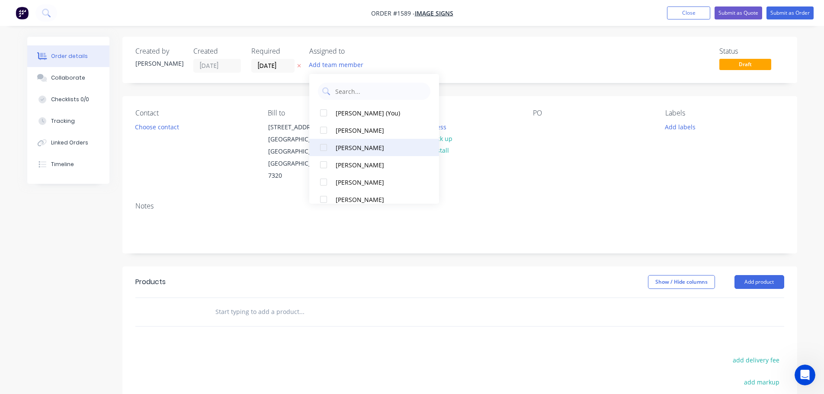
click at [323, 148] on div at bounding box center [323, 147] width 17 height 17
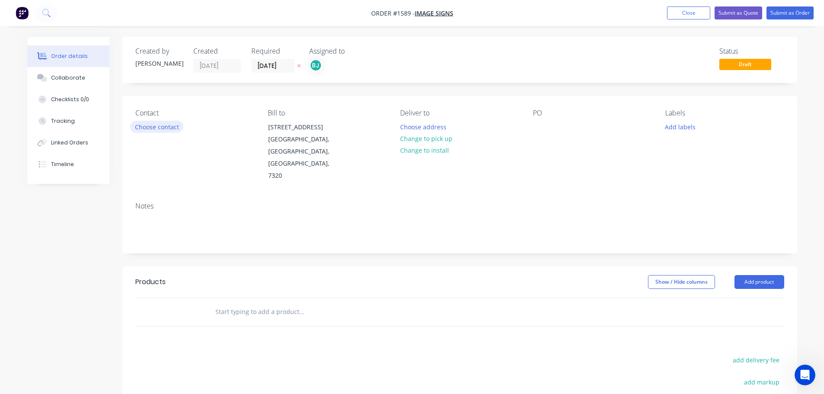
click at [157, 129] on button "Choose contact" at bounding box center [156, 127] width 53 height 12
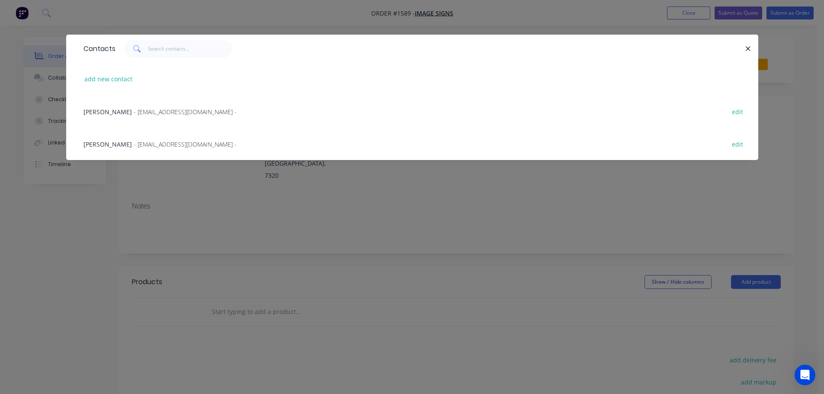
click at [155, 117] on div "[PERSON_NAME] - [EMAIL_ADDRESS][DOMAIN_NAME] - edit" at bounding box center [412, 111] width 666 height 32
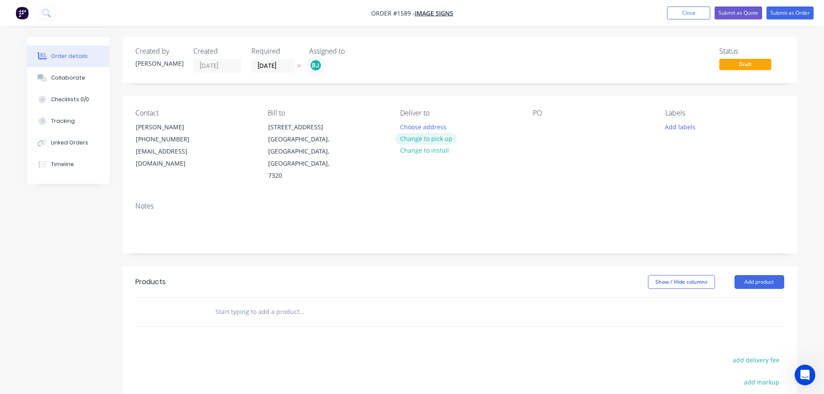
click at [419, 136] on button "Change to pick up" at bounding box center [425, 139] width 61 height 12
click at [537, 128] on div at bounding box center [540, 127] width 14 height 13
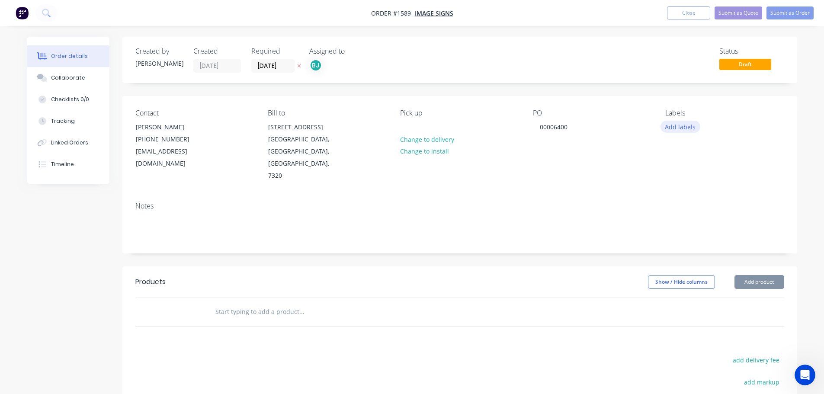
click at [690, 127] on button "Add labels" at bounding box center [680, 127] width 40 height 12
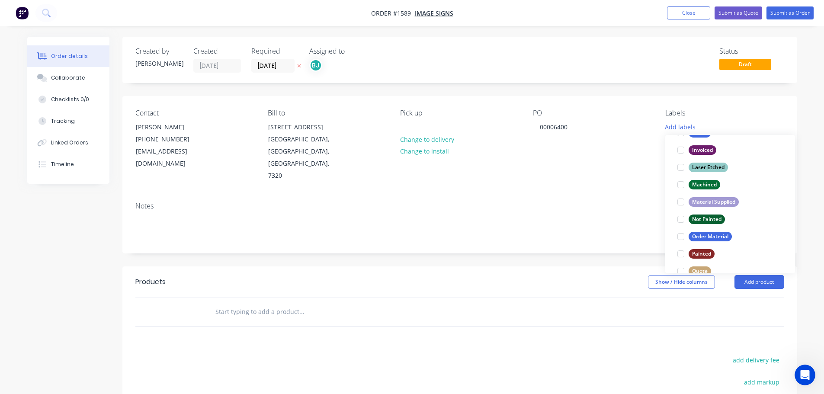
scroll to position [259, 0]
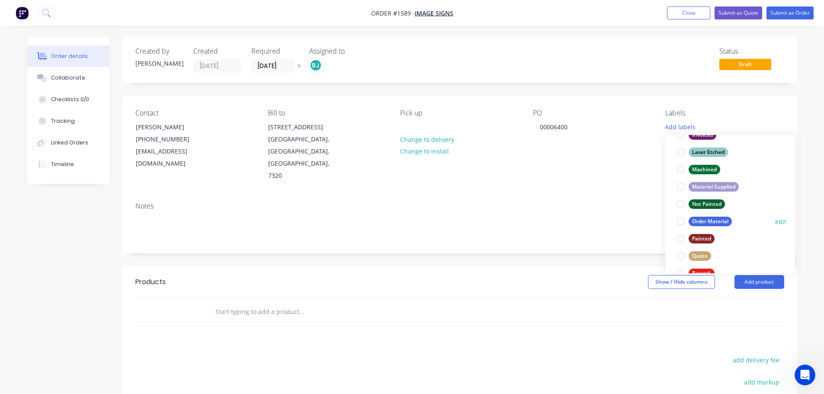
click at [682, 221] on div at bounding box center [680, 221] width 17 height 17
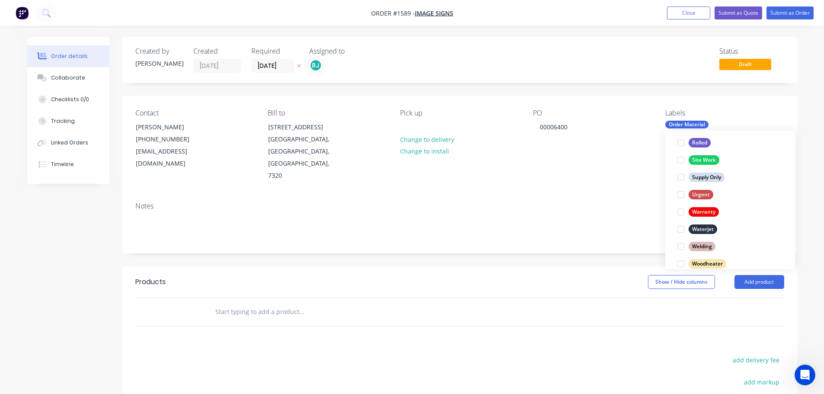
scroll to position [415, 0]
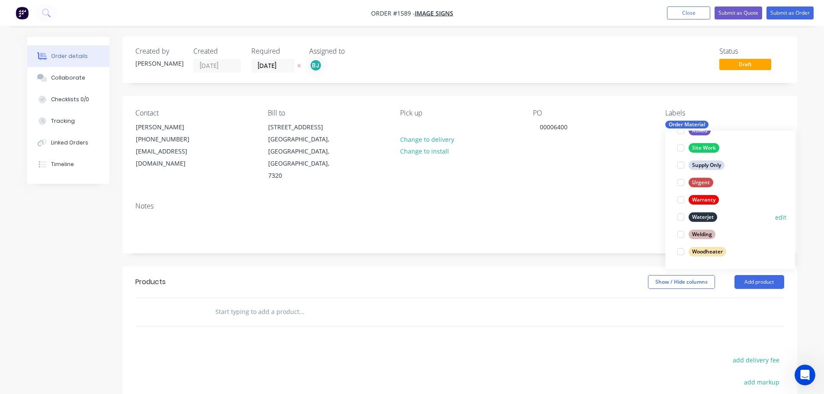
click at [682, 219] on div at bounding box center [680, 216] width 17 height 17
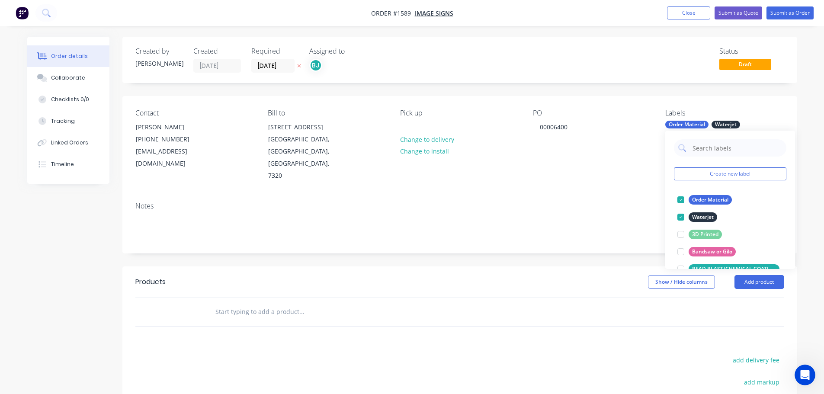
click at [569, 298] on div at bounding box center [459, 312] width 649 height 28
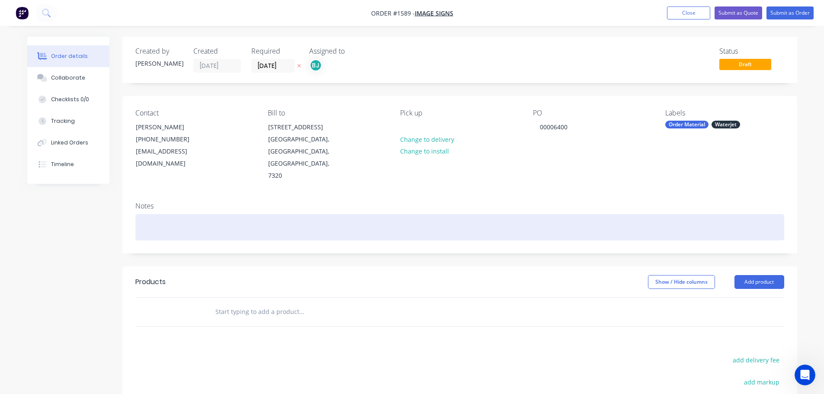
click at [212, 214] on div at bounding box center [459, 227] width 649 height 26
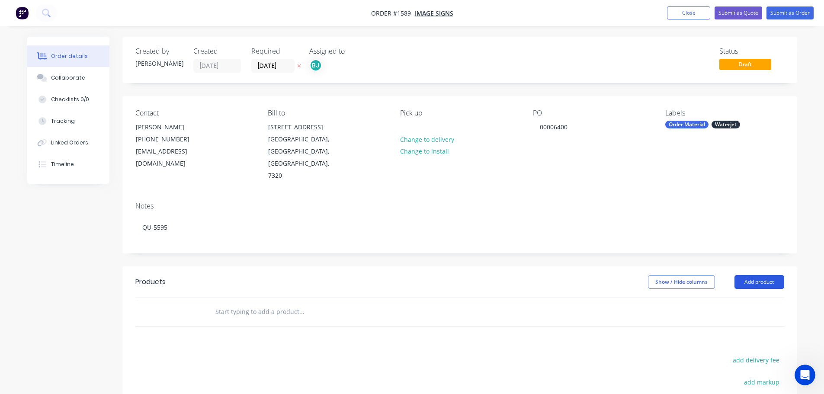
click at [761, 275] on button "Add product" at bounding box center [759, 282] width 50 height 14
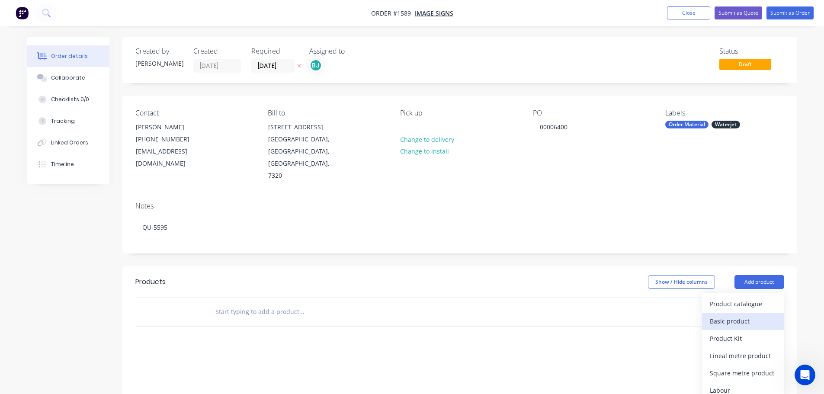
click at [762, 315] on div "Basic product" at bounding box center [743, 321] width 67 height 13
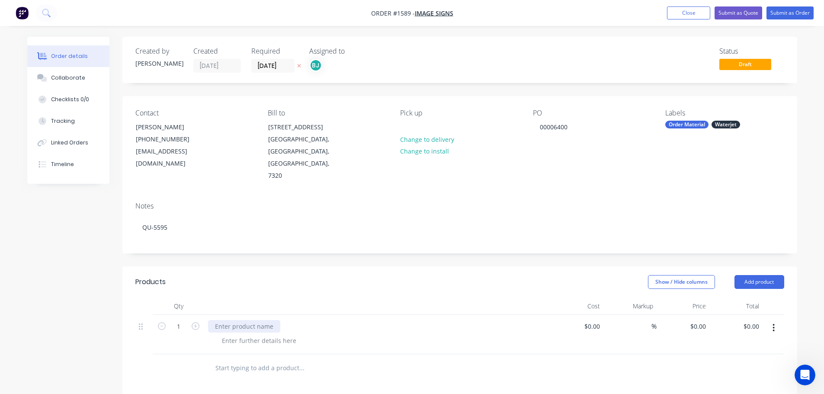
click at [220, 320] on div at bounding box center [244, 326] width 72 height 13
click at [489, 334] on div at bounding box center [381, 340] width 332 height 13
click at [86, 80] on button "Collaborate" at bounding box center [68, 78] width 82 height 22
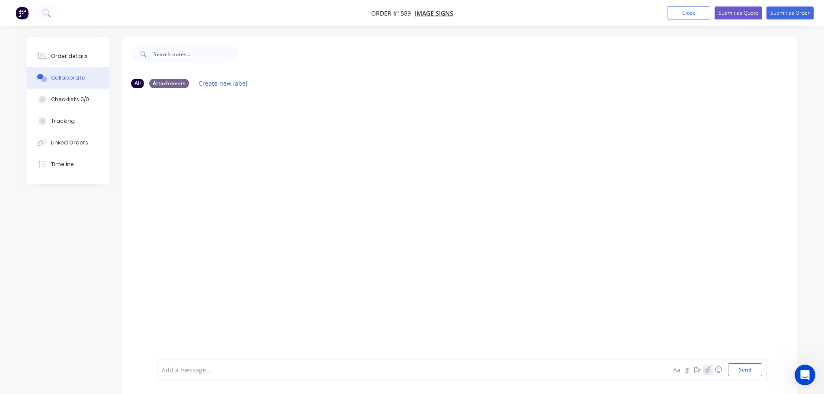
click at [705, 370] on icon "button" at bounding box center [707, 370] width 5 height 6
click at [746, 366] on button "Send" at bounding box center [745, 369] width 34 height 13
click at [75, 64] on button "Order details" at bounding box center [68, 56] width 82 height 22
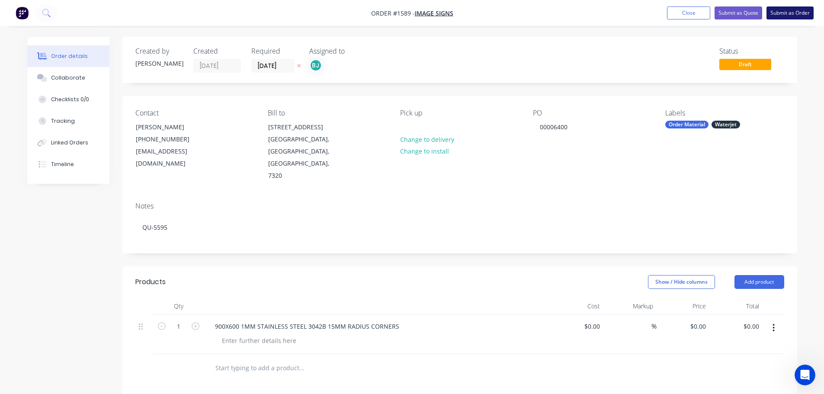
click at [782, 12] on button "Submit as Order" at bounding box center [789, 12] width 47 height 13
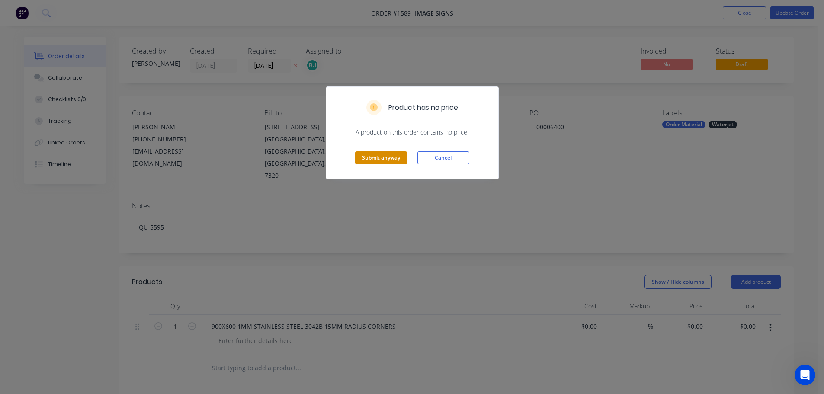
click at [391, 156] on button "Submit anyway" at bounding box center [381, 157] width 52 height 13
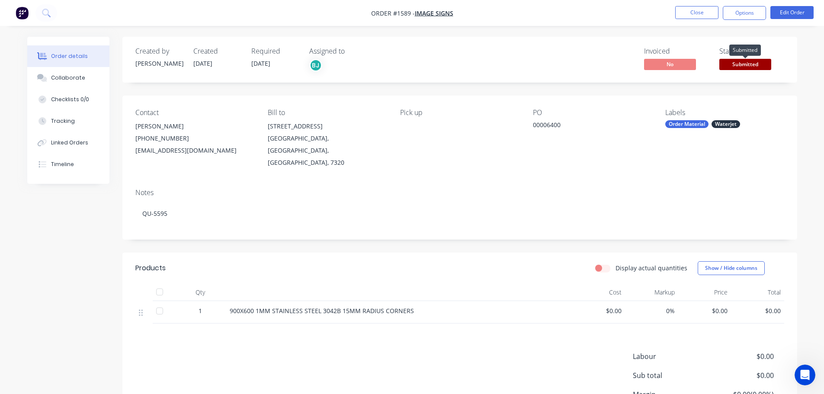
click at [757, 68] on span "Submitted" at bounding box center [745, 64] width 52 height 11
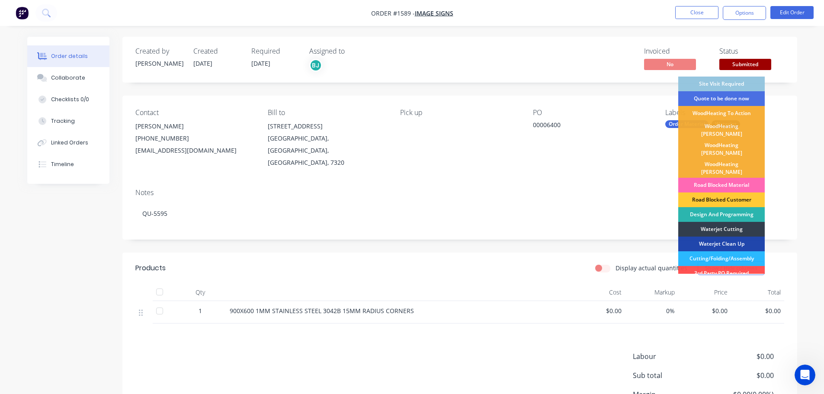
click at [740, 178] on div "Road Blocked Material" at bounding box center [721, 185] width 86 height 15
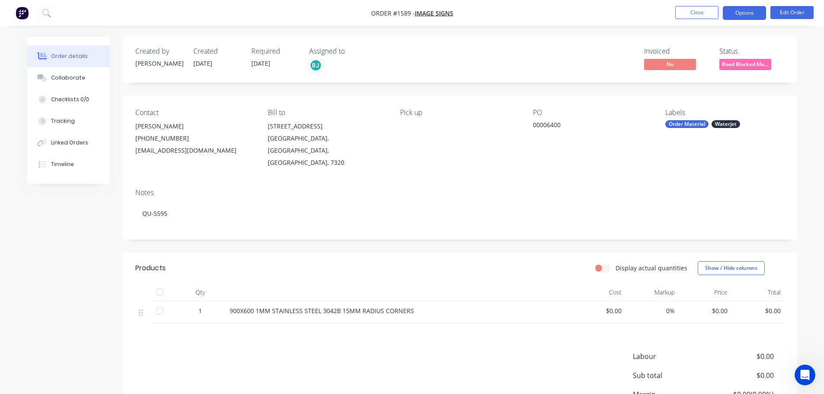
click at [747, 11] on button "Options" at bounding box center [744, 13] width 43 height 14
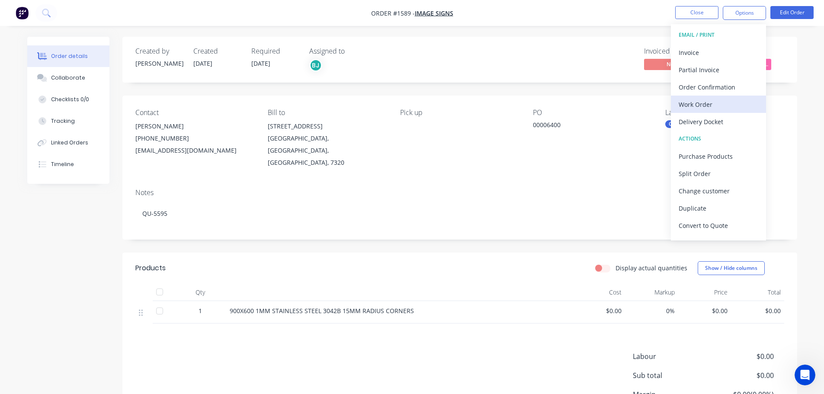
click at [701, 103] on div "Work Order" at bounding box center [719, 104] width 80 height 13
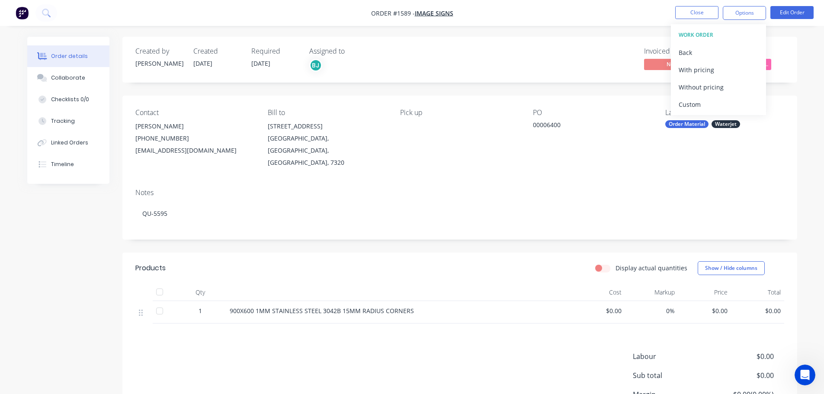
click at [701, 103] on div "Custom" at bounding box center [719, 104] width 80 height 13
click at [696, 87] on div "Without pricing" at bounding box center [719, 87] width 80 height 13
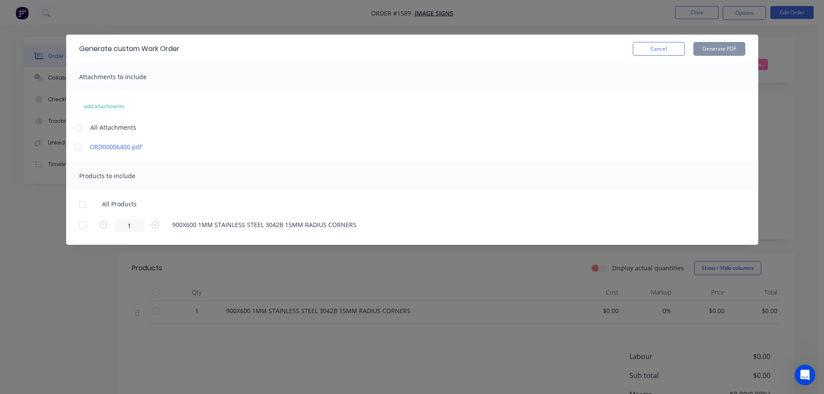
click at [83, 129] on div at bounding box center [78, 127] width 17 height 17
click at [82, 208] on div at bounding box center [82, 204] width 17 height 17
click at [719, 48] on button "Generate PDF" at bounding box center [719, 49] width 52 height 14
click at [642, 52] on button "Cancel" at bounding box center [659, 49] width 52 height 14
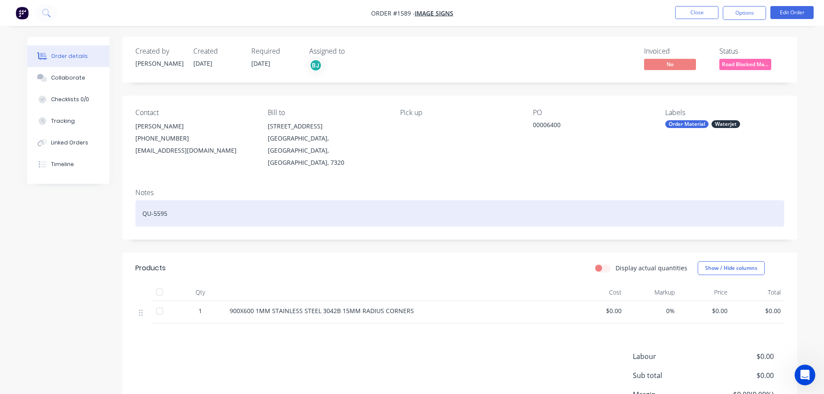
click at [176, 200] on div "QU-5595" at bounding box center [459, 213] width 649 height 26
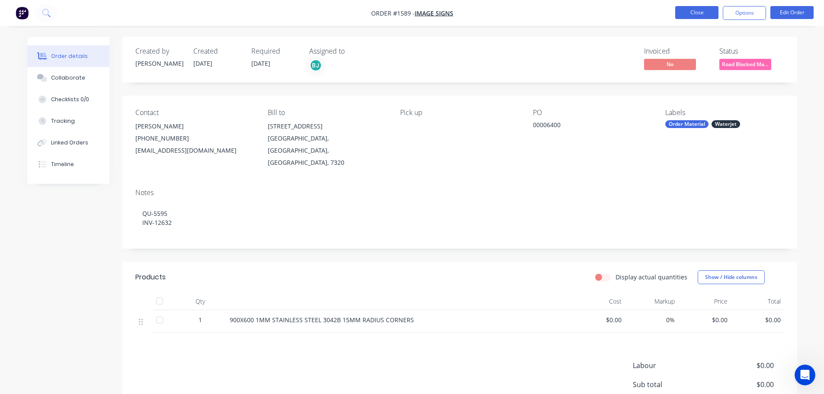
click at [687, 11] on button "Close" at bounding box center [696, 12] width 43 height 13
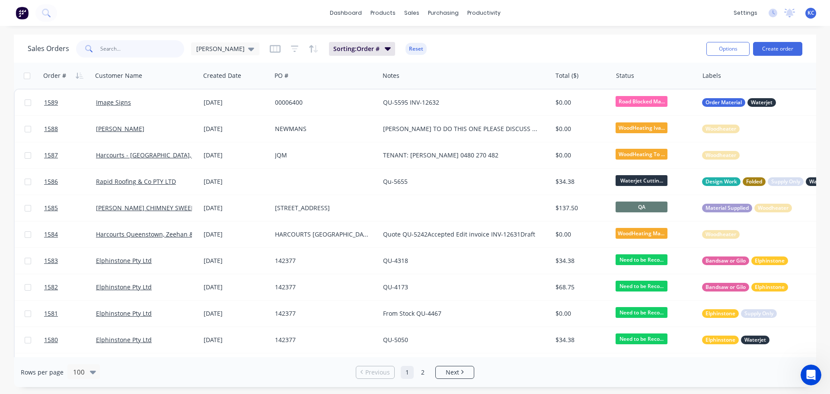
click at [145, 54] on input "text" at bounding box center [142, 48] width 84 height 17
type input "1524"
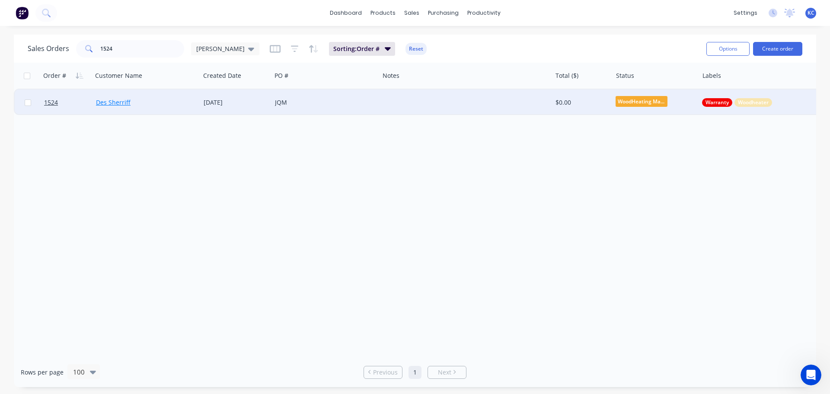
click at [116, 100] on link "Des Sherriff" at bounding box center [113, 102] width 35 height 8
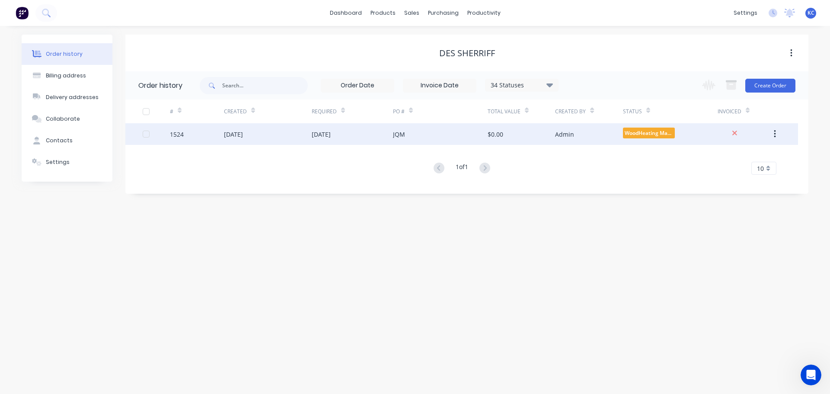
click at [179, 136] on div "1524" at bounding box center [177, 134] width 14 height 9
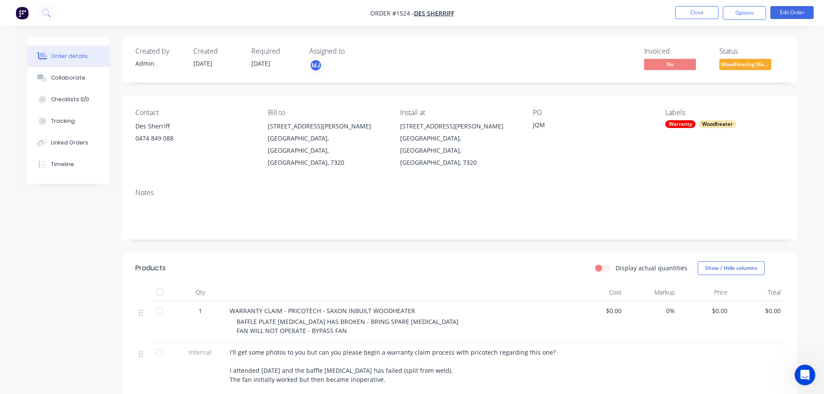
click at [555, 125] on div "JQM" at bounding box center [587, 126] width 108 height 12
click at [801, 13] on button "Edit Order" at bounding box center [791, 12] width 43 height 13
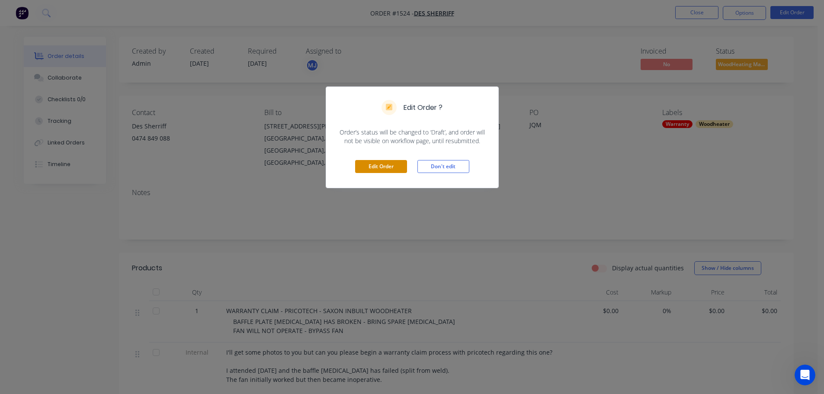
click at [381, 168] on button "Edit Order" at bounding box center [381, 166] width 52 height 13
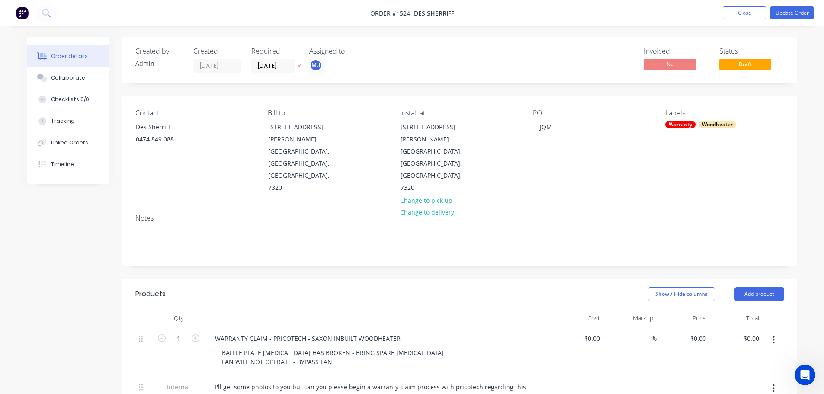
click at [559, 128] on div "PO JQM" at bounding box center [592, 151] width 119 height 85
click at [552, 130] on div "JQM" at bounding box center [546, 127] width 26 height 13
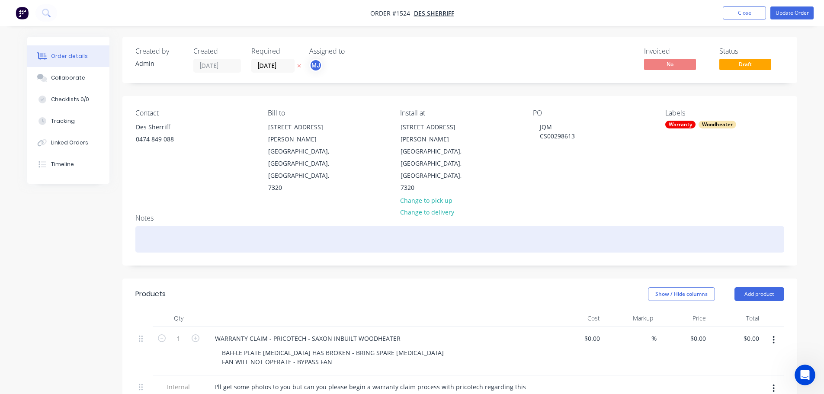
click at [636, 226] on div at bounding box center [459, 239] width 649 height 26
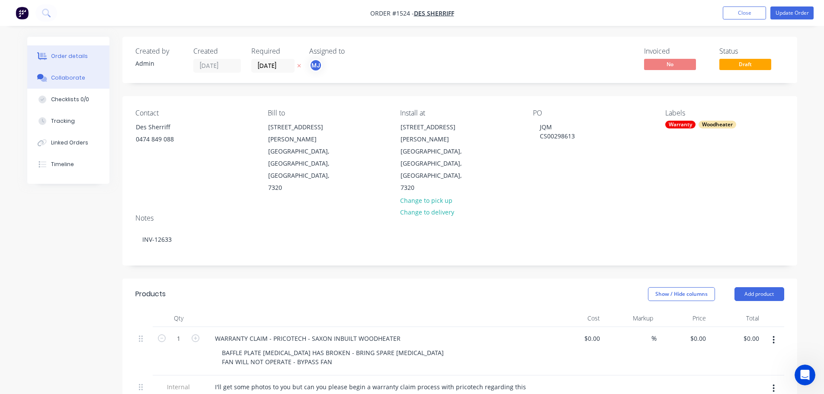
click at [67, 81] on div "Collaborate" at bounding box center [68, 78] width 34 height 8
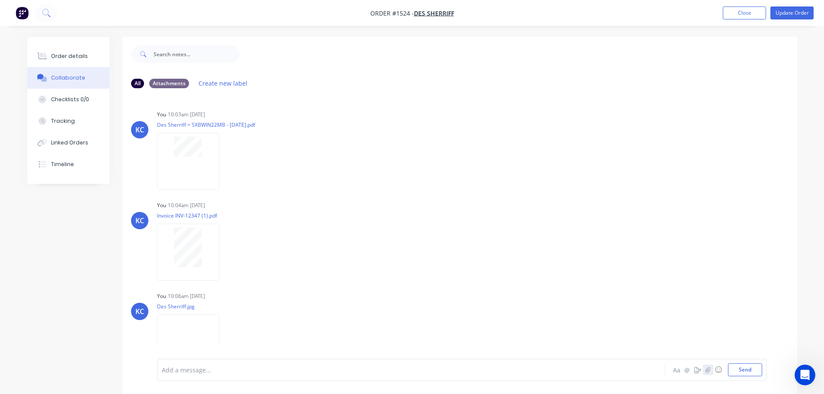
click at [708, 368] on icon "button" at bounding box center [707, 370] width 5 height 6
click at [749, 369] on button "Send" at bounding box center [745, 369] width 34 height 13
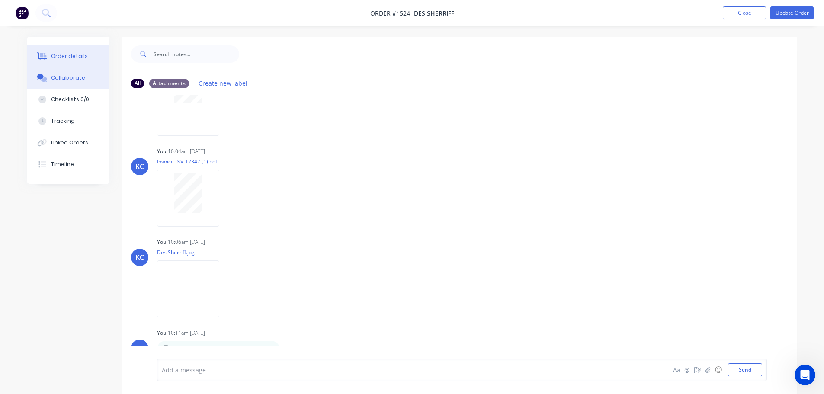
click at [83, 51] on button "Order details" at bounding box center [68, 56] width 82 height 22
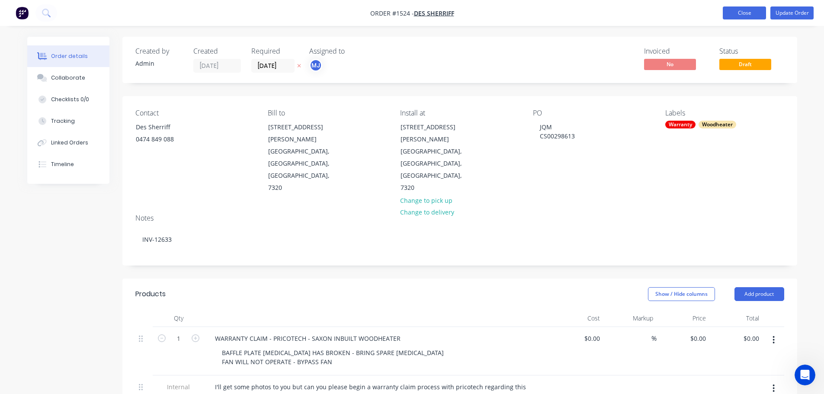
click at [731, 10] on button "Close" at bounding box center [744, 12] width 43 height 13
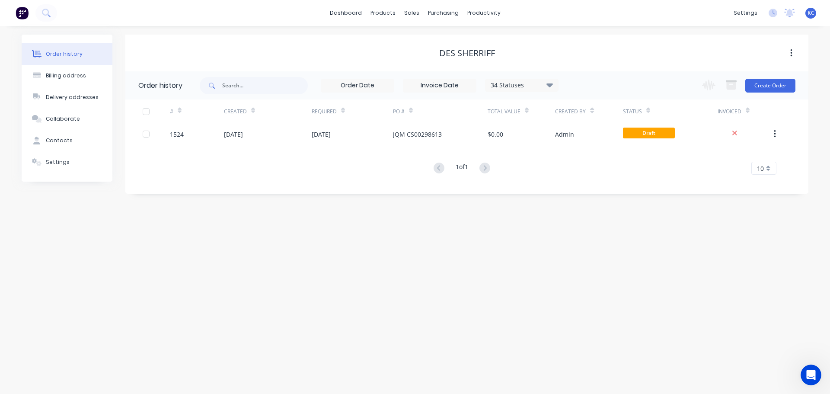
drag, startPoint x: 384, startPoint y: 132, endPoint x: 660, endPoint y: 211, distance: 287.8
click at [660, 211] on div "Order history Billing address Delivery addresses Collaborate Contacts Settings …" at bounding box center [415, 210] width 830 height 368
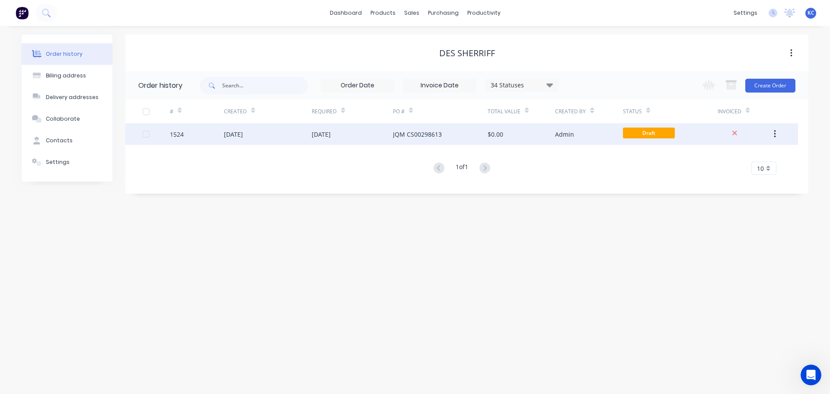
click at [359, 137] on div "[DATE]" at bounding box center [352, 134] width 81 height 22
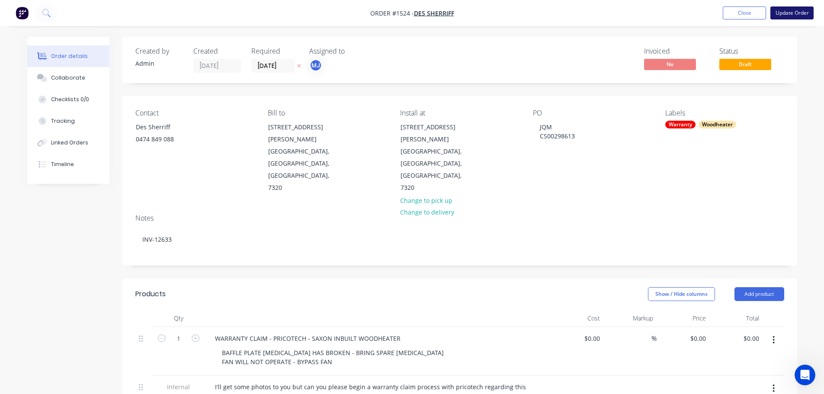
click at [782, 7] on button "Update Order" at bounding box center [791, 12] width 43 height 13
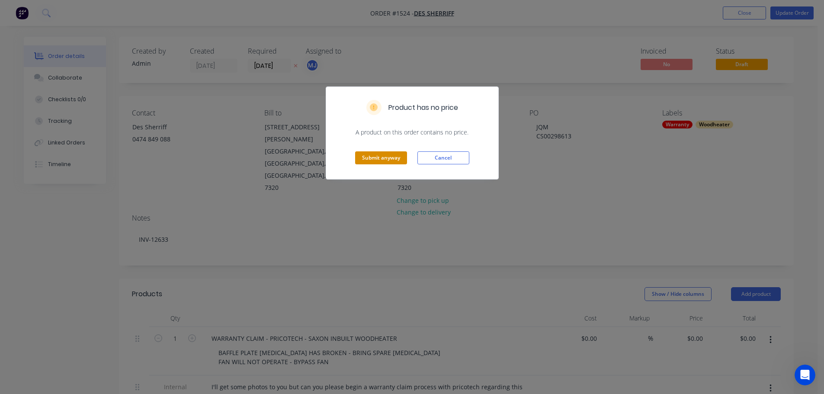
click at [392, 157] on button "Submit anyway" at bounding box center [381, 157] width 52 height 13
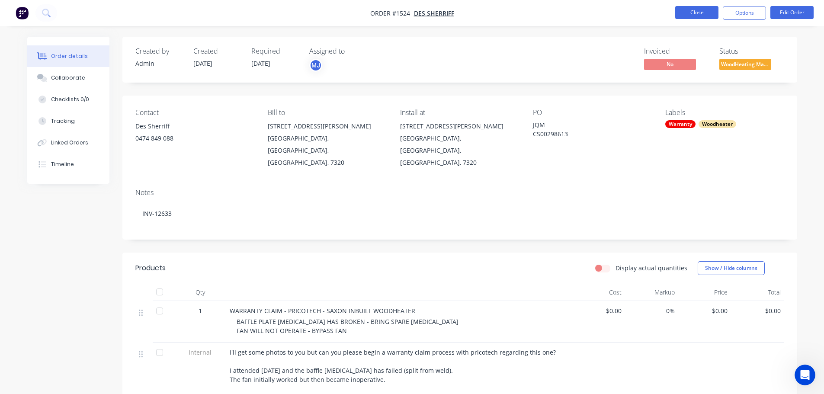
click at [685, 9] on button "Close" at bounding box center [696, 12] width 43 height 13
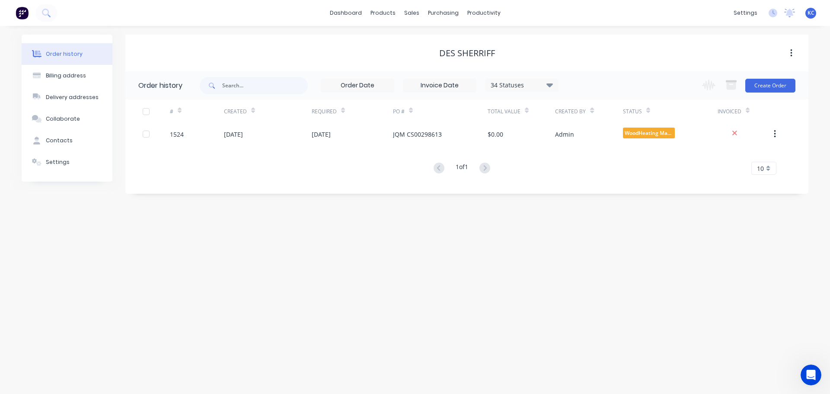
drag, startPoint x: 448, startPoint y: 133, endPoint x: 288, endPoint y: 169, distance: 163.6
click at [288, 169] on div "1 of 1 10 5 10 15 20 25 30 35" at bounding box center [461, 168] width 673 height 13
drag, startPoint x: 290, startPoint y: 131, endPoint x: 244, endPoint y: 184, distance: 69.6
click at [244, 184] on div "# Created Required PO # Total Value Created By Status Invoiced 1524 [DATE] [DAT…" at bounding box center [461, 142] width 673 height 86
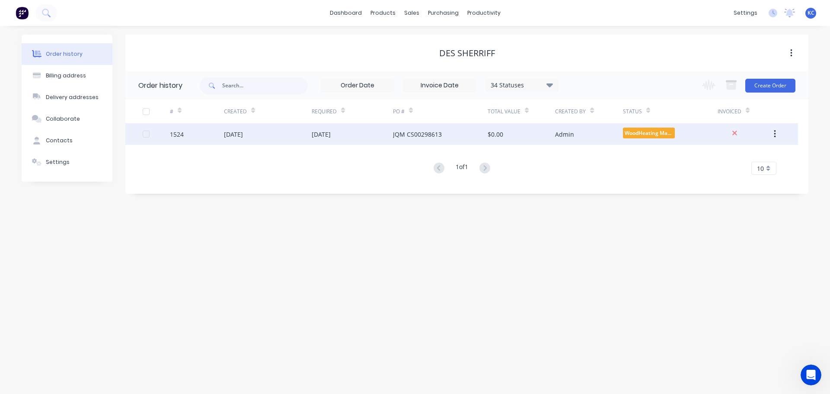
click at [243, 134] on div "[DATE]" at bounding box center [233, 134] width 19 height 9
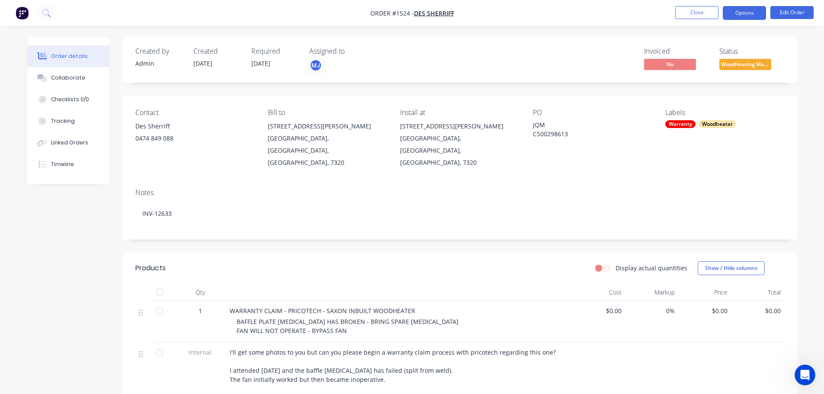
drag, startPoint x: 226, startPoint y: 150, endPoint x: 739, endPoint y: 15, distance: 530.8
click at [739, 15] on button "Options" at bounding box center [744, 13] width 43 height 14
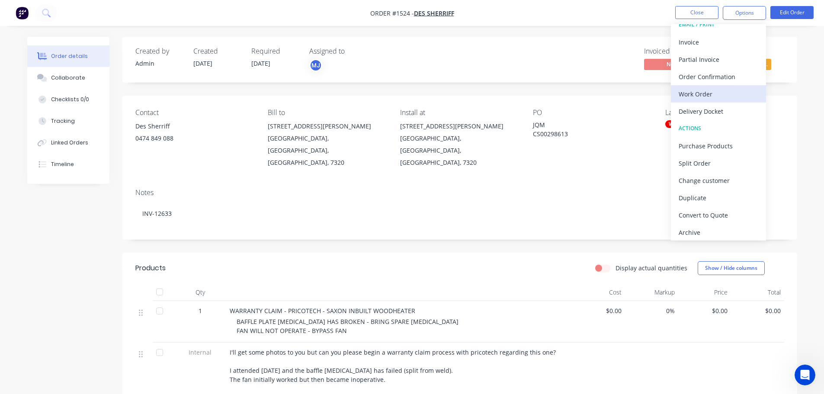
scroll to position [13, 0]
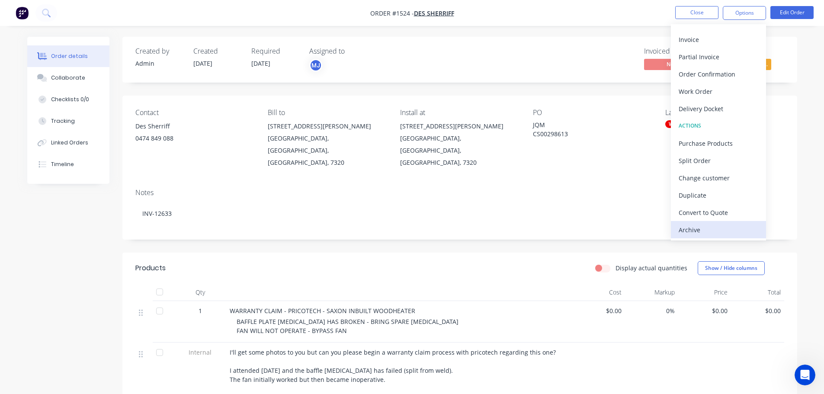
click at [692, 225] on div "Archive" at bounding box center [719, 230] width 80 height 13
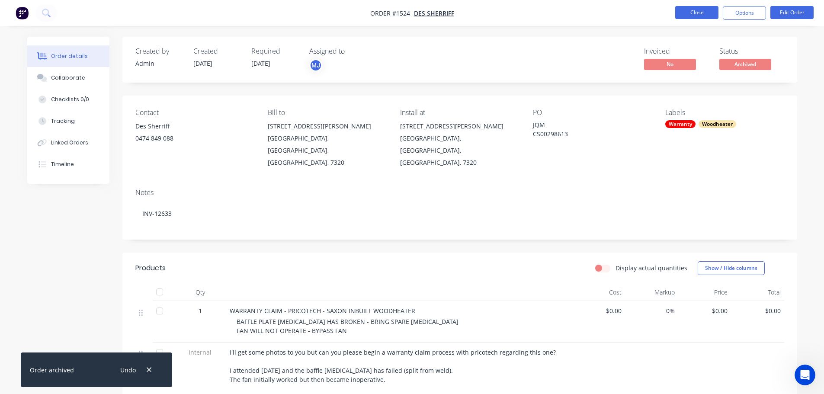
click at [689, 8] on button "Close" at bounding box center [696, 12] width 43 height 13
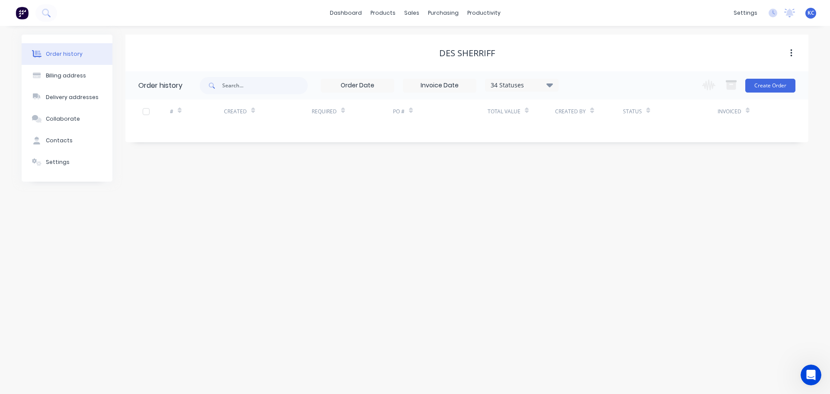
click at [79, 58] on button "Order history" at bounding box center [67, 54] width 91 height 22
click at [436, 38] on div "Sales Orders" at bounding box center [443, 42] width 35 height 8
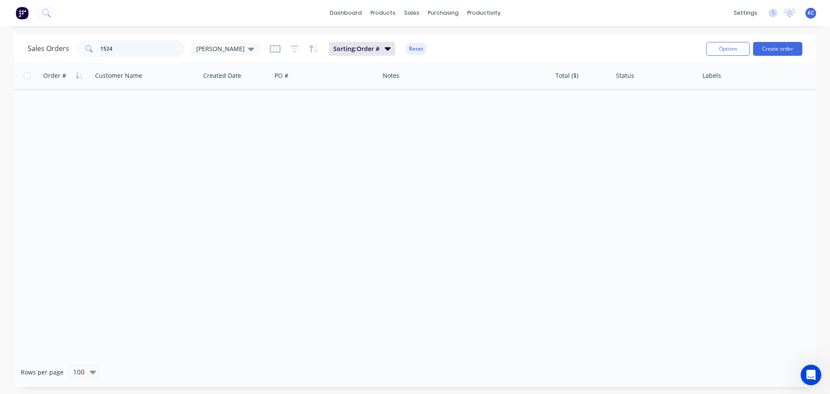
drag, startPoint x: 123, startPoint y: 47, endPoint x: 0, endPoint y: 113, distance: 139.9
click at [29, 98] on div "Sales Orders 1524 [PERSON_NAME] Sorting: Order # Reset Options Create order Ord…" at bounding box center [415, 211] width 803 height 352
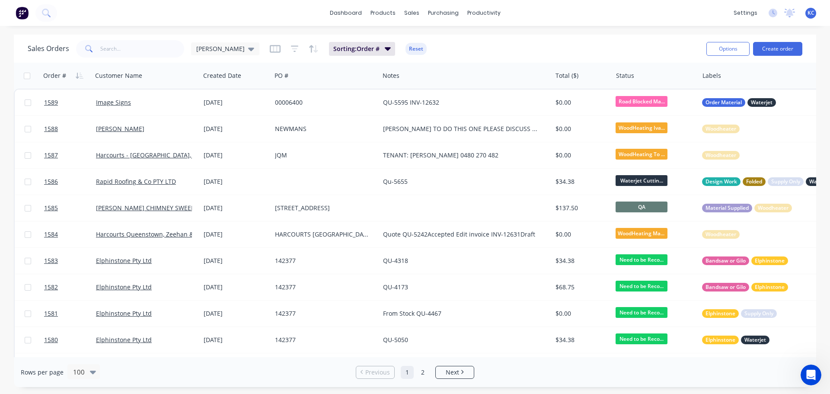
click at [482, 58] on div "Sales Orders [PERSON_NAME] Sorting: Order # Reset" at bounding box center [364, 48] width 672 height 21
click at [155, 48] on input "text" at bounding box center [142, 48] width 84 height 17
type input "1495"
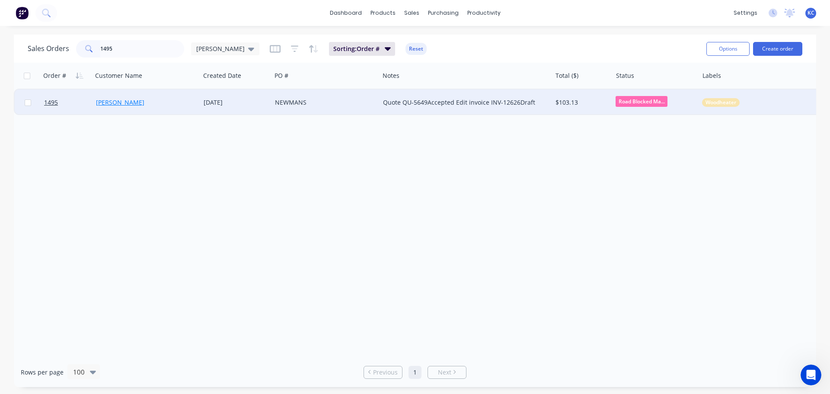
click at [120, 102] on link "[PERSON_NAME]" at bounding box center [120, 102] width 48 height 8
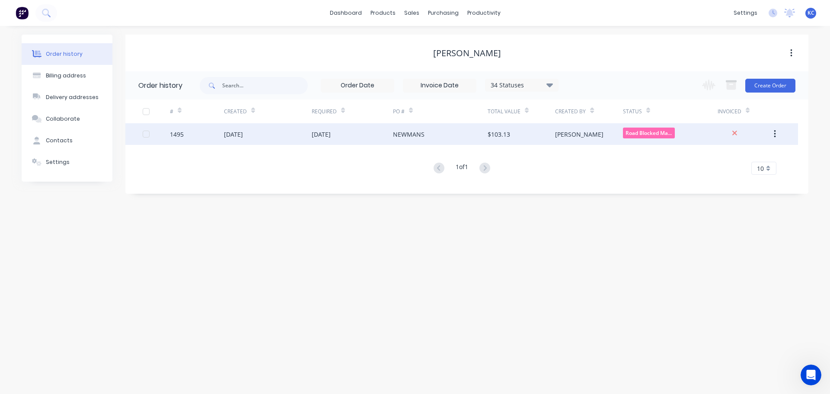
click at [317, 135] on div "[DATE]" at bounding box center [321, 134] width 19 height 9
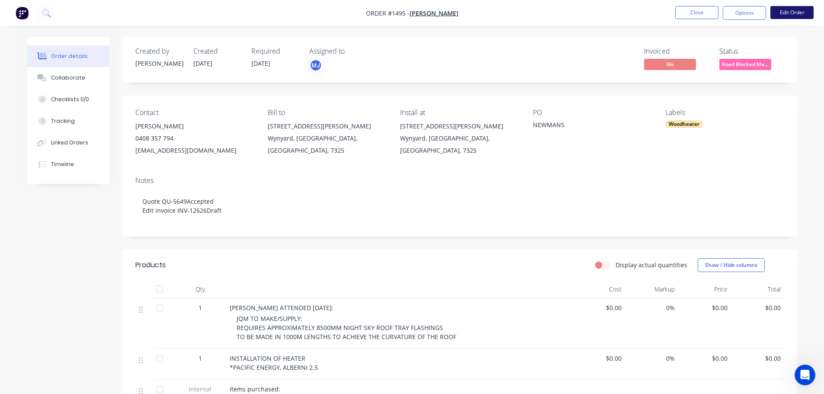
click at [784, 16] on button "Edit Order" at bounding box center [791, 12] width 43 height 13
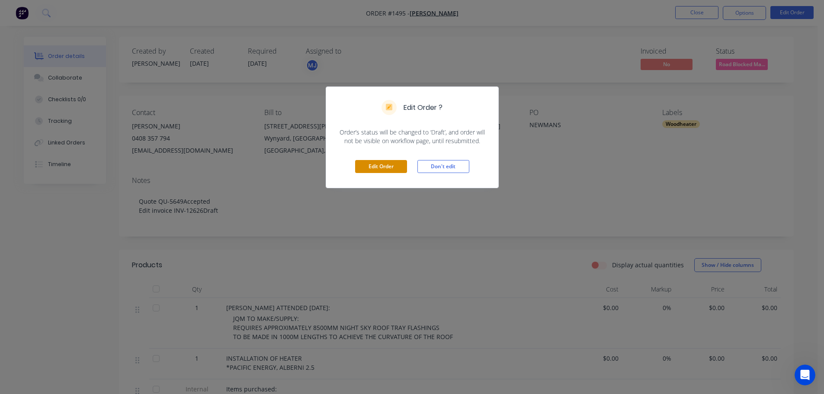
click at [392, 165] on button "Edit Order" at bounding box center [381, 166] width 52 height 13
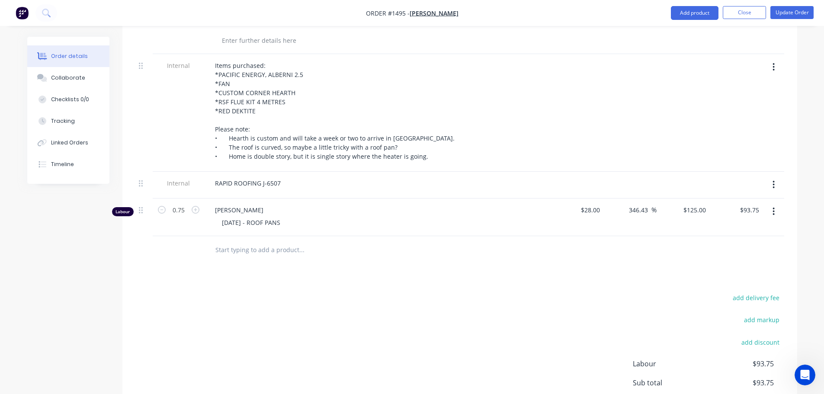
scroll to position [389, 0]
click at [282, 176] on div "RAPID ROOFING J-6507" at bounding box center [248, 182] width 80 height 13
click at [780, 16] on button "Update Order" at bounding box center [791, 12] width 43 height 13
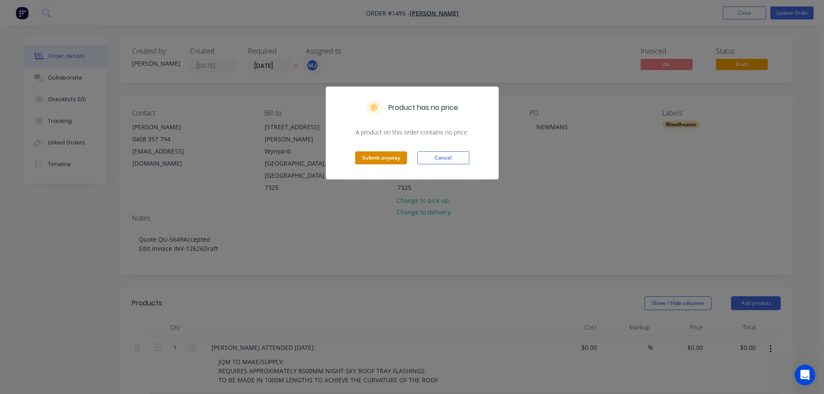
click at [376, 160] on button "Submit anyway" at bounding box center [381, 157] width 52 height 13
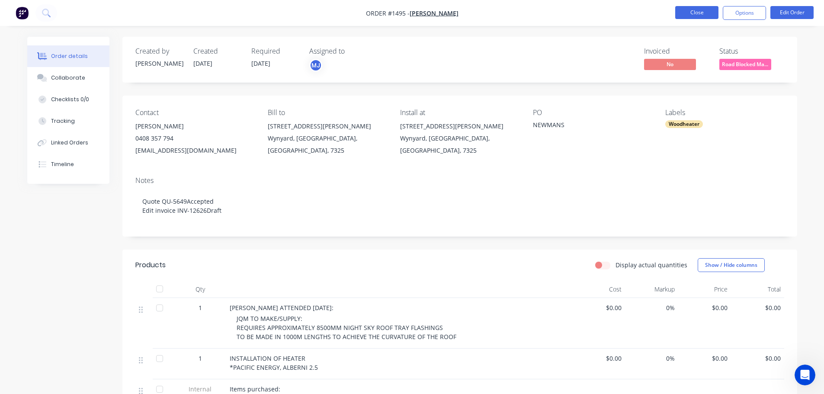
click at [703, 13] on button "Close" at bounding box center [696, 12] width 43 height 13
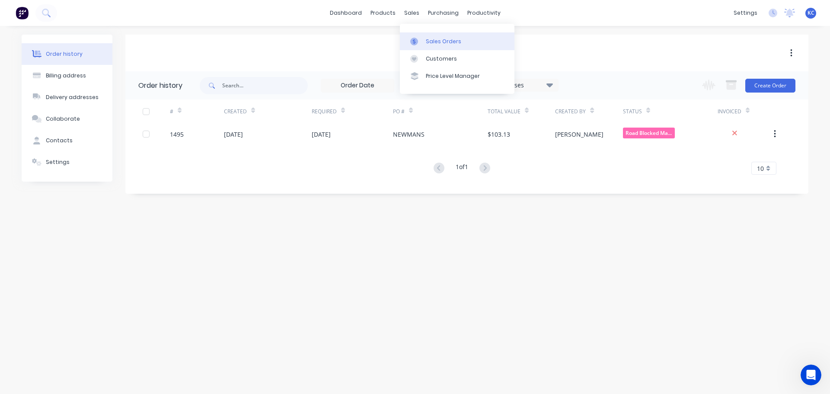
click at [429, 41] on div "Sales Orders" at bounding box center [443, 42] width 35 height 8
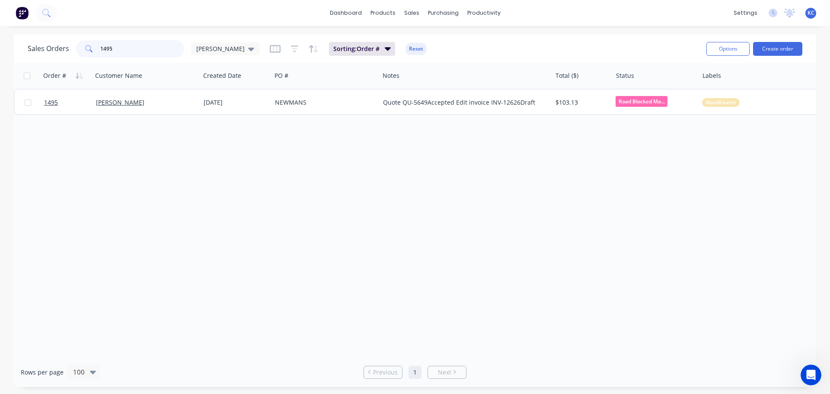
drag, startPoint x: 128, startPoint y: 46, endPoint x: 21, endPoint y: 55, distance: 107.2
click at [36, 54] on div "Sales Orders 1495 [PERSON_NAME]" at bounding box center [144, 48] width 232 height 17
type input "1561"
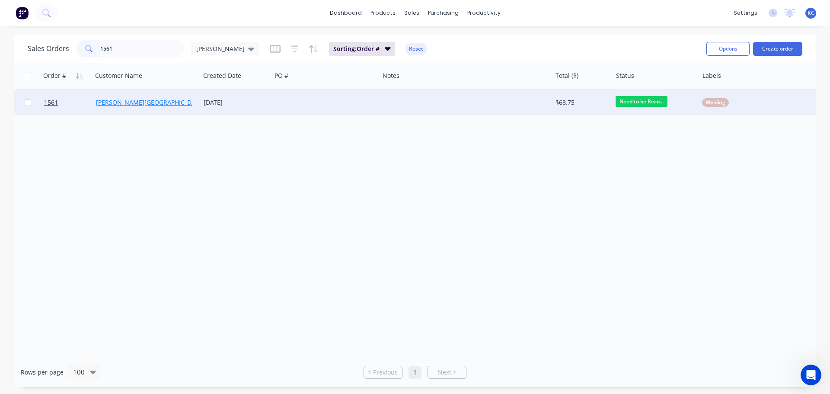
click at [119, 99] on link "[PERSON_NAME][GEOGRAPHIC_DATA]" at bounding box center [150, 102] width 108 height 8
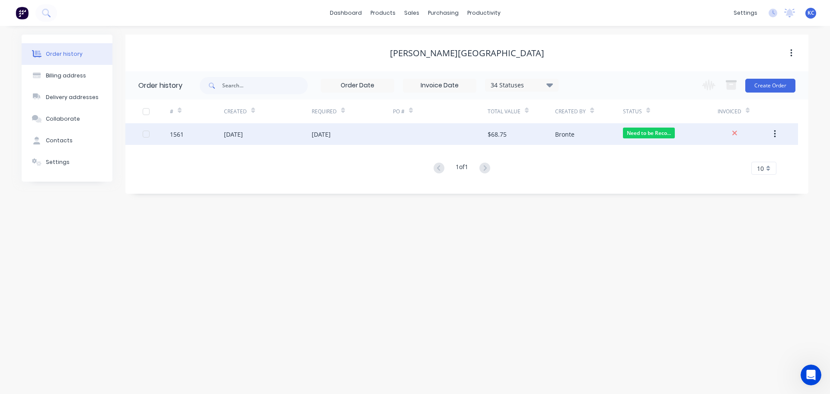
click at [333, 128] on div "[DATE]" at bounding box center [352, 134] width 81 height 22
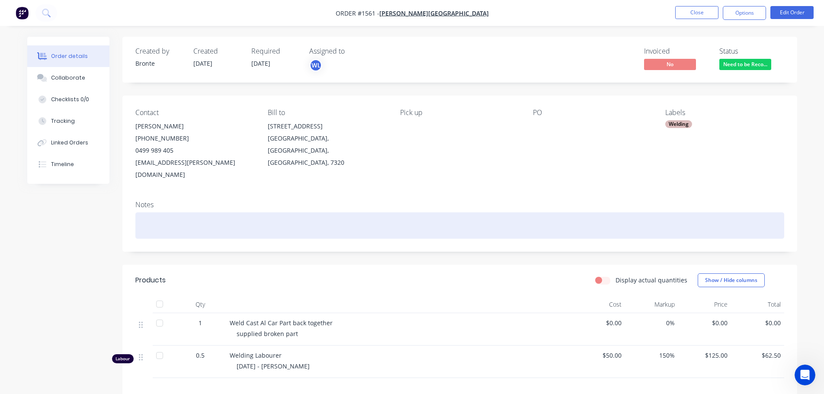
click at [168, 212] on div at bounding box center [459, 225] width 649 height 26
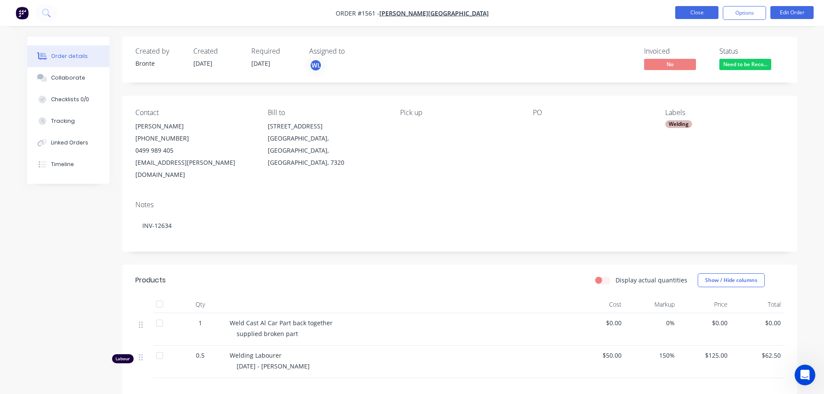
click at [694, 12] on button "Close" at bounding box center [696, 12] width 43 height 13
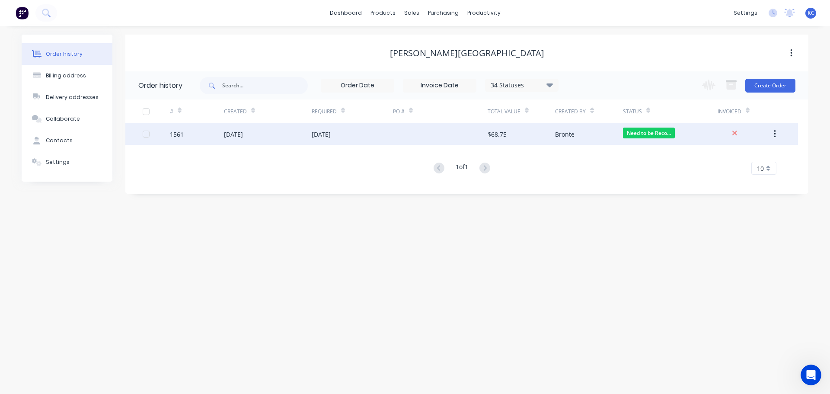
click at [243, 137] on div "[DATE]" at bounding box center [233, 134] width 19 height 9
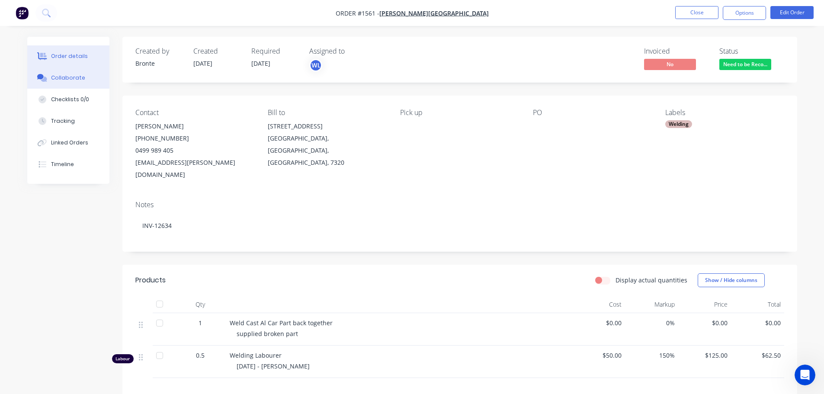
click at [80, 80] on div "Collaborate" at bounding box center [68, 78] width 34 height 8
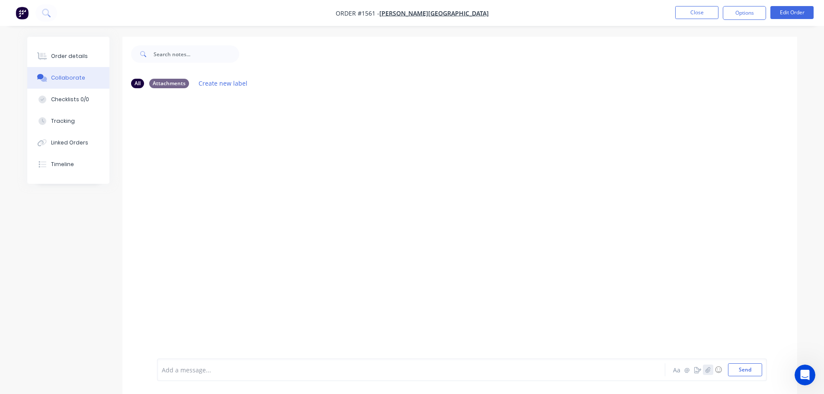
click at [706, 369] on icon "button" at bounding box center [707, 370] width 5 height 6
click at [744, 371] on button "Send" at bounding box center [745, 369] width 34 height 13
click at [705, 14] on button "Close" at bounding box center [696, 12] width 43 height 13
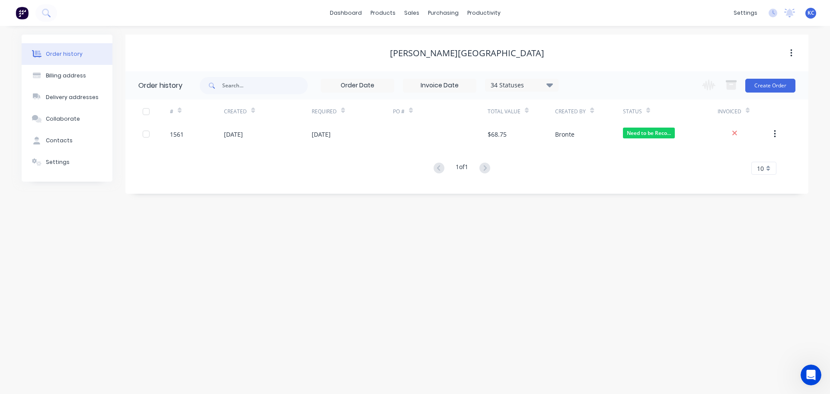
drag, startPoint x: 405, startPoint y: 136, endPoint x: 193, endPoint y: 250, distance: 240.5
click at [295, 268] on div "Order history Billing address Delivery addresses Collaborate Contacts Settings …" at bounding box center [415, 210] width 830 height 368
click at [432, 41] on div "Sales Orders" at bounding box center [443, 42] width 35 height 8
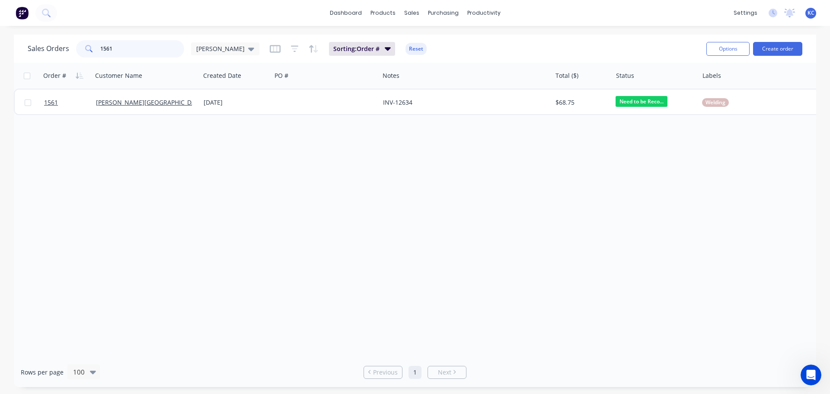
drag, startPoint x: 144, startPoint y: 51, endPoint x: 0, endPoint y: 67, distance: 145.3
click at [0, 58] on div "Sales Orders 1561 [PERSON_NAME]: Order # Reset Options Create order Order # Cus…" at bounding box center [415, 211] width 830 height 352
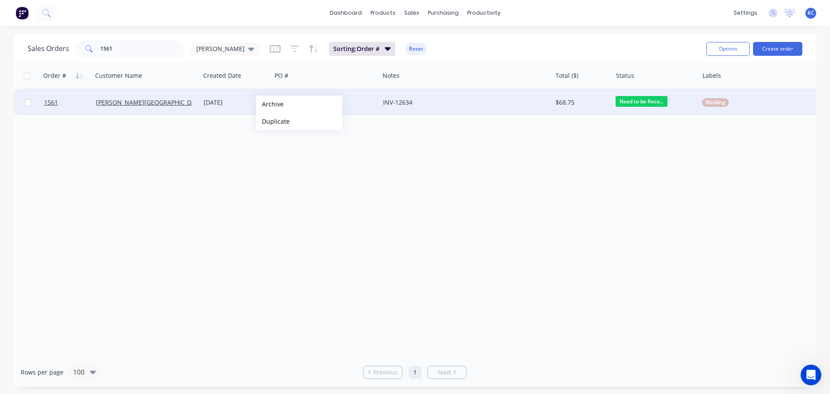
click at [270, 104] on button "Archive" at bounding box center [299, 104] width 86 height 17
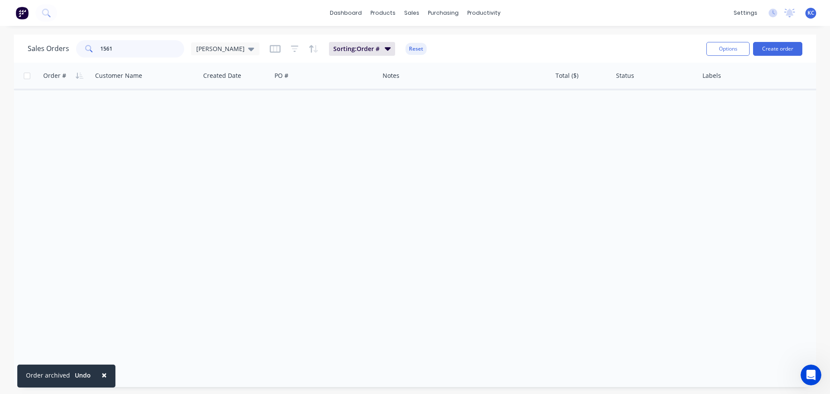
drag, startPoint x: 117, startPoint y: 54, endPoint x: 17, endPoint y: 47, distance: 100.1
click at [17, 47] on div "Sales Orders 1561 [PERSON_NAME]: Order # Reset Options Create order" at bounding box center [415, 49] width 803 height 28
type input "1514"
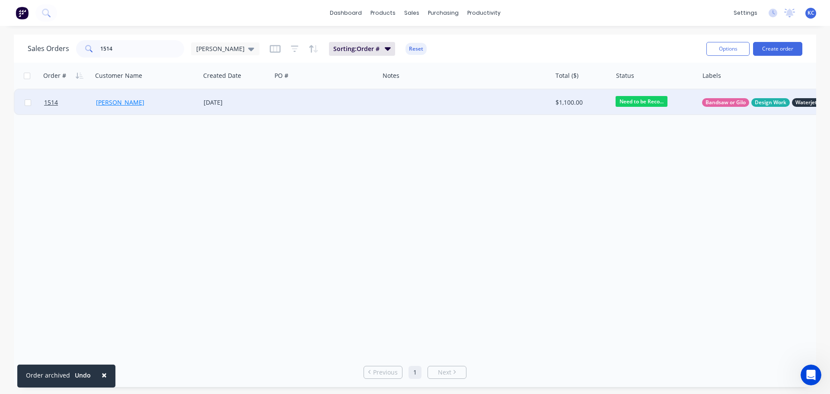
click at [117, 104] on link "[PERSON_NAME]" at bounding box center [120, 102] width 48 height 8
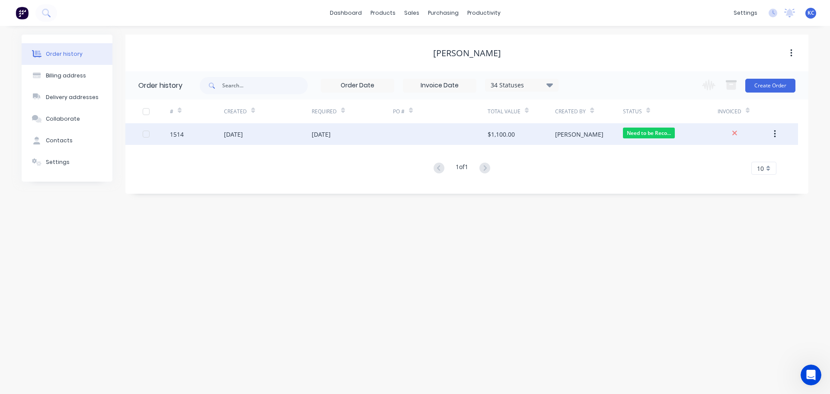
click at [243, 138] on div "[DATE]" at bounding box center [233, 134] width 19 height 9
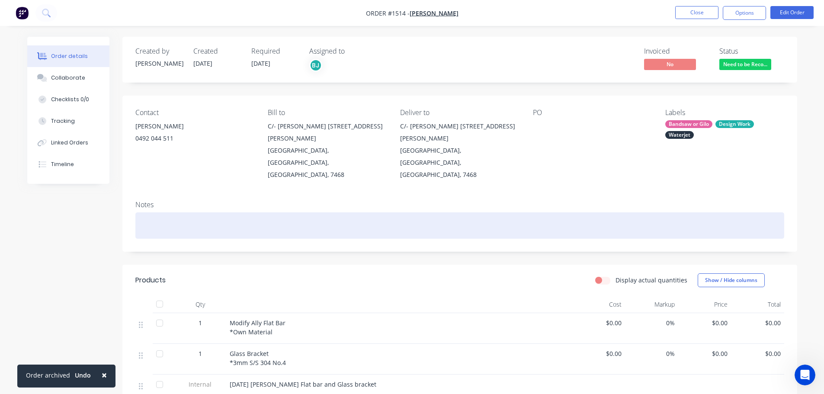
click at [189, 212] on div at bounding box center [459, 225] width 649 height 26
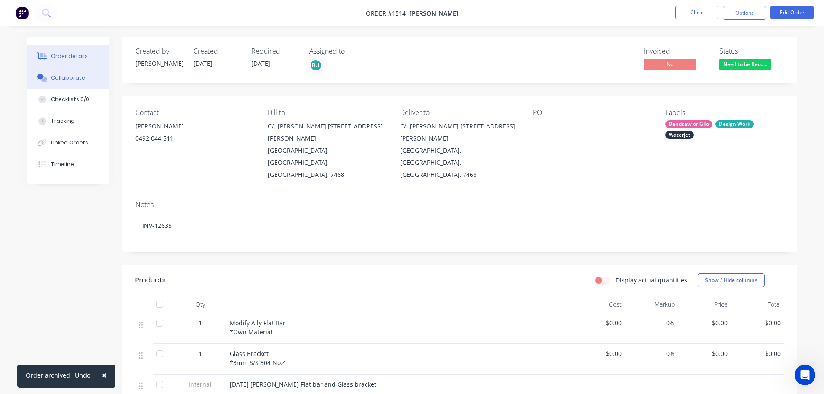
click at [58, 82] on button "Collaborate" at bounding box center [68, 78] width 82 height 22
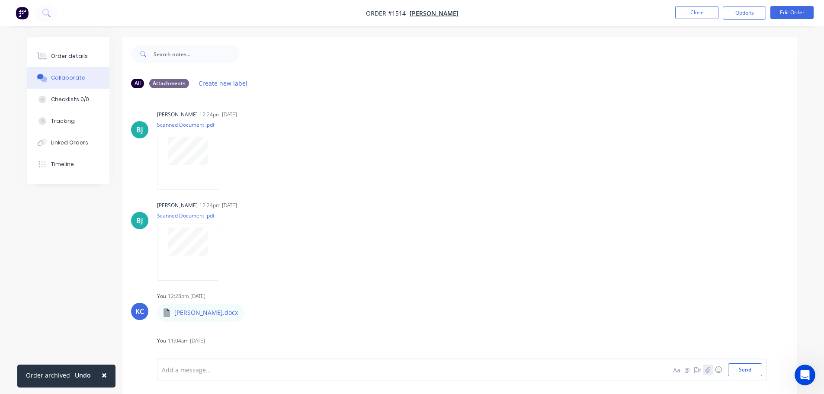
click at [707, 370] on icon "button" at bounding box center [707, 370] width 5 height 6
click at [749, 368] on button "Send" at bounding box center [745, 369] width 34 height 13
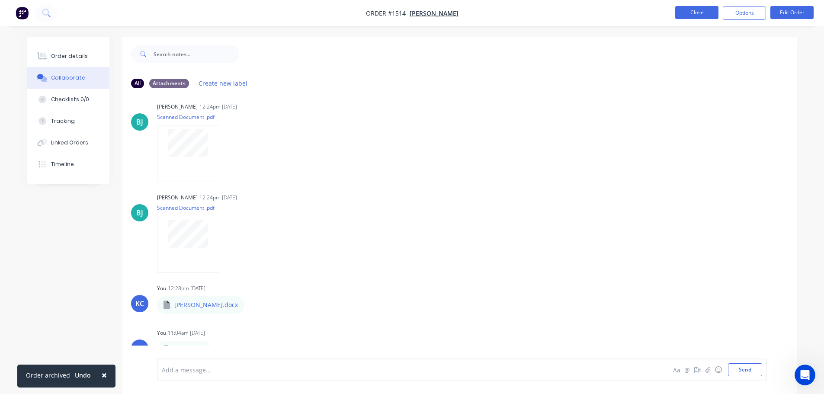
click at [689, 10] on button "Close" at bounding box center [696, 12] width 43 height 13
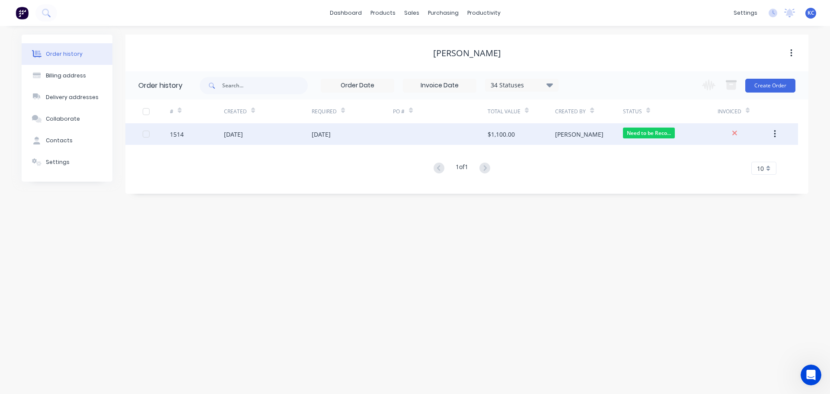
drag, startPoint x: 395, startPoint y: 132, endPoint x: 297, endPoint y: 132, distance: 97.7
click at [297, 132] on div "[DATE]" at bounding box center [268, 134] width 88 height 22
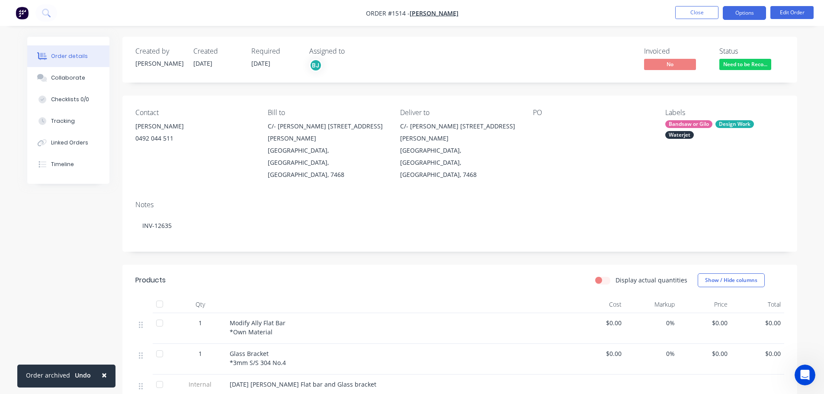
click at [741, 12] on button "Options" at bounding box center [744, 13] width 43 height 14
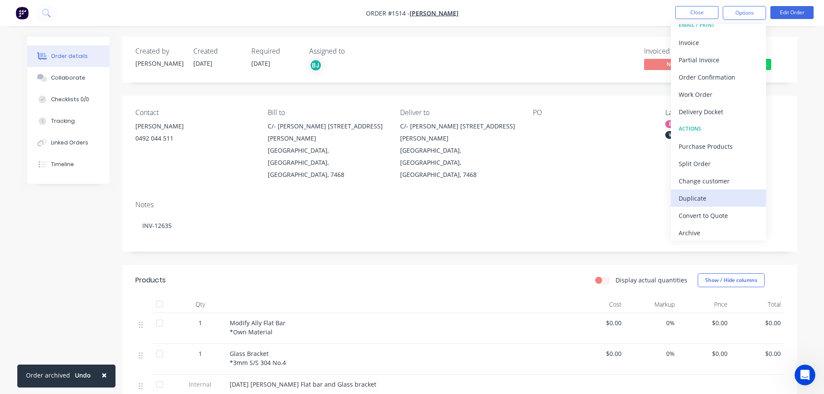
scroll to position [13, 0]
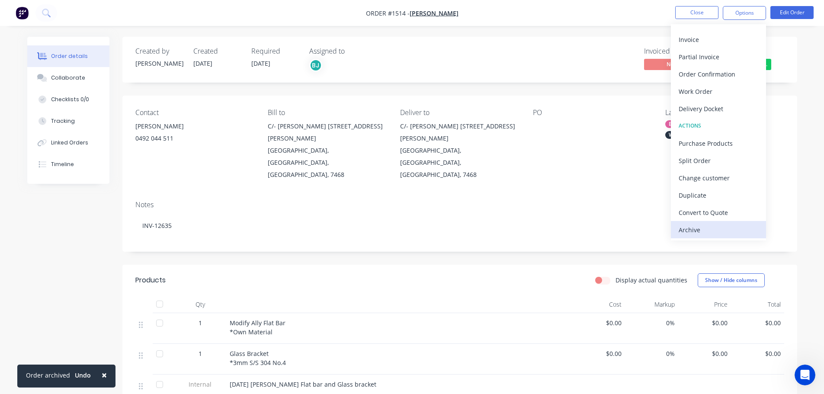
click at [708, 232] on div "Archive" at bounding box center [719, 230] width 80 height 13
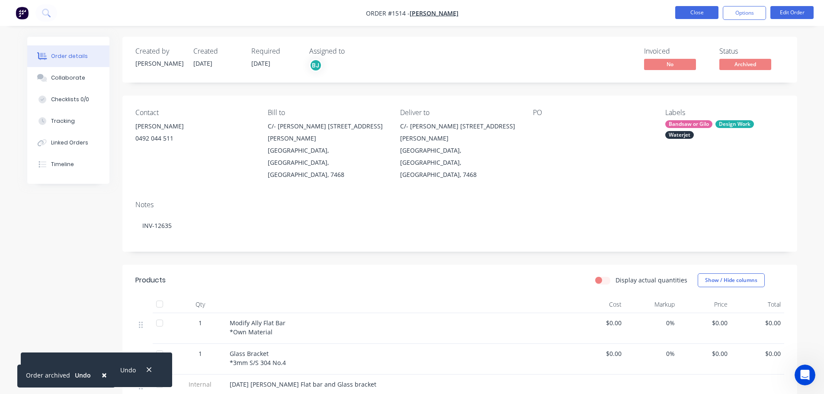
click at [703, 12] on button "Close" at bounding box center [696, 12] width 43 height 13
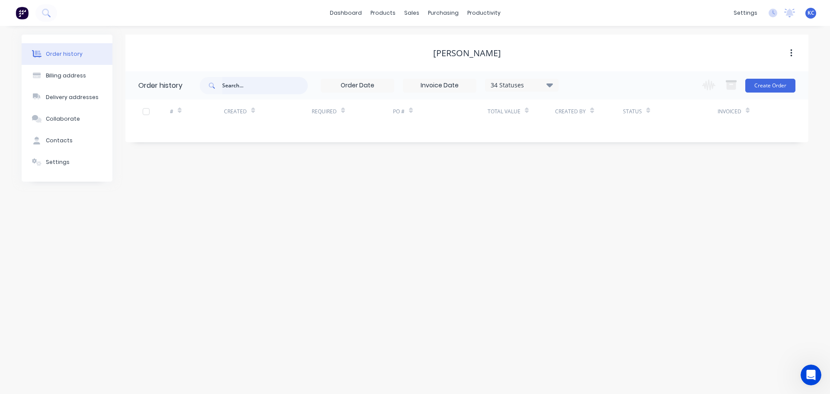
click at [229, 87] on input "text" at bounding box center [265, 85] width 86 height 17
type input "1589"
click at [432, 45] on div "Sales Orders" at bounding box center [443, 42] width 35 height 8
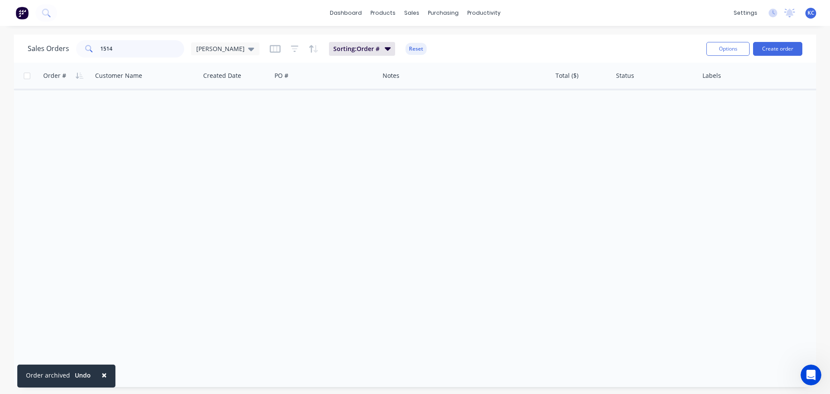
click at [40, 51] on div "Sales Orders 1514 [PERSON_NAME]" at bounding box center [144, 48] width 232 height 17
type input "1589"
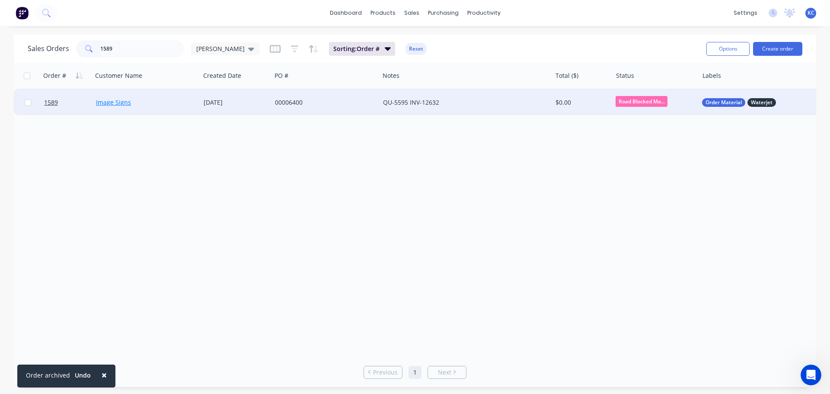
click at [114, 104] on link "Image Signs" at bounding box center [113, 102] width 35 height 8
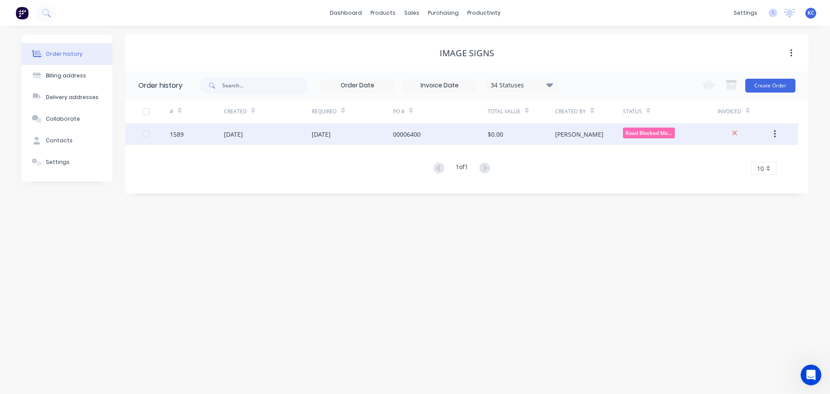
click at [397, 134] on div "00006400" at bounding box center [407, 134] width 28 height 9
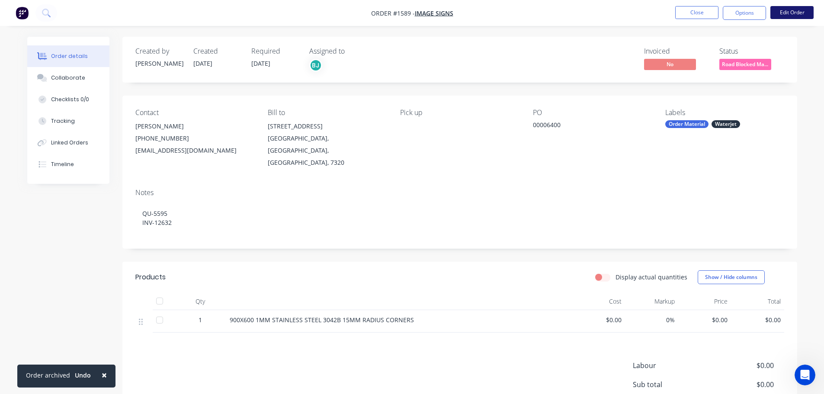
click at [790, 11] on button "Edit Order" at bounding box center [791, 12] width 43 height 13
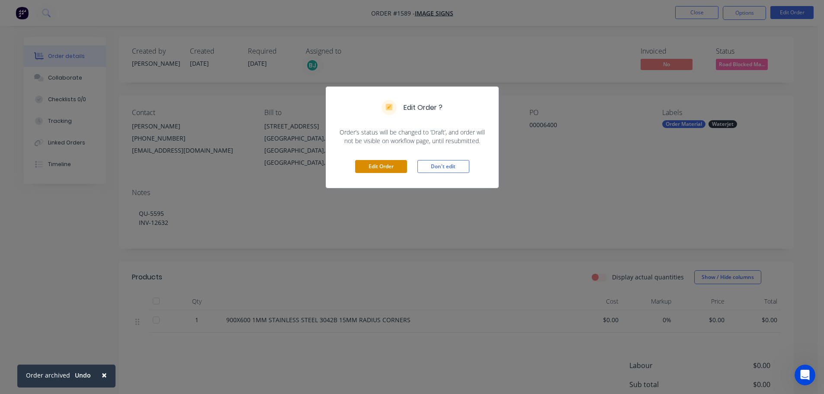
click at [389, 170] on button "Edit Order" at bounding box center [381, 166] width 52 height 13
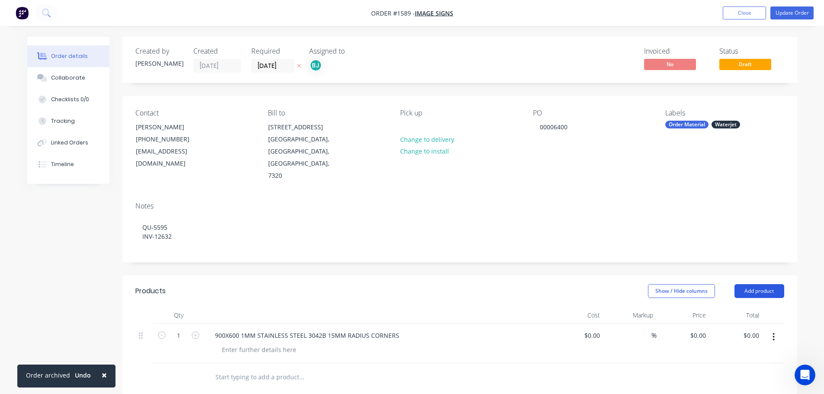
click at [767, 284] on button "Add product" at bounding box center [759, 291] width 50 height 14
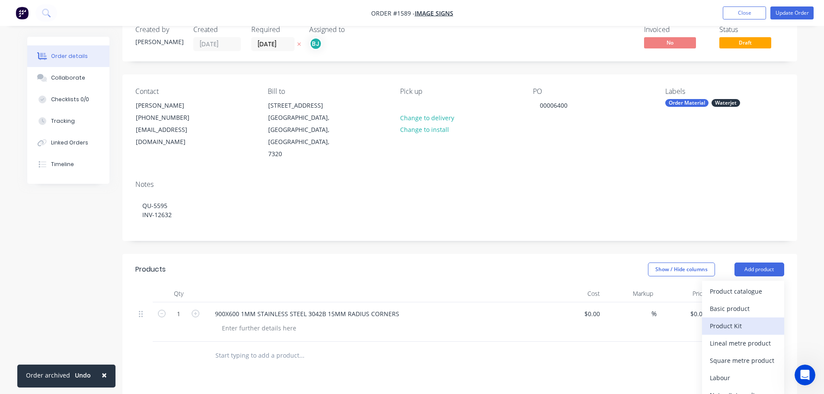
scroll to position [43, 0]
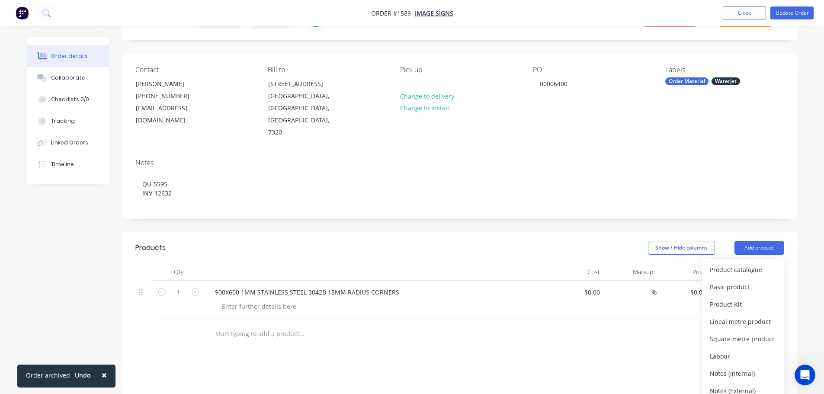
drag, startPoint x: 740, startPoint y: 344, endPoint x: 709, endPoint y: 343, distance: 31.1
click at [740, 367] on div "Notes (Internal)" at bounding box center [743, 373] width 67 height 13
click at [240, 325] on div at bounding box center [239, 331] width 62 height 13
click at [382, 325] on div "ATLAS J-6508 $138.75 + GST" at bounding box center [377, 331] width 339 height 13
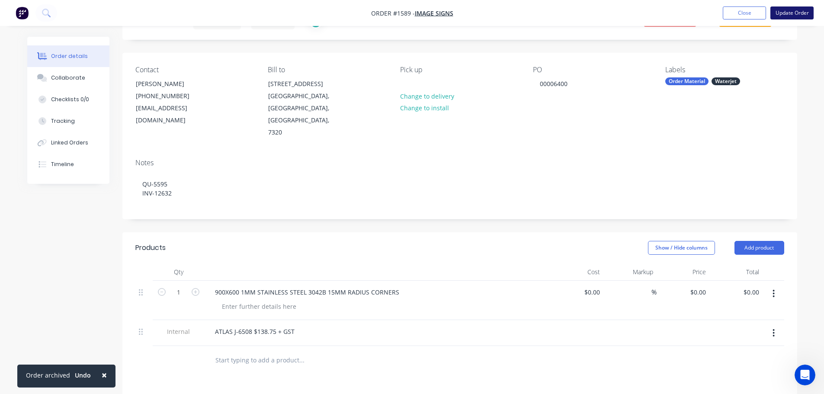
click at [797, 14] on button "Update Order" at bounding box center [791, 12] width 43 height 13
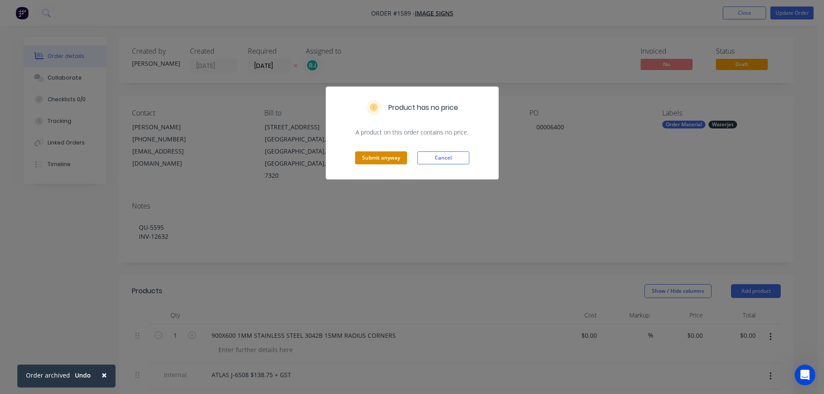
click at [384, 156] on button "Submit anyway" at bounding box center [381, 157] width 52 height 13
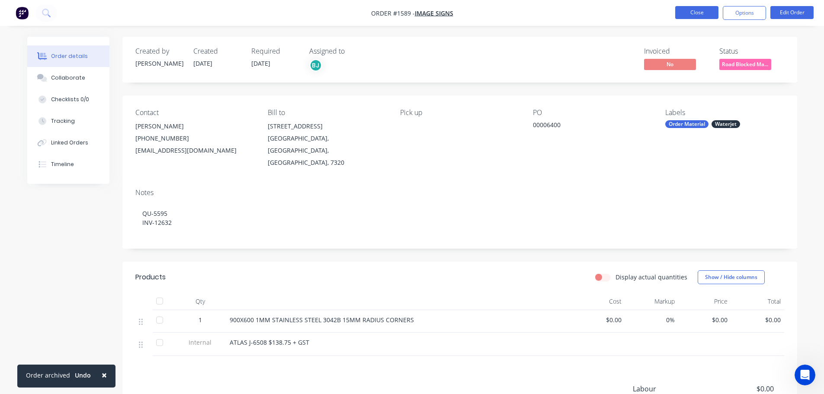
click at [699, 9] on button "Close" at bounding box center [696, 12] width 43 height 13
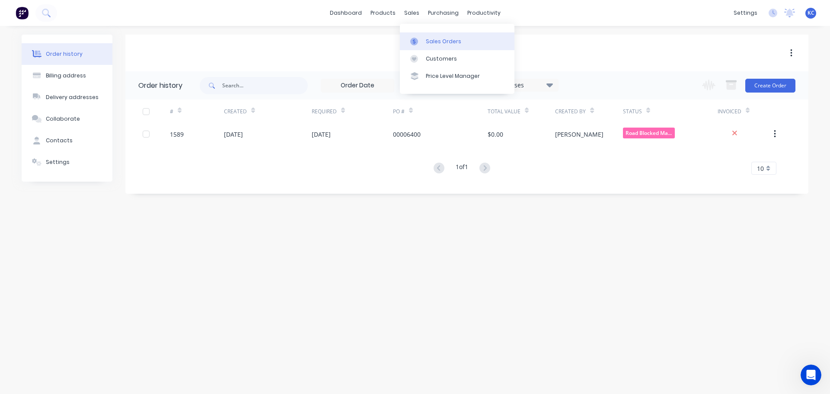
click at [432, 42] on div "Sales Orders" at bounding box center [443, 42] width 35 height 8
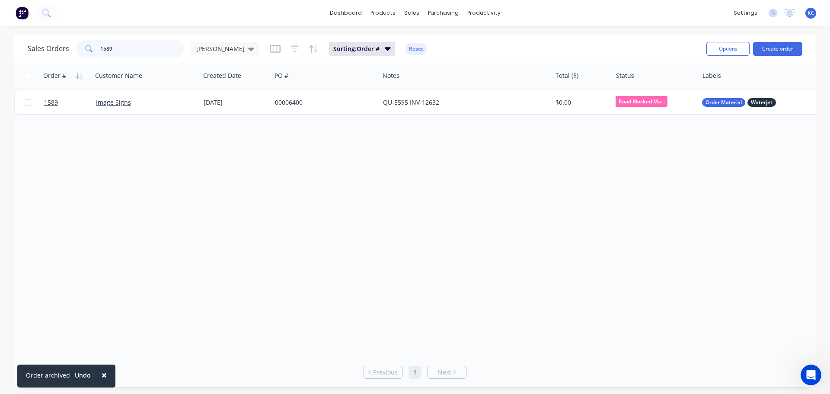
drag, startPoint x: 136, startPoint y: 53, endPoint x: 98, endPoint y: 54, distance: 37.7
click at [101, 52] on input "1589" at bounding box center [142, 48] width 84 height 17
type input "1520"
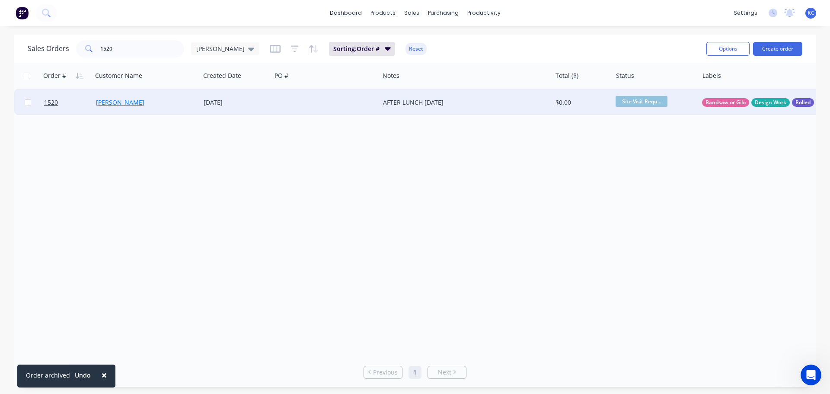
click at [109, 106] on link "[PERSON_NAME]" at bounding box center [120, 102] width 48 height 8
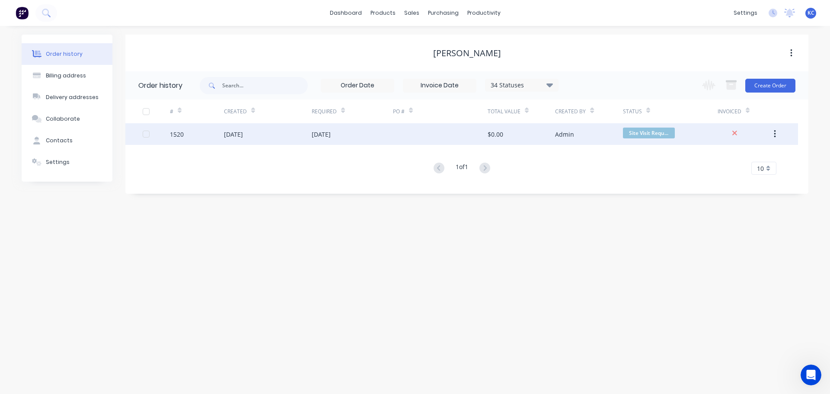
click at [243, 134] on div "[DATE]" at bounding box center [233, 134] width 19 height 9
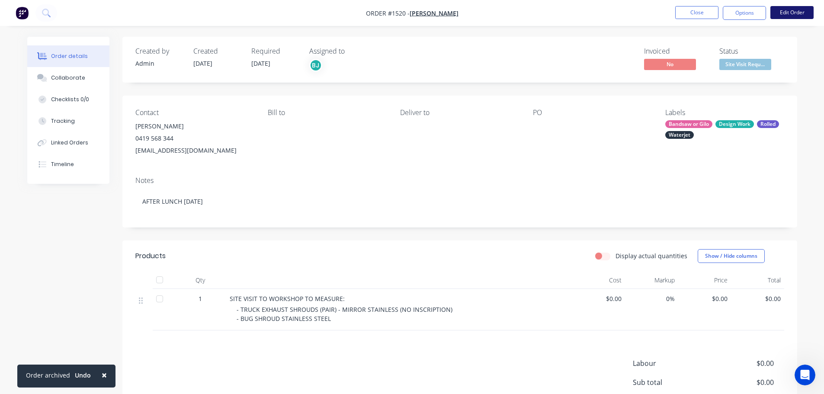
click at [789, 10] on button "Edit Order" at bounding box center [791, 12] width 43 height 13
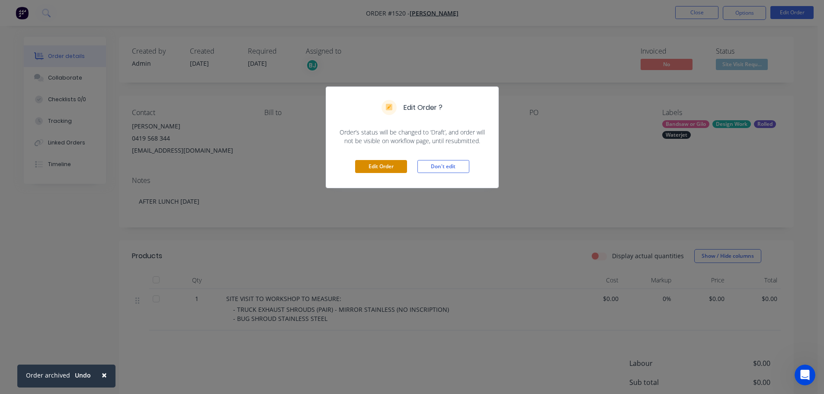
click at [384, 165] on button "Edit Order" at bounding box center [381, 166] width 52 height 13
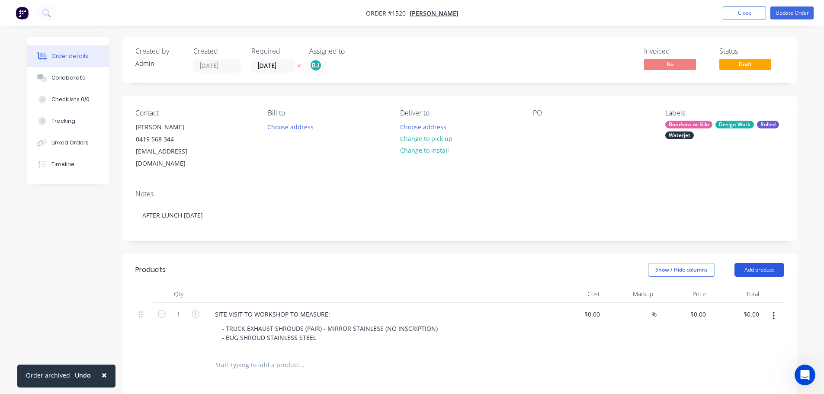
click at [760, 263] on button "Add product" at bounding box center [759, 270] width 50 height 14
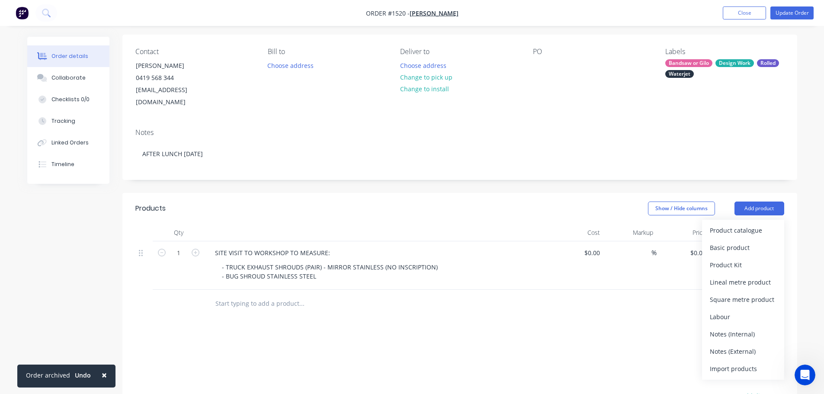
scroll to position [86, 0]
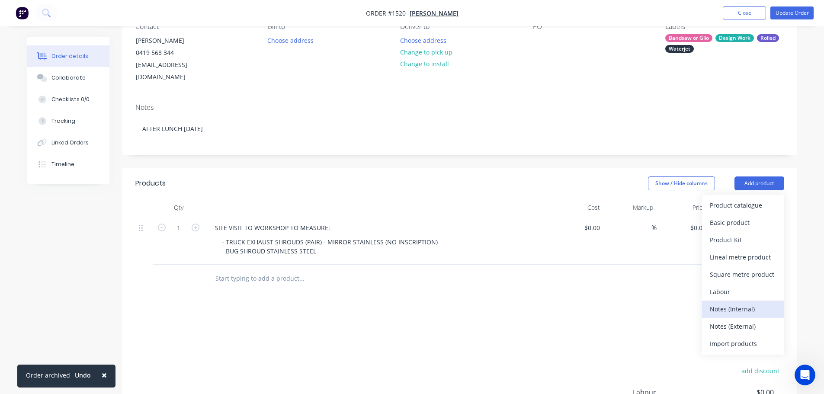
click at [730, 303] on div "Notes (Internal)" at bounding box center [743, 309] width 67 height 13
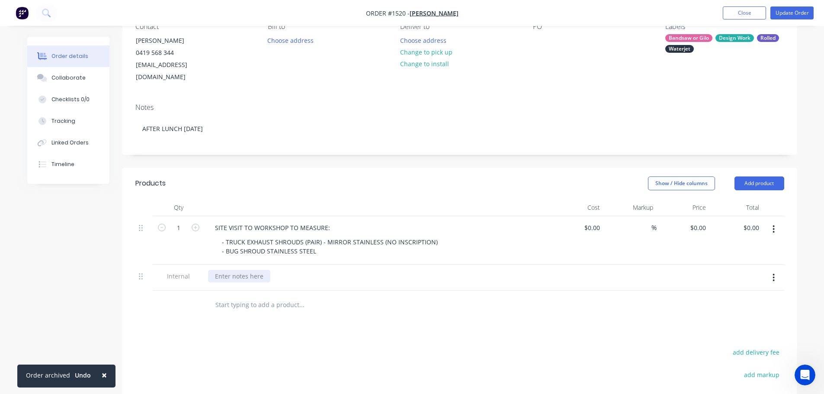
click at [231, 270] on div at bounding box center [239, 276] width 62 height 13
click at [231, 270] on div "ATLAS J-6508 $417.50 + GST" at bounding box center [254, 276] width 93 height 13
click at [806, 9] on button "Update Order" at bounding box center [791, 12] width 43 height 13
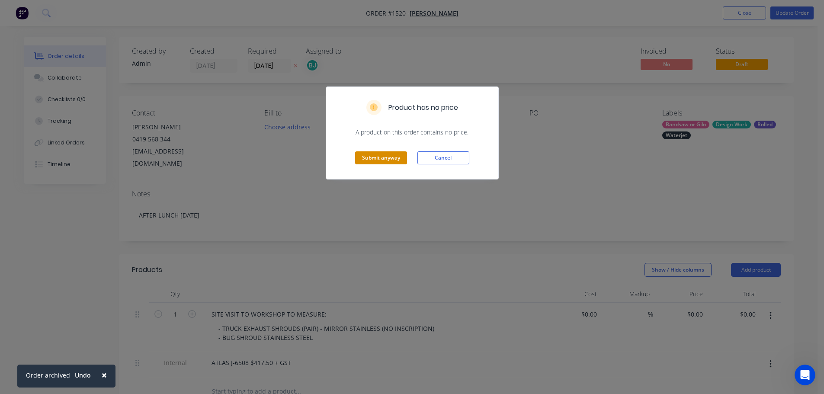
click at [370, 159] on button "Submit anyway" at bounding box center [381, 157] width 52 height 13
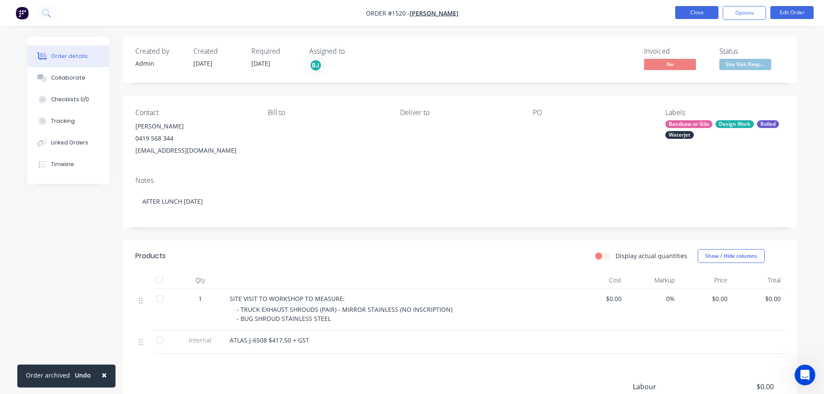
click at [700, 12] on button "Close" at bounding box center [696, 12] width 43 height 13
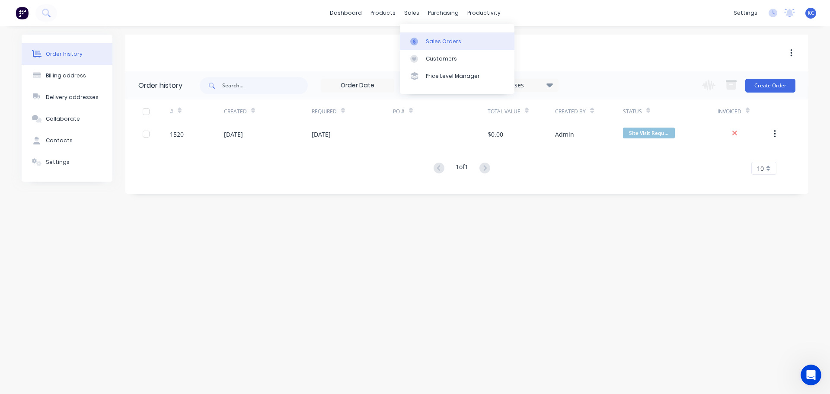
click at [438, 44] on div "Sales Orders" at bounding box center [443, 42] width 35 height 8
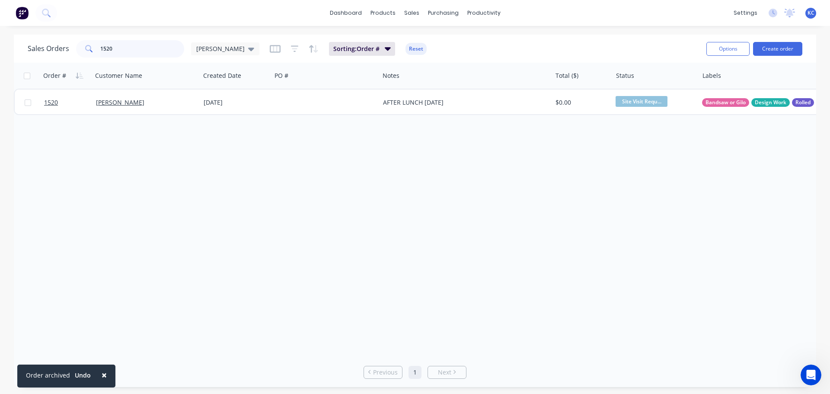
click at [2, 48] on div "Sales Orders 1520 [PERSON_NAME] Sorting: Order # Reset Options Create order Ord…" at bounding box center [415, 211] width 830 height 352
type input "1565"
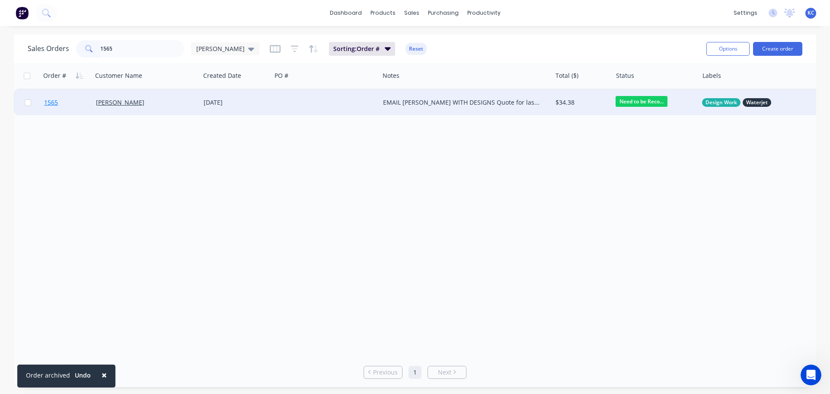
click at [48, 100] on span "1565" at bounding box center [51, 102] width 14 height 9
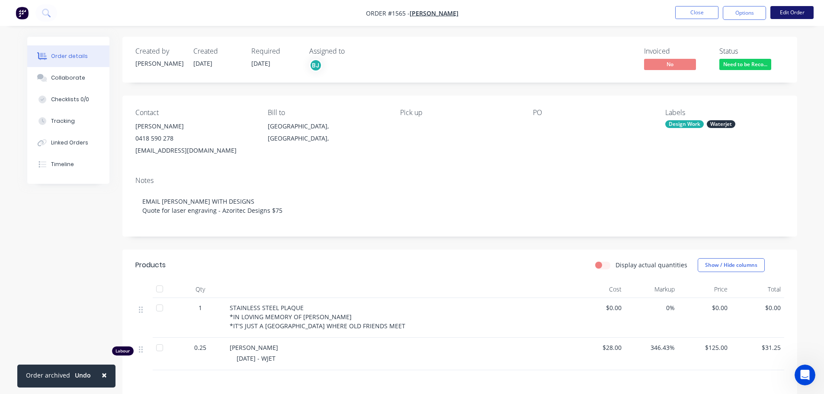
click at [778, 13] on button "Edit Order" at bounding box center [791, 12] width 43 height 13
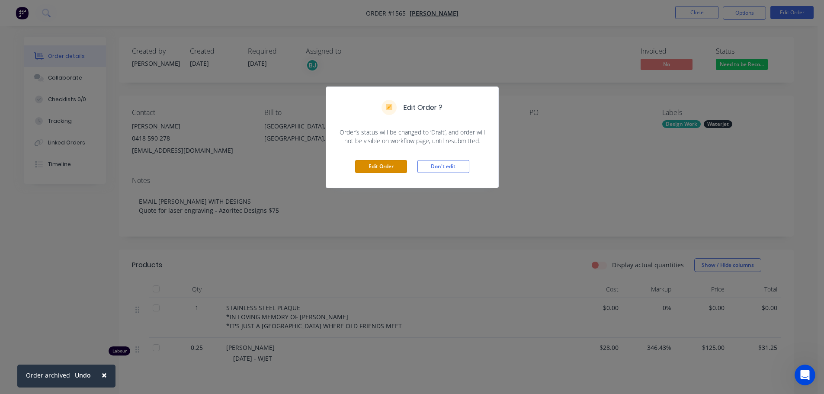
drag, startPoint x: 389, startPoint y: 166, endPoint x: 408, endPoint y: 173, distance: 20.1
click at [389, 166] on button "Edit Order" at bounding box center [381, 166] width 52 height 13
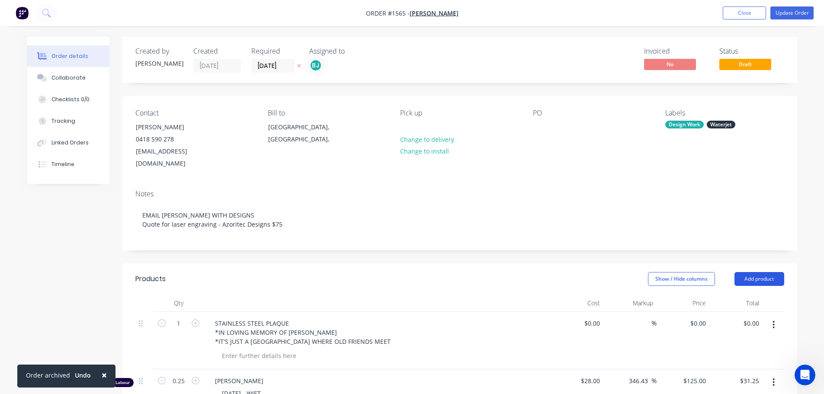
click at [768, 272] on button "Add product" at bounding box center [759, 279] width 50 height 14
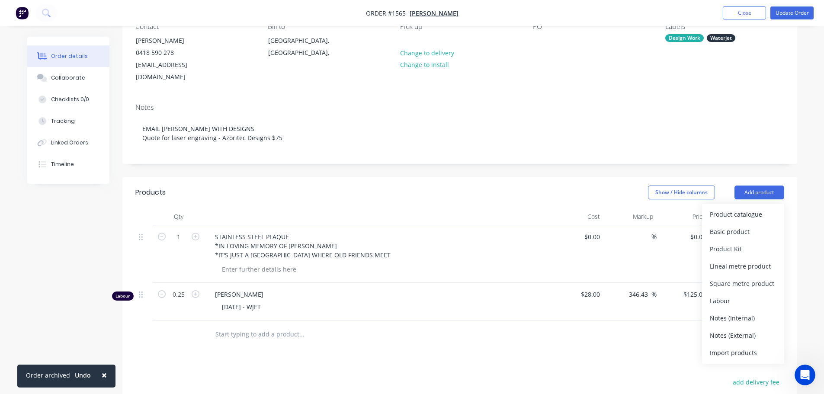
drag, startPoint x: 751, startPoint y: 304, endPoint x: 609, endPoint y: 287, distance: 142.4
click at [750, 312] on div "Notes (Internal)" at bounding box center [743, 318] width 67 height 13
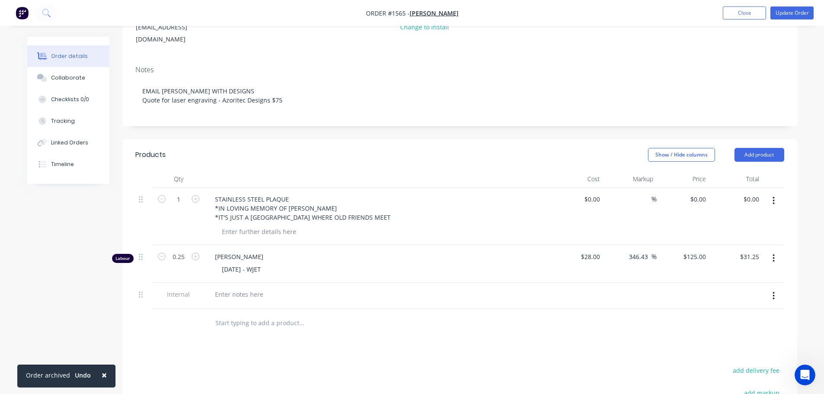
scroll to position [173, 0]
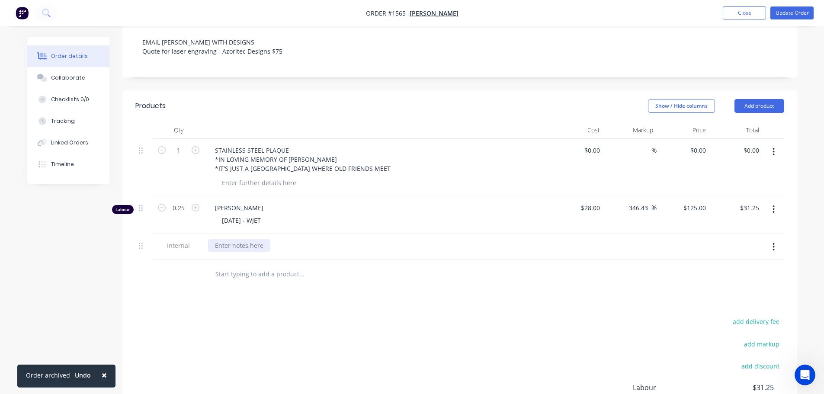
click at [238, 239] on div at bounding box center [239, 245] width 62 height 13
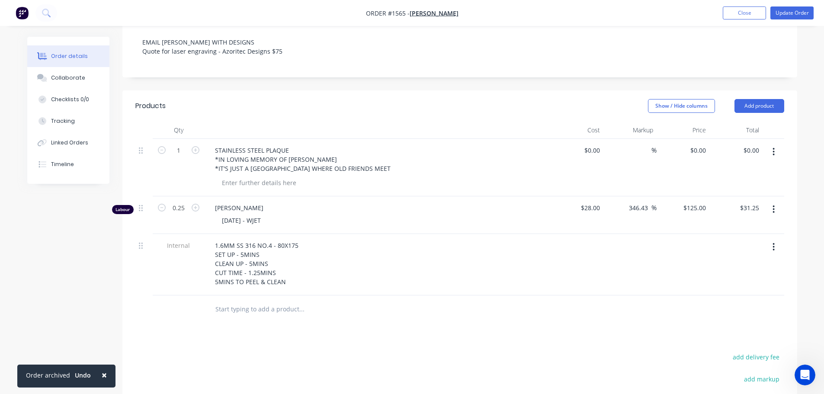
click at [390, 323] on div "Products Show / Hide columns Add product Qty Cost Markup Price Total 1 STAINLES…" at bounding box center [459, 310] width 675 height 441
click at [755, 99] on button "Add product" at bounding box center [759, 106] width 50 height 14
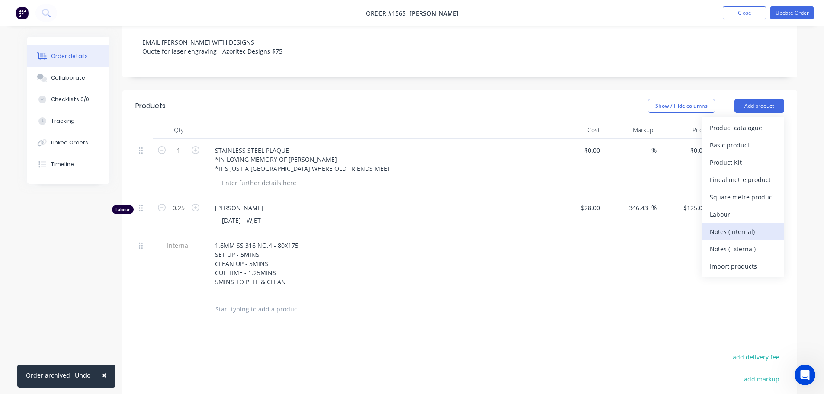
click at [737, 225] on div "Notes (Internal)" at bounding box center [743, 231] width 67 height 13
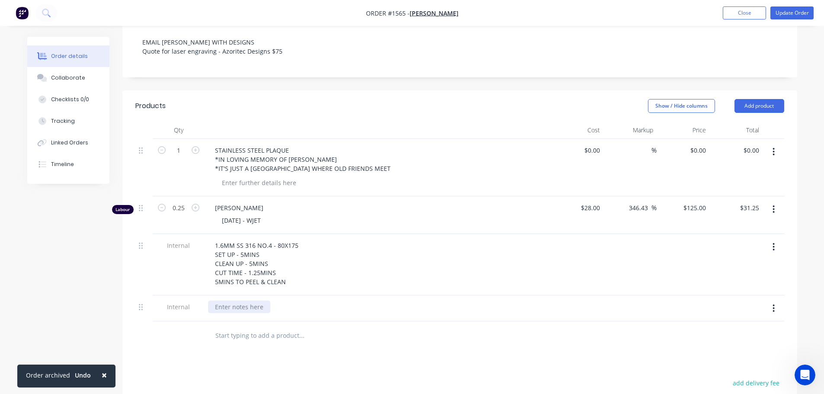
click at [261, 301] on div at bounding box center [239, 307] width 62 height 13
click at [488, 271] on div "1.6MM SS 316 NO.4 - 80X175 SET UP - 5MINS CLEAN UP - 5MINS CUT TIME - 1.25MINS …" at bounding box center [377, 263] width 339 height 49
click at [780, 15] on button "Update Order" at bounding box center [791, 12] width 43 height 13
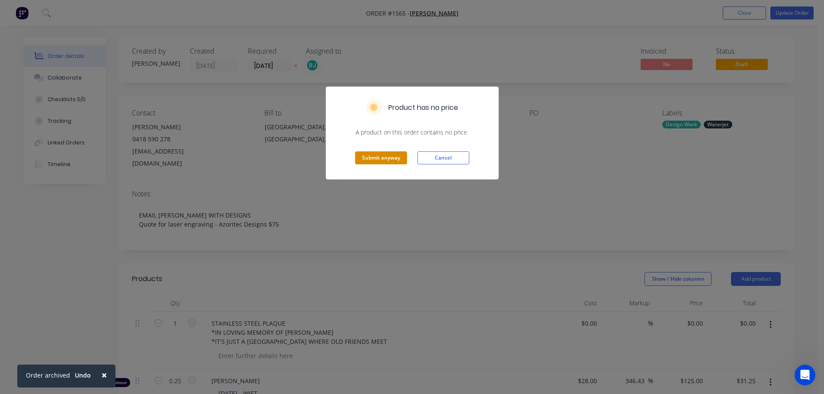
click at [394, 151] on button "Submit anyway" at bounding box center [381, 157] width 52 height 13
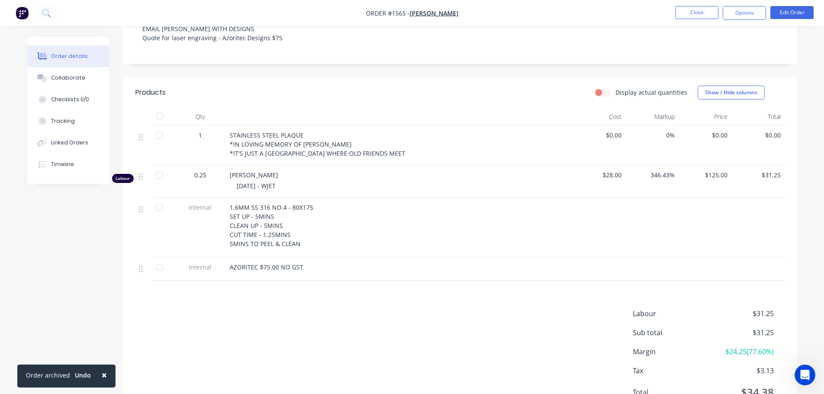
scroll to position [173, 0]
click at [50, 76] on button "Collaborate" at bounding box center [68, 78] width 82 height 22
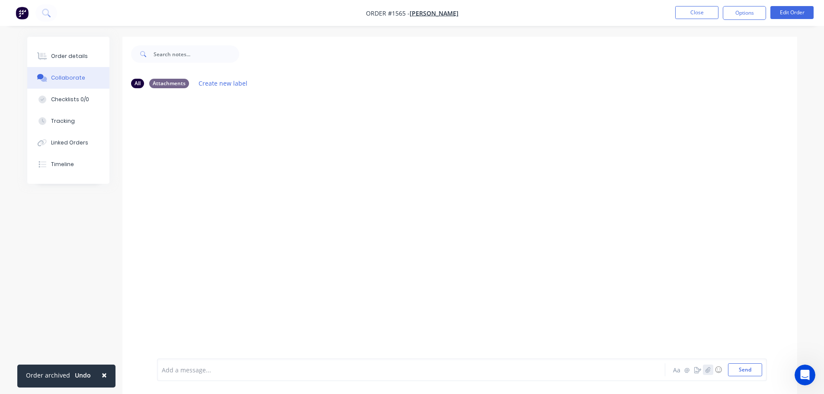
click at [709, 369] on icon "button" at bounding box center [707, 370] width 5 height 6
click at [729, 369] on button "Send" at bounding box center [745, 369] width 34 height 13
click at [705, 368] on icon "button" at bounding box center [707, 370] width 5 height 6
click at [752, 368] on button "Send" at bounding box center [745, 369] width 34 height 13
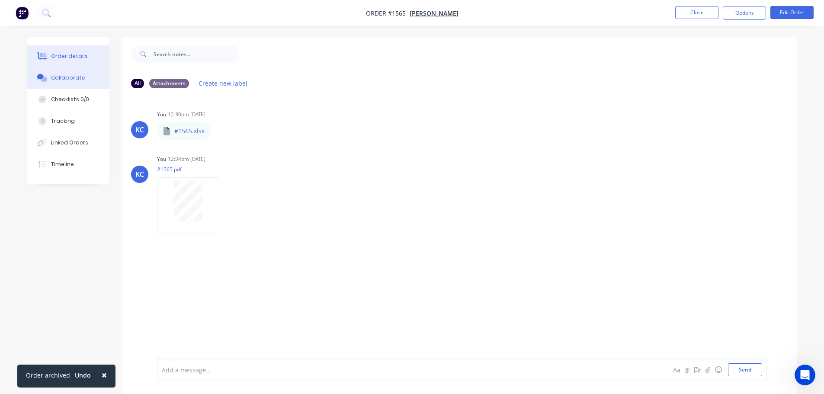
click at [77, 58] on div "Order details" at bounding box center [69, 56] width 37 height 8
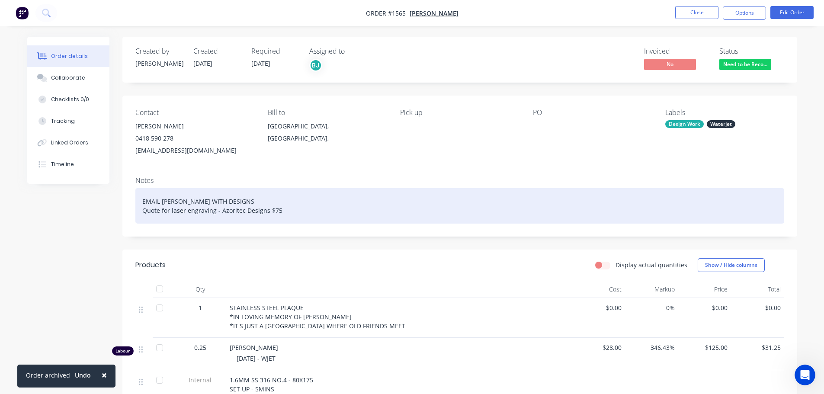
click at [279, 211] on div "EMAIL [PERSON_NAME] WITH DESIGNS Quote for laser engraving - Azoritec Designs $…" at bounding box center [459, 205] width 649 height 35
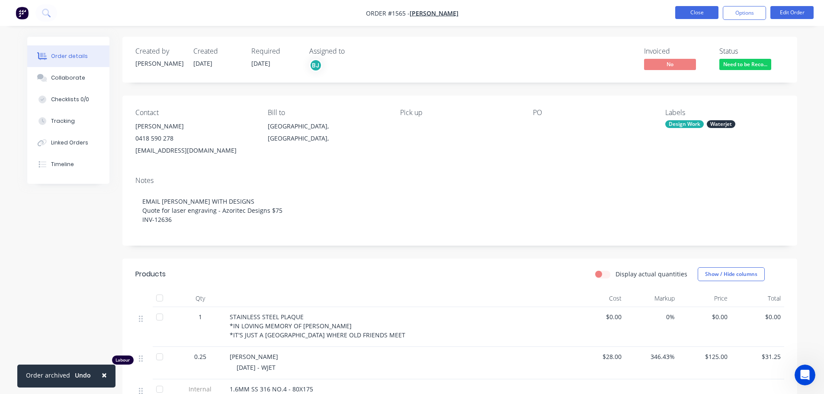
click at [695, 11] on button "Close" at bounding box center [696, 12] width 43 height 13
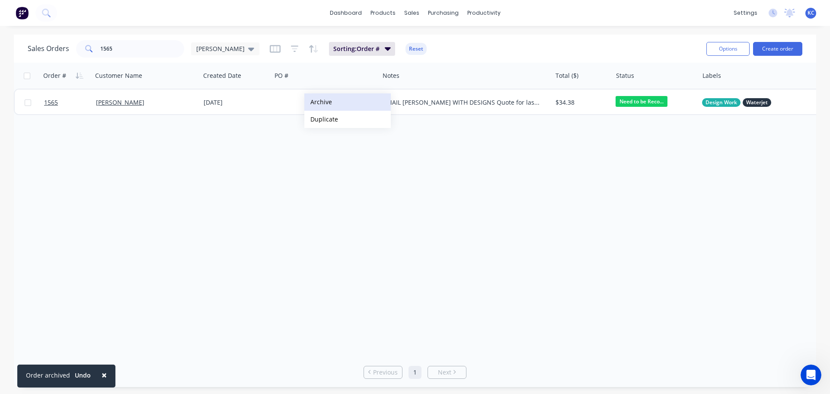
click at [325, 101] on button "Archive" at bounding box center [347, 101] width 86 height 17
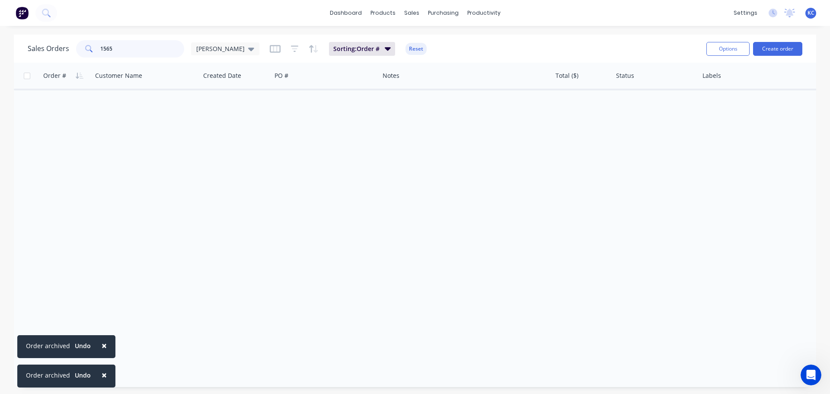
drag, startPoint x: 129, startPoint y: 49, endPoint x: 0, endPoint y: 46, distance: 128.9
click at [0, 48] on div "Sales Orders 1565 katrina Sorting: Order # Reset Options Create order Order # C…" at bounding box center [415, 211] width 830 height 352
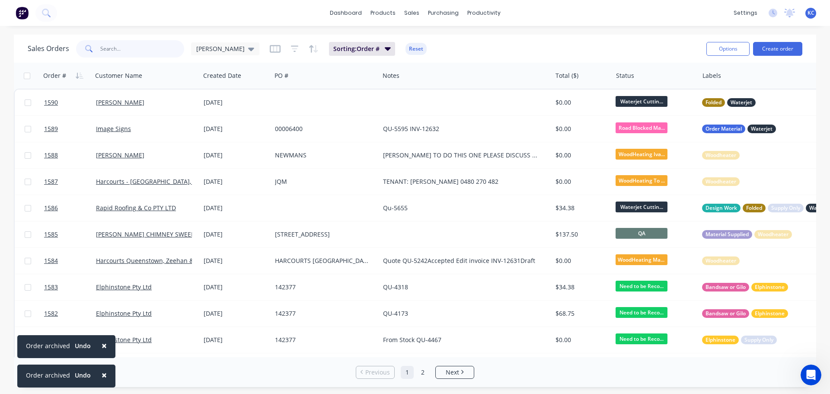
click at [126, 48] on input "text" at bounding box center [142, 48] width 84 height 17
type input "1504"
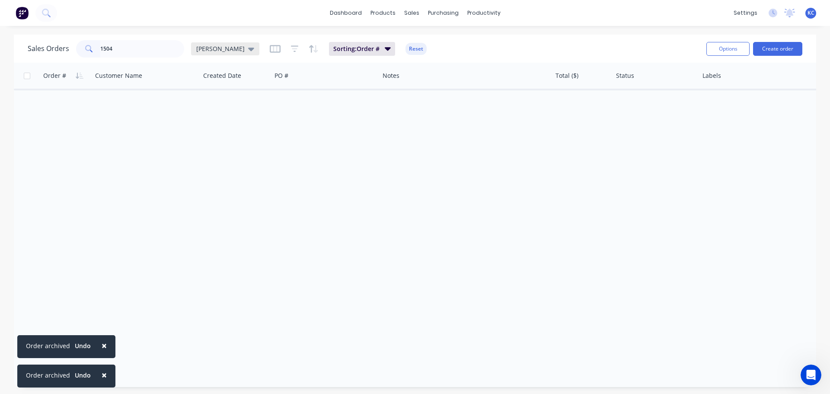
click at [248, 51] on icon at bounding box center [251, 49] width 6 height 10
click at [215, 158] on button "Archived" at bounding box center [243, 157] width 99 height 10
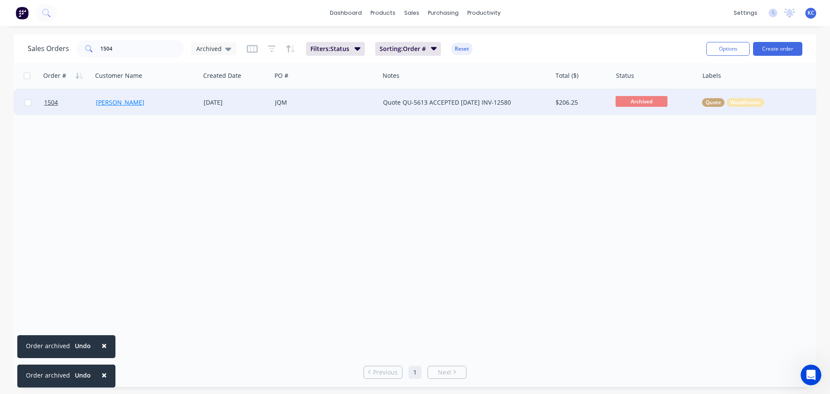
click at [144, 103] on link "Bernadette Radford" at bounding box center [120, 102] width 48 height 8
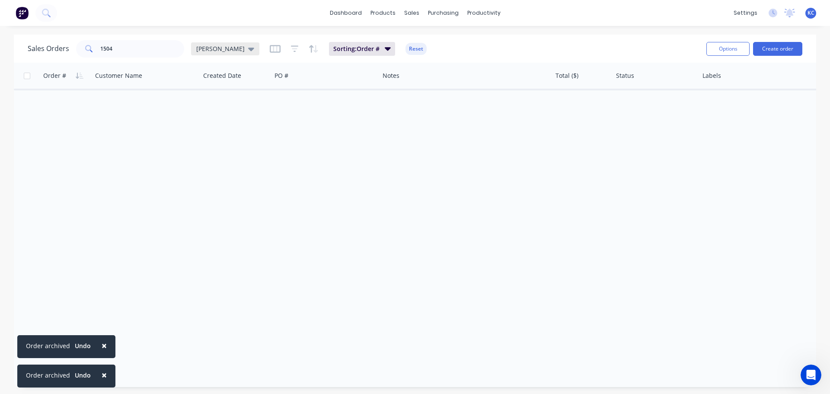
click at [248, 49] on icon at bounding box center [251, 49] width 6 height 3
click at [215, 151] on div "Archived edit" at bounding box center [252, 156] width 116 height 17
click at [214, 155] on button "Archived" at bounding box center [243, 157] width 99 height 10
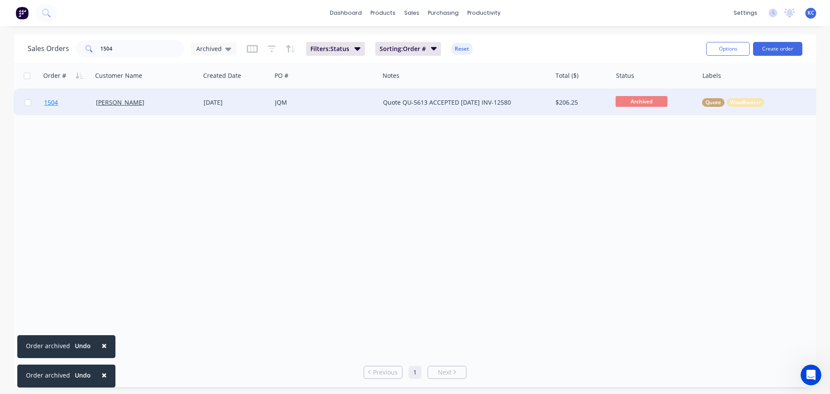
click at [53, 103] on span "1504" at bounding box center [51, 102] width 14 height 9
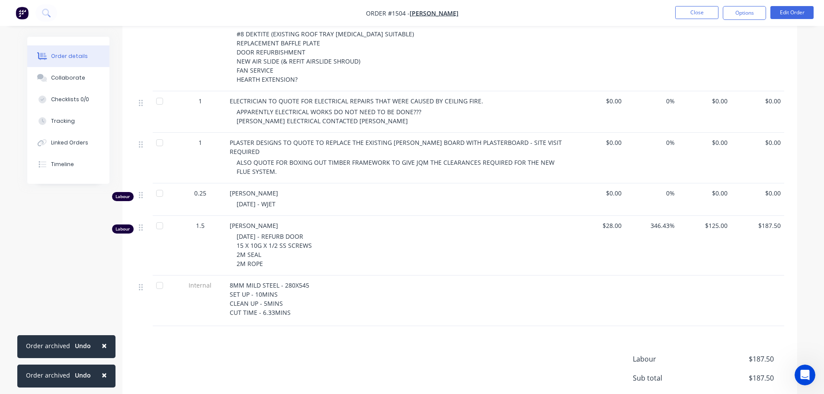
scroll to position [519, 0]
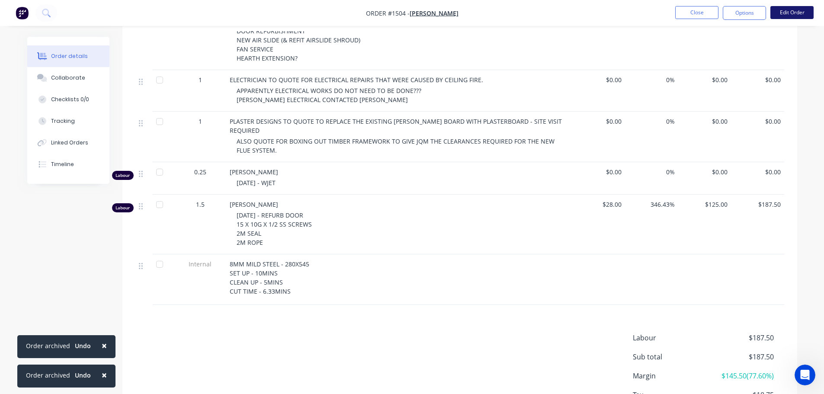
click at [791, 12] on button "Edit Order" at bounding box center [791, 12] width 43 height 13
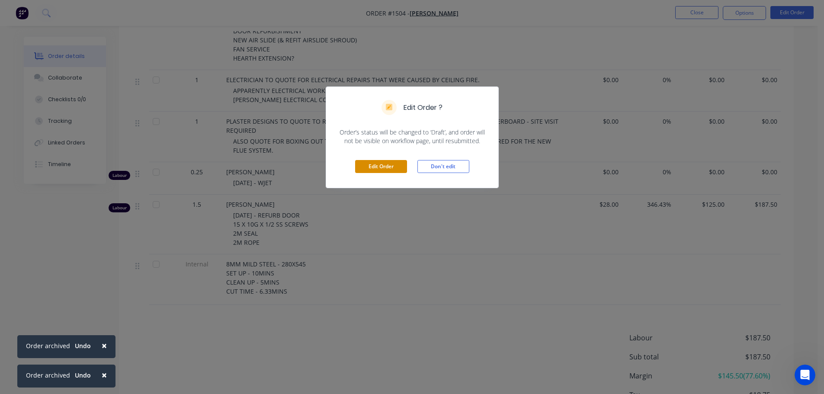
click at [391, 167] on button "Edit Order" at bounding box center [381, 166] width 52 height 13
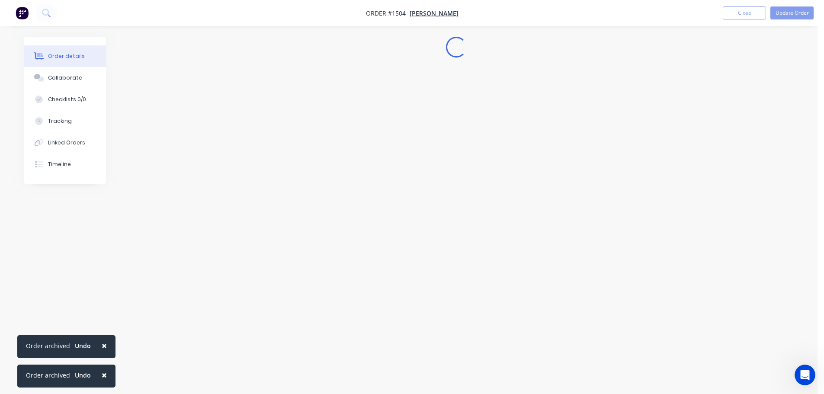
scroll to position [0, 0]
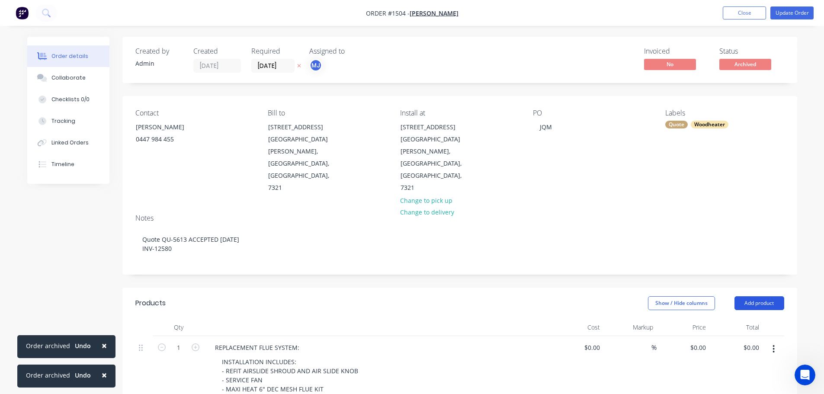
click at [768, 296] on button "Add product" at bounding box center [759, 303] width 50 height 14
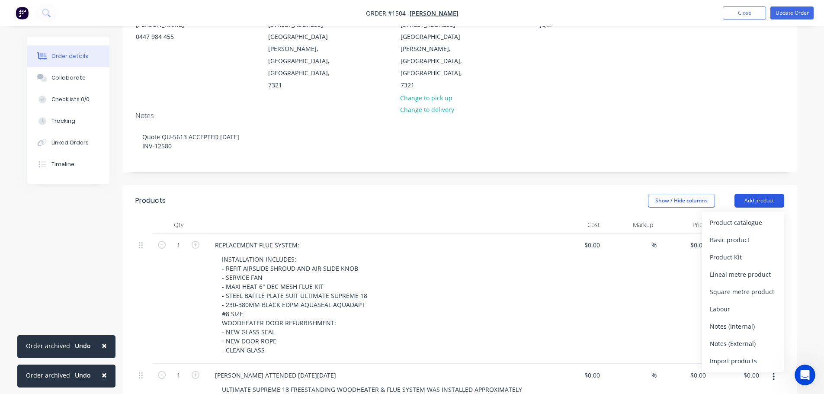
scroll to position [130, 0]
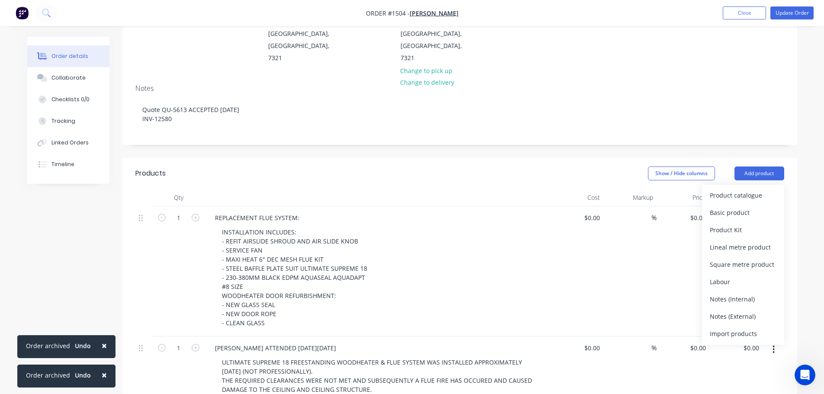
drag, startPoint x: 746, startPoint y: 265, endPoint x: 527, endPoint y: 285, distance: 219.7
click at [746, 293] on div "Notes (Internal)" at bounding box center [743, 299] width 67 height 13
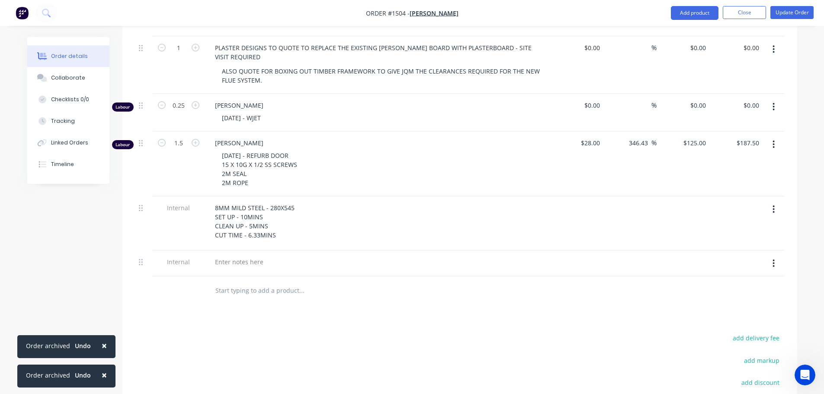
scroll to position [649, 0]
click at [225, 255] on div at bounding box center [239, 261] width 62 height 13
click at [370, 255] on div "THURLBYS $568.00 + GST" at bounding box center [377, 261] width 339 height 13
click at [66, 75] on div "Collaborate" at bounding box center [68, 78] width 34 height 8
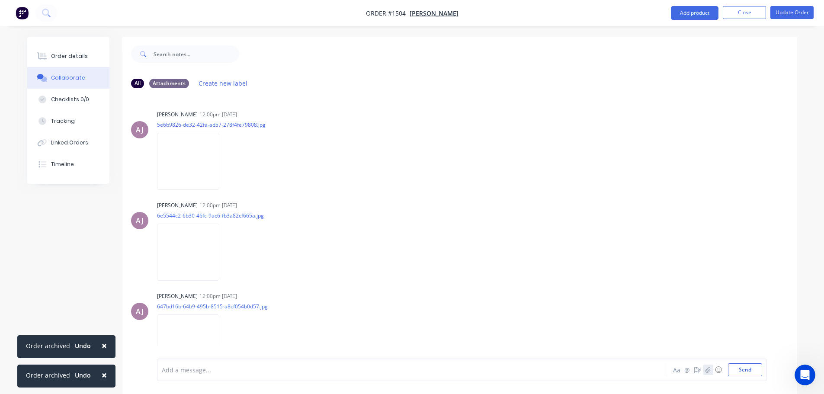
click at [706, 369] on icon "button" at bounding box center [707, 370] width 5 height 6
click at [750, 369] on button "Send" at bounding box center [745, 369] width 34 height 13
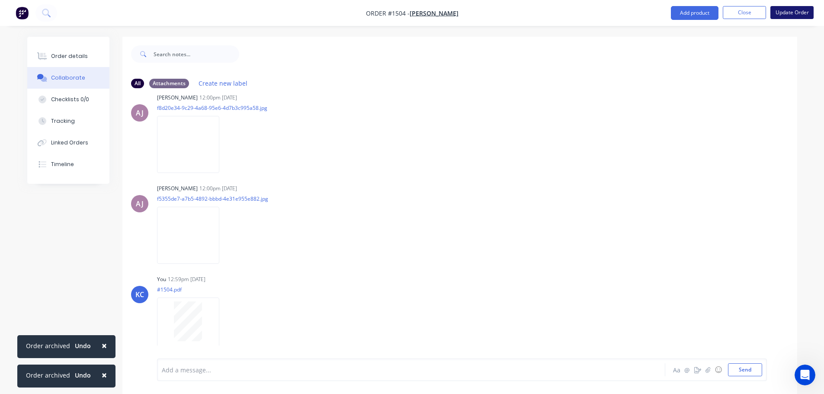
click at [785, 9] on button "Update Order" at bounding box center [791, 12] width 43 height 13
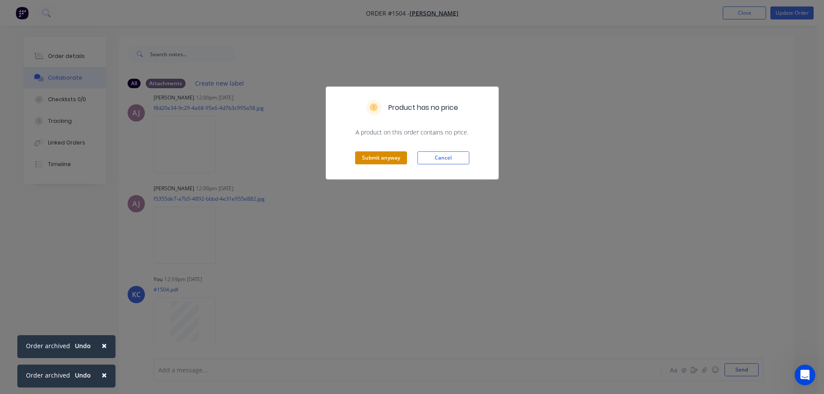
click at [384, 163] on button "Submit anyway" at bounding box center [381, 157] width 52 height 13
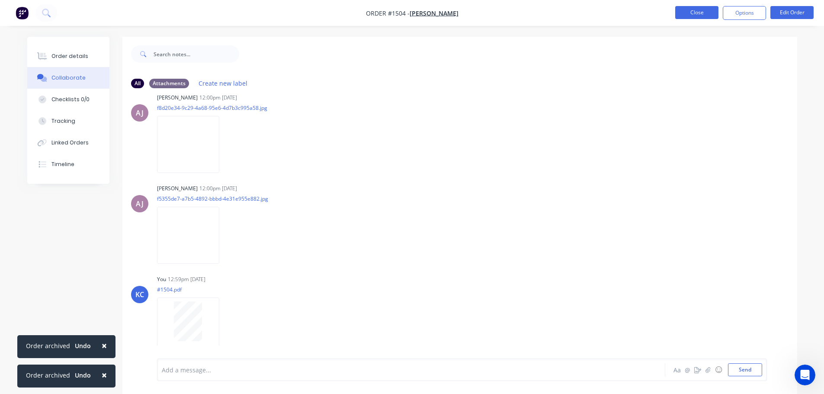
click at [692, 15] on button "Close" at bounding box center [696, 12] width 43 height 13
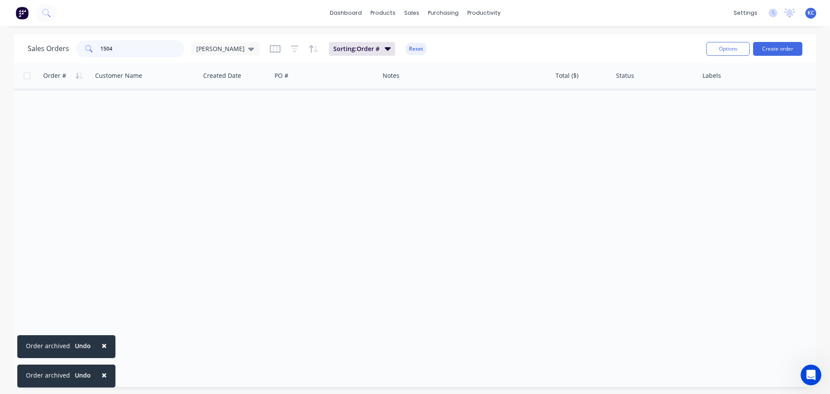
drag, startPoint x: 135, startPoint y: 51, endPoint x: 32, endPoint y: 53, distance: 103.4
click at [34, 54] on div "Sales Orders 1504 katrina" at bounding box center [144, 48] width 232 height 17
type input "1519"
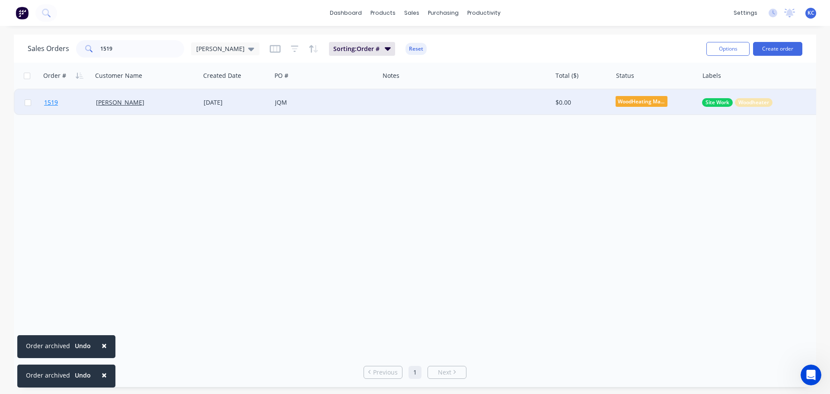
click at [48, 104] on span "1519" at bounding box center [51, 102] width 14 height 9
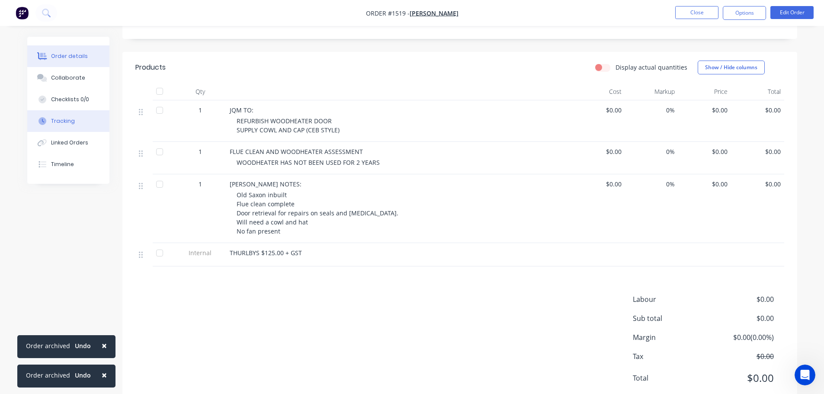
scroll to position [206, 0]
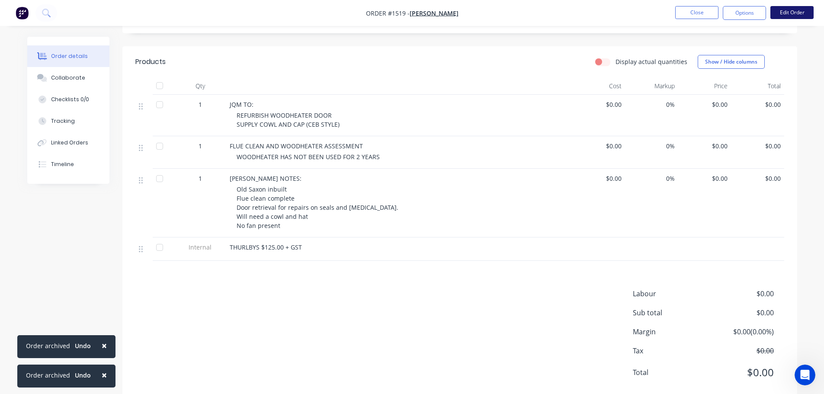
click at [781, 16] on button "Edit Order" at bounding box center [791, 12] width 43 height 13
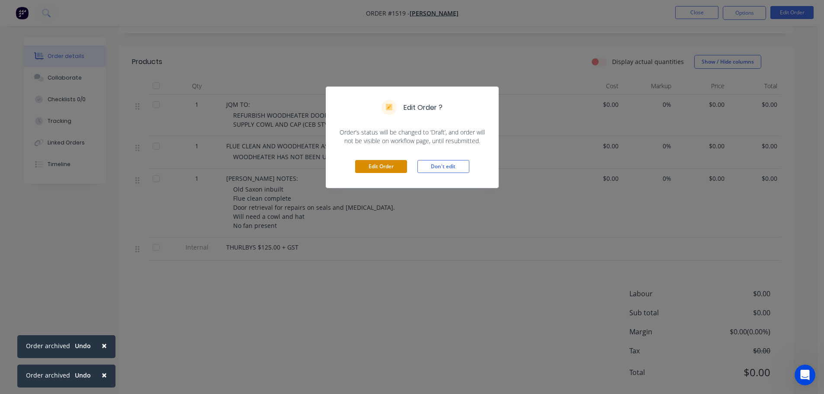
click at [384, 170] on button "Edit Order" at bounding box center [381, 166] width 52 height 13
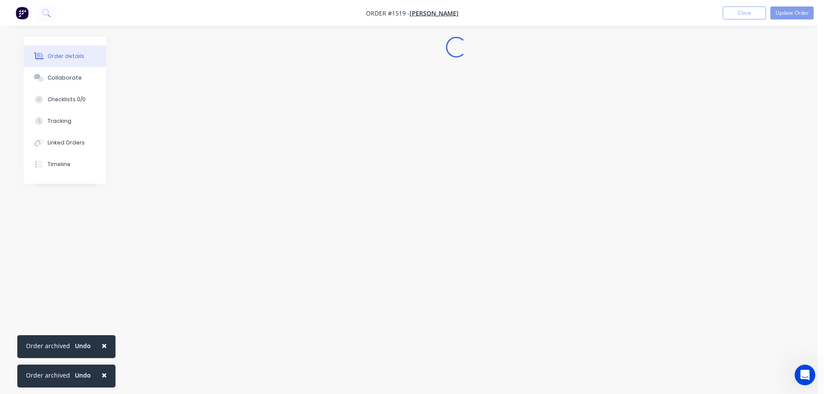
scroll to position [0, 0]
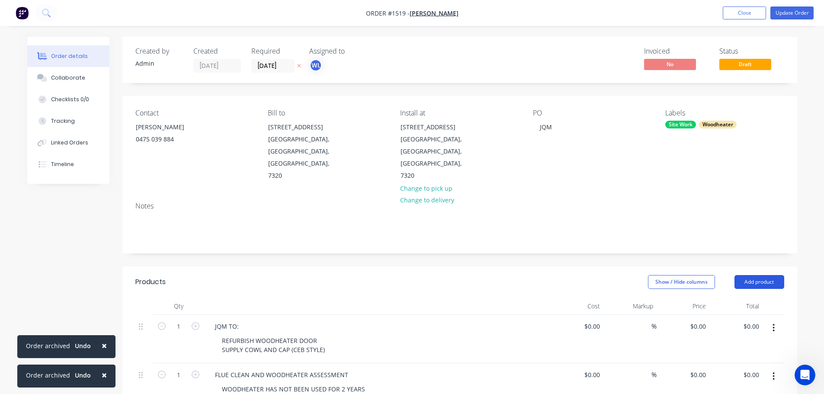
click at [764, 275] on button "Add product" at bounding box center [759, 282] width 50 height 14
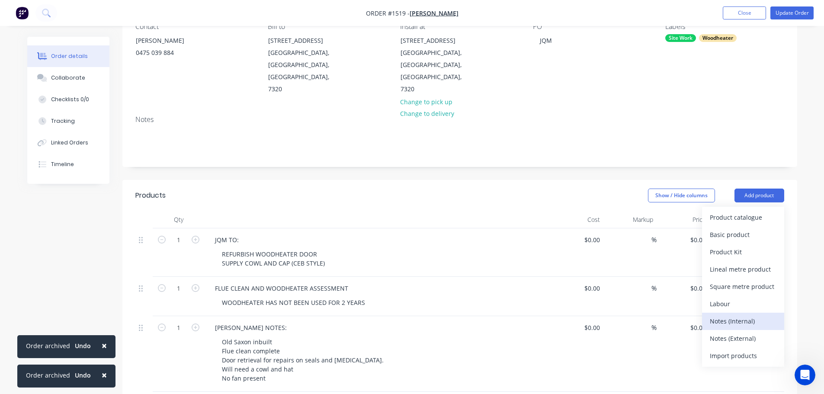
click at [748, 315] on div "Notes (Internal)" at bounding box center [743, 321] width 67 height 13
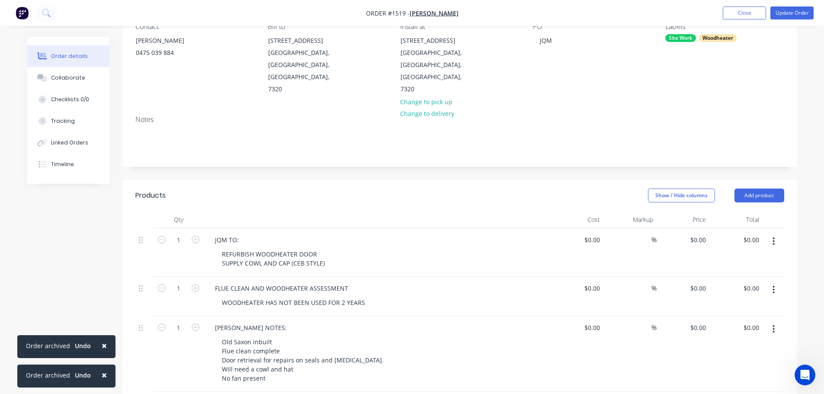
scroll to position [259, 0]
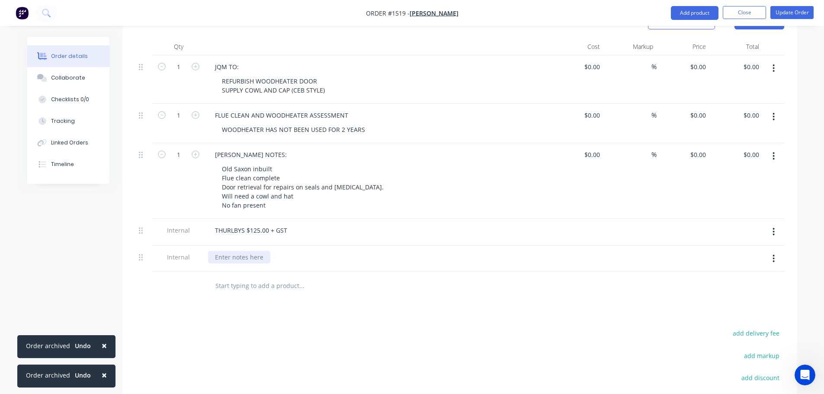
click at [226, 251] on div at bounding box center [239, 257] width 62 height 13
click at [327, 246] on div "THURLBYS $88.00 + GST" at bounding box center [378, 259] width 346 height 26
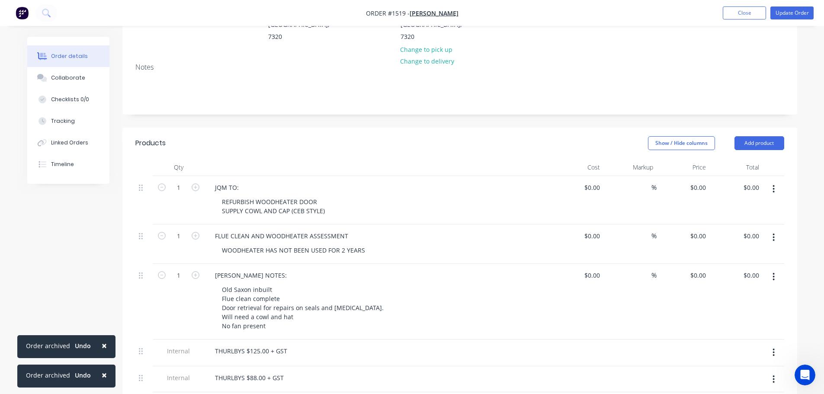
scroll to position [216, 0]
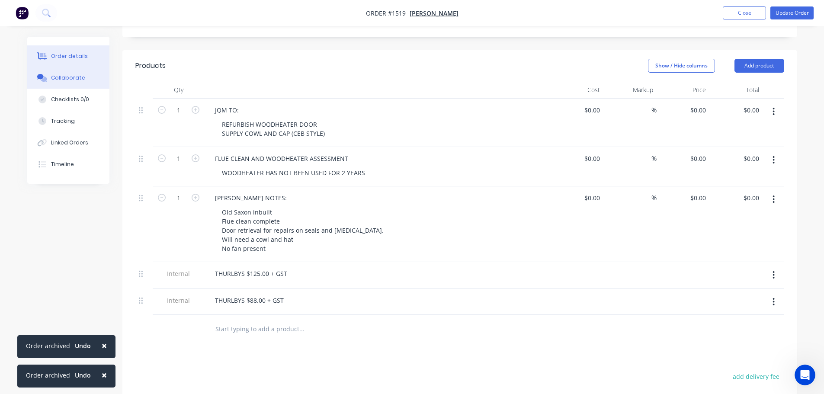
click at [74, 73] on button "Collaborate" at bounding box center [68, 78] width 82 height 22
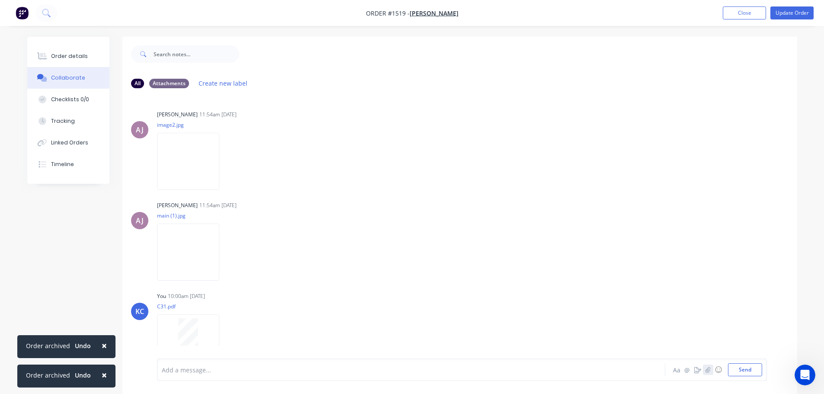
click at [710, 370] on icon "button" at bounding box center [707, 370] width 5 height 6
click at [741, 370] on button "Send" at bounding box center [745, 369] width 34 height 13
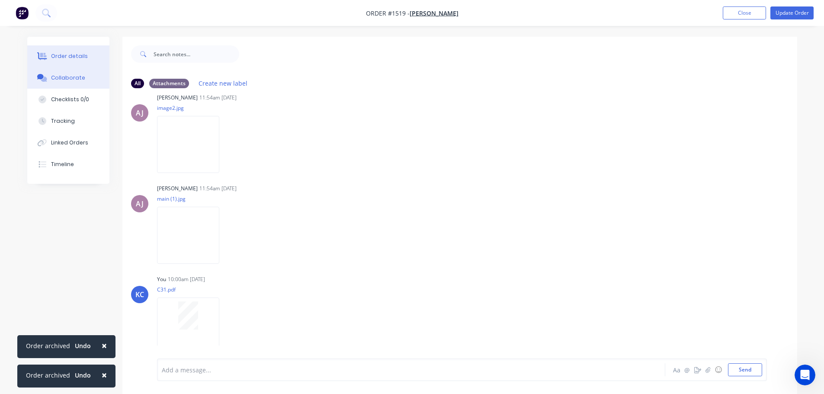
click at [74, 51] on button "Order details" at bounding box center [68, 56] width 82 height 22
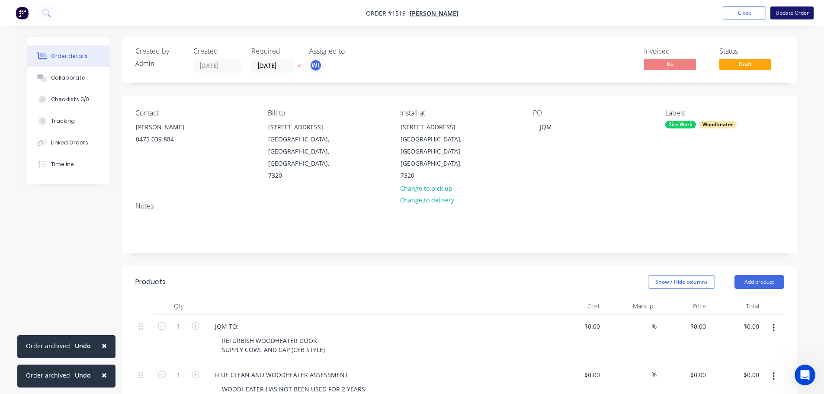
click at [786, 12] on button "Update Order" at bounding box center [791, 12] width 43 height 13
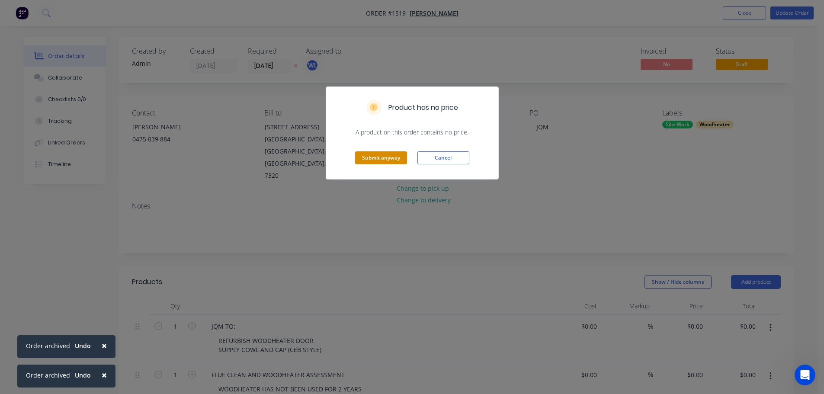
click at [374, 159] on button "Submit anyway" at bounding box center [381, 157] width 52 height 13
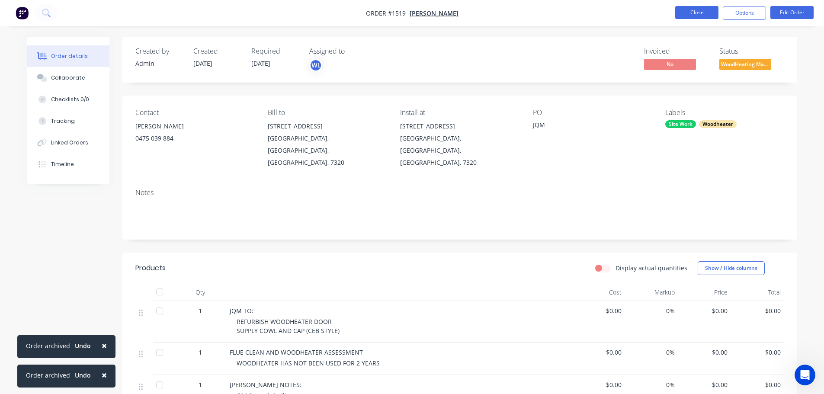
click at [697, 10] on button "Close" at bounding box center [696, 12] width 43 height 13
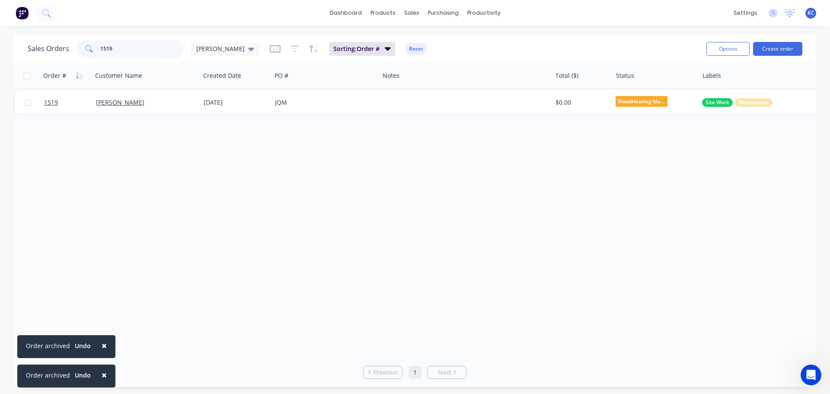
drag, startPoint x: 119, startPoint y: 52, endPoint x: 36, endPoint y: 50, distance: 82.6
click at [59, 51] on div "Sales Orders 1519 katrina" at bounding box center [144, 48] width 232 height 17
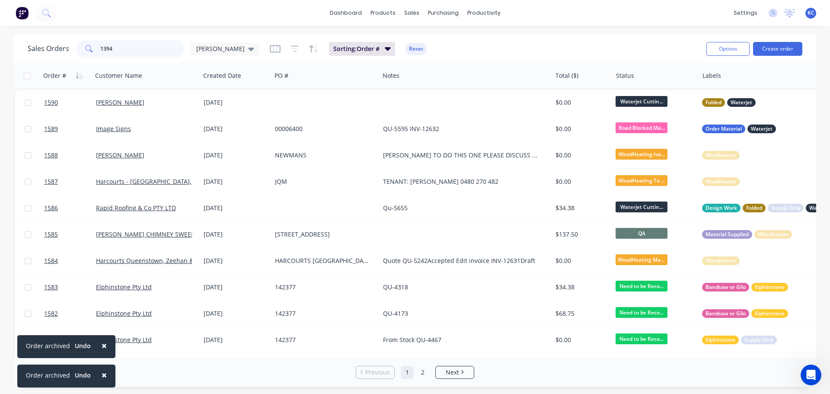
type input "1394"
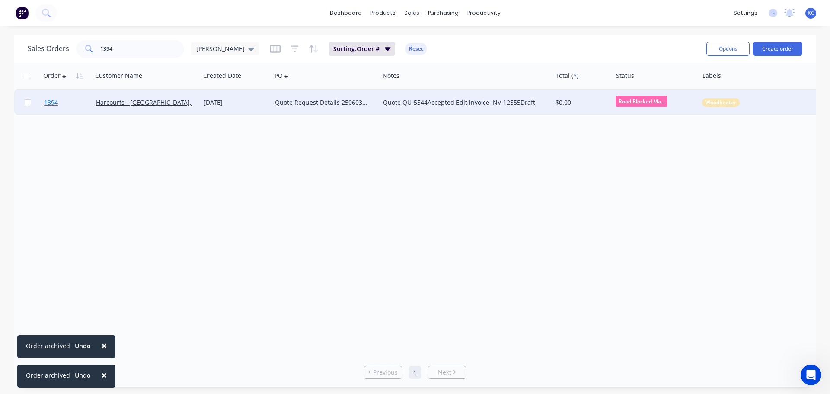
click at [52, 103] on span "1394" at bounding box center [51, 102] width 14 height 9
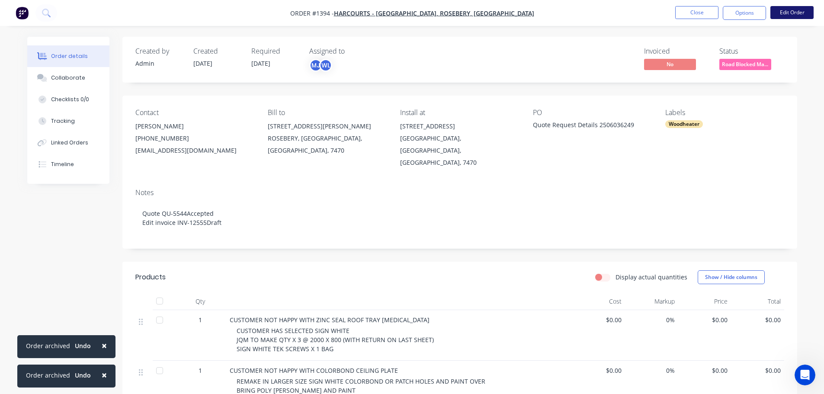
click at [783, 11] on button "Edit Order" at bounding box center [791, 12] width 43 height 13
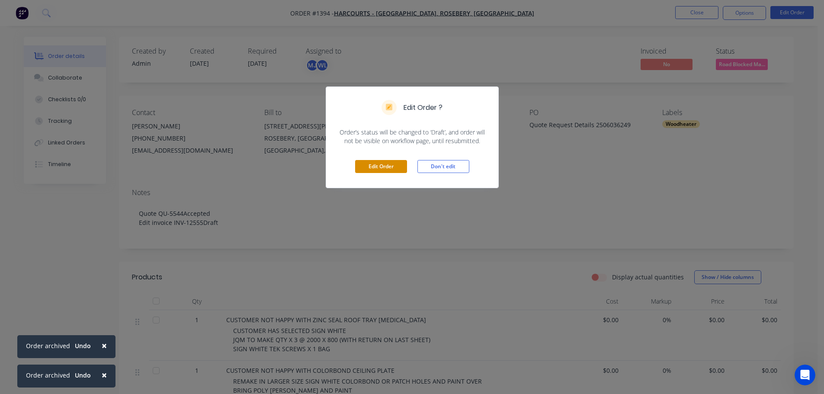
click at [383, 160] on button "Edit Order" at bounding box center [381, 166] width 52 height 13
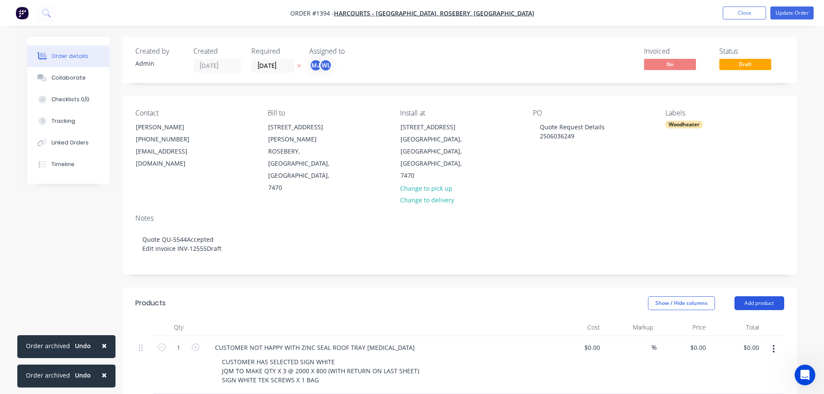
click at [770, 296] on button "Add product" at bounding box center [759, 303] width 50 height 14
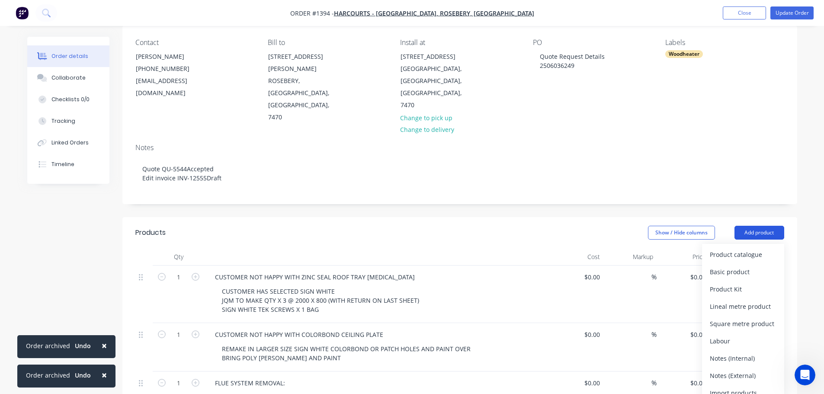
scroll to position [173, 0]
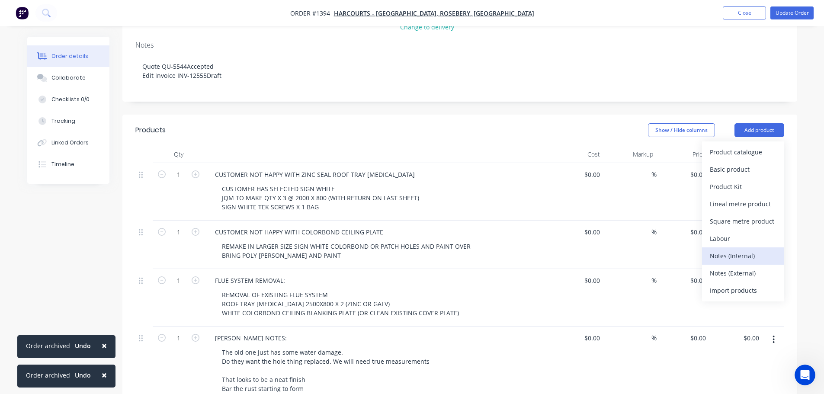
click at [749, 250] on div "Notes (Internal)" at bounding box center [743, 256] width 67 height 13
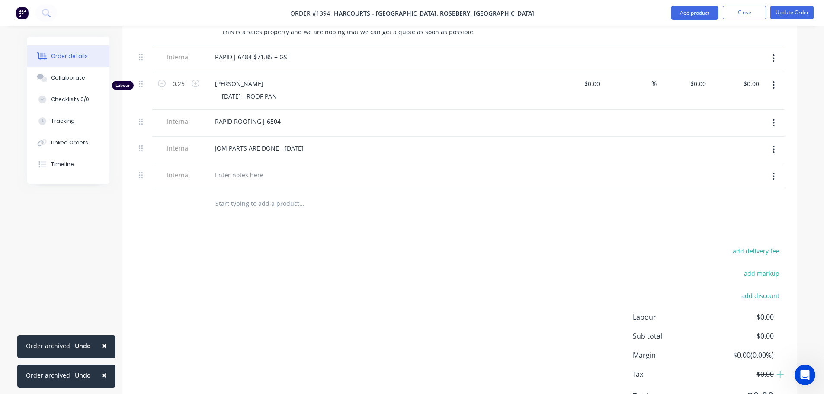
scroll to position [692, 0]
click at [239, 167] on div at bounding box center [239, 173] width 62 height 13
click at [67, 81] on div "Collaborate" at bounding box center [68, 78] width 34 height 8
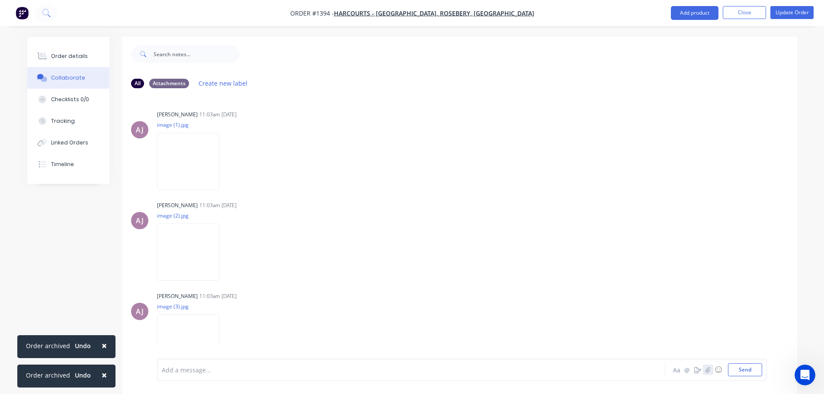
click at [709, 372] on icon "button" at bounding box center [707, 370] width 5 height 6
click at [748, 369] on button "Send" at bounding box center [745, 369] width 34 height 13
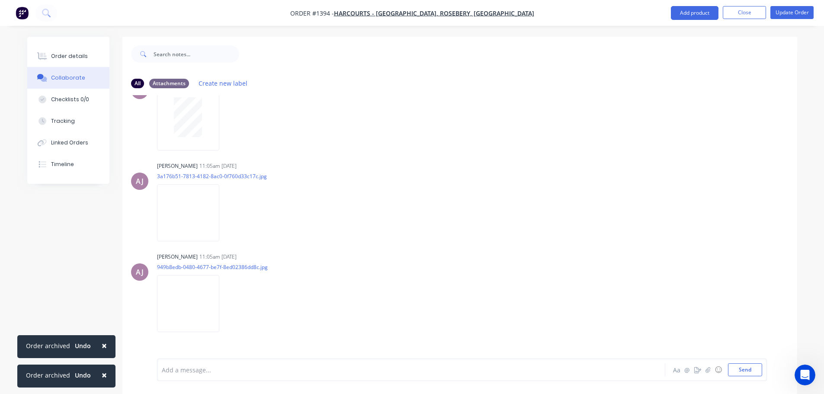
scroll to position [436, 0]
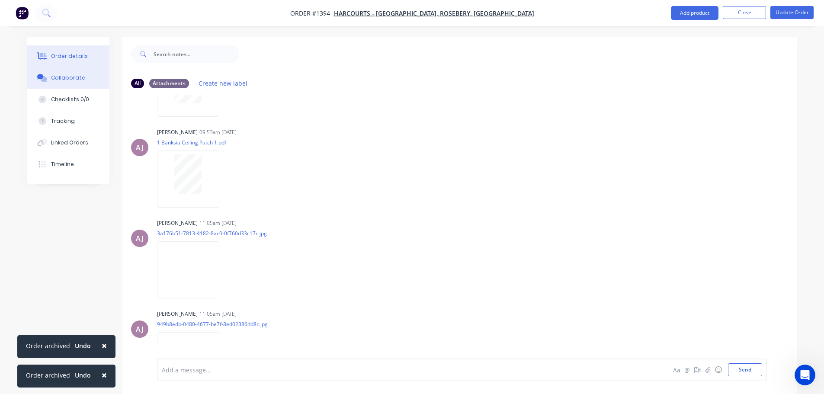
click at [53, 55] on div "Order details" at bounding box center [69, 56] width 37 height 8
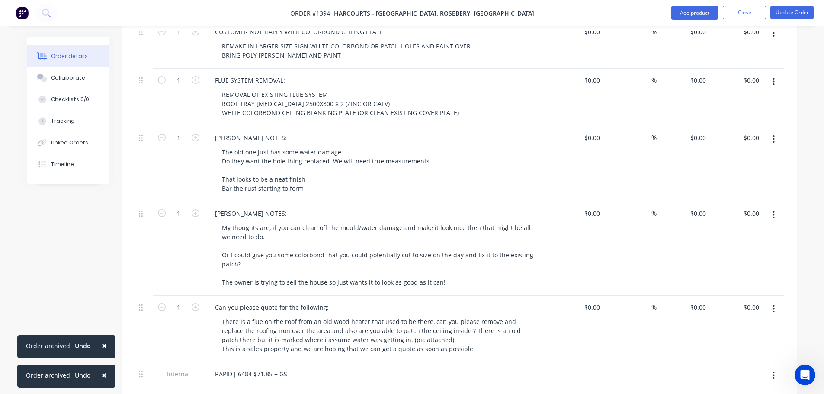
scroll to position [303, 0]
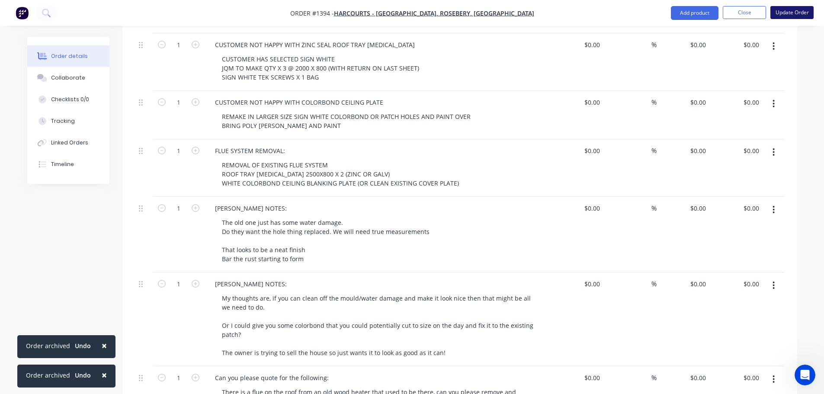
click at [801, 16] on button "Update Order" at bounding box center [791, 12] width 43 height 13
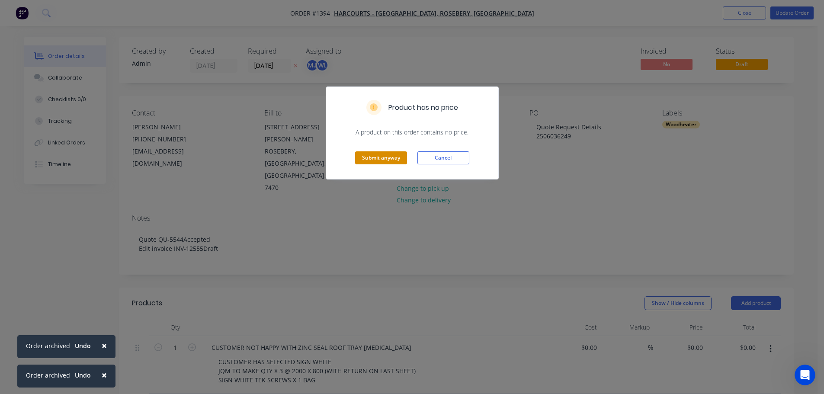
click at [383, 157] on button "Submit anyway" at bounding box center [381, 157] width 52 height 13
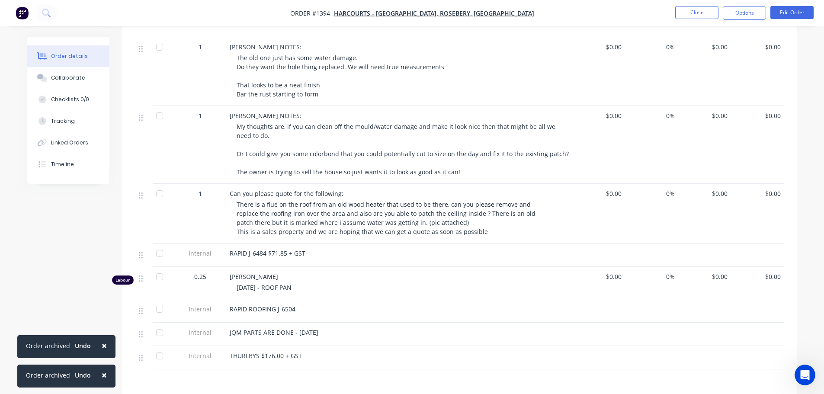
scroll to position [326, 0]
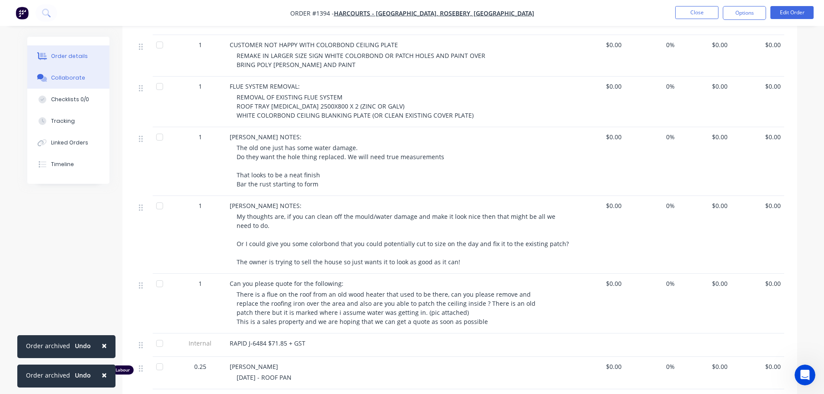
click at [81, 80] on div "Collaborate" at bounding box center [68, 78] width 34 height 8
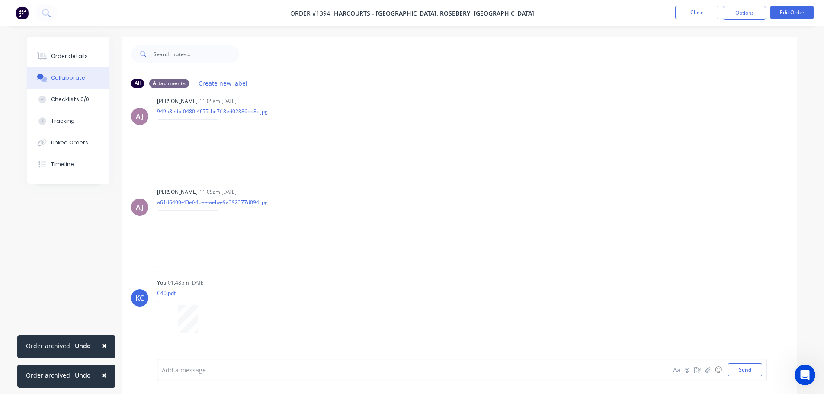
scroll to position [653, 0]
click at [702, 16] on button "Close" at bounding box center [696, 12] width 43 height 13
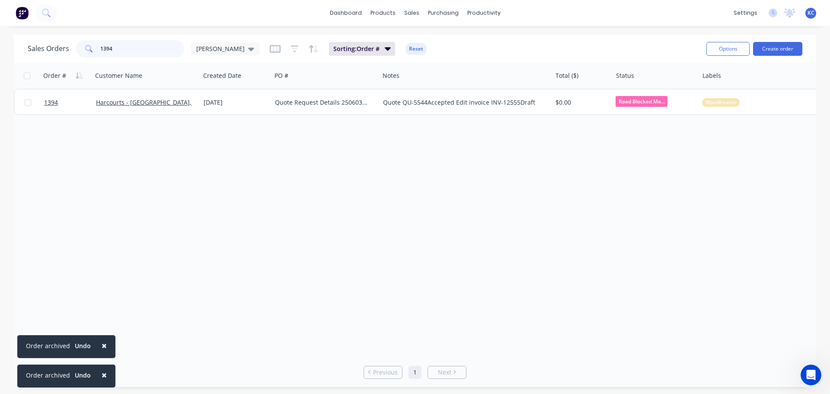
drag, startPoint x: 125, startPoint y: 48, endPoint x: 46, endPoint y: 32, distance: 80.4
click at [59, 42] on div "Sales Orders 1394 [PERSON_NAME]" at bounding box center [144, 48] width 232 height 17
type input "693"
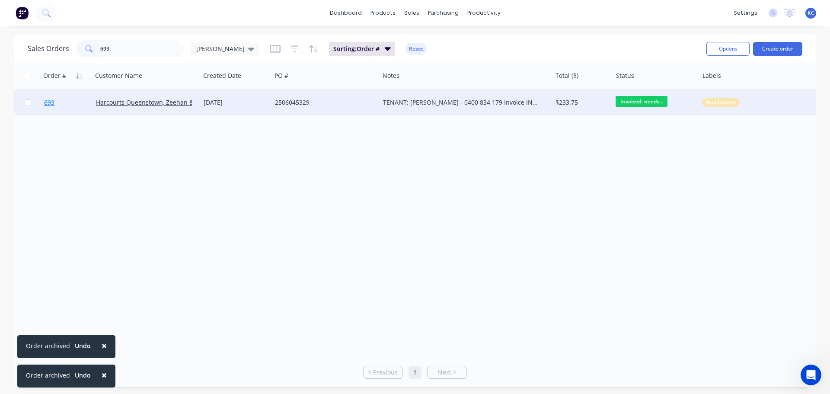
click at [49, 102] on span "693" at bounding box center [49, 102] width 10 height 9
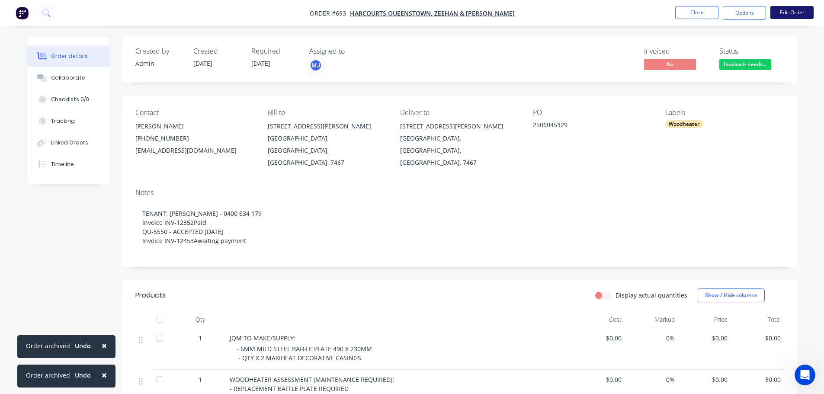
click at [792, 17] on button "Edit Order" at bounding box center [791, 12] width 43 height 13
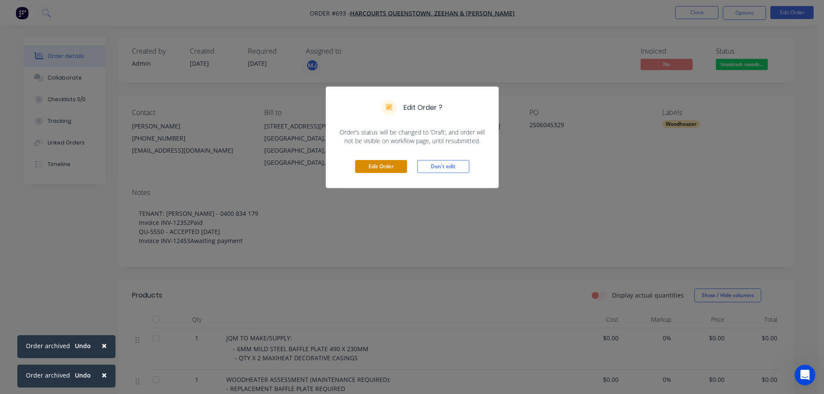
click at [387, 169] on button "Edit Order" at bounding box center [381, 166] width 52 height 13
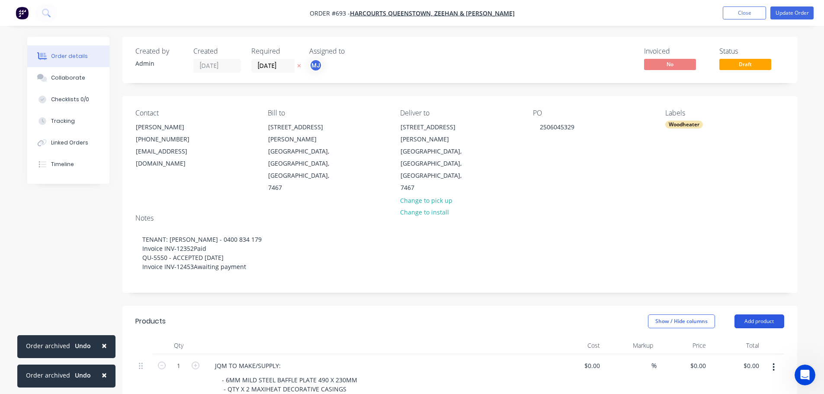
click at [753, 314] on button "Add product" at bounding box center [759, 321] width 50 height 14
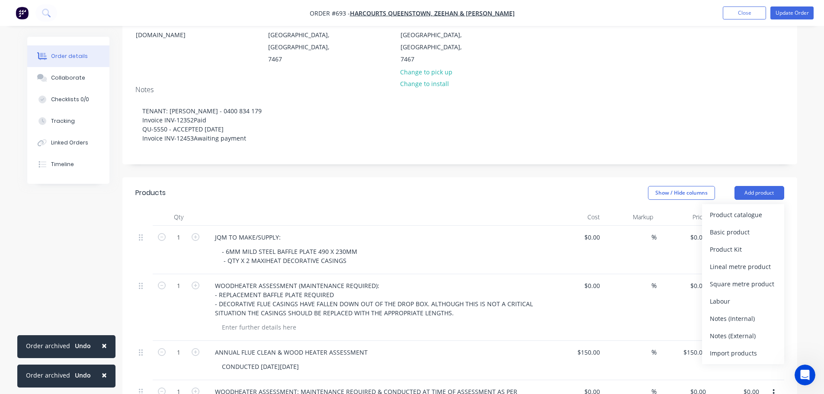
scroll to position [130, 0]
click at [730, 311] on div "Notes (Internal)" at bounding box center [743, 317] width 67 height 13
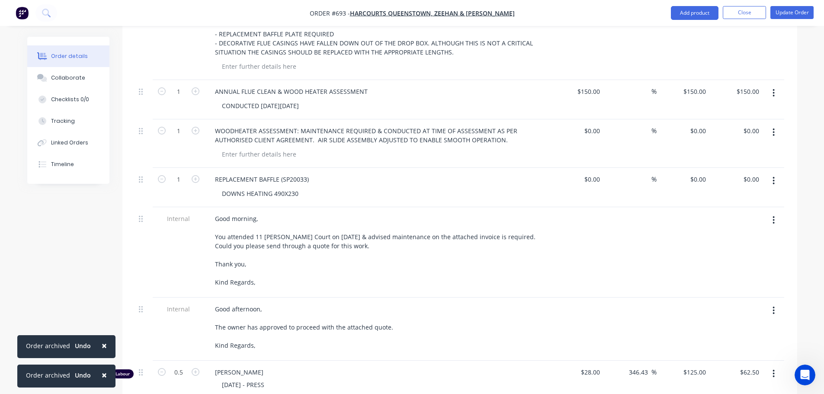
scroll to position [519, 0]
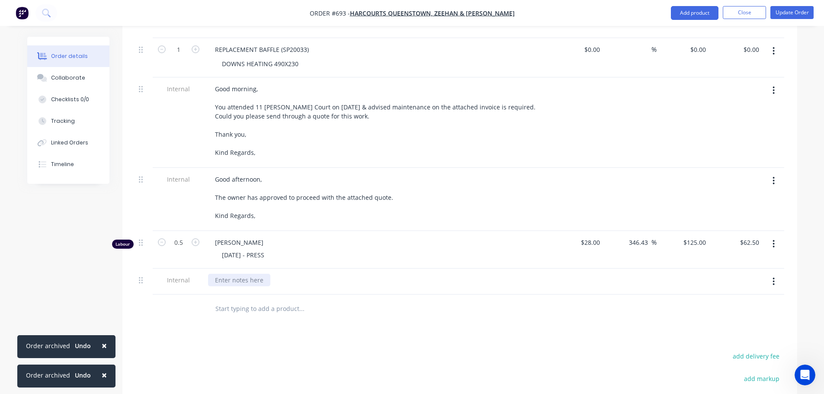
click at [233, 274] on div at bounding box center [239, 280] width 62 height 13
click at [76, 83] on button "Collaborate" at bounding box center [68, 78] width 82 height 22
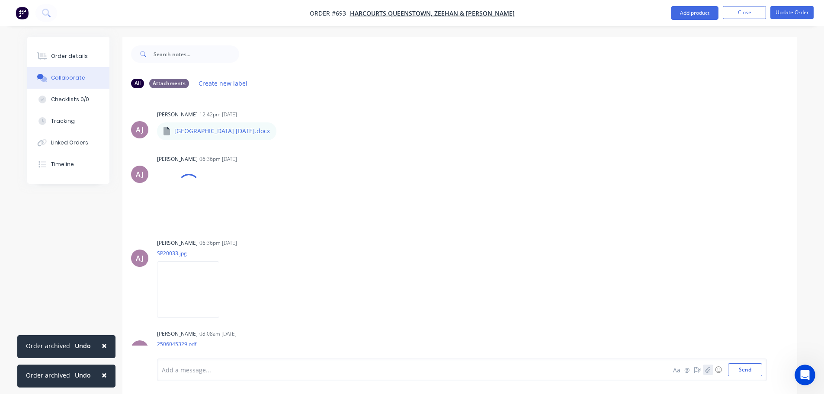
click at [703, 370] on button "button" at bounding box center [708, 370] width 10 height 10
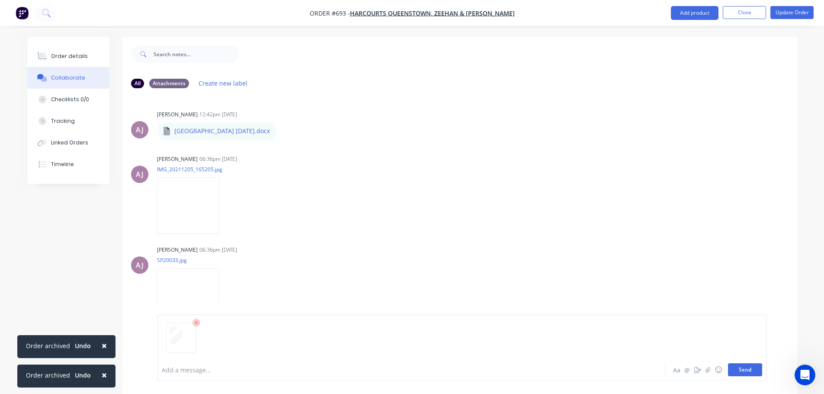
click at [753, 372] on button "Send" at bounding box center [745, 369] width 34 height 13
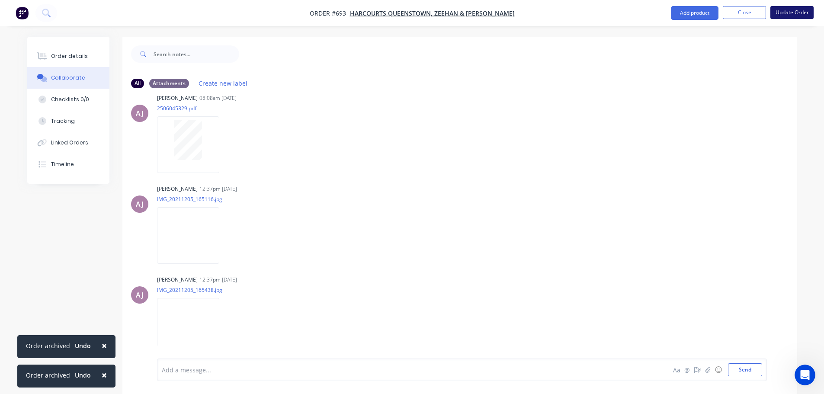
click at [788, 16] on button "Update Order" at bounding box center [791, 12] width 43 height 13
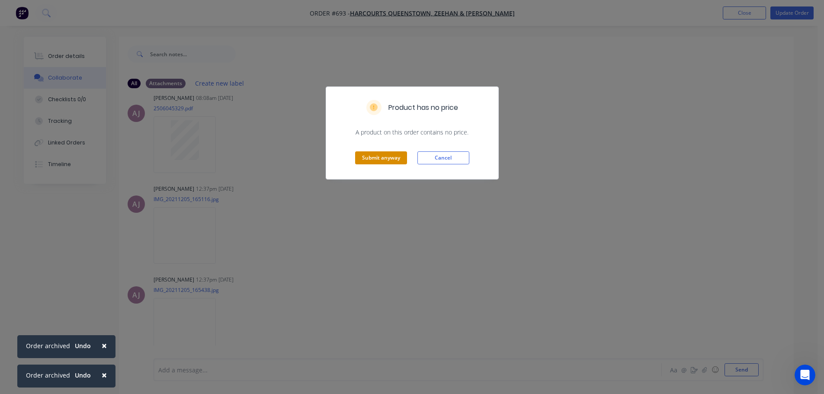
click at [391, 152] on button "Submit anyway" at bounding box center [381, 157] width 52 height 13
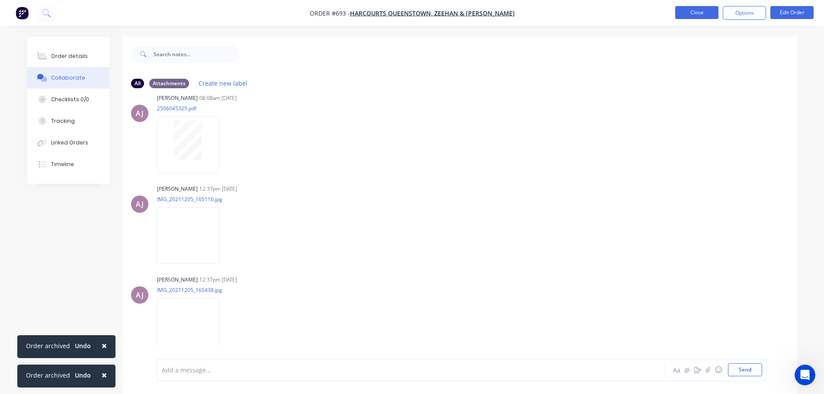
click at [701, 16] on button "Close" at bounding box center [696, 12] width 43 height 13
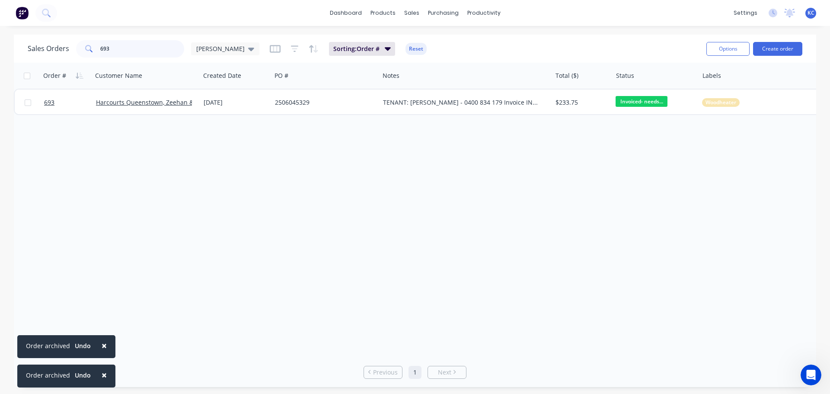
drag, startPoint x: 67, startPoint y: 47, endPoint x: 20, endPoint y: 49, distance: 46.3
click at [40, 46] on div "Sales Orders 693 katrina" at bounding box center [144, 48] width 232 height 17
type input "1474"
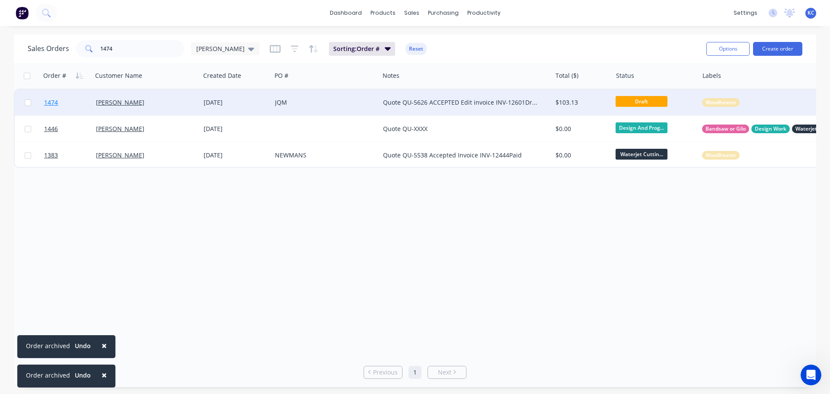
click at [50, 100] on span "1474" at bounding box center [51, 102] width 14 height 9
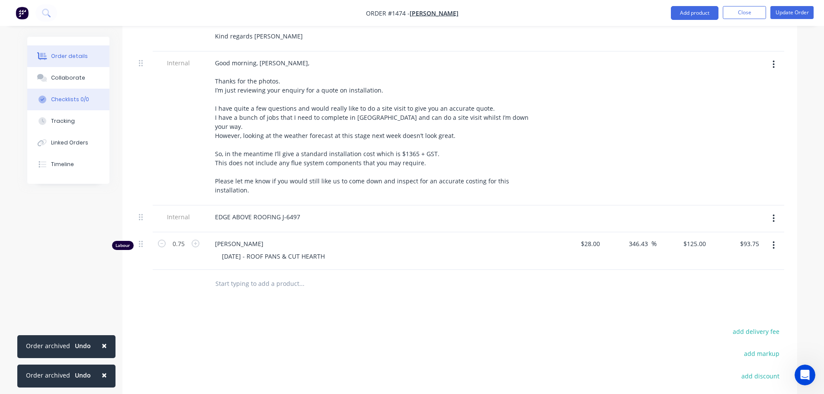
scroll to position [605, 0]
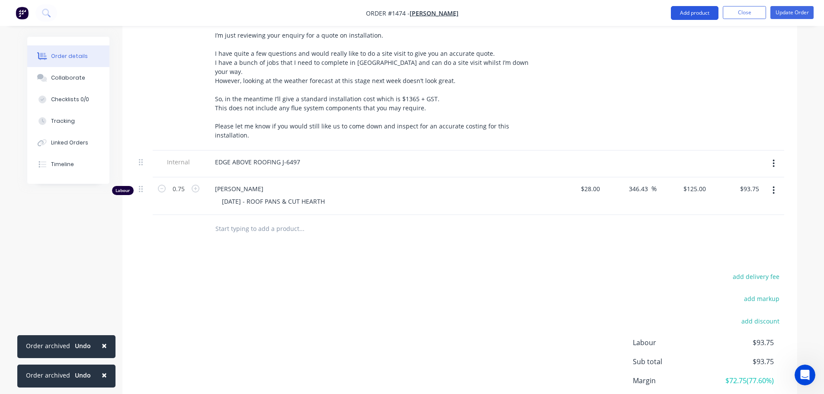
click at [701, 16] on button "Add product" at bounding box center [695, 13] width 48 height 14
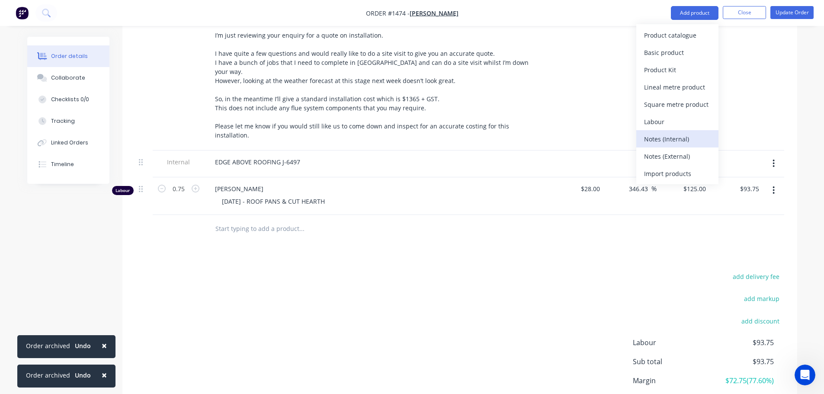
click at [687, 137] on div "Notes (Internal)" at bounding box center [677, 139] width 67 height 13
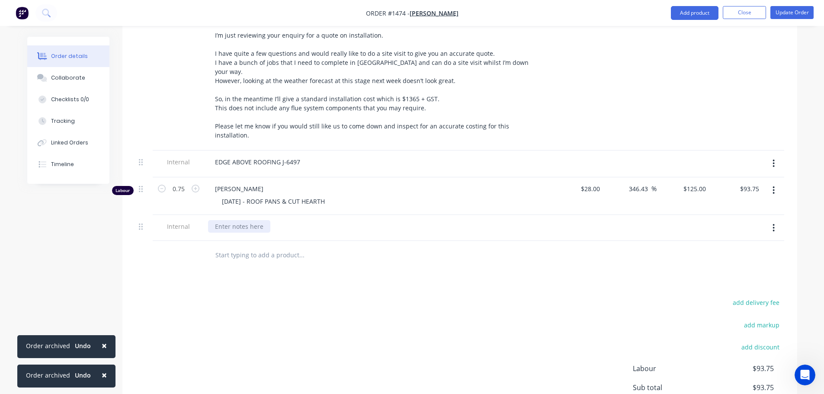
click at [247, 220] on div at bounding box center [239, 226] width 62 height 13
click at [71, 79] on div "Collaborate" at bounding box center [68, 78] width 34 height 8
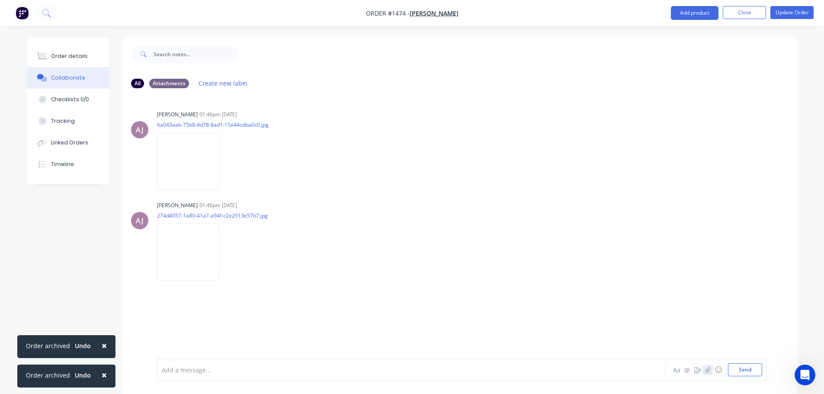
click at [705, 372] on icon "button" at bounding box center [707, 370] width 5 height 6
click at [758, 373] on button "Send" at bounding box center [745, 369] width 34 height 13
click at [784, 14] on button "Update Order" at bounding box center [791, 12] width 43 height 13
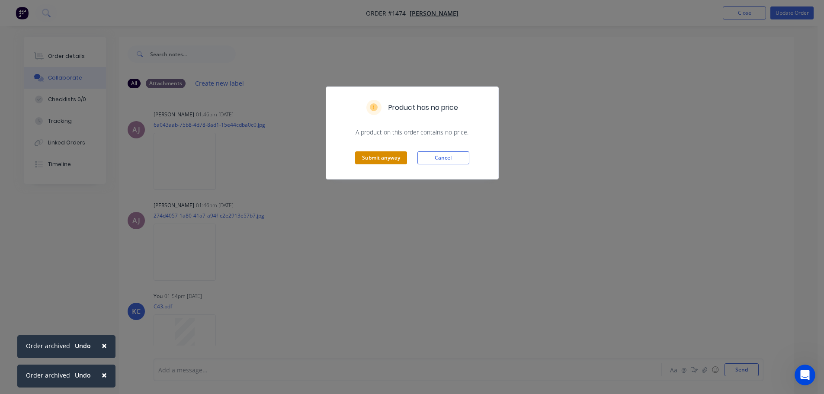
click at [387, 158] on button "Submit anyway" at bounding box center [381, 157] width 52 height 13
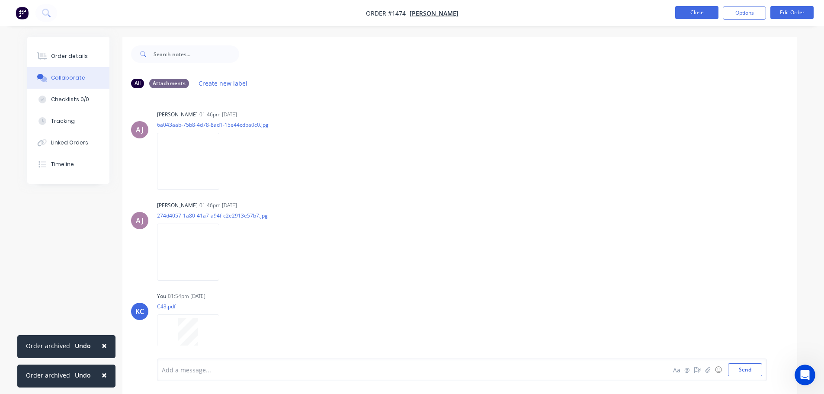
click at [695, 14] on button "Close" at bounding box center [696, 12] width 43 height 13
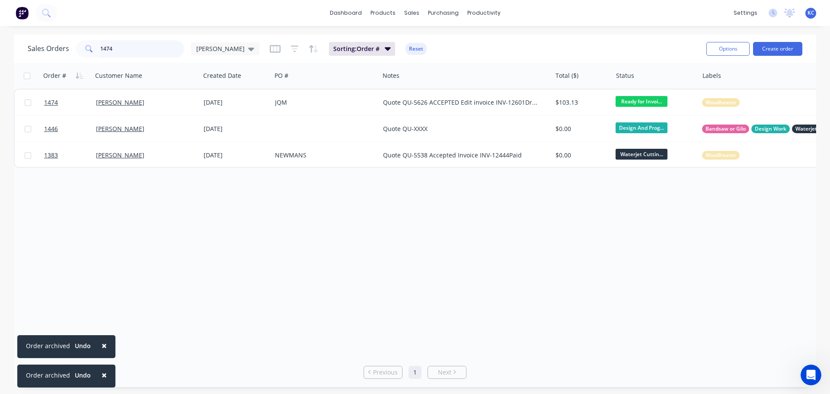
drag, startPoint x: 124, startPoint y: 50, endPoint x: 26, endPoint y: 61, distance: 98.4
click at [42, 57] on div "Sales Orders 1474 katrina" at bounding box center [144, 48] width 232 height 17
type input "1580"
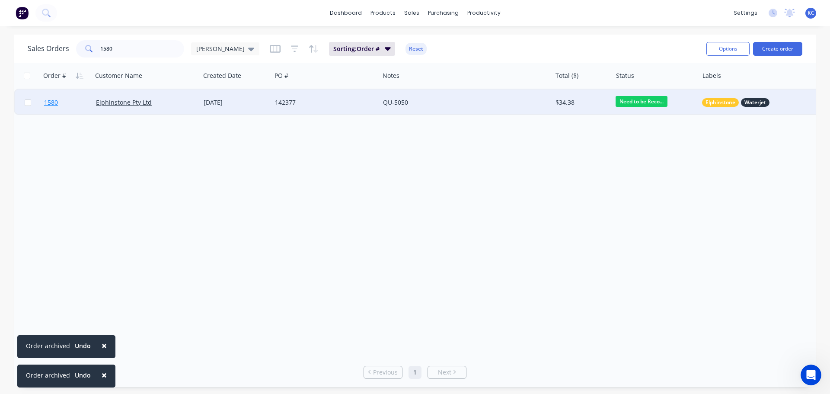
click at [56, 100] on span "1580" at bounding box center [51, 102] width 14 height 9
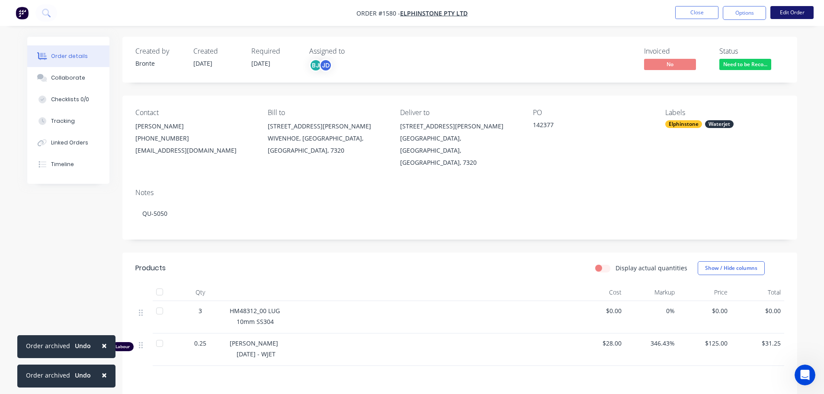
click at [802, 10] on button "Edit Order" at bounding box center [791, 12] width 43 height 13
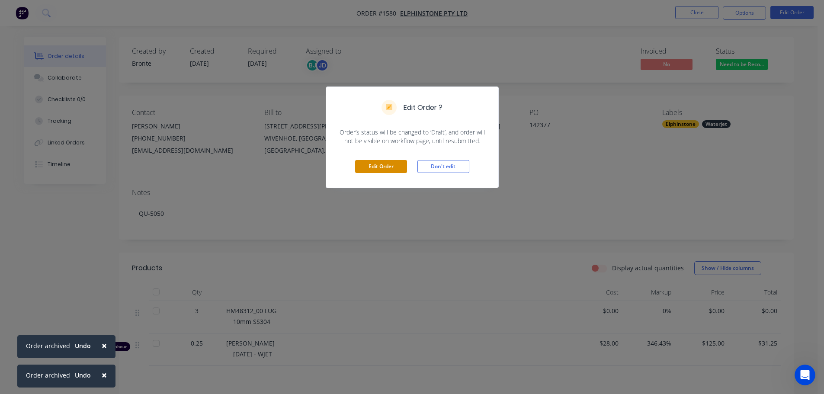
click at [384, 168] on button "Edit Order" at bounding box center [381, 166] width 52 height 13
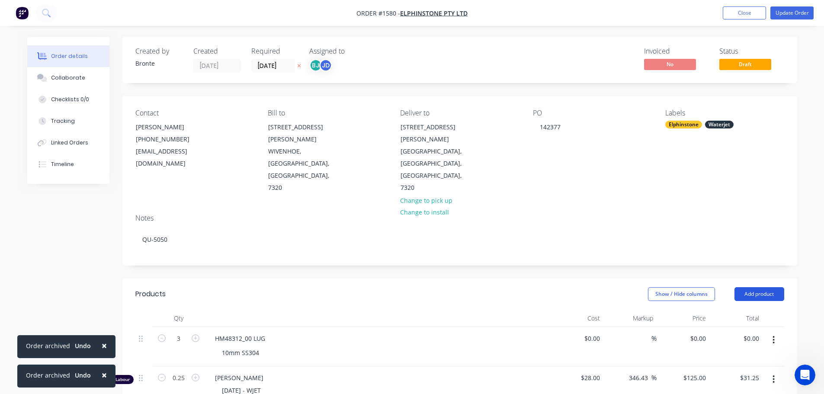
click at [755, 287] on button "Add product" at bounding box center [759, 294] width 50 height 14
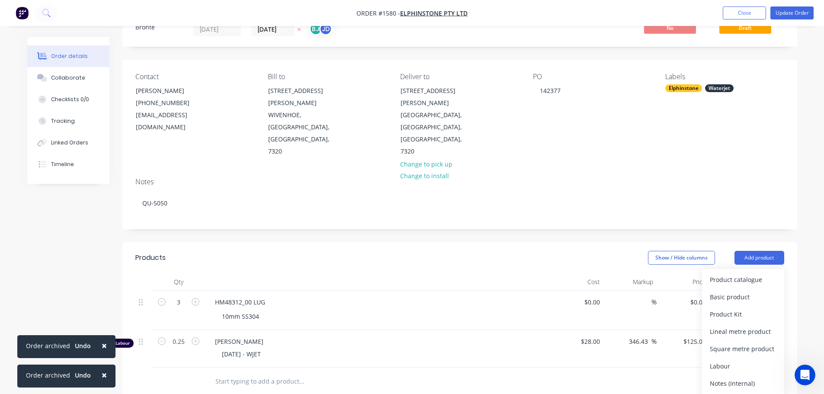
scroll to position [130, 0]
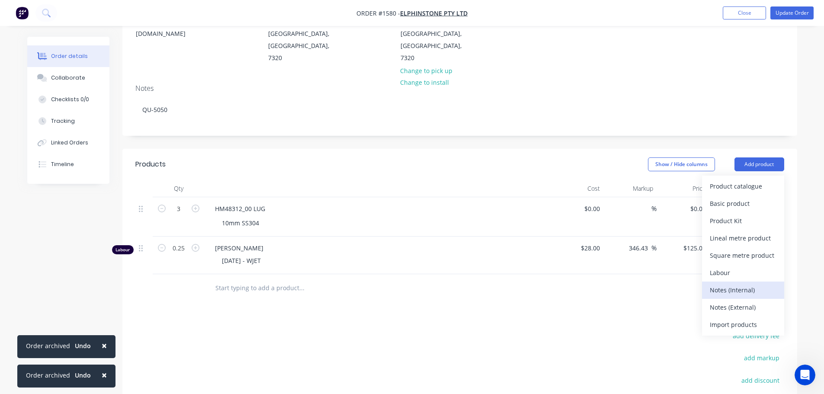
click at [720, 284] on div "Notes (Internal)" at bounding box center [743, 290] width 67 height 13
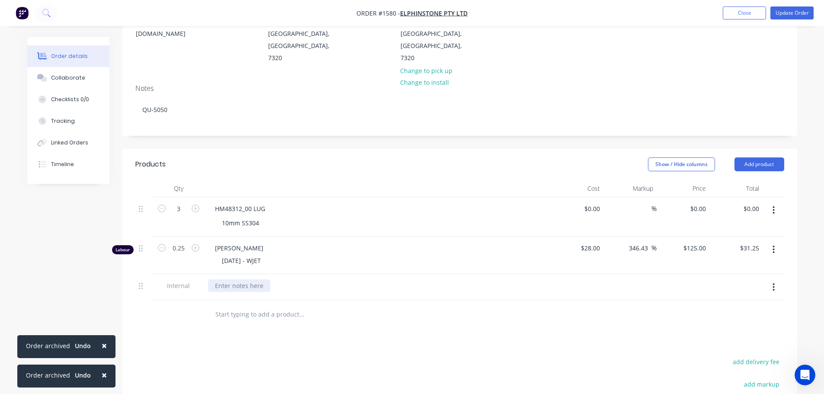
click at [231, 279] on div at bounding box center [239, 285] width 62 height 13
click at [378, 301] on div "D/D JQM-564 (12.08.2025) 10MM SS 304 - 50X245 SET UP - 10MINS CLEAN UP - 5MINS …" at bounding box center [378, 309] width 346 height 70
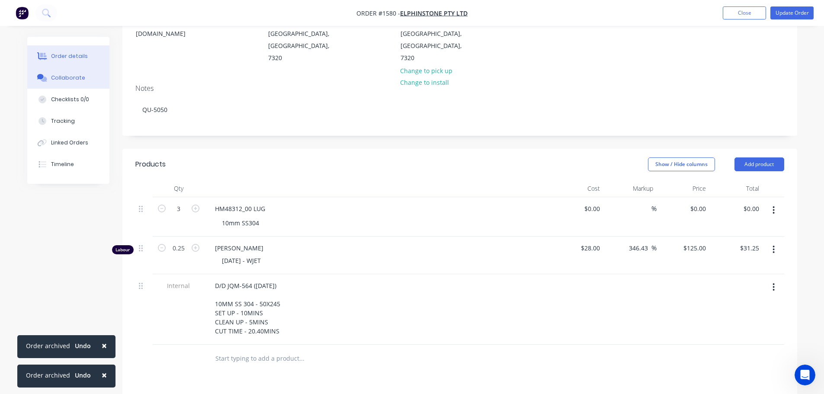
click at [76, 75] on div "Collaborate" at bounding box center [68, 78] width 34 height 8
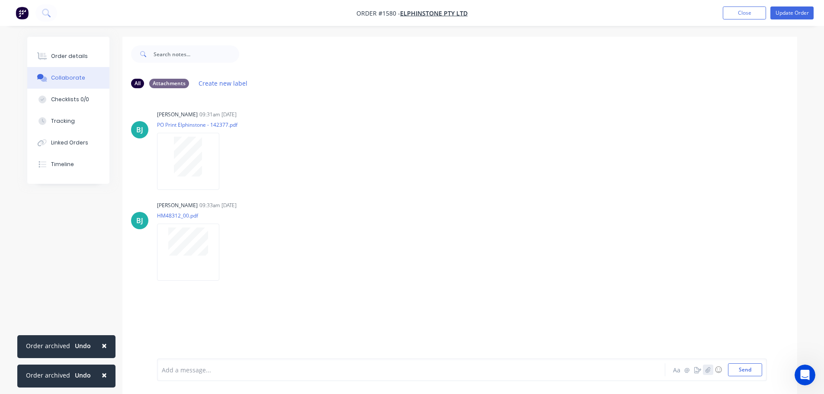
click at [706, 370] on icon "button" at bounding box center [707, 370] width 5 height 6
click at [743, 365] on button "Send" at bounding box center [745, 369] width 34 height 13
click at [67, 59] on div "Order details" at bounding box center [69, 56] width 37 height 8
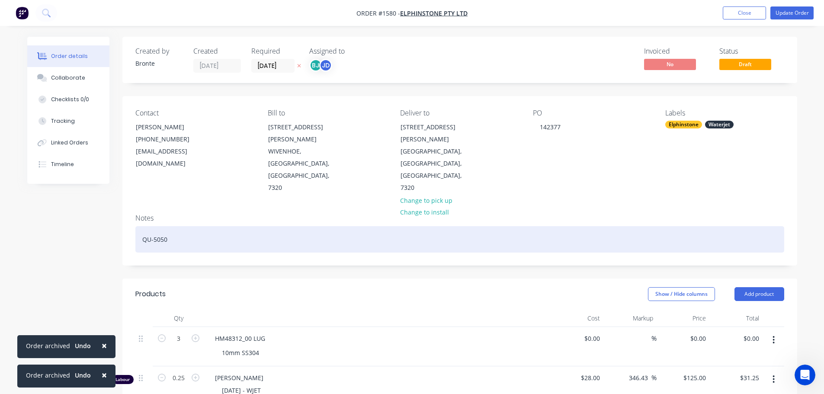
drag, startPoint x: 173, startPoint y: 200, endPoint x: 177, endPoint y: 196, distance: 5.8
click at [173, 226] on div "QU-5050" at bounding box center [459, 239] width 649 height 26
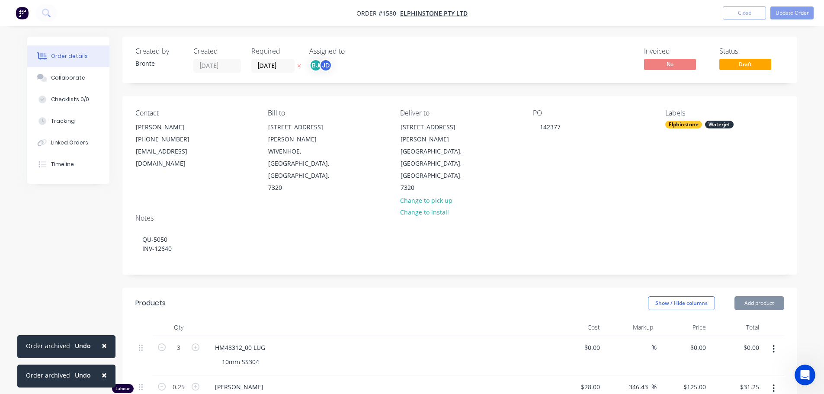
click at [467, 288] on header "Products Show / Hide columns Add product" at bounding box center [459, 303] width 675 height 31
click at [79, 75] on div "Collaborate" at bounding box center [68, 78] width 34 height 8
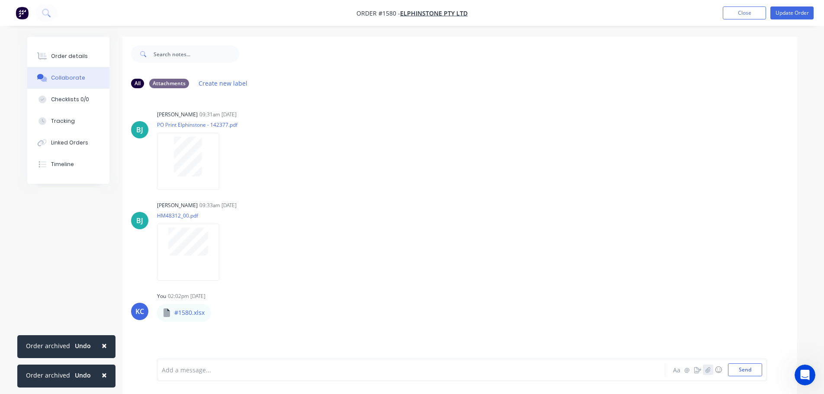
click at [705, 373] on button "button" at bounding box center [708, 370] width 10 height 10
click at [744, 369] on button "Send" at bounding box center [745, 369] width 34 height 13
click at [787, 12] on button "Update Order" at bounding box center [791, 12] width 43 height 13
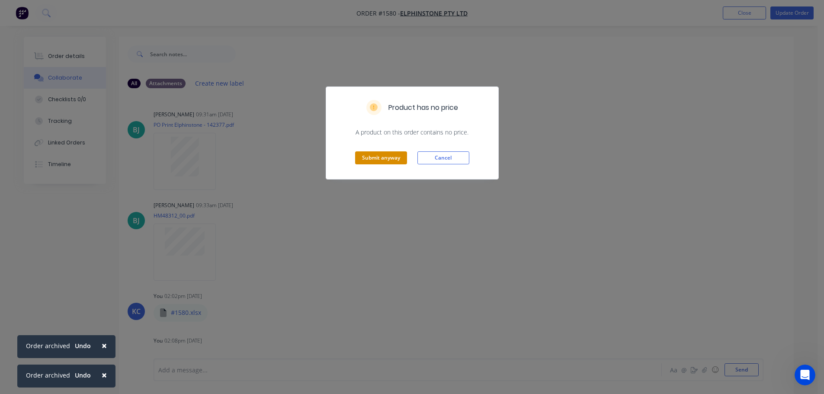
click at [376, 155] on button "Submit anyway" at bounding box center [381, 157] width 52 height 13
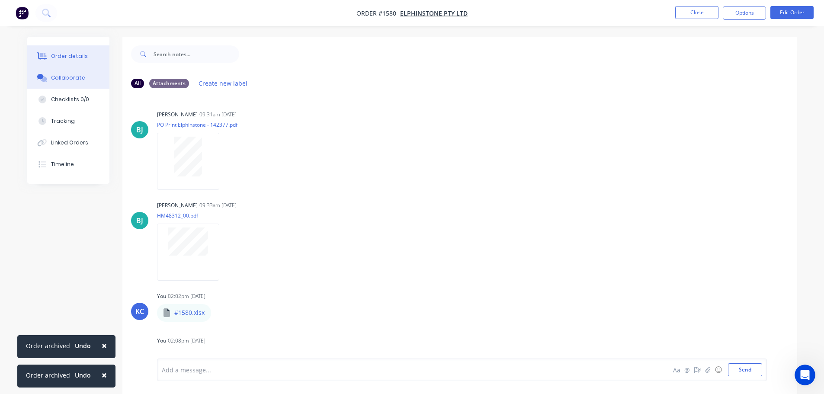
click at [55, 53] on div "Order details" at bounding box center [69, 56] width 37 height 8
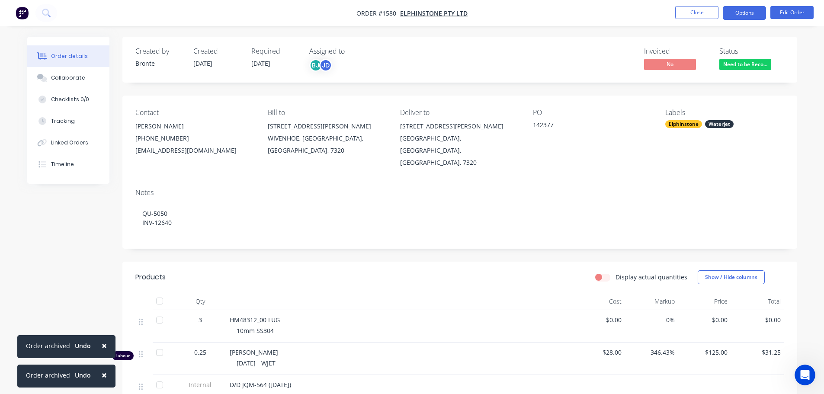
drag, startPoint x: 569, startPoint y: 77, endPoint x: 745, endPoint y: 11, distance: 187.3
click at [745, 11] on button "Options" at bounding box center [744, 13] width 43 height 14
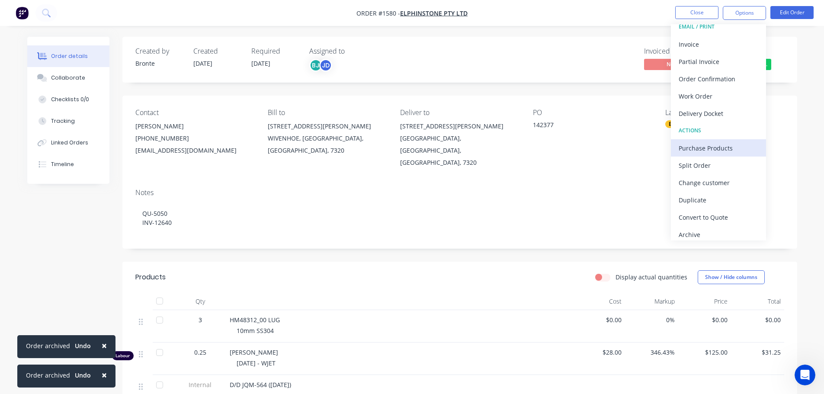
scroll to position [13, 0]
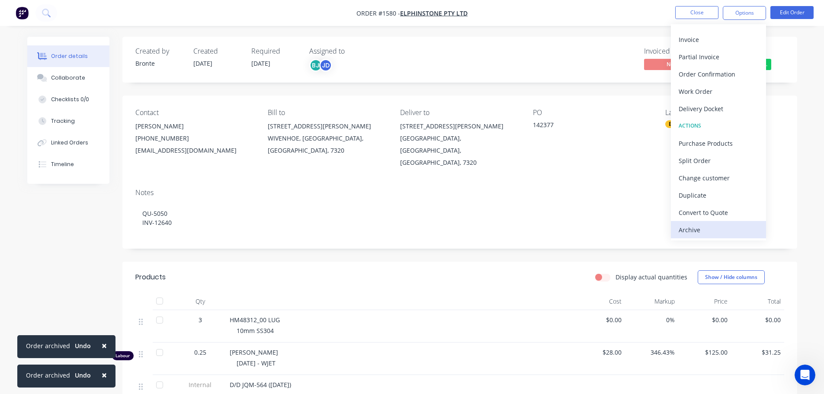
click at [696, 222] on button "Archive" at bounding box center [718, 229] width 95 height 17
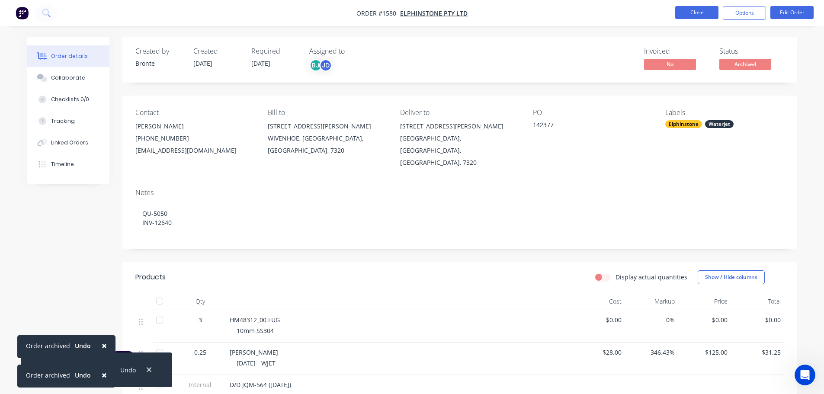
click at [709, 14] on button "Close" at bounding box center [696, 12] width 43 height 13
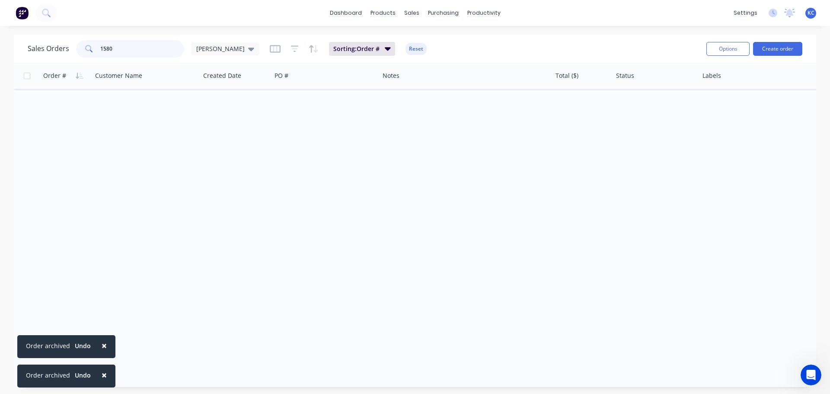
click at [120, 49] on input "1580" at bounding box center [142, 48] width 84 height 17
type input "1581"
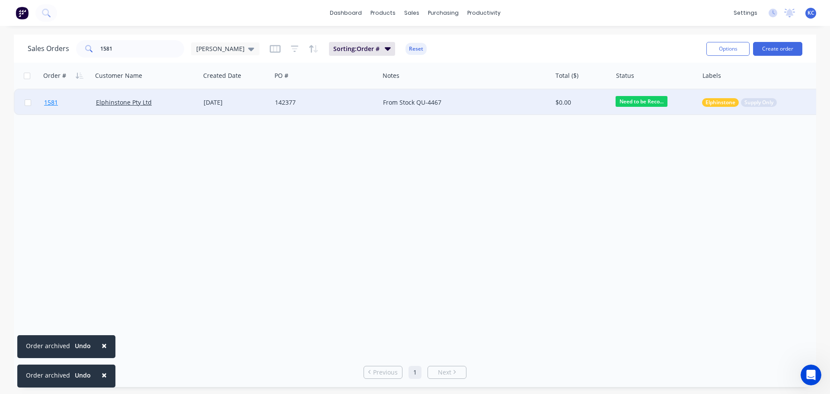
click at [49, 105] on span "1581" at bounding box center [51, 102] width 14 height 9
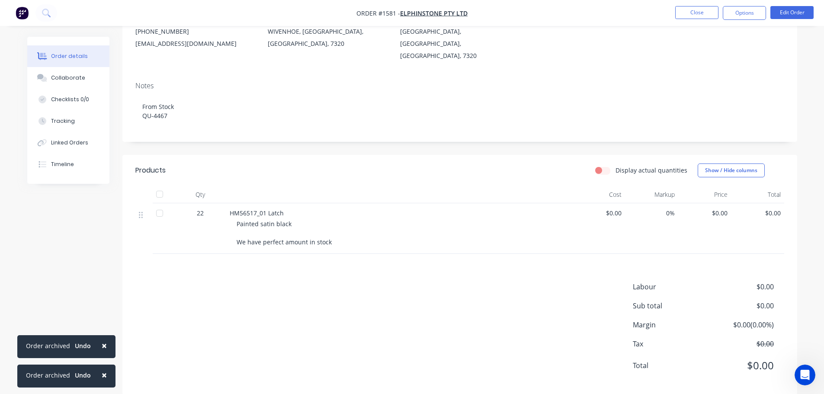
scroll to position [109, 0]
click at [793, 15] on button "Edit Order" at bounding box center [791, 12] width 43 height 13
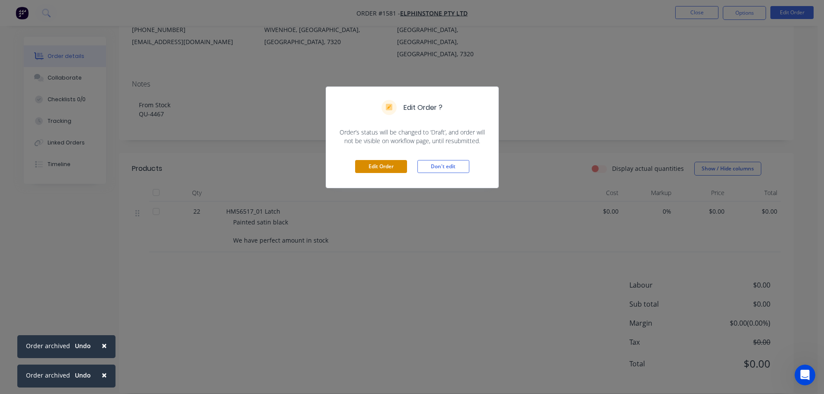
click at [372, 170] on button "Edit Order" at bounding box center [381, 166] width 52 height 13
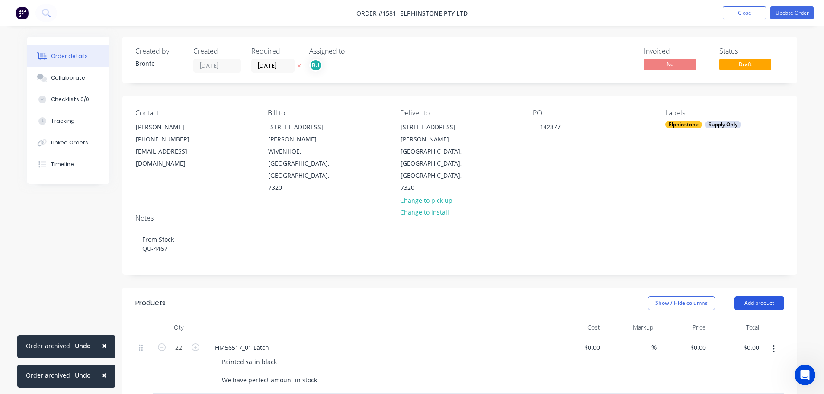
click at [744, 296] on button "Add product" at bounding box center [759, 303] width 50 height 14
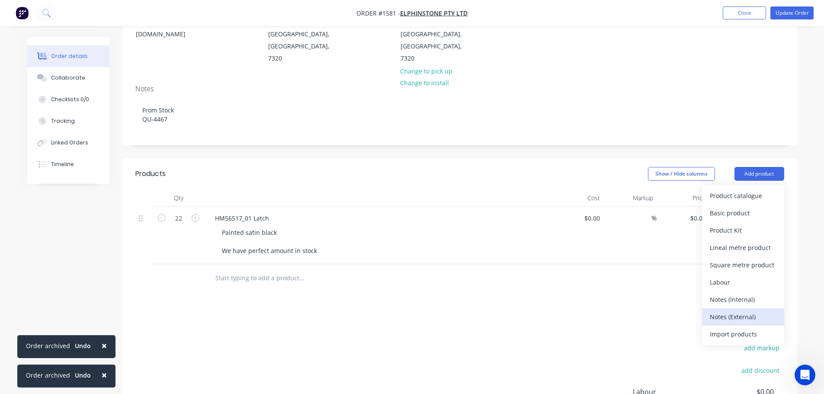
scroll to position [130, 0]
click at [740, 293] on div "Notes (Internal)" at bounding box center [743, 299] width 67 height 13
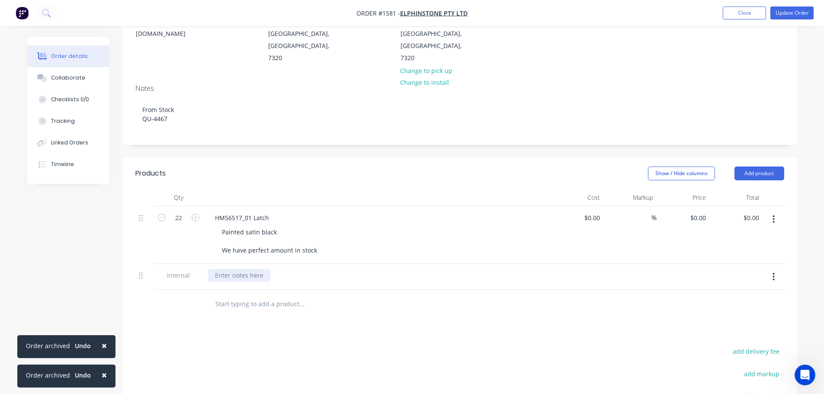
click at [228, 269] on div at bounding box center [239, 275] width 62 height 13
click at [798, 12] on button "Update Order" at bounding box center [791, 12] width 43 height 13
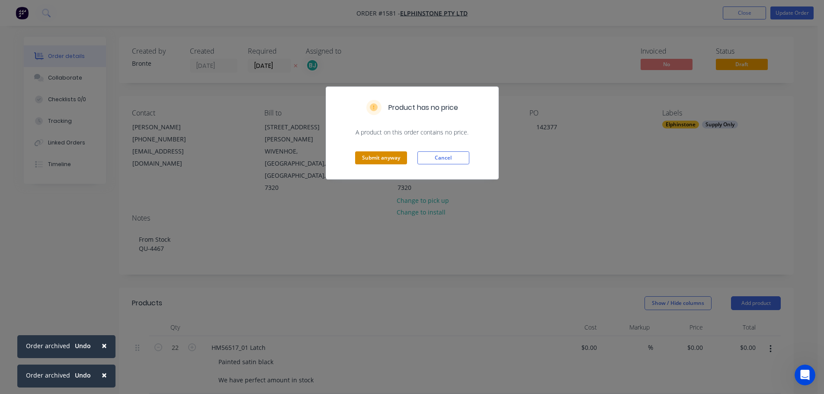
click at [364, 157] on button "Submit anyway" at bounding box center [381, 157] width 52 height 13
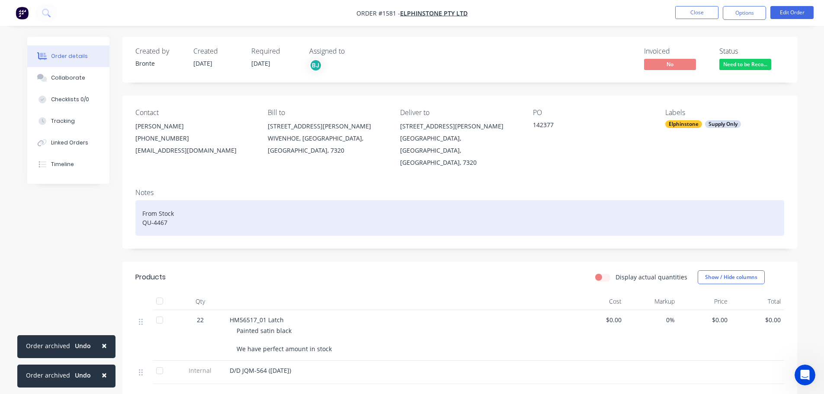
click at [232, 210] on div "From Stock QU-4467" at bounding box center [459, 217] width 649 height 35
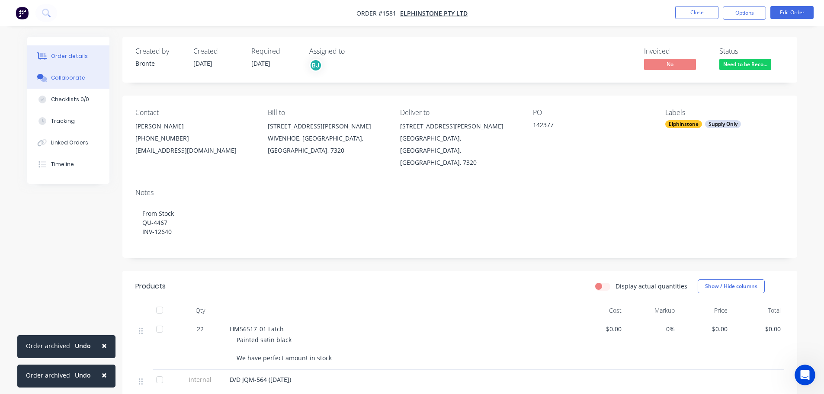
click at [71, 82] on button "Collaborate" at bounding box center [68, 78] width 82 height 22
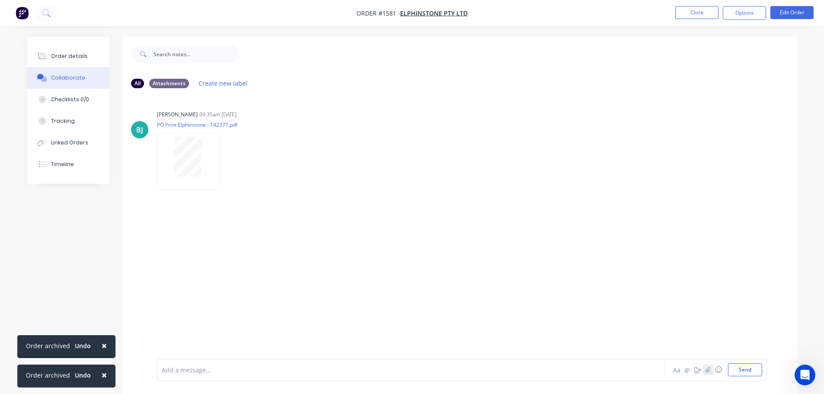
click at [708, 371] on icon "button" at bounding box center [707, 370] width 5 height 6
click at [731, 367] on button "Send" at bounding box center [745, 369] width 34 height 13
click at [66, 57] on div "Order details" at bounding box center [69, 56] width 37 height 8
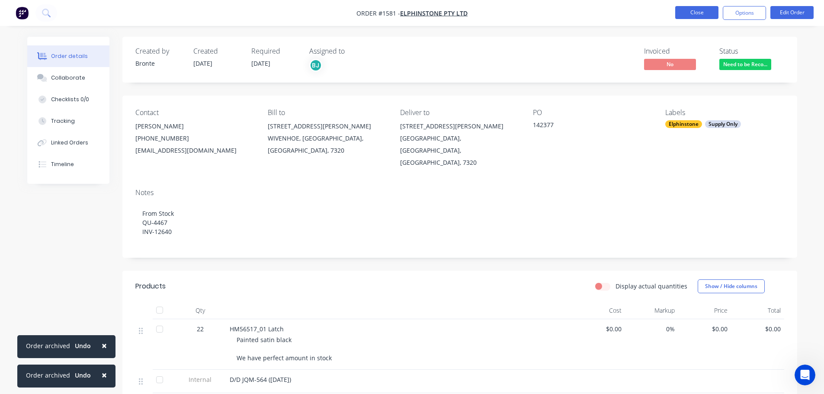
click at [700, 10] on button "Close" at bounding box center [696, 12] width 43 height 13
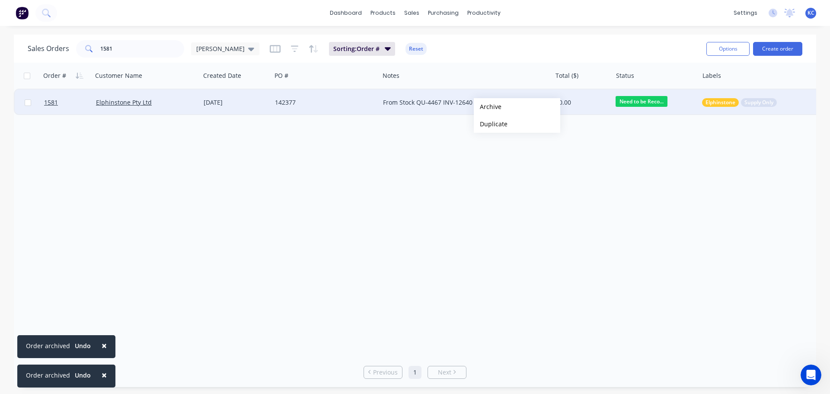
click at [488, 107] on button "Archive" at bounding box center [517, 106] width 86 height 17
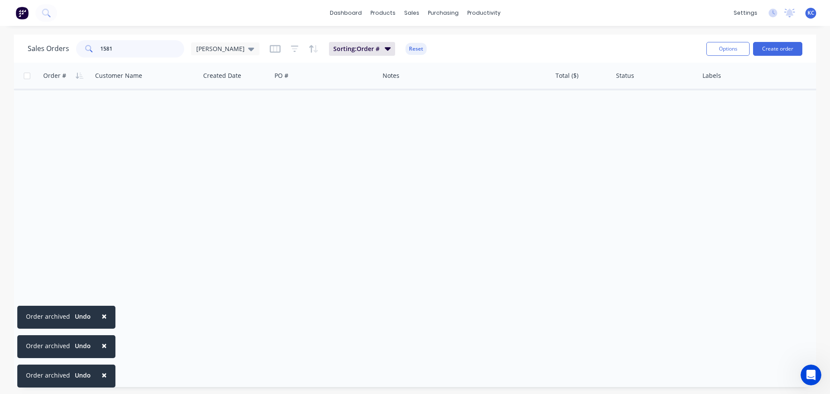
drag, startPoint x: 120, startPoint y: 46, endPoint x: 113, endPoint y: 48, distance: 6.6
click at [113, 48] on input "1581" at bounding box center [142, 48] width 84 height 17
drag, startPoint x: 113, startPoint y: 48, endPoint x: 26, endPoint y: 54, distance: 87.6
click at [67, 51] on div "Sales Orders 1581 katrina" at bounding box center [144, 48] width 232 height 17
type input "1582"
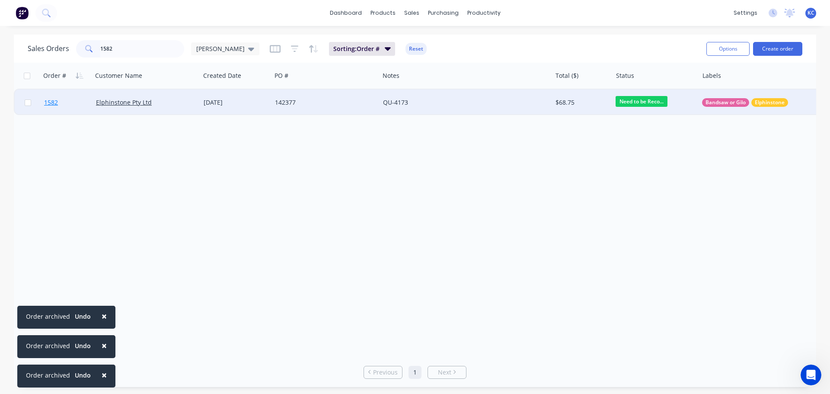
click at [54, 102] on span "1582" at bounding box center [51, 102] width 14 height 9
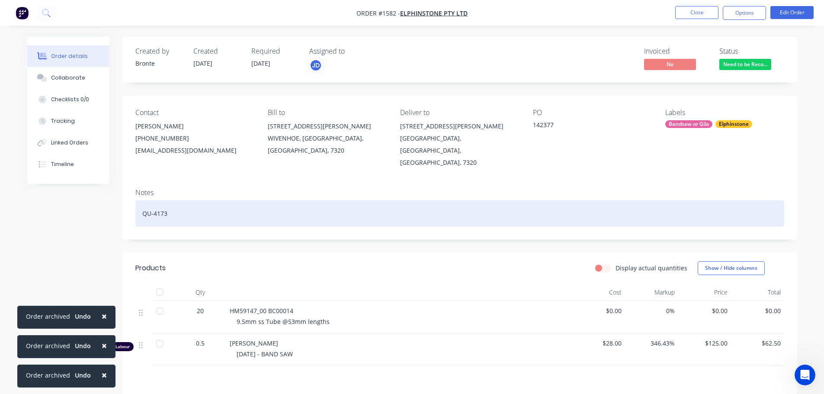
click at [188, 200] on div "QU-4173" at bounding box center [459, 213] width 649 height 26
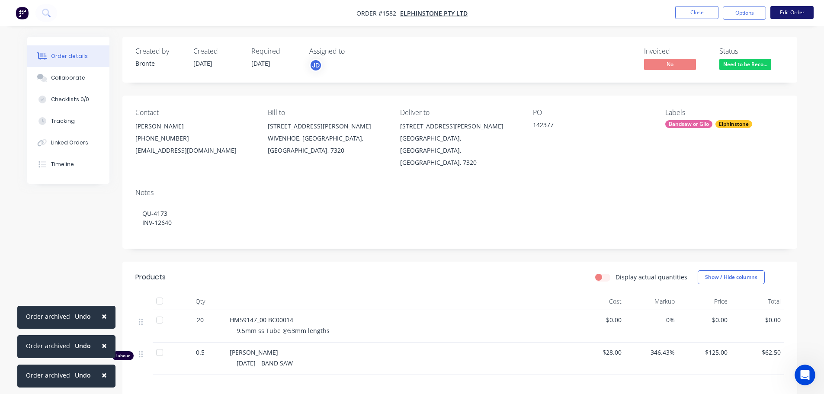
click at [796, 16] on button "Edit Order" at bounding box center [791, 12] width 43 height 13
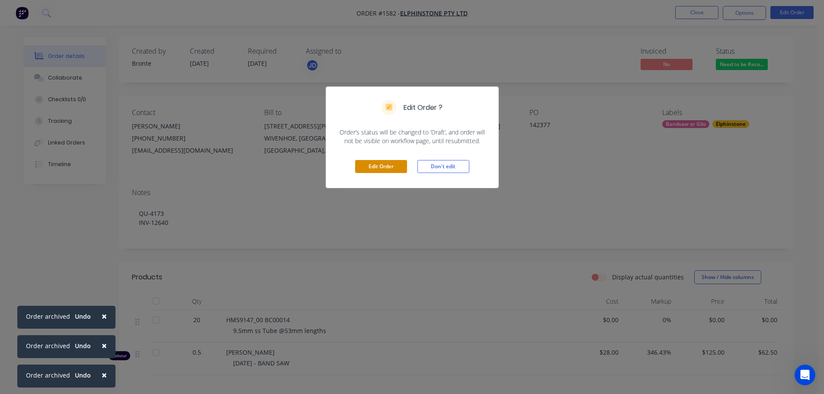
click at [368, 167] on button "Edit Order" at bounding box center [381, 166] width 52 height 13
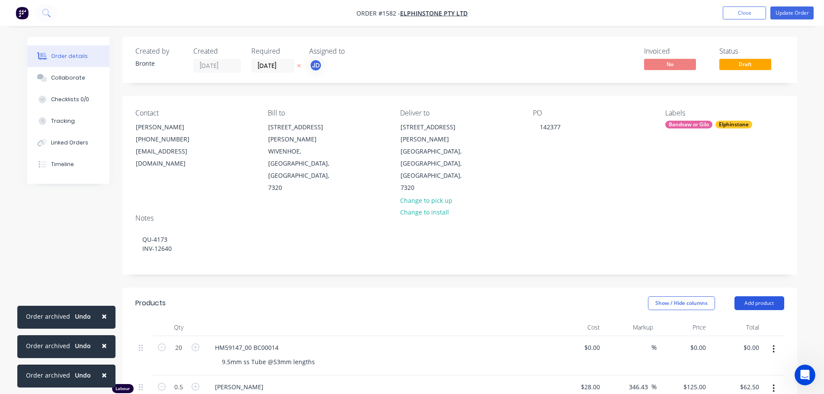
click at [760, 296] on button "Add product" at bounding box center [759, 303] width 50 height 14
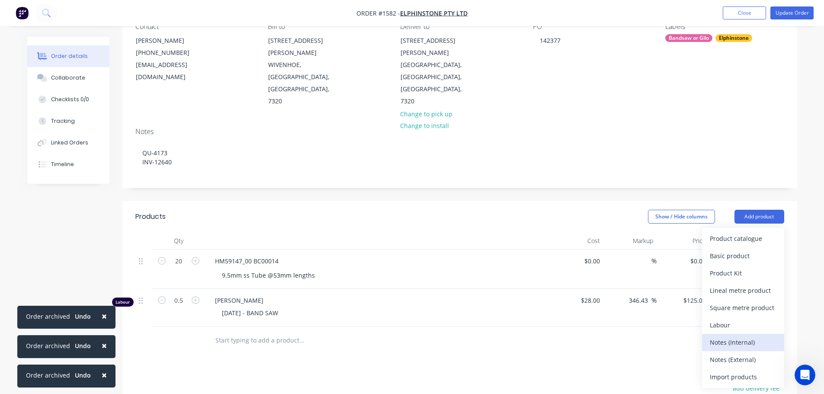
click at [751, 336] on div "Notes (Internal)" at bounding box center [743, 342] width 67 height 13
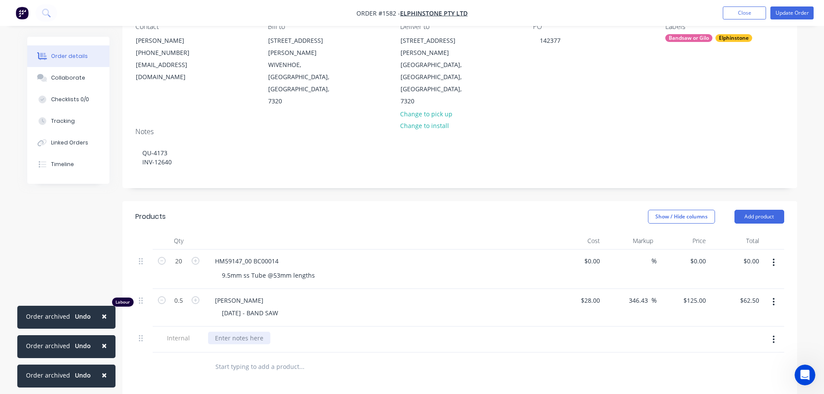
click at [226, 332] on div at bounding box center [239, 338] width 62 height 13
click at [402, 352] on div at bounding box center [360, 366] width 311 height 28
click at [65, 77] on div "Collaborate" at bounding box center [68, 78] width 34 height 8
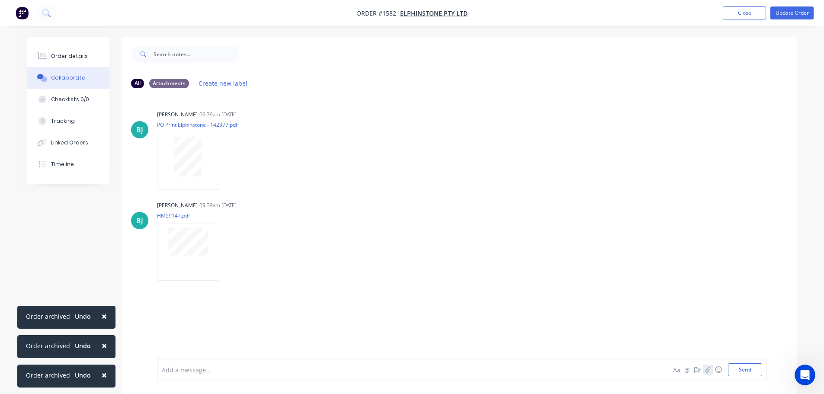
click at [708, 372] on icon "button" at bounding box center [707, 370] width 5 height 6
click at [750, 371] on button "Send" at bounding box center [745, 369] width 34 height 13
click at [708, 370] on icon "button" at bounding box center [707, 370] width 5 height 6
click at [749, 369] on button "Send" at bounding box center [745, 369] width 34 height 13
click at [65, 52] on button "Order details" at bounding box center [68, 56] width 82 height 22
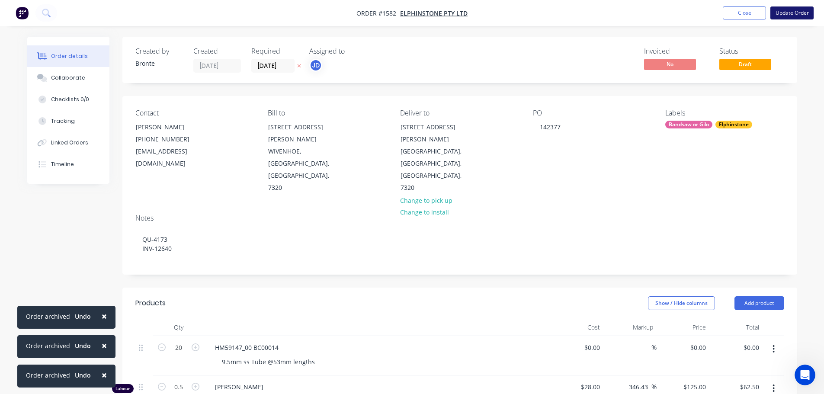
click at [796, 12] on button "Update Order" at bounding box center [791, 12] width 43 height 13
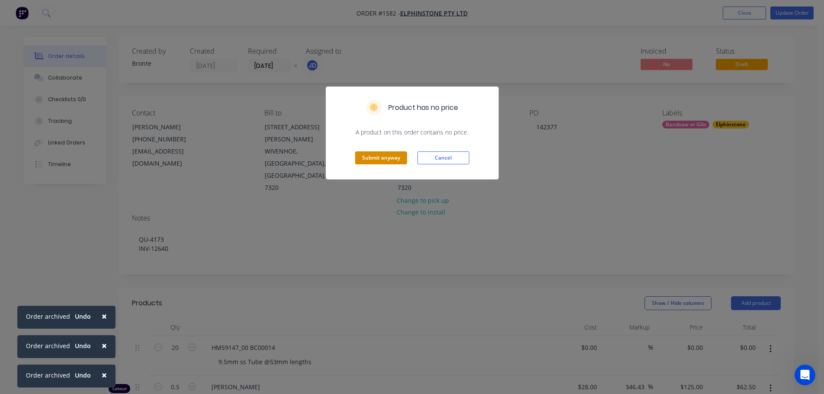
click at [389, 161] on button "Submit anyway" at bounding box center [381, 157] width 52 height 13
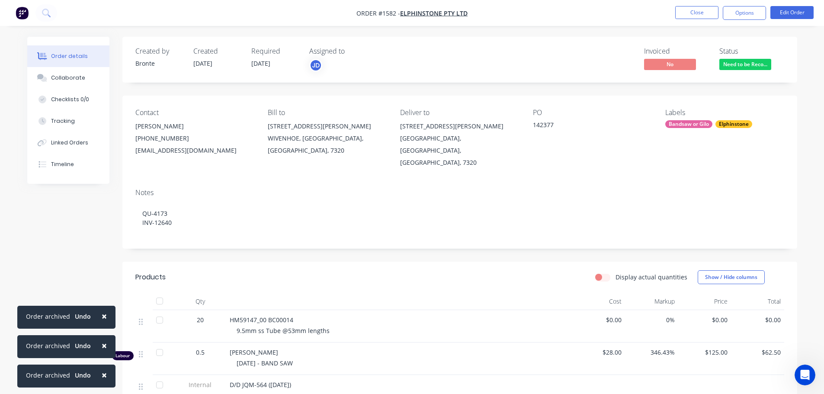
click at [692, 20] on nav "Order #1582 - Elphinstone Pty Ltd Close Options Edit Order" at bounding box center [412, 13] width 824 height 26
click at [692, 17] on button "Close" at bounding box center [696, 12] width 43 height 13
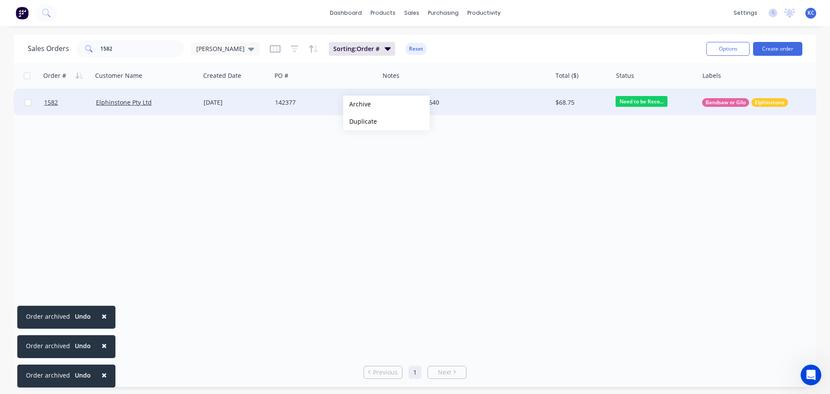
click at [357, 104] on button "Archive" at bounding box center [386, 104] width 86 height 17
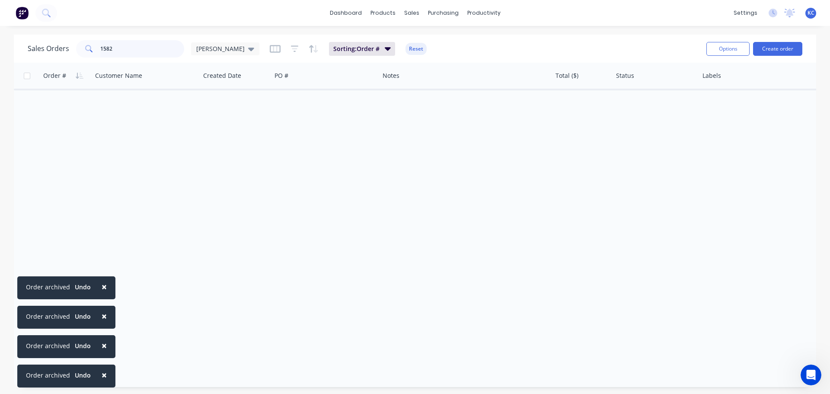
click at [132, 53] on input "1582" at bounding box center [142, 48] width 84 height 17
type input "1583"
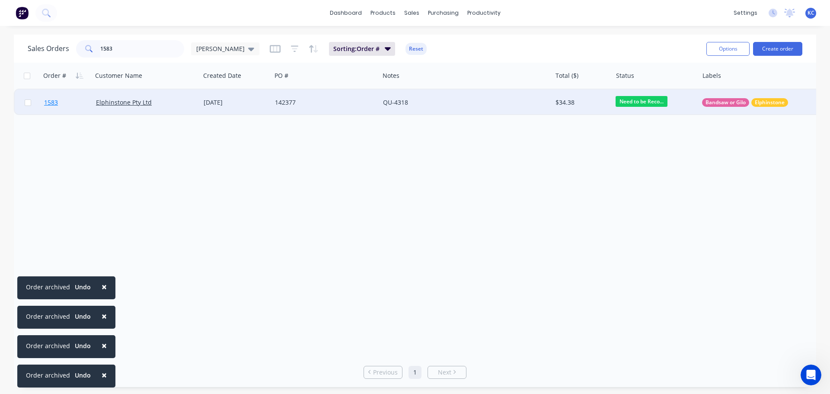
click at [54, 99] on span "1583" at bounding box center [51, 102] width 14 height 9
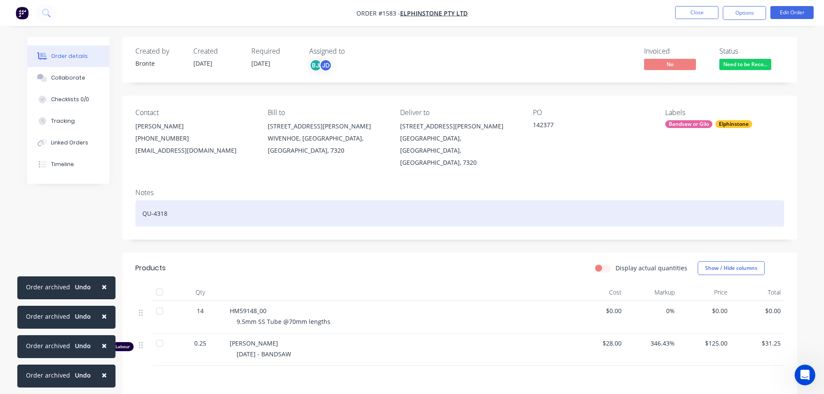
click at [171, 203] on div "QU-4318" at bounding box center [459, 213] width 649 height 26
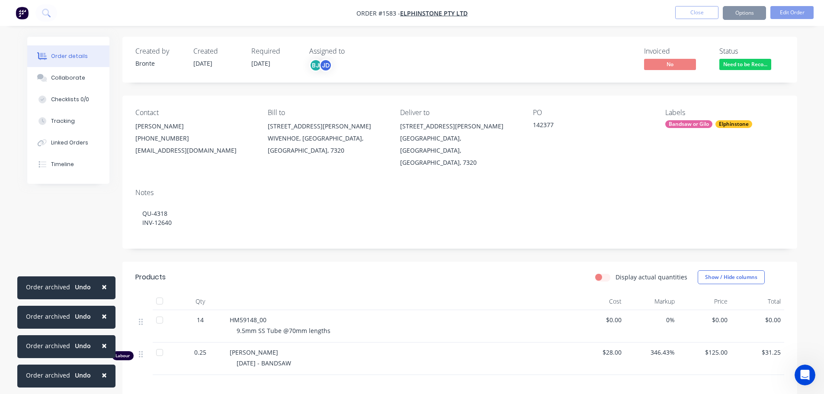
click at [102, 283] on span "×" at bounding box center [104, 287] width 5 height 12
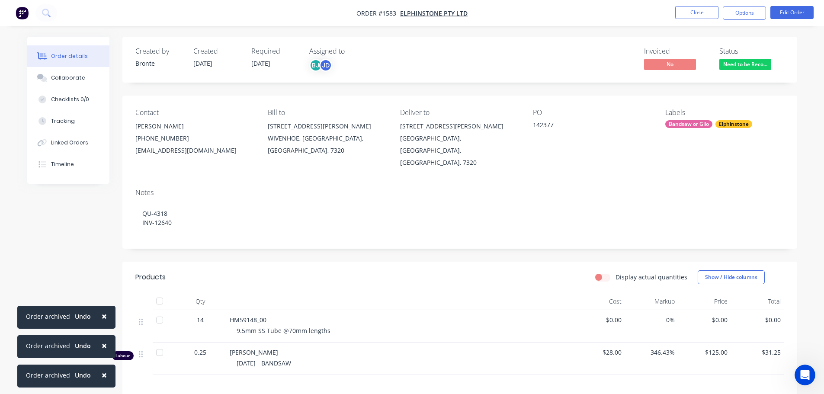
click at [102, 319] on span "×" at bounding box center [104, 316] width 5 height 12
click at [103, 348] on span "×" at bounding box center [104, 346] width 5 height 12
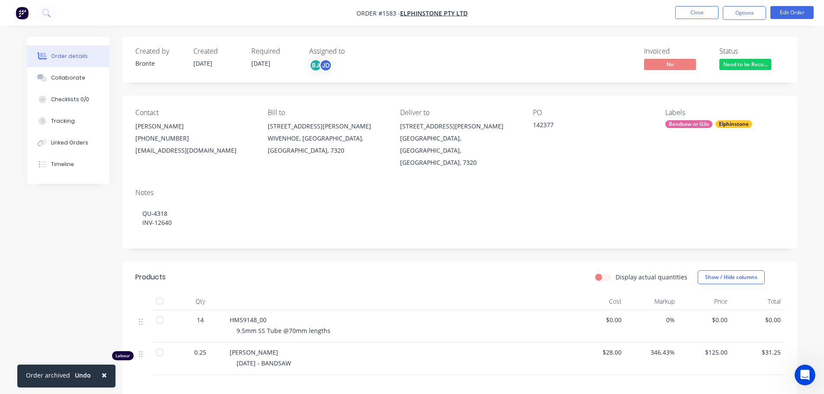
click at [105, 375] on span "×" at bounding box center [104, 375] width 5 height 12
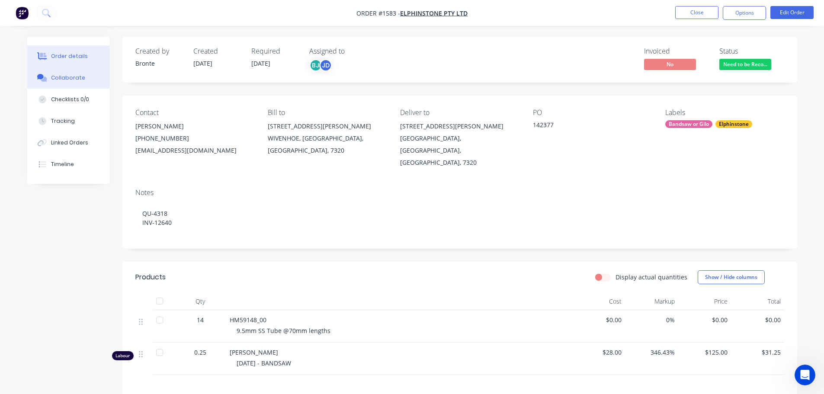
click at [58, 73] on button "Collaborate" at bounding box center [68, 78] width 82 height 22
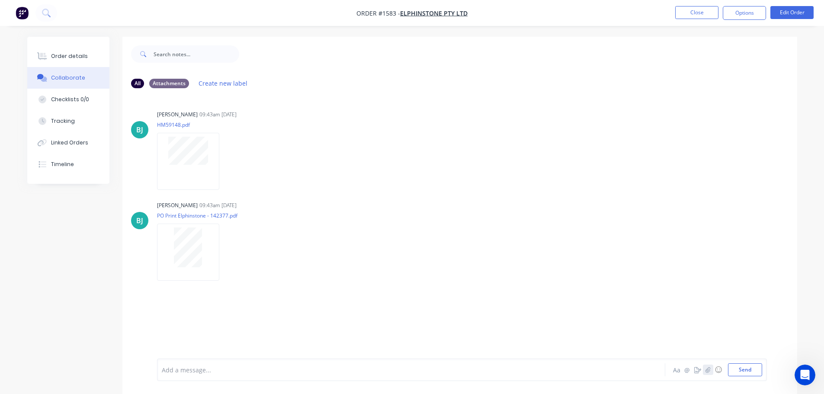
click at [707, 374] on button "button" at bounding box center [708, 370] width 10 height 10
click at [744, 374] on button "Send" at bounding box center [745, 369] width 34 height 13
click at [707, 372] on icon "button" at bounding box center [707, 370] width 5 height 6
click at [740, 372] on button "Send" at bounding box center [745, 369] width 34 height 13
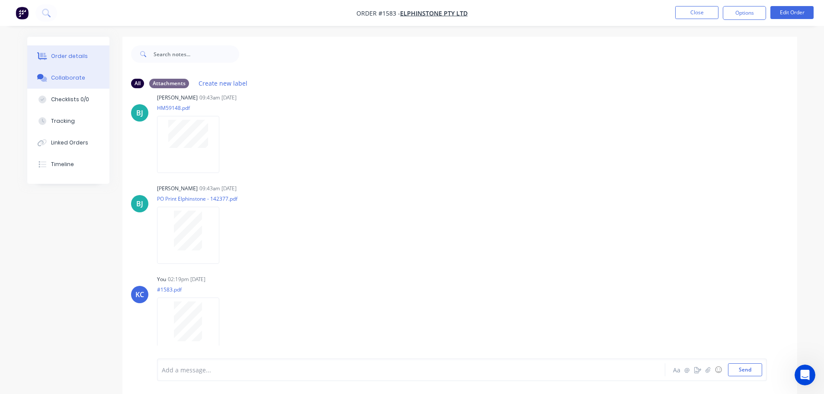
click at [69, 56] on div "Order details" at bounding box center [69, 56] width 37 height 8
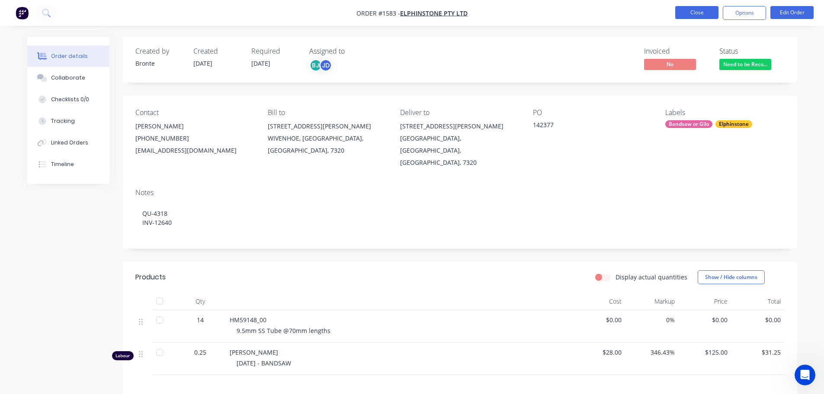
click at [688, 15] on button "Close" at bounding box center [696, 12] width 43 height 13
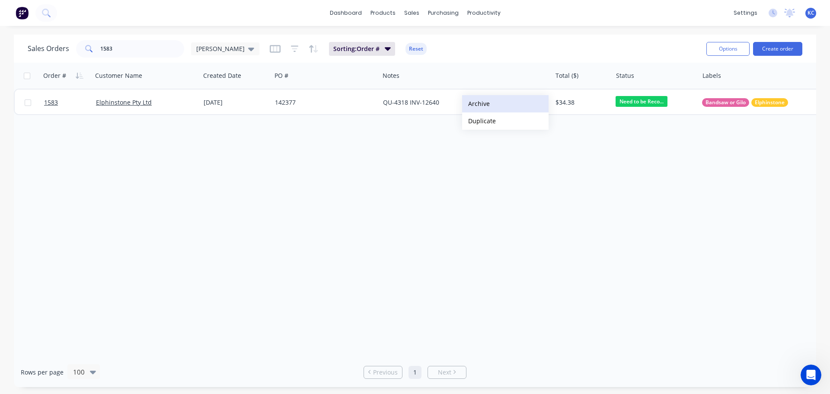
click at [477, 103] on button "Archive" at bounding box center [505, 103] width 86 height 17
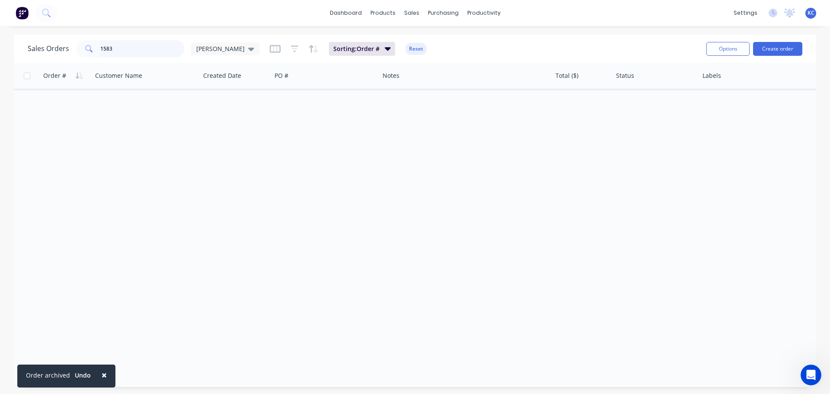
drag, startPoint x: 127, startPoint y: 53, endPoint x: 0, endPoint y: 48, distance: 126.8
click at [0, 51] on div "Sales Orders 1583 katrina Sorting: Order # Reset Options Create order Order # C…" at bounding box center [415, 211] width 830 height 352
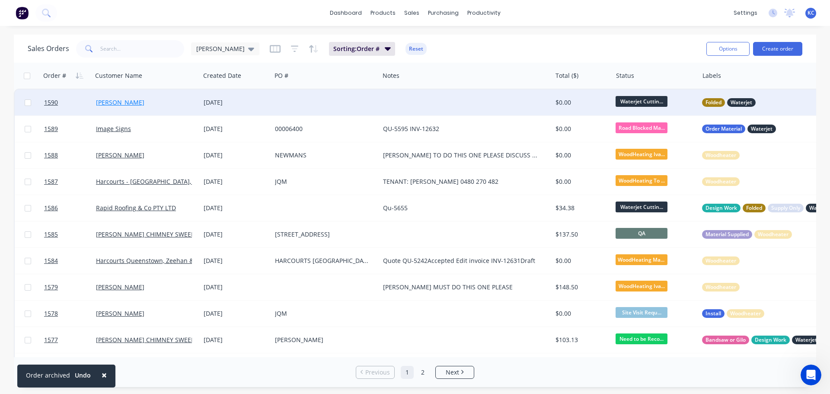
click at [124, 102] on link "[PERSON_NAME]" at bounding box center [120, 102] width 48 height 8
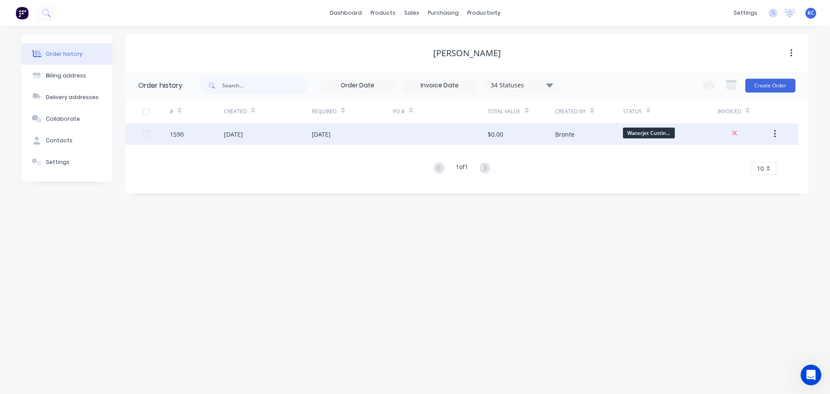
click at [237, 139] on div "[DATE]" at bounding box center [268, 134] width 88 height 22
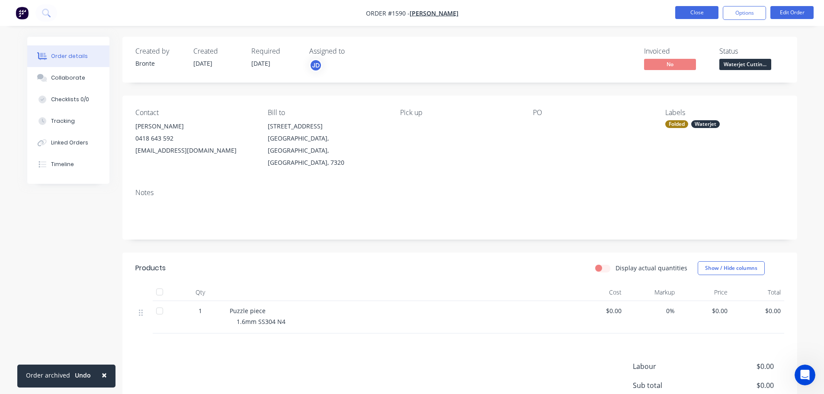
click at [699, 12] on button "Close" at bounding box center [696, 12] width 43 height 13
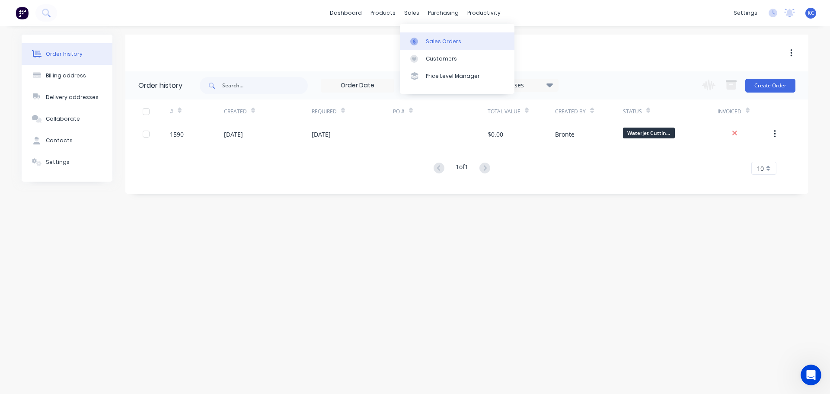
click at [423, 40] on div at bounding box center [416, 42] width 13 height 8
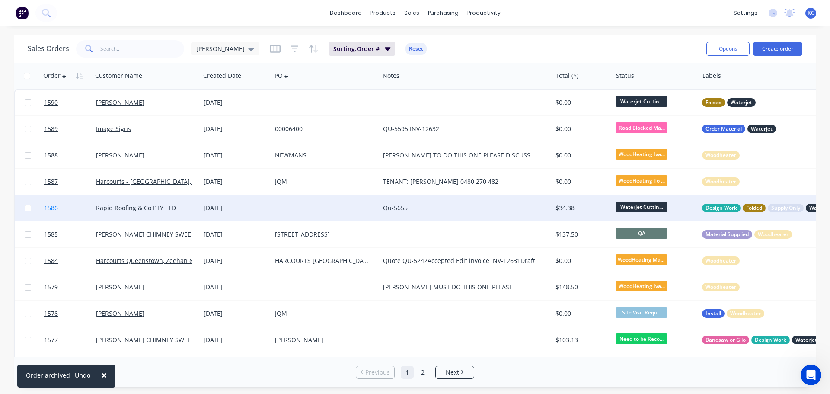
click at [49, 205] on span "1586" at bounding box center [51, 208] width 14 height 9
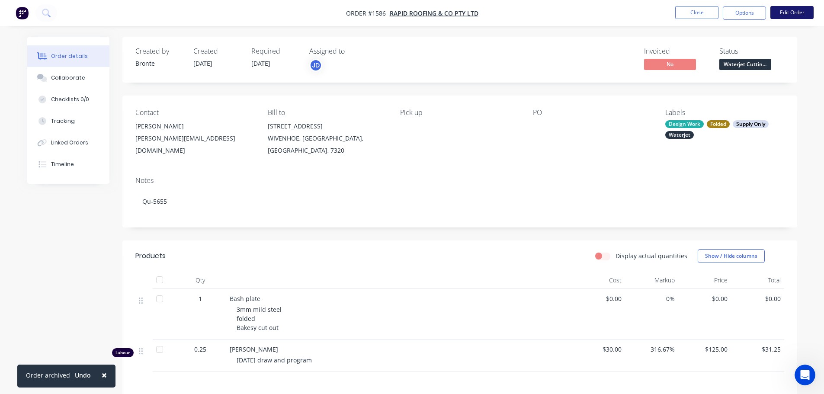
click at [795, 11] on button "Edit Order" at bounding box center [791, 12] width 43 height 13
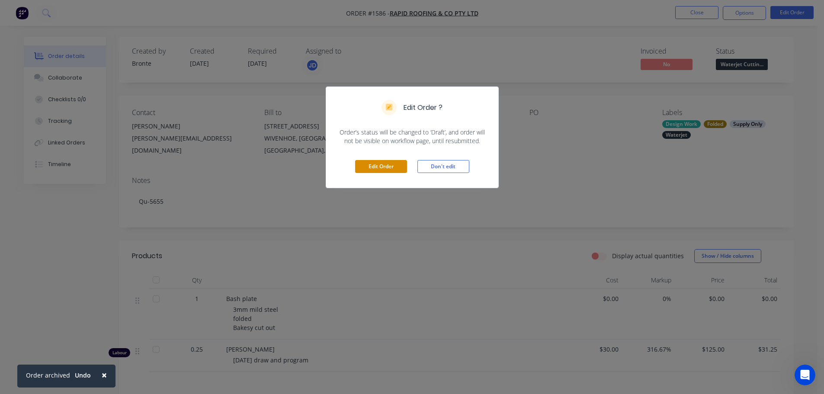
click at [386, 163] on button "Edit Order" at bounding box center [381, 166] width 52 height 13
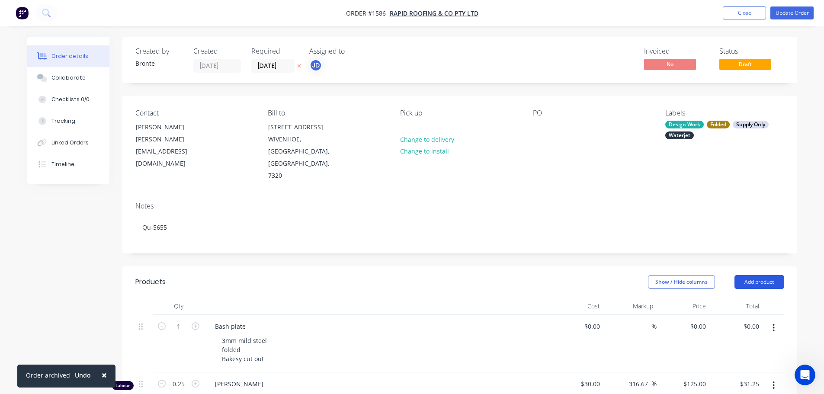
click at [759, 275] on button "Add product" at bounding box center [759, 282] width 50 height 14
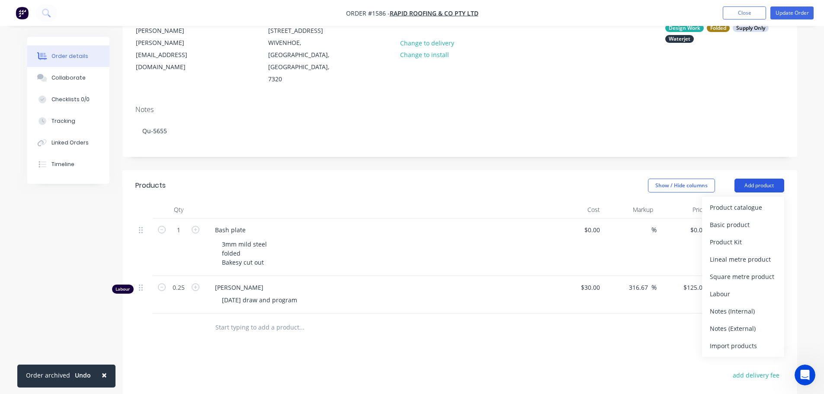
scroll to position [130, 0]
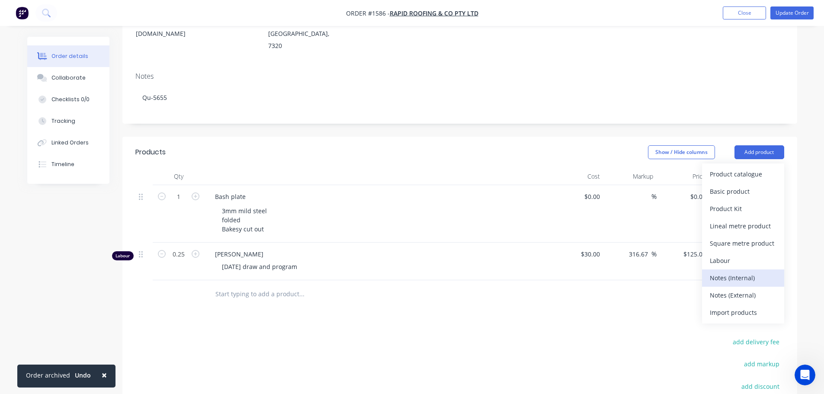
click at [747, 272] on div "Notes (Internal)" at bounding box center [743, 278] width 67 height 13
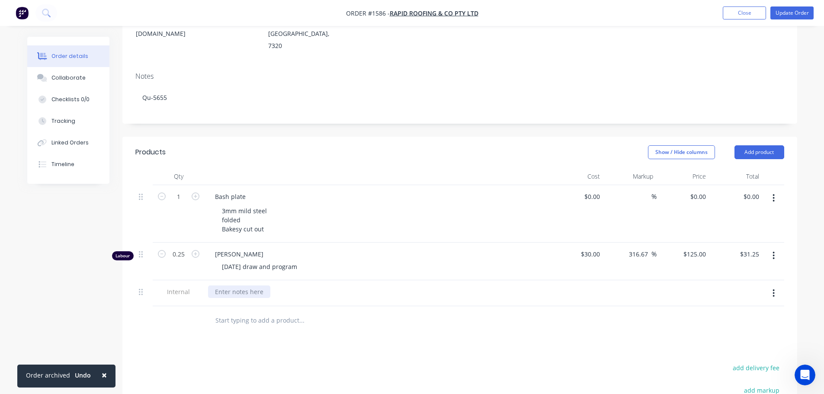
click at [247, 285] on div at bounding box center [239, 291] width 62 height 13
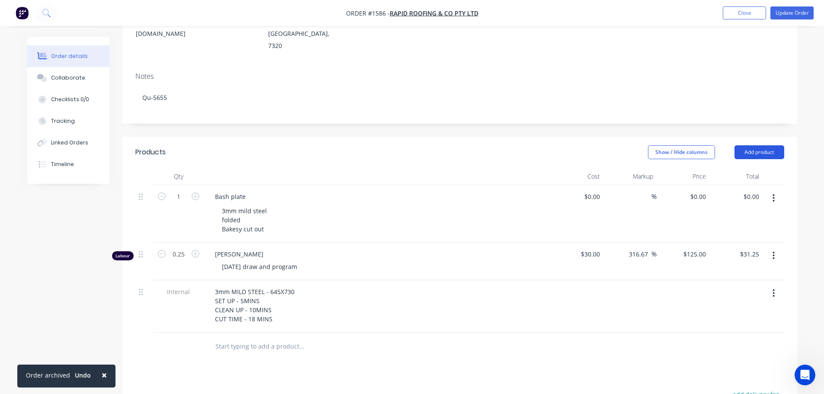
click at [776, 145] on button "Add product" at bounding box center [759, 152] width 50 height 14
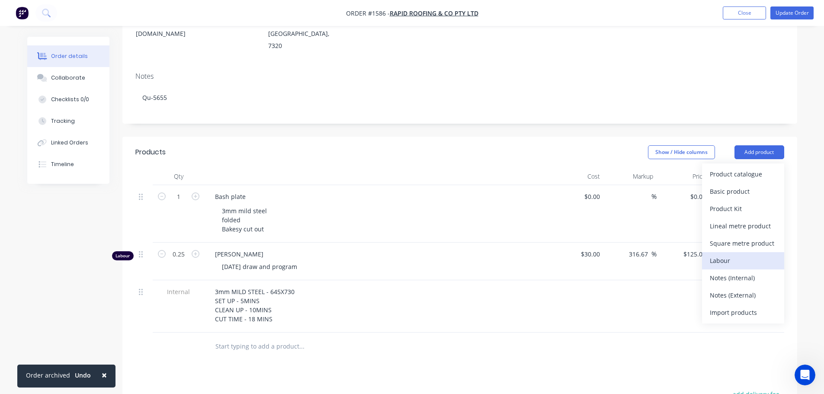
click at [734, 254] on div "Labour" at bounding box center [743, 260] width 67 height 13
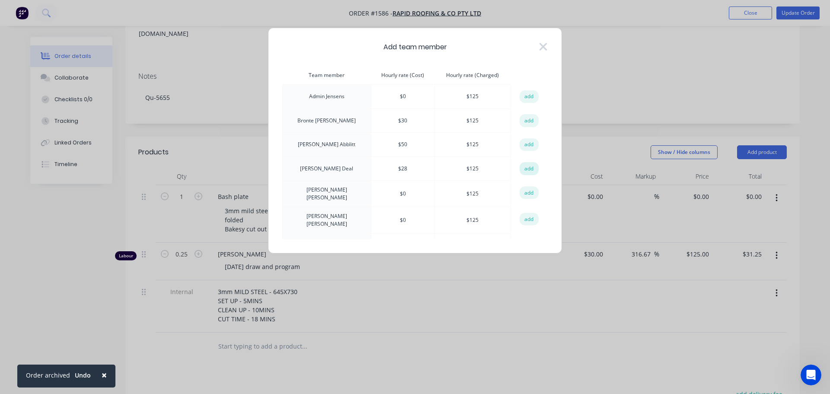
click at [529, 167] on button "add" at bounding box center [529, 168] width 19 height 13
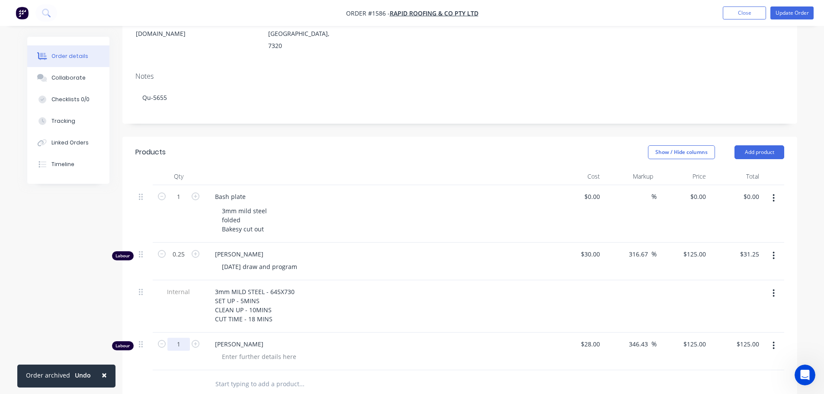
click at [186, 203] on input "1" at bounding box center [178, 196] width 22 height 13
type input "0.25"
type input "$31.25"
click at [246, 350] on div at bounding box center [259, 356] width 88 height 13
click at [391, 333] on div "Justin Deal PRESS - 13.08.2025" at bounding box center [378, 352] width 346 height 38
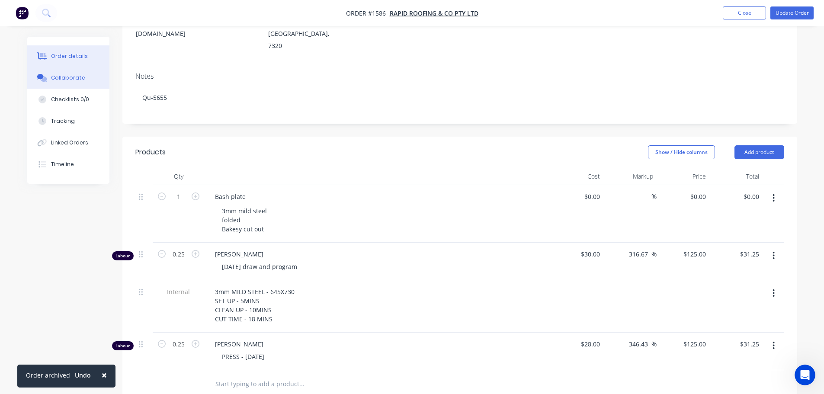
click at [74, 74] on div "Collaborate" at bounding box center [68, 78] width 34 height 8
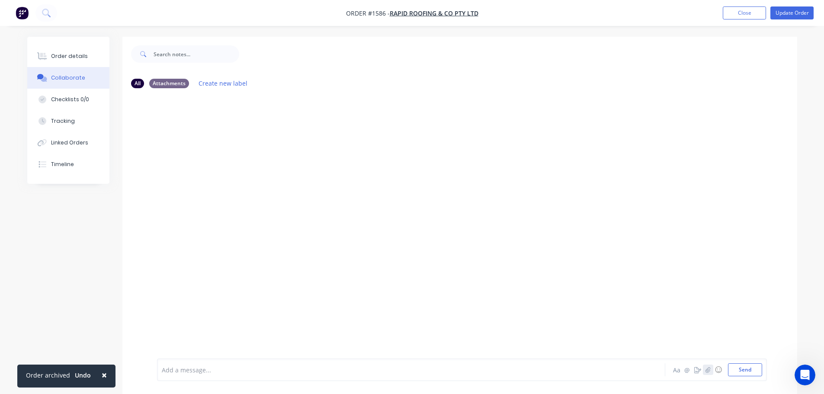
click at [708, 371] on icon "button" at bounding box center [707, 370] width 5 height 6
click at [746, 364] on button "Send" at bounding box center [745, 369] width 34 height 13
click at [709, 373] on button "button" at bounding box center [708, 370] width 10 height 10
click at [748, 368] on button "Send" at bounding box center [745, 369] width 34 height 13
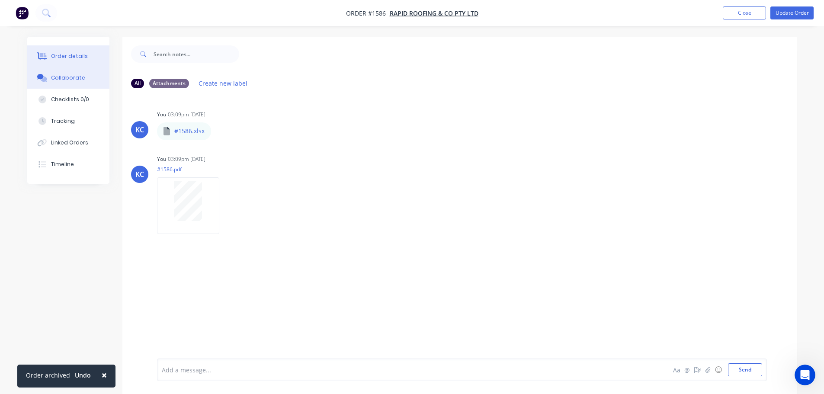
click at [54, 54] on div "Order details" at bounding box center [69, 56] width 37 height 8
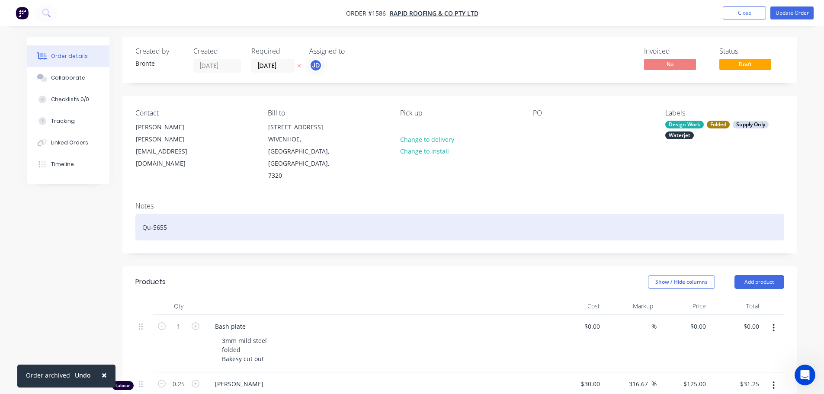
click at [177, 214] on div "Qu-5655" at bounding box center [459, 227] width 649 height 26
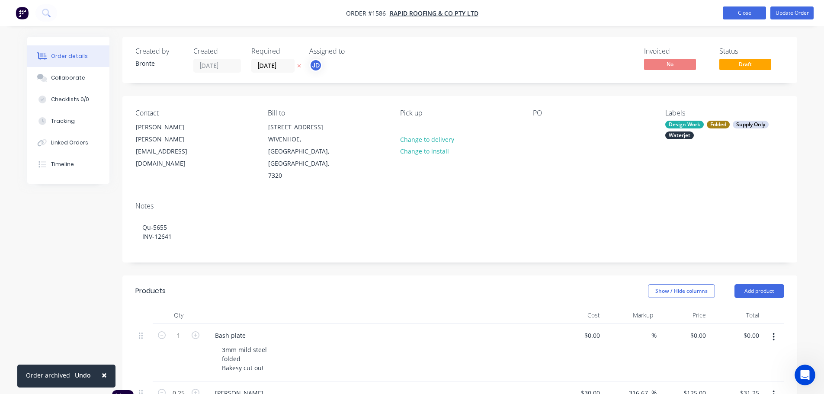
click at [756, 13] on button "Close" at bounding box center [744, 12] width 43 height 13
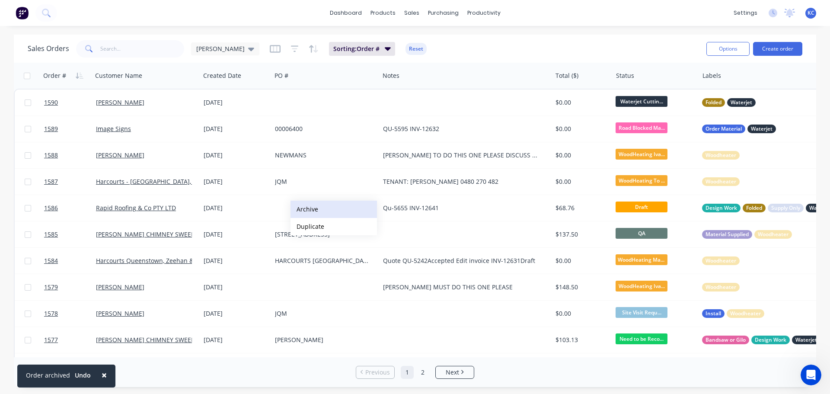
click at [304, 209] on button "Archive" at bounding box center [334, 209] width 86 height 17
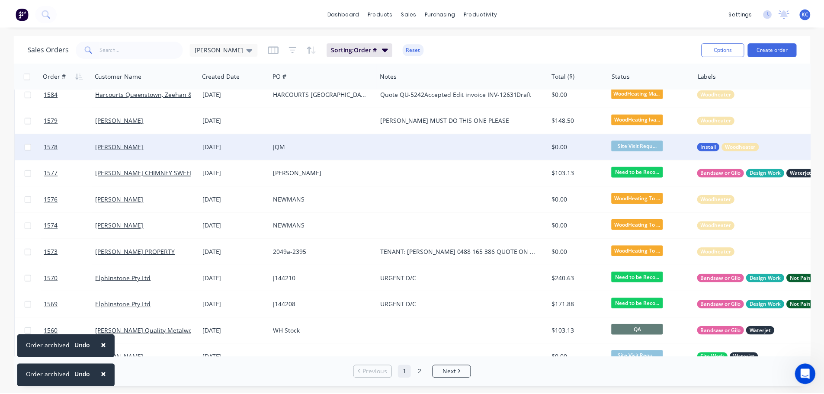
scroll to position [216, 0]
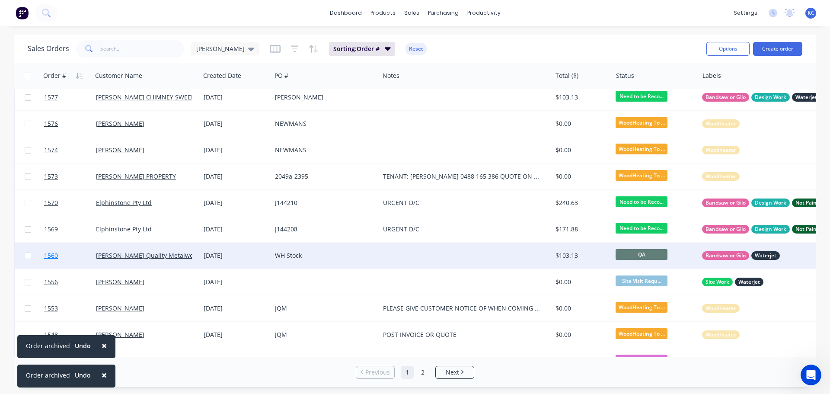
click at [55, 253] on span "1560" at bounding box center [51, 255] width 14 height 9
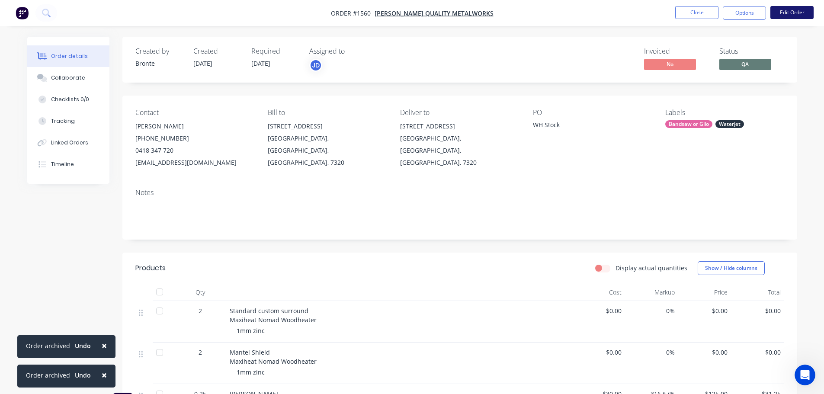
click at [794, 11] on button "Edit Order" at bounding box center [791, 12] width 43 height 13
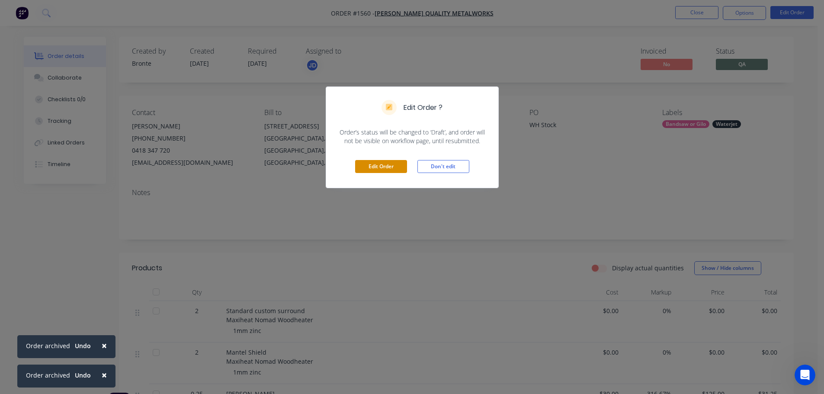
click at [368, 166] on button "Edit Order" at bounding box center [381, 166] width 52 height 13
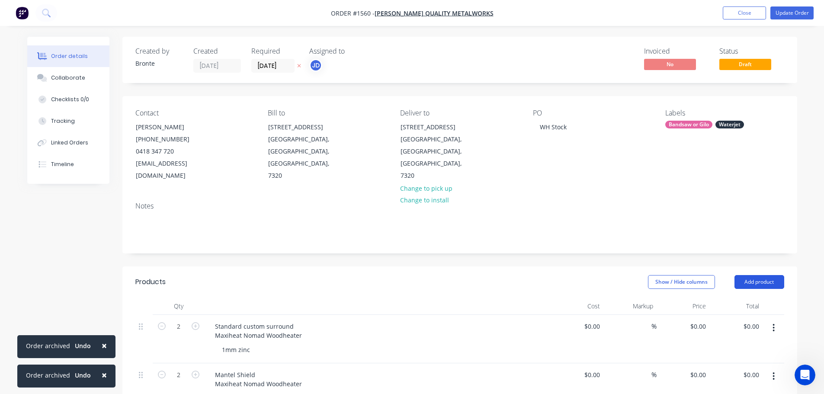
click at [768, 275] on button "Add product" at bounding box center [759, 282] width 50 height 14
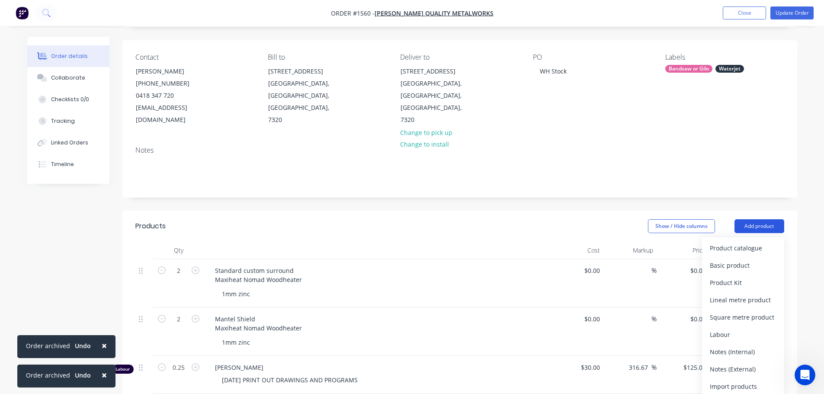
scroll to position [130, 0]
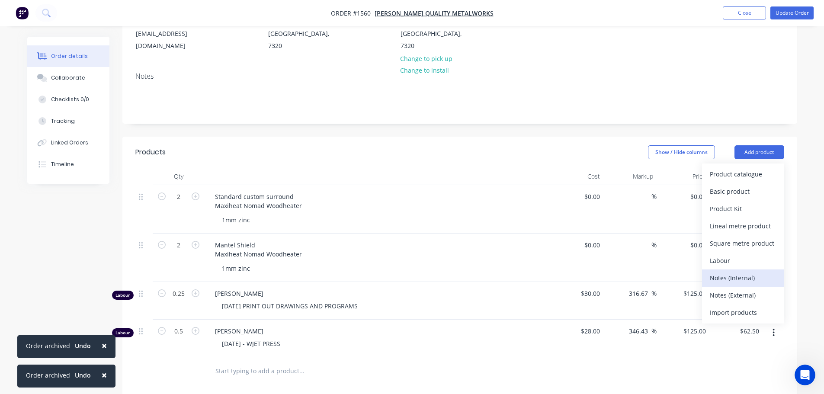
click at [745, 272] on div "Notes (Internal)" at bounding box center [743, 278] width 67 height 13
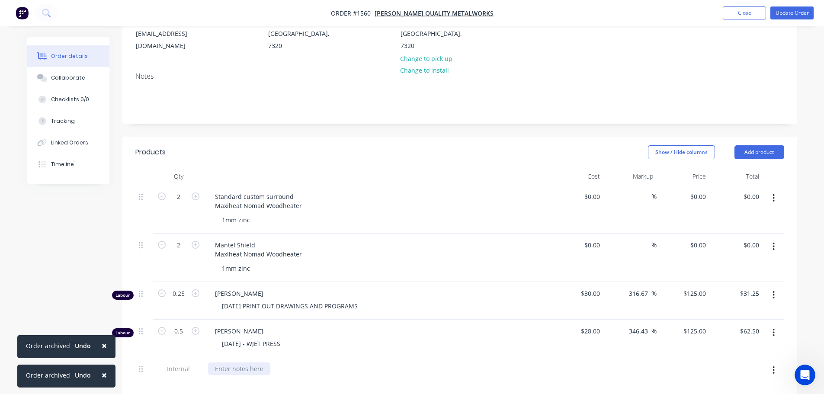
click at [240, 362] on div at bounding box center [239, 368] width 62 height 13
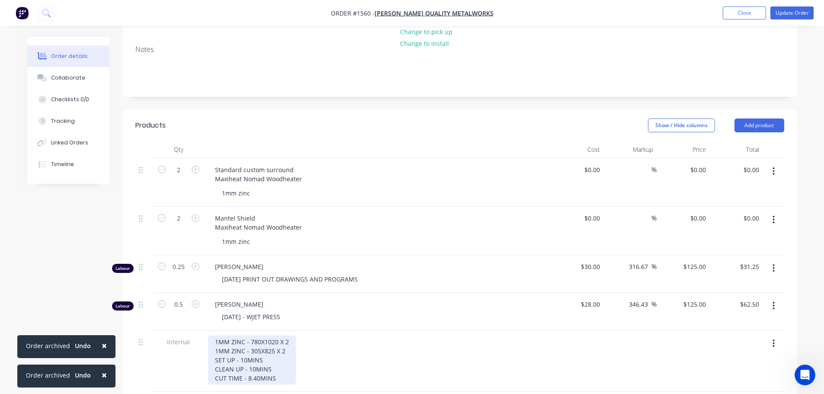
scroll to position [176, 0]
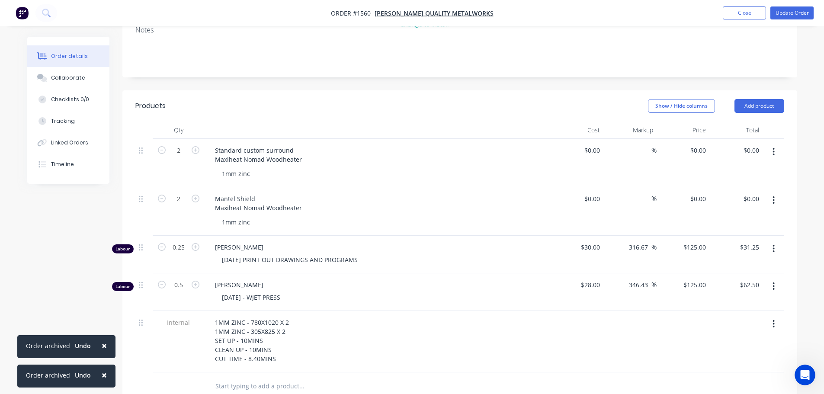
click at [326, 340] on div "1MM ZINC - 780X1020 X 2 1MM ZINC - 305X825 X 2 SET UP - 10MINS CLEAN UP - 10MIN…" at bounding box center [377, 340] width 339 height 49
click at [64, 75] on div "Collaborate" at bounding box center [68, 78] width 34 height 8
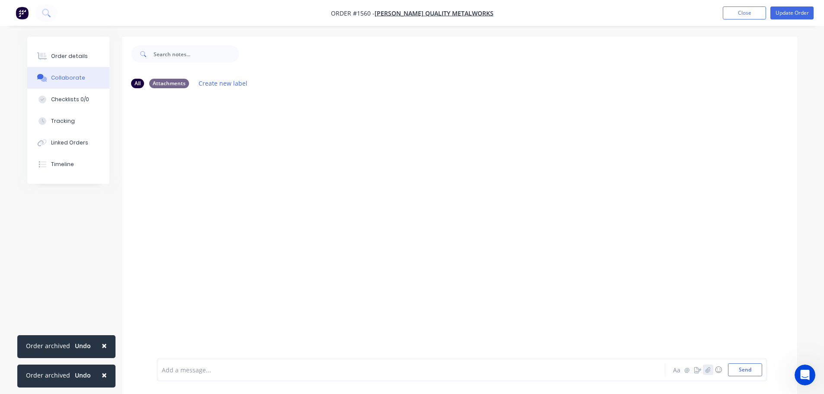
click at [709, 372] on icon "button" at bounding box center [707, 370] width 5 height 6
click at [753, 368] on button "Send" at bounding box center [745, 369] width 34 height 13
click at [707, 370] on icon "button" at bounding box center [707, 370] width 5 height 6
click at [749, 370] on button "Send" at bounding box center [745, 369] width 34 height 13
click at [782, 16] on button "Update Order" at bounding box center [791, 12] width 43 height 13
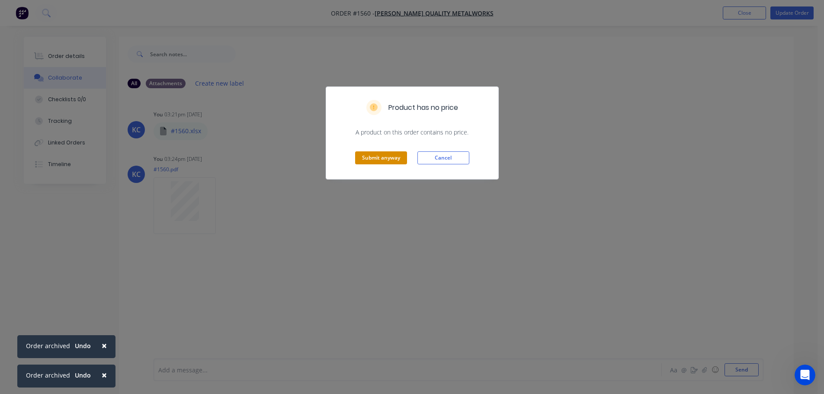
click at [380, 156] on button "Submit anyway" at bounding box center [381, 157] width 52 height 13
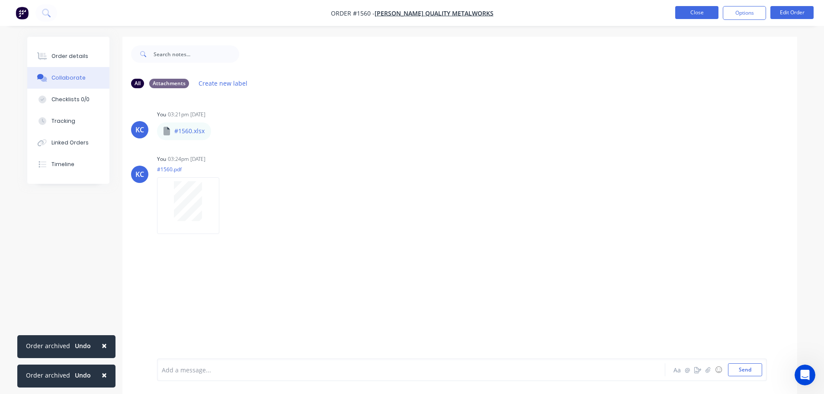
click at [708, 13] on button "Close" at bounding box center [696, 12] width 43 height 13
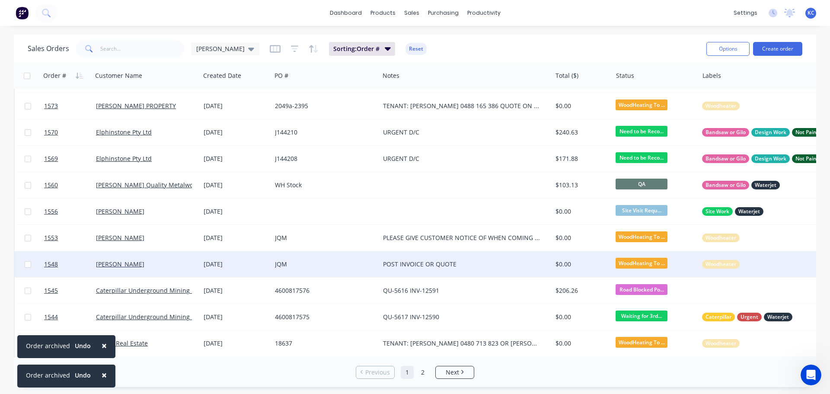
scroll to position [303, 0]
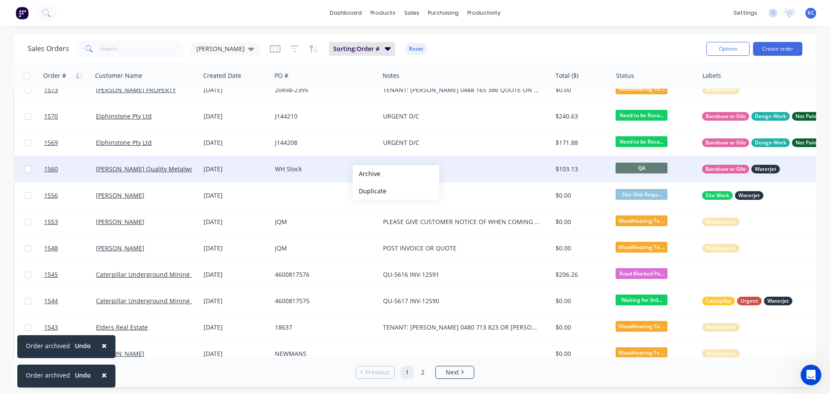
click at [367, 174] on button "Archive" at bounding box center [396, 173] width 86 height 17
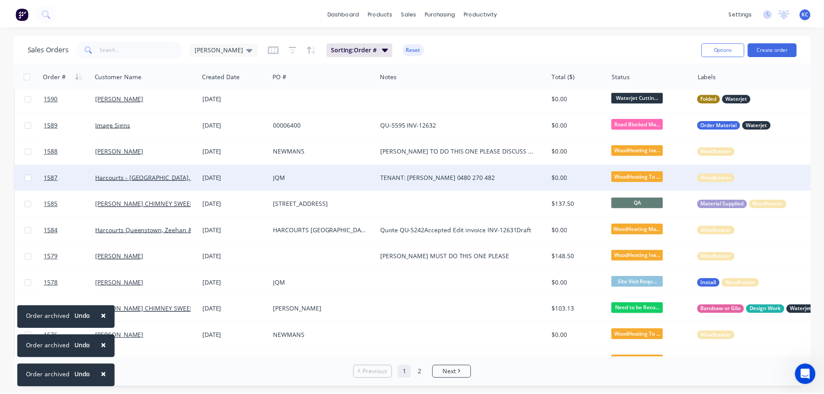
scroll to position [0, 0]
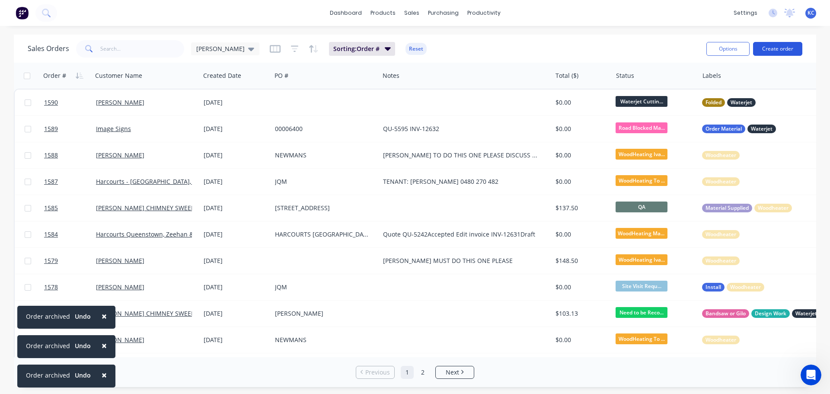
click at [772, 45] on button "Create order" at bounding box center [777, 49] width 49 height 14
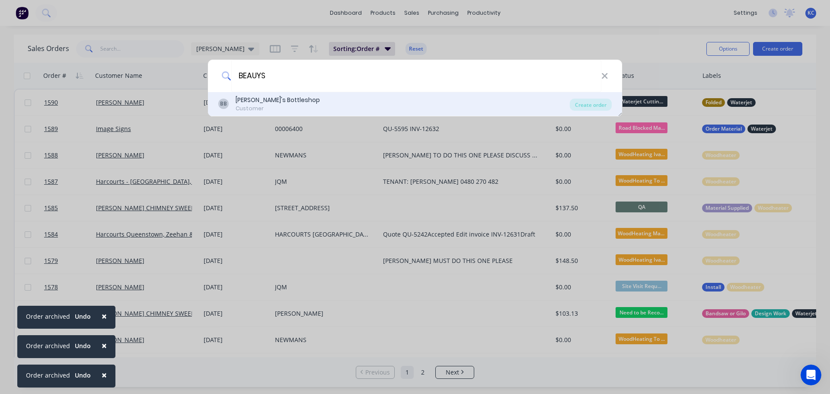
type input "BEAUYS"
click at [261, 106] on div "Customer" at bounding box center [278, 109] width 84 height 8
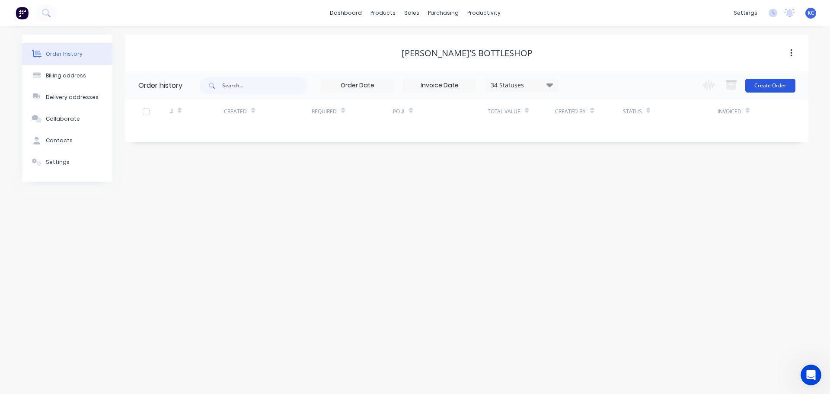
click at [772, 87] on button "Create Order" at bounding box center [771, 86] width 50 height 14
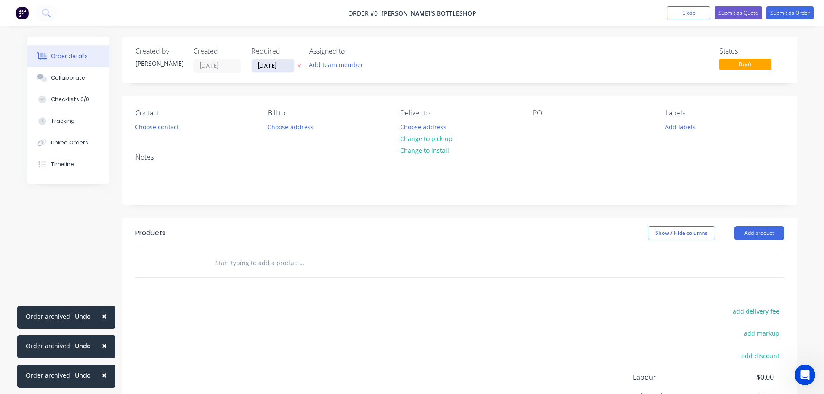
click at [283, 68] on input "[DATE]" at bounding box center [273, 65] width 42 height 13
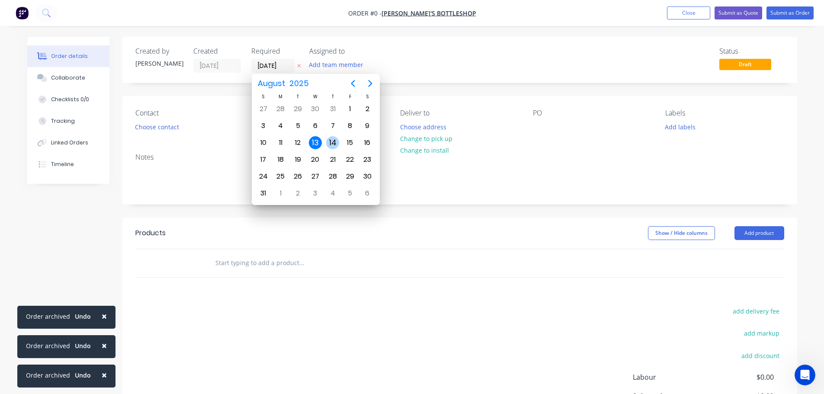
click at [327, 140] on div "14" at bounding box center [332, 142] width 13 height 13
type input "[DATE]"
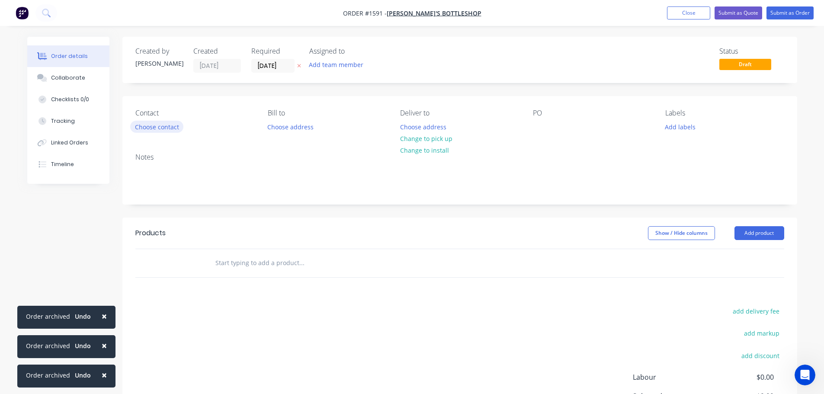
click at [179, 126] on button "Choose contact" at bounding box center [156, 127] width 53 height 12
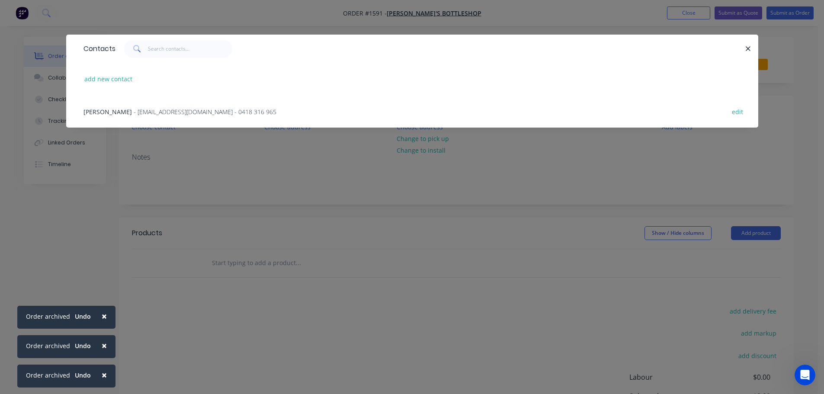
click at [169, 113] on span "- beauysbottleshop@bigpond.com - 0418 316 965" at bounding box center [205, 112] width 143 height 8
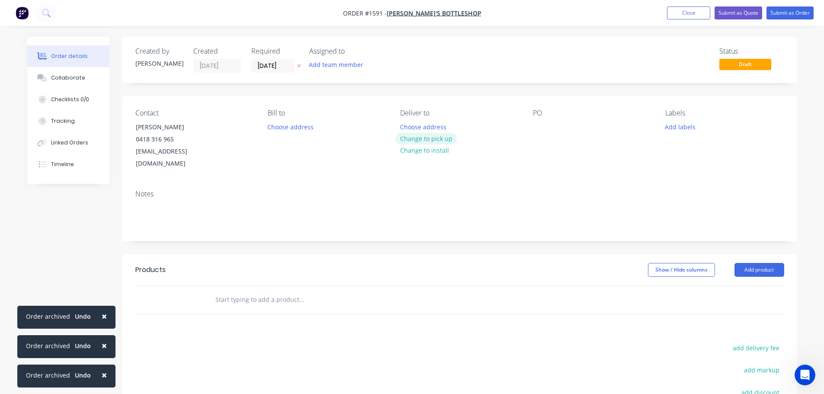
click at [429, 139] on button "Change to pick up" at bounding box center [425, 139] width 61 height 12
click at [544, 125] on div at bounding box center [540, 127] width 14 height 13
click at [683, 125] on button "Add labels" at bounding box center [680, 127] width 40 height 12
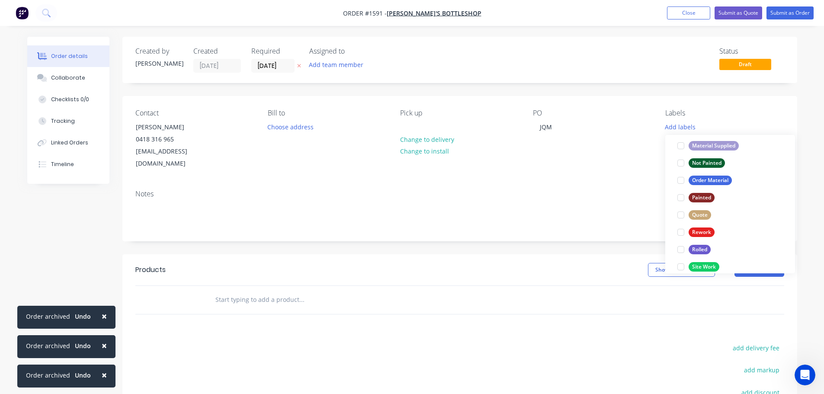
scroll to position [415, 0]
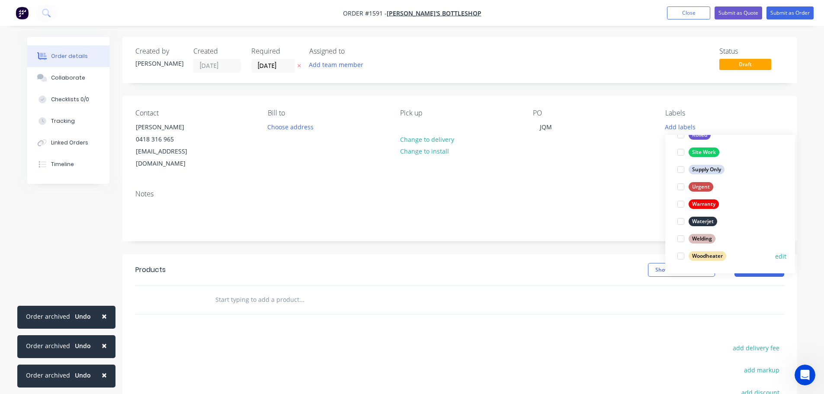
click at [681, 257] on div at bounding box center [680, 255] width 17 height 17
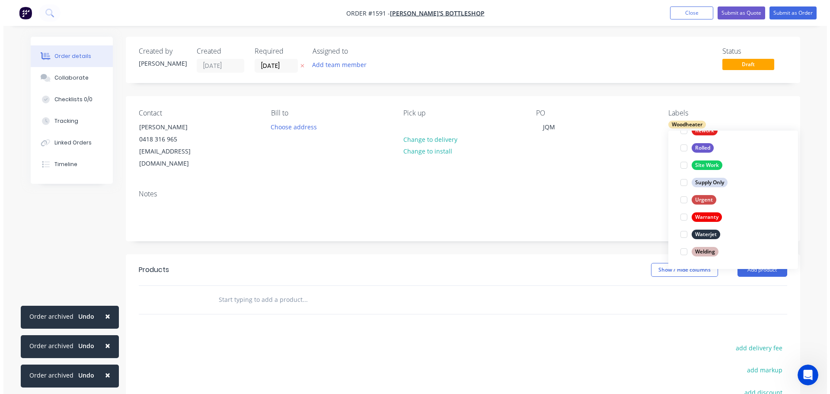
scroll to position [0, 0]
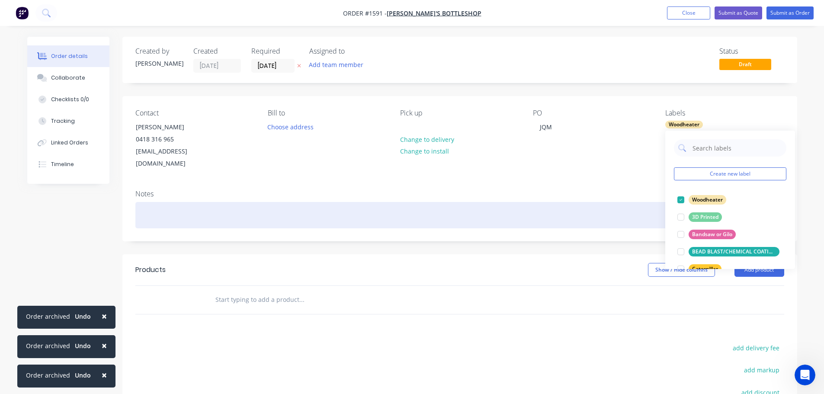
click at [589, 207] on div at bounding box center [459, 215] width 649 height 26
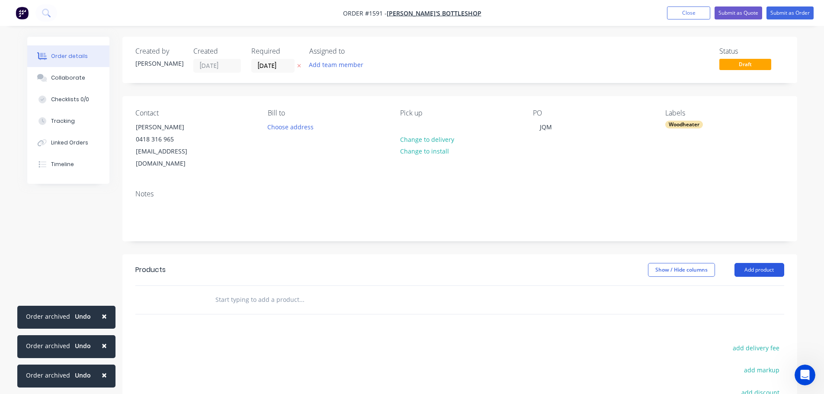
click at [769, 263] on button "Add product" at bounding box center [759, 270] width 50 height 14
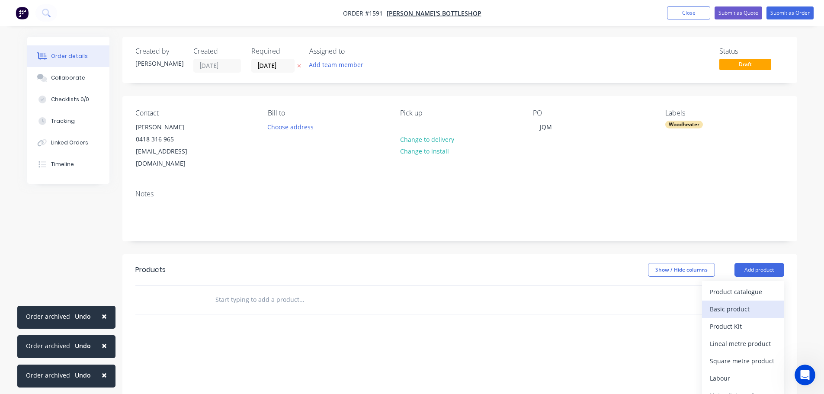
click at [745, 303] on div "Basic product" at bounding box center [743, 309] width 67 height 13
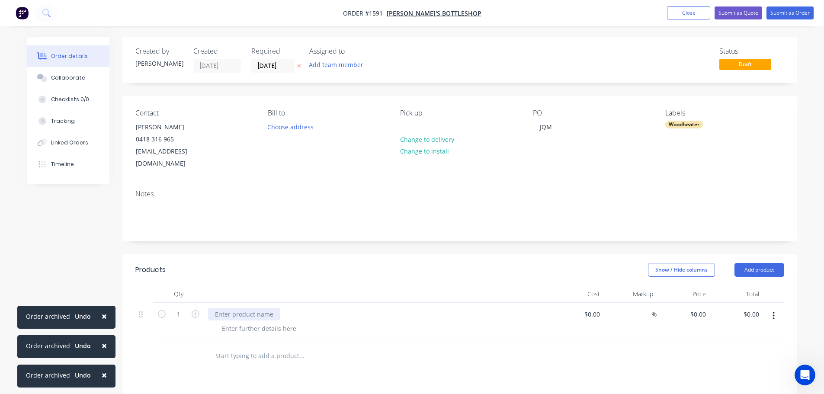
click at [232, 308] on div at bounding box center [244, 314] width 72 height 13
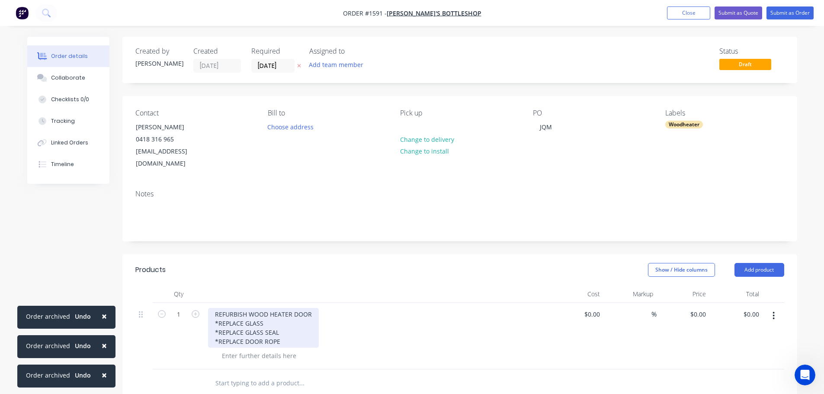
click at [272, 308] on div "REFURBISH WOOD HEATER DOOR *REPLACE GLASS *REPLACE GLASS SEAL *REPLACE DOOR ROPE" at bounding box center [263, 328] width 111 height 40
click at [329, 349] on div at bounding box center [381, 355] width 332 height 13
click at [275, 312] on div "REFURBISH WOOD HEATER DOOR *REPLACE GLASS - *REPLACE GLASS SEAL *REPLACE DOOR R…" at bounding box center [263, 328] width 111 height 40
click at [345, 327] on div "REFURBISH WOOD HEATER DOOR *REPLACE GLASS *REPLACE GLASS SEAL *REPLACE DOOR ROPE" at bounding box center [377, 328] width 339 height 40
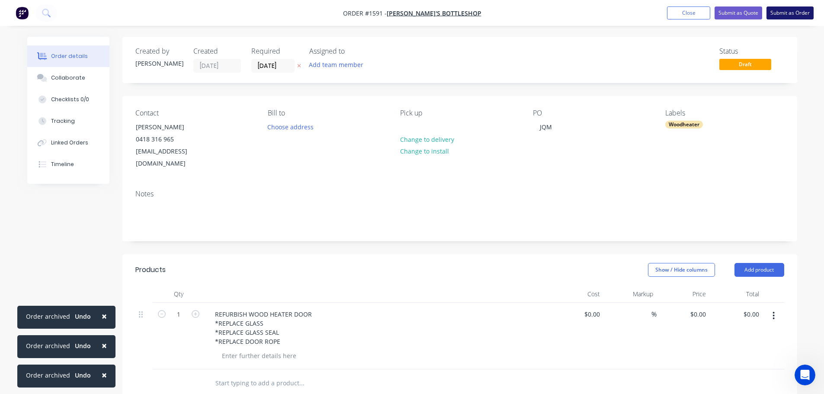
click at [786, 12] on button "Submit as Order" at bounding box center [789, 12] width 47 height 13
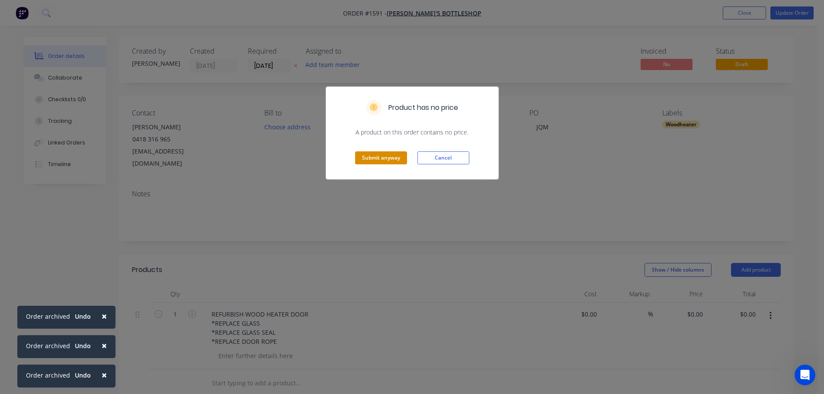
click at [374, 155] on button "Submit anyway" at bounding box center [381, 157] width 52 height 13
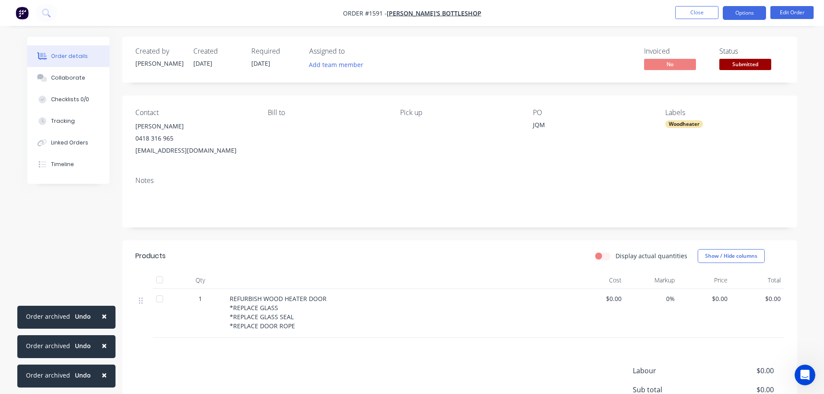
click at [747, 6] on button "Options" at bounding box center [744, 13] width 43 height 14
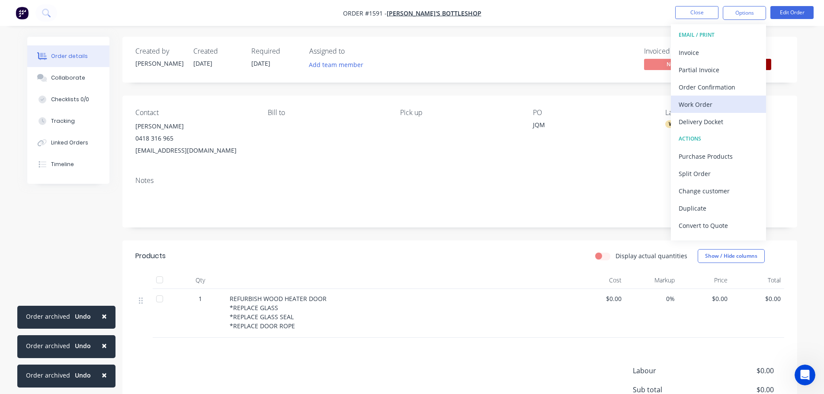
click at [708, 107] on div "Work Order" at bounding box center [719, 104] width 80 height 13
click at [692, 108] on div "Custom" at bounding box center [719, 104] width 80 height 13
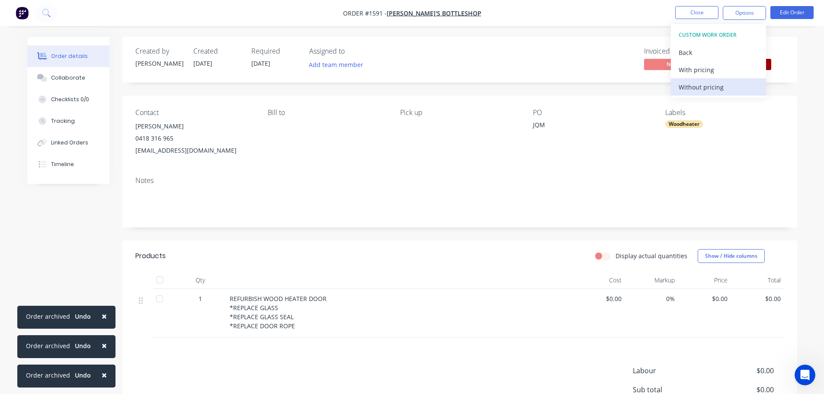
click at [696, 87] on div "Without pricing" at bounding box center [719, 87] width 80 height 13
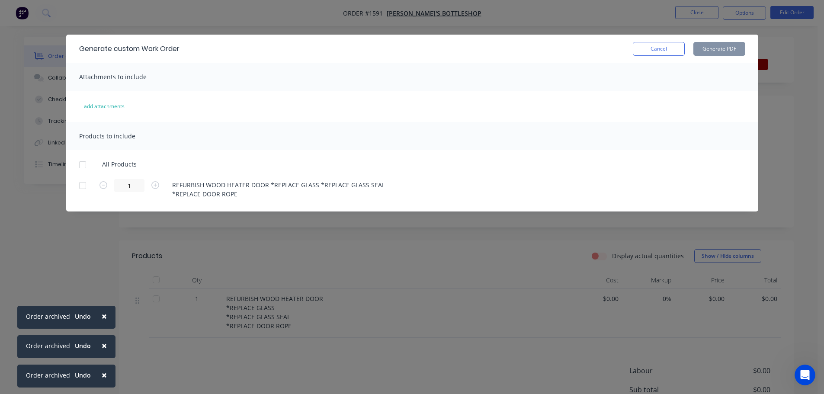
click at [85, 163] on div at bounding box center [82, 164] width 17 height 17
click at [727, 47] on button "Generate PDF" at bounding box center [719, 49] width 52 height 14
click at [663, 51] on button "Cancel" at bounding box center [659, 49] width 52 height 14
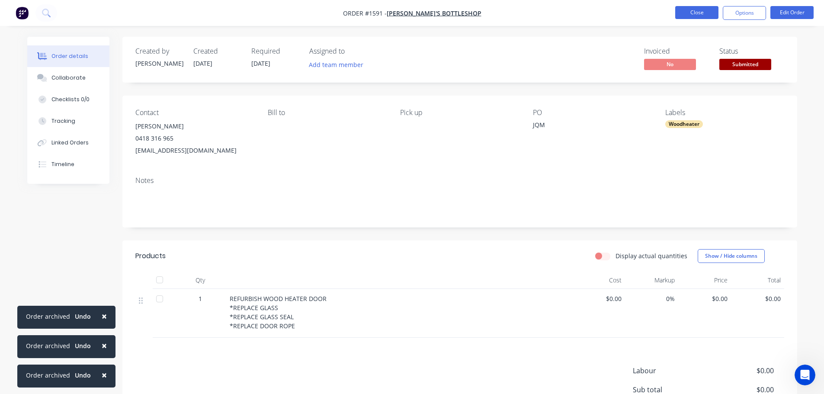
click at [707, 12] on button "Close" at bounding box center [696, 12] width 43 height 13
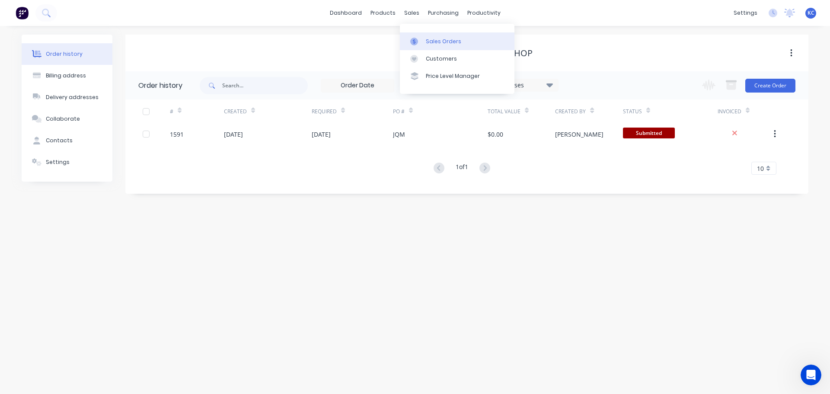
click at [437, 40] on div "Sales Orders" at bounding box center [443, 42] width 35 height 8
